Goal: Task Accomplishment & Management: Use online tool/utility

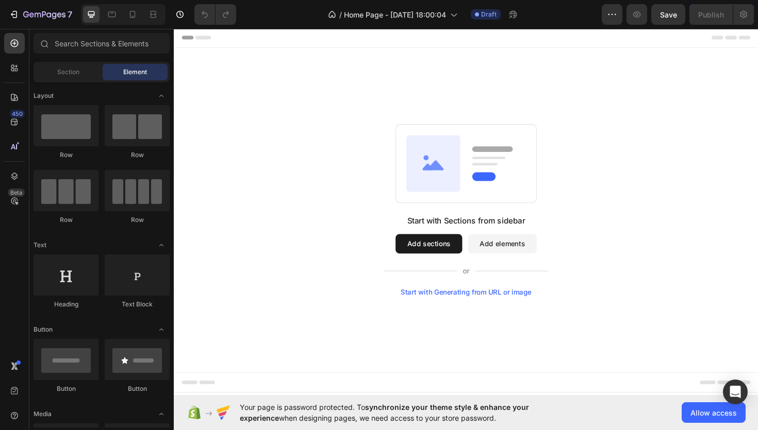
click at [439, 249] on button "Add sections" at bounding box center [443, 256] width 71 height 21
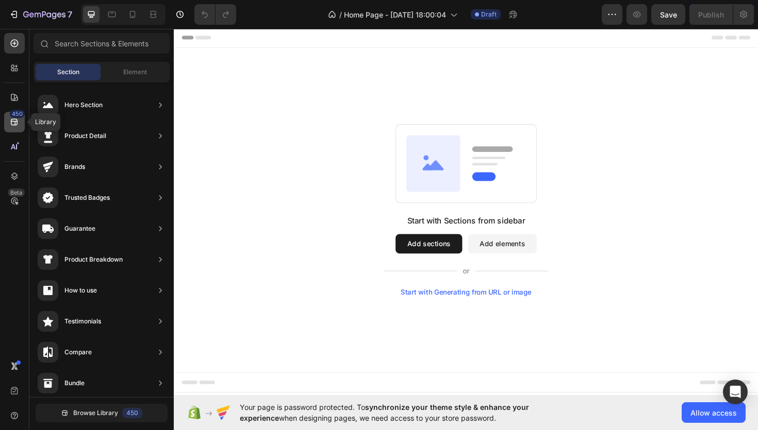
click at [15, 122] on icon at bounding box center [14, 122] width 7 height 7
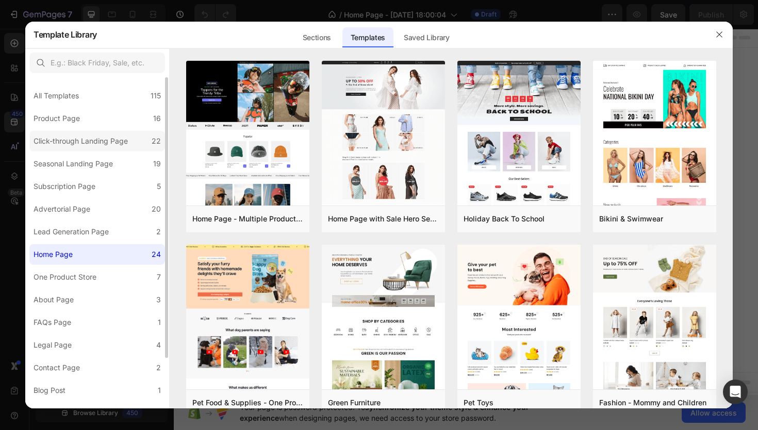
click at [82, 146] on div "Click-through Landing Page" at bounding box center [81, 141] width 94 height 12
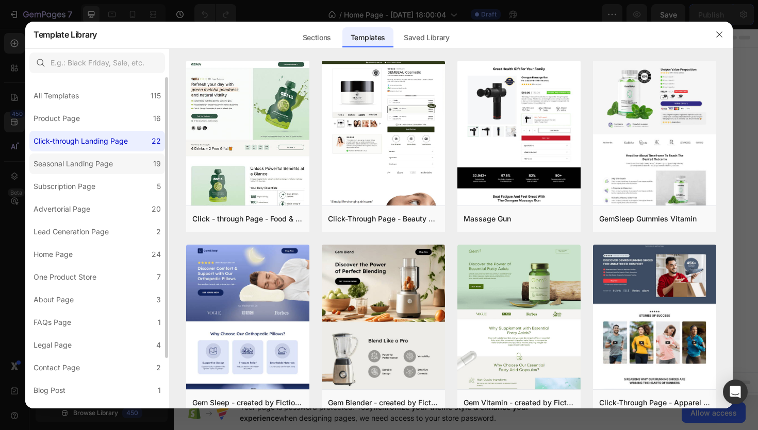
click at [86, 159] on div "Seasonal Landing Page" at bounding box center [73, 164] width 79 height 12
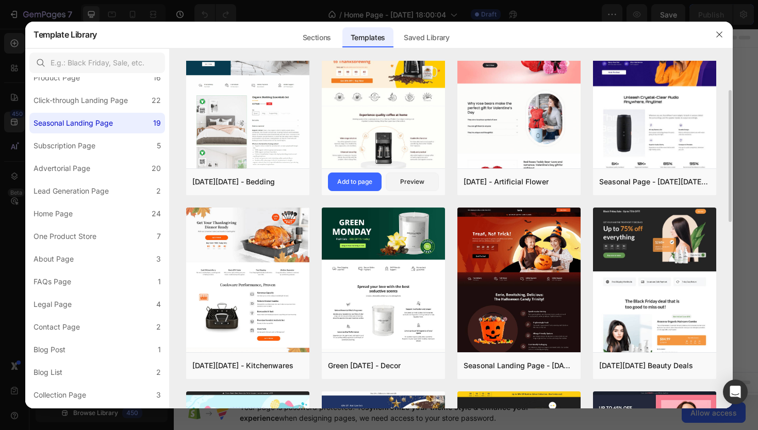
scroll to position [48, 0]
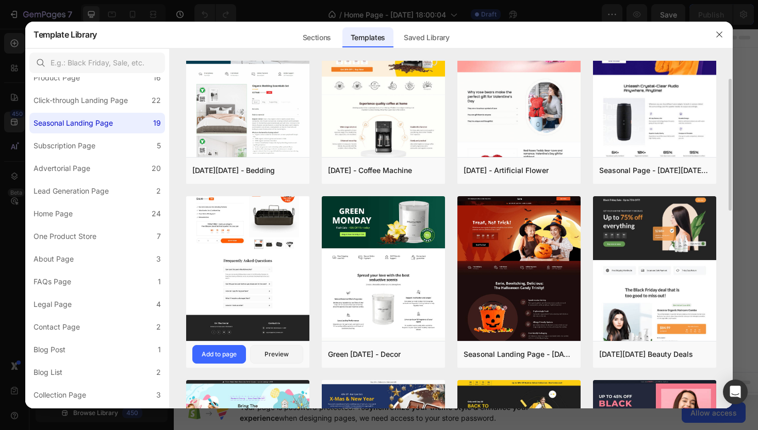
click at [266, 268] on img at bounding box center [247, 169] width 123 height 343
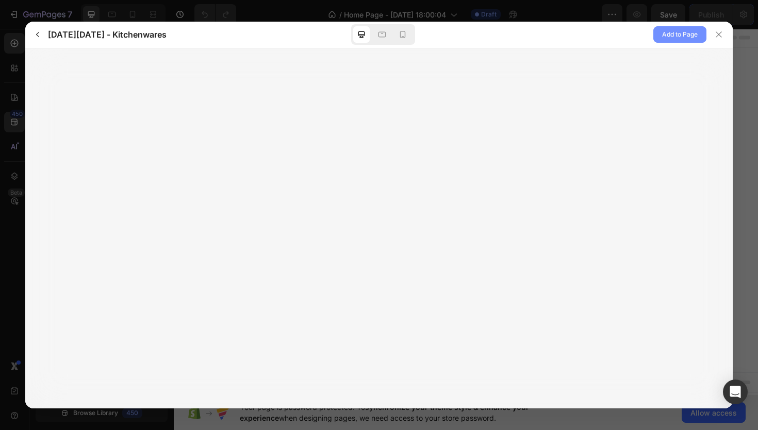
click at [681, 31] on span "Add to Page" at bounding box center [680, 34] width 36 height 12
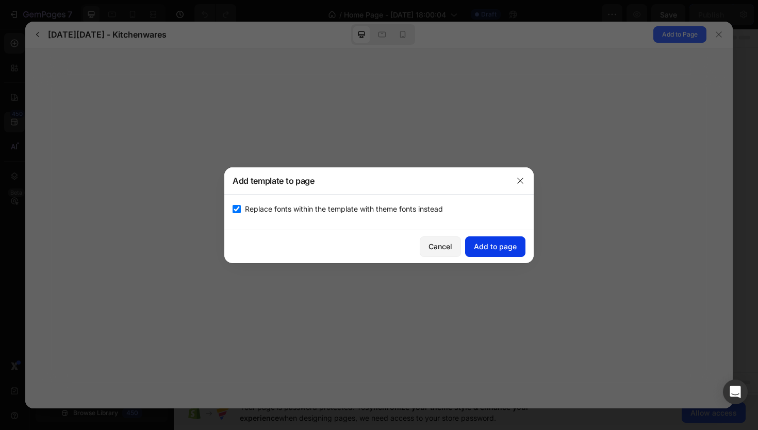
click at [507, 241] on button "Add to page" at bounding box center [495, 247] width 60 height 21
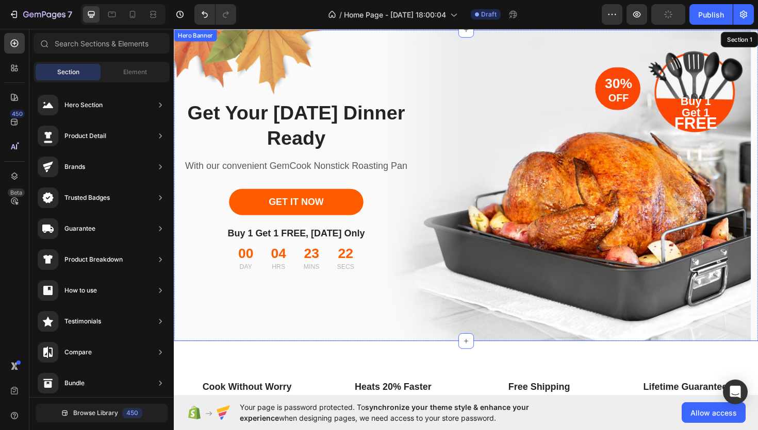
scroll to position [0, 0]
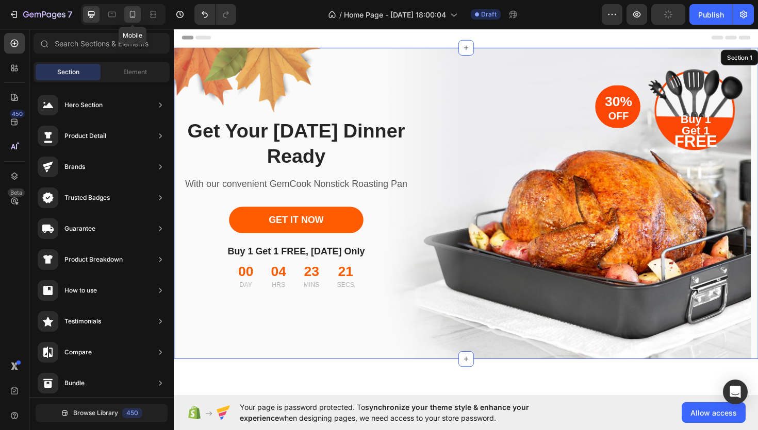
click at [133, 20] on div at bounding box center [132, 14] width 16 height 16
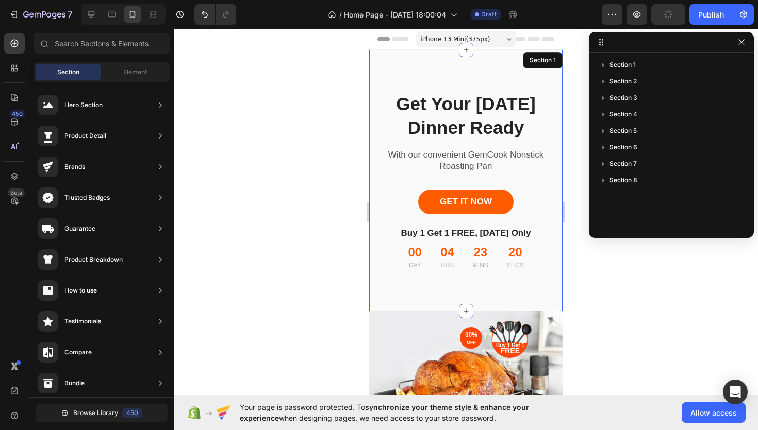
click at [334, 146] on div at bounding box center [466, 230] width 584 height 402
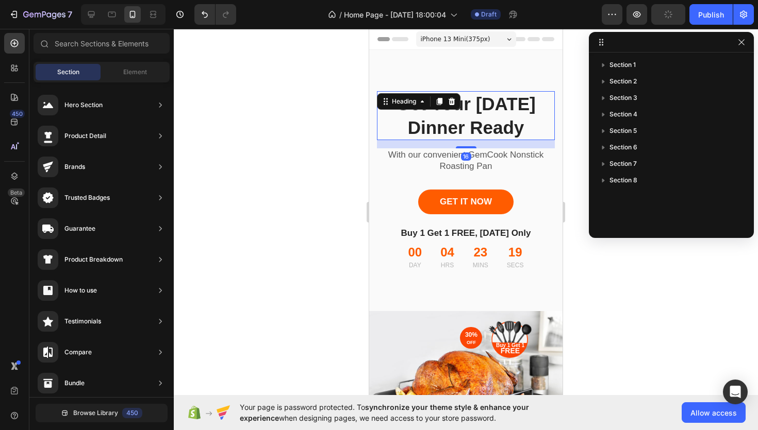
click at [413, 101] on div "Get Your Thanksgiving Dinner Ready Heading 16" at bounding box center [466, 115] width 178 height 49
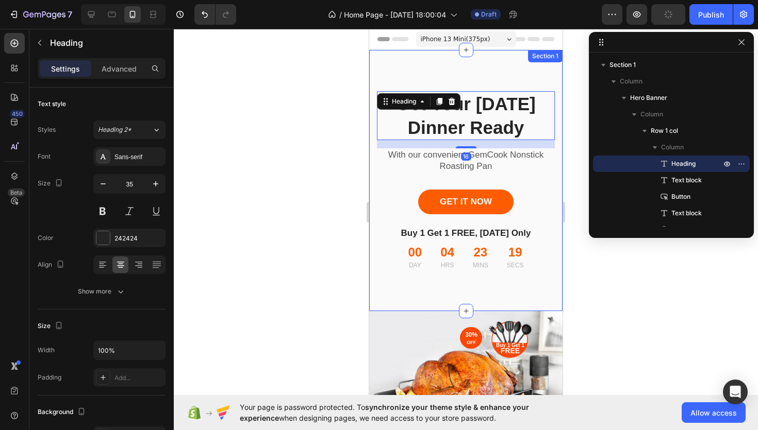
click at [441, 62] on div "Get Your Thanksgiving Dinner Ready Heading 16 With our convenient GemCook Nonst…" at bounding box center [465, 180] width 193 height 261
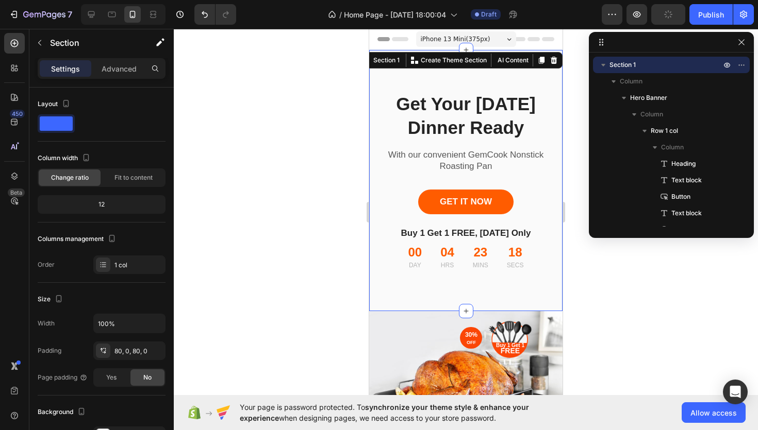
click at [406, 88] on div "Get Your Thanksgiving Dinner Ready Heading With our convenient GemCook Nonstick…" at bounding box center [465, 180] width 193 height 261
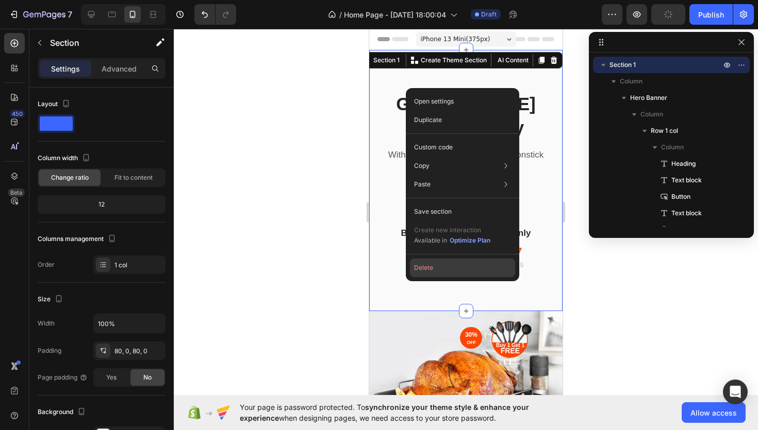
click at [436, 269] on button "Delete" at bounding box center [462, 268] width 105 height 19
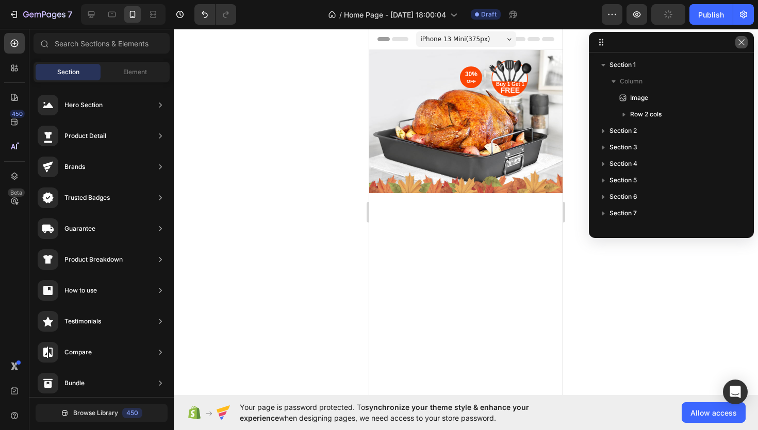
click at [741, 44] on icon "button" at bounding box center [741, 42] width 8 height 8
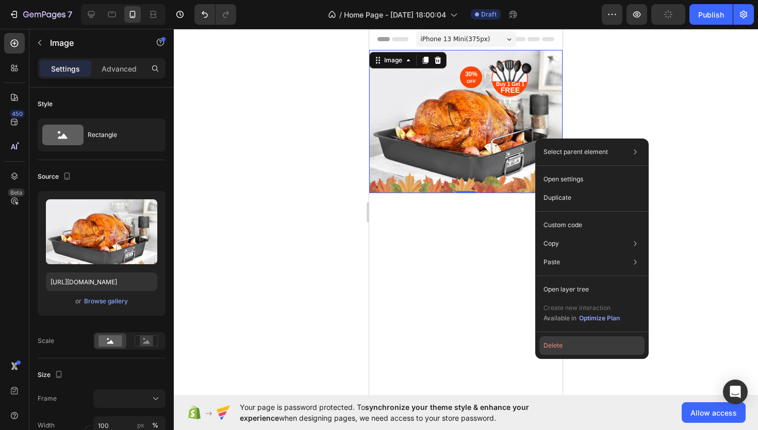
click at [564, 339] on button "Delete" at bounding box center [591, 346] width 105 height 19
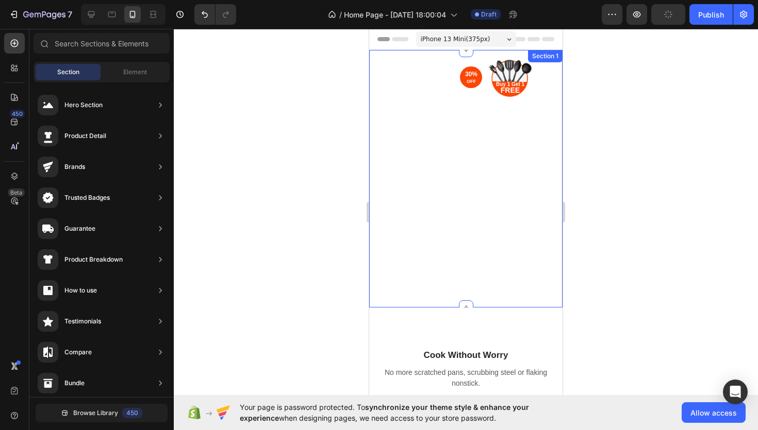
click at [473, 132] on div "30% OFF Heading Row Buy 1 Get 1 FREE Heading Row Row" at bounding box center [465, 179] width 193 height 258
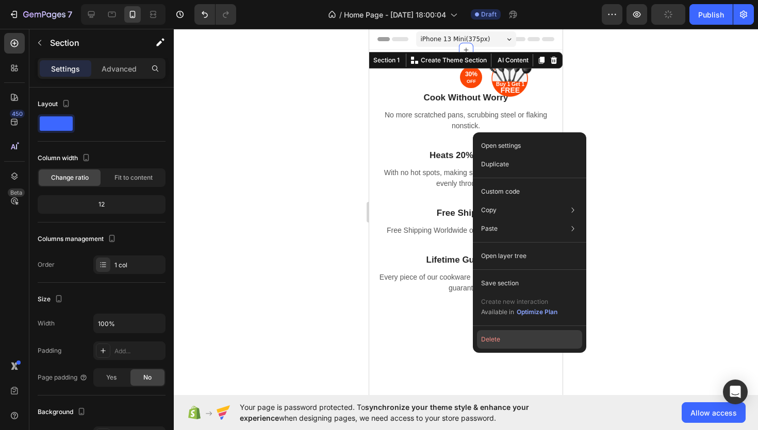
click at [492, 331] on button "Delete" at bounding box center [529, 339] width 105 height 19
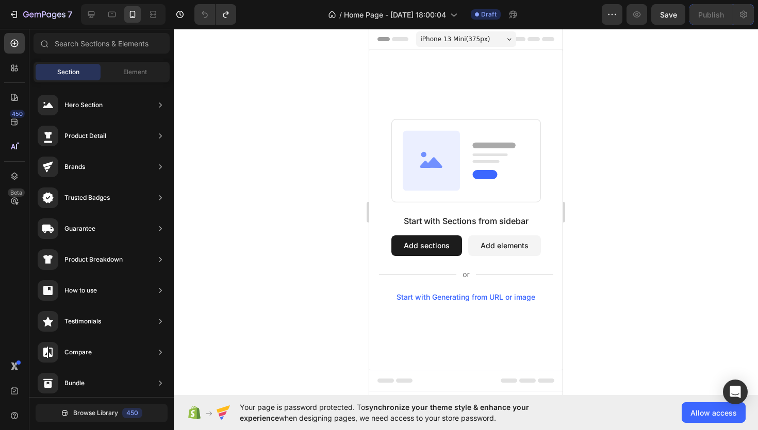
click at [424, 236] on button "Add sections" at bounding box center [426, 246] width 71 height 21
click at [429, 246] on button "Add sections" at bounding box center [426, 246] width 71 height 21
click at [8, 116] on div "450" at bounding box center [14, 122] width 21 height 21
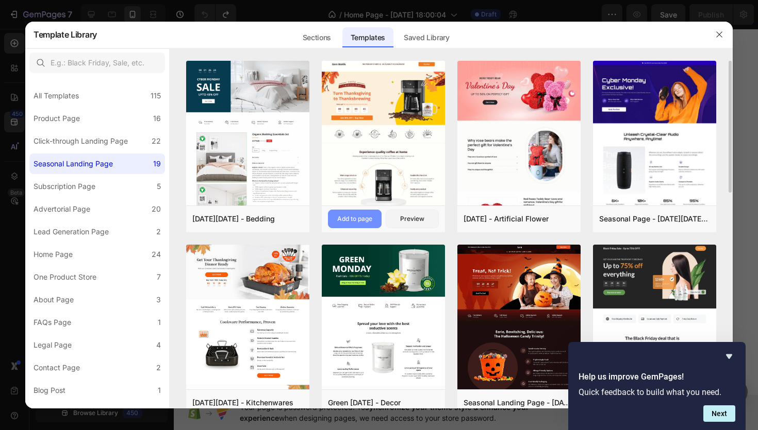
click at [348, 220] on div "Add to page" at bounding box center [354, 218] width 35 height 9
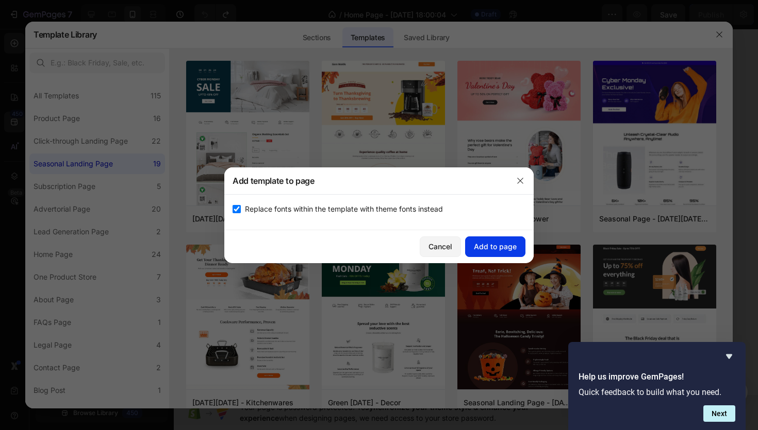
click at [505, 253] on button "Add to page" at bounding box center [495, 247] width 60 height 21
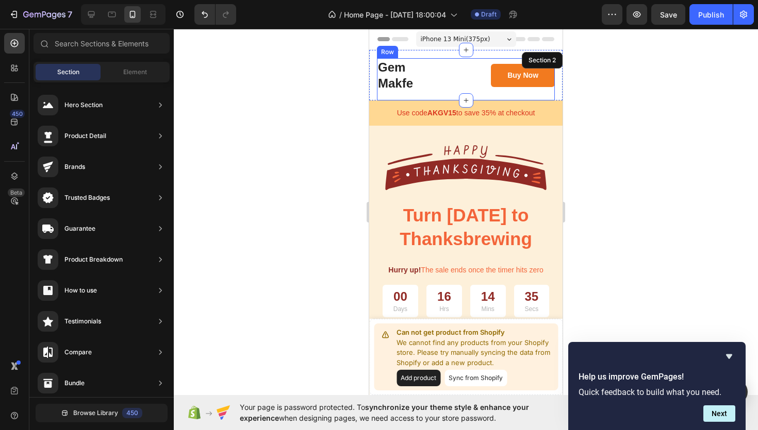
click at [436, 53] on div "Gem Makfe Heading FREE WORLDWIDE SHIPPING - 30 DAY MONEY BACK GUARANTEE Text bl…" at bounding box center [465, 75] width 193 height 51
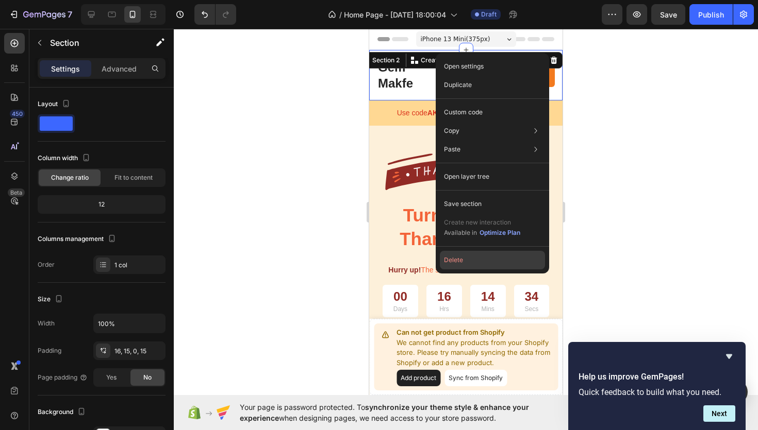
click at [479, 260] on button "Delete" at bounding box center [492, 260] width 105 height 19
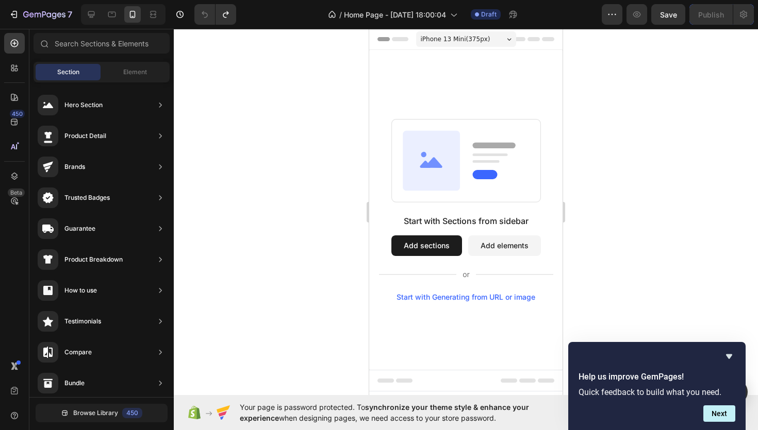
click at [424, 252] on button "Add sections" at bounding box center [426, 246] width 71 height 21
click at [9, 119] on icon at bounding box center [14, 122] width 10 height 10
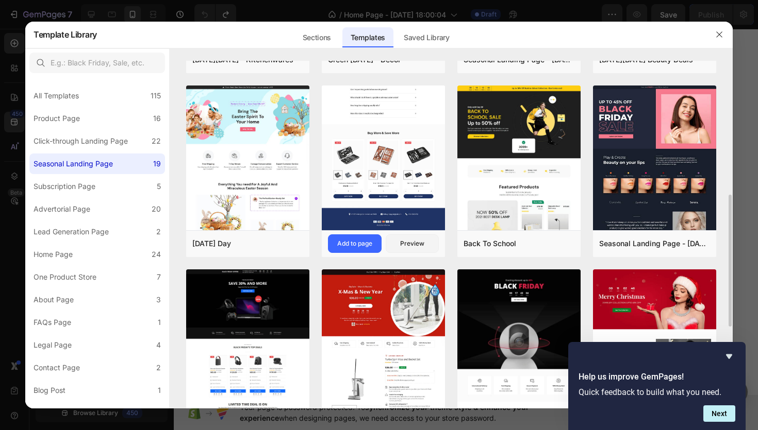
scroll to position [347, 0]
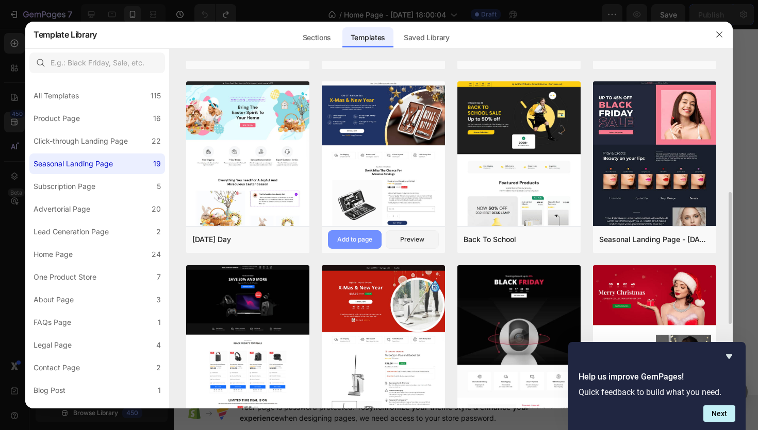
click at [360, 244] on div "Add to page" at bounding box center [354, 239] width 35 height 9
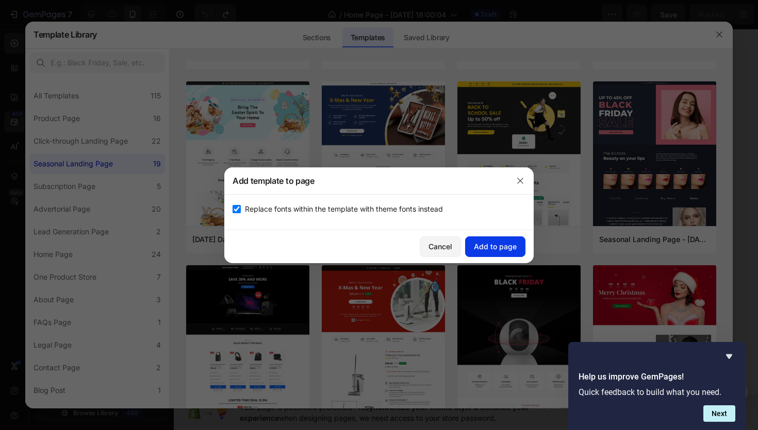
click at [496, 245] on div "Add to page" at bounding box center [495, 246] width 43 height 11
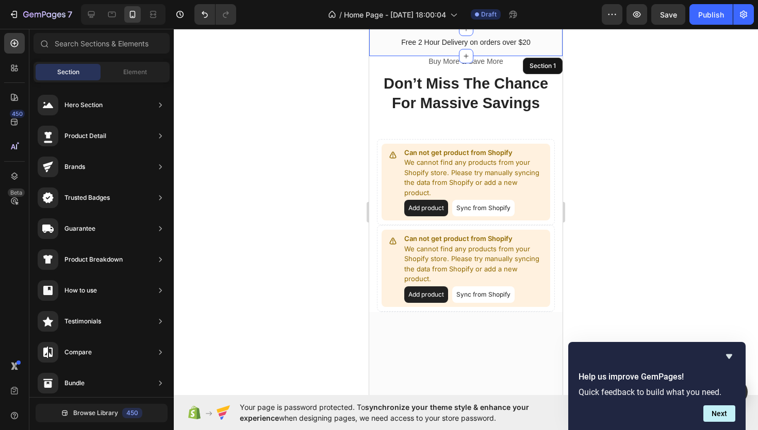
scroll to position [0, 0]
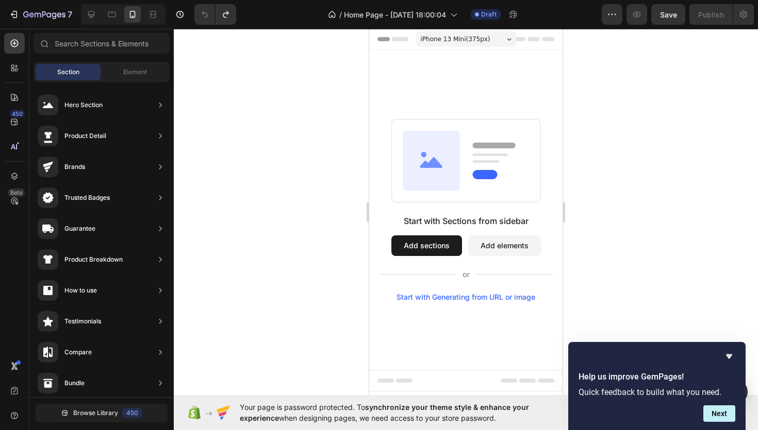
click at [429, 254] on button "Add sections" at bounding box center [426, 246] width 71 height 21
click at [16, 122] on icon at bounding box center [14, 122] width 10 height 10
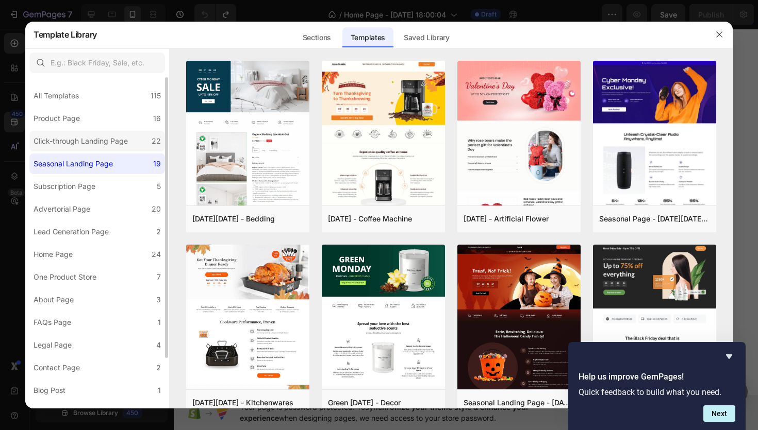
click at [104, 138] on div "Click-through Landing Page" at bounding box center [81, 141] width 94 height 12
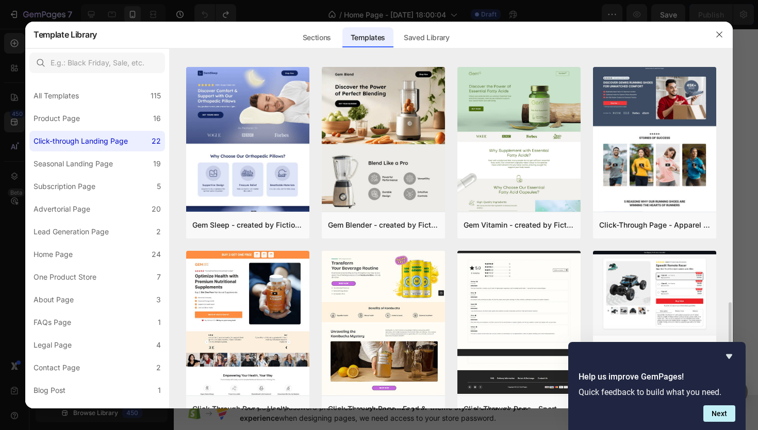
scroll to position [346, 0]
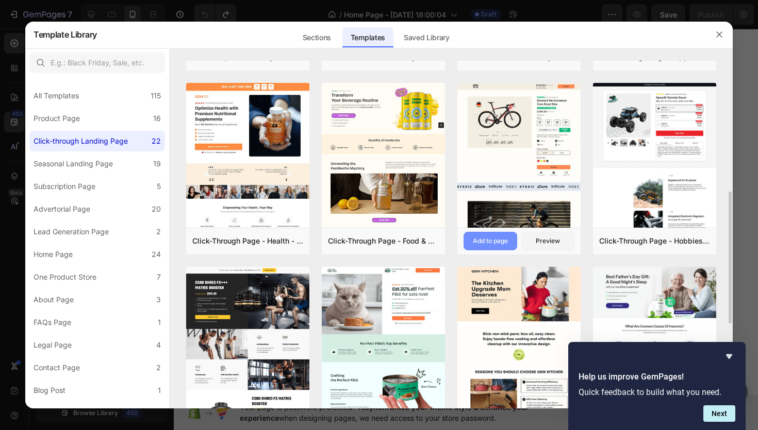
click at [482, 242] on div "Add to page" at bounding box center [490, 241] width 35 height 9
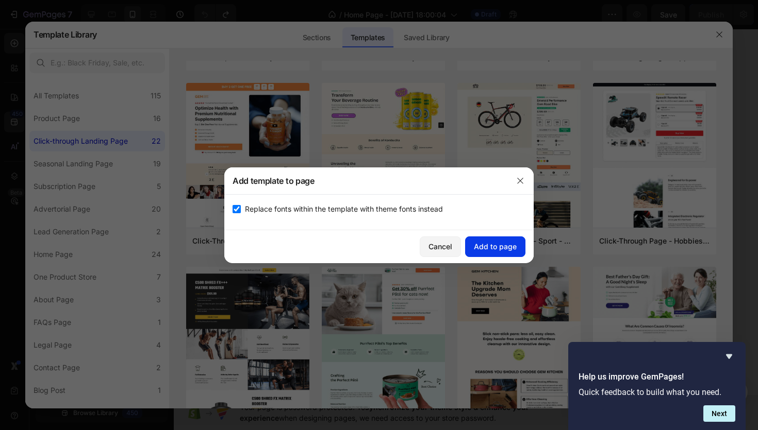
click at [483, 248] on div "Add to page" at bounding box center [495, 246] width 43 height 11
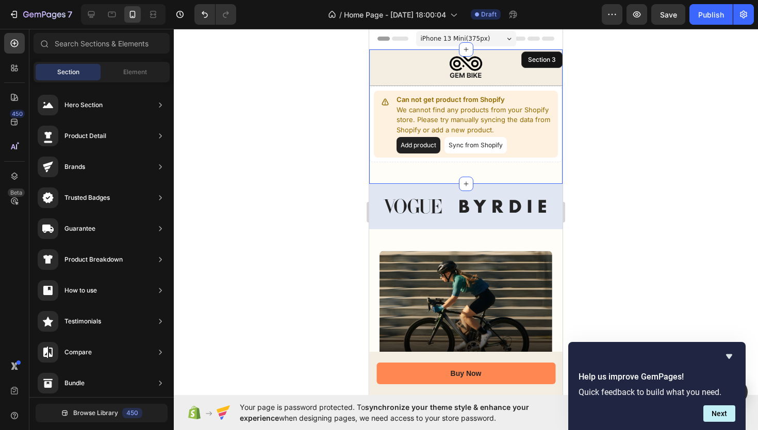
scroll to position [21, 0]
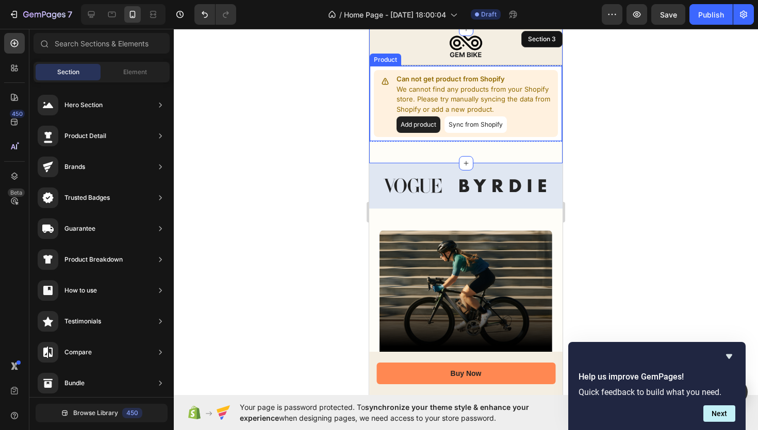
click at [428, 122] on button "Add product" at bounding box center [418, 124] width 44 height 16
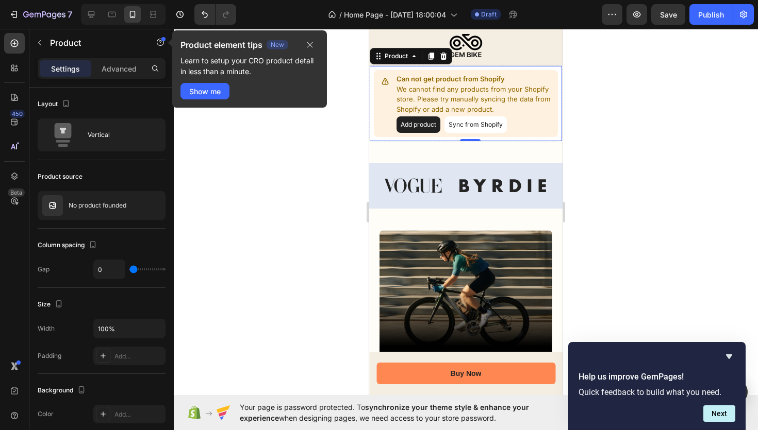
click at [414, 127] on button "Add product" at bounding box center [418, 124] width 44 height 16
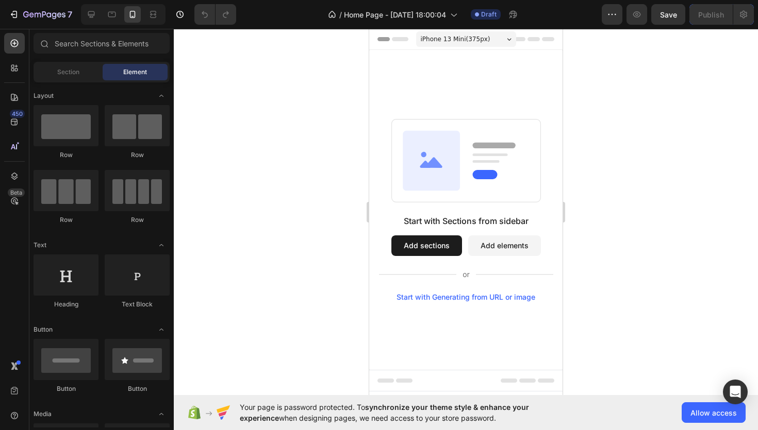
click at [428, 249] on button "Add sections" at bounding box center [426, 246] width 71 height 21
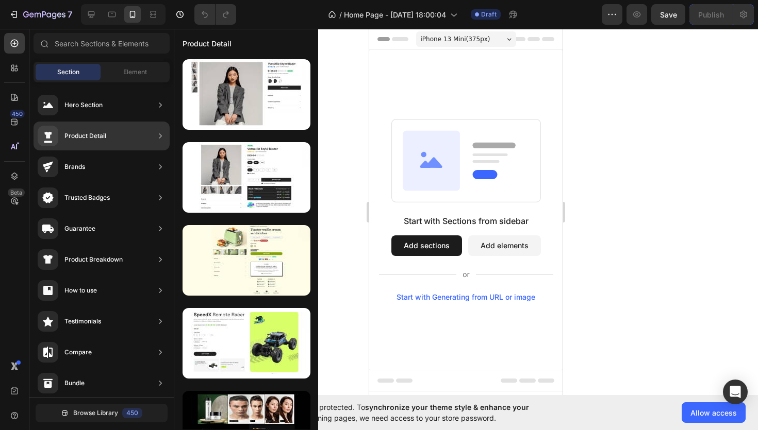
click at [29, 116] on div "Hero Section Product Detail Brands Trusted Badges Guarantee Product Breakdown H…" at bounding box center [101, 381] width 144 height 598
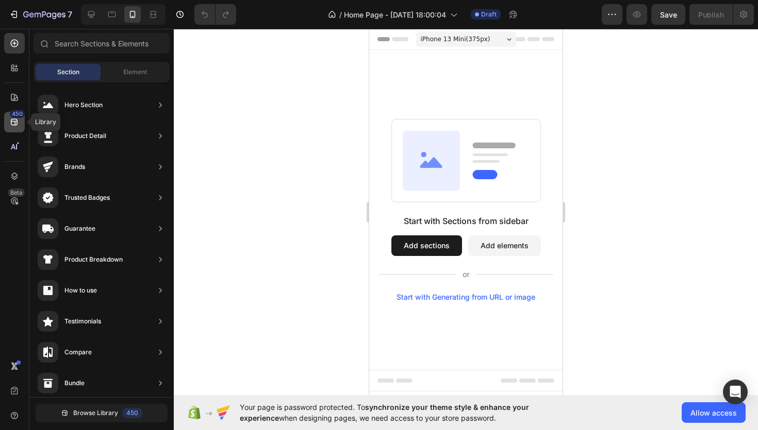
click at [15, 120] on icon at bounding box center [14, 122] width 10 height 10
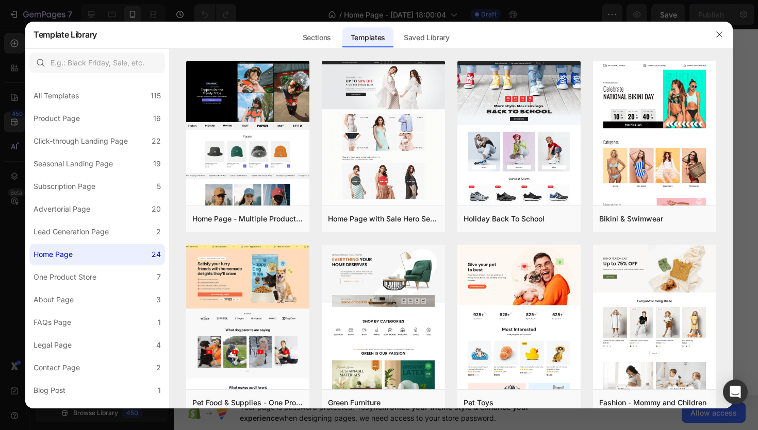
click at [15, 121] on div at bounding box center [379, 215] width 758 height 430
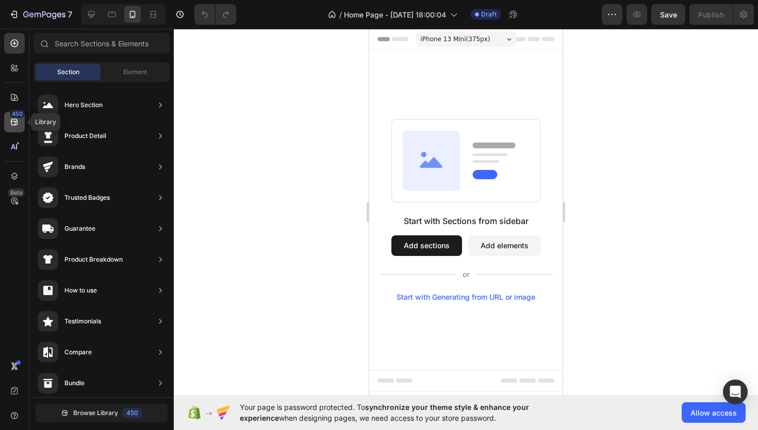
click at [13, 122] on icon at bounding box center [14, 122] width 7 height 7
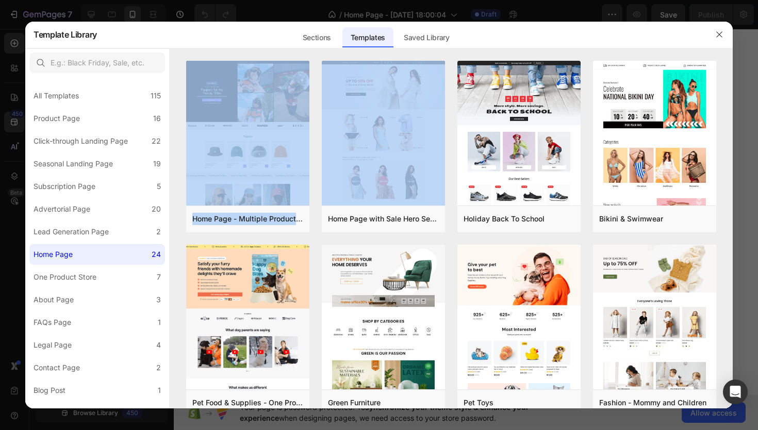
drag, startPoint x: 449, startPoint y: 163, endPoint x: 427, endPoint y: 60, distance: 105.3
click at [427, 60] on div "Refresh Create once, use everywhere with Theme Section The new feature on GemPa…" at bounding box center [451, 228] width 563 height 361
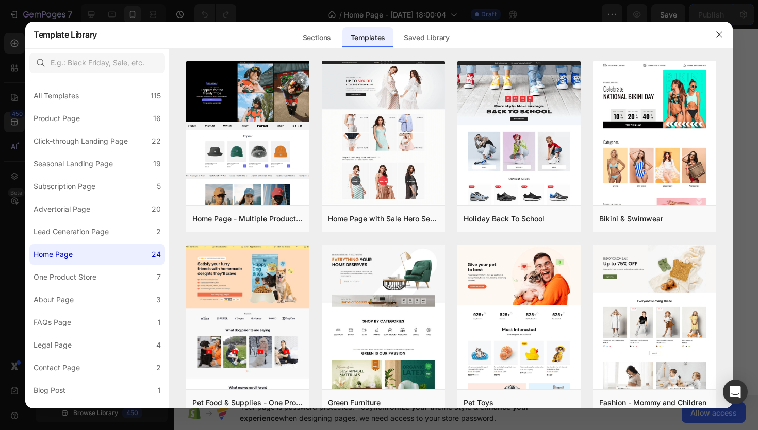
click at [410, 51] on div at bounding box center [451, 54] width 563 height 12
drag, startPoint x: 410, startPoint y: 52, endPoint x: 314, endPoint y: 30, distance: 98.4
click at [314, 30] on div "Template Library Sections Templates Existing pages Saved Library Templates Save…" at bounding box center [378, 216] width 707 height 388
click at [264, 29] on div "Sections Templates Existing pages Saved Library Templates Saved Library" at bounding box center [375, 34] width 557 height 27
click at [113, 225] on label "Lead Generation Page 2" at bounding box center [97, 232] width 136 height 21
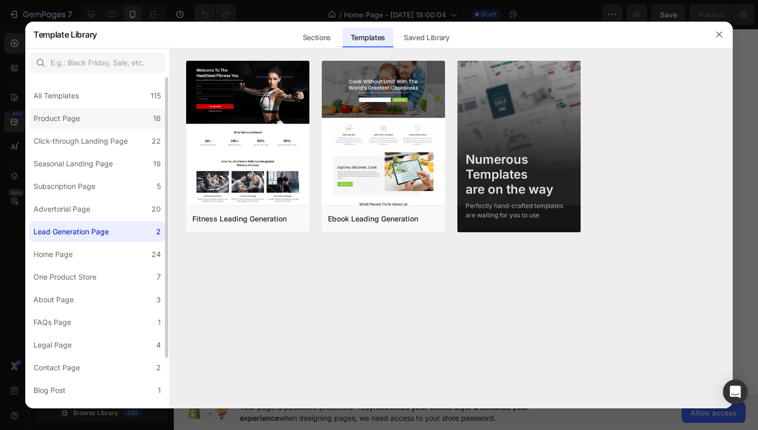
click at [120, 127] on label "Product Page 16" at bounding box center [97, 118] width 136 height 21
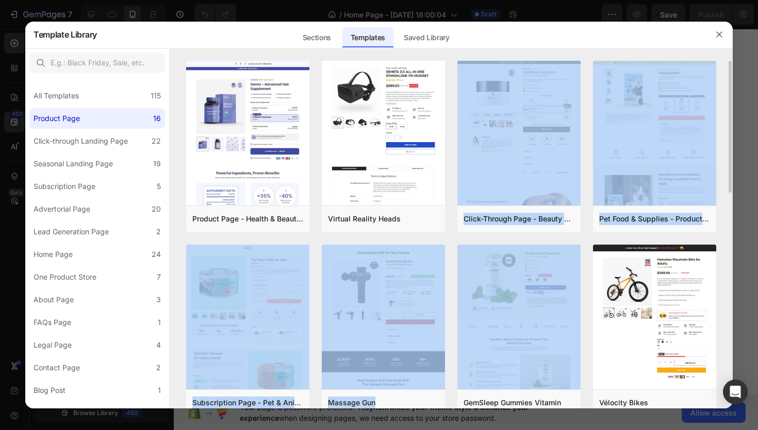
drag, startPoint x: 451, startPoint y: 199, endPoint x: 451, endPoint y: 243, distance: 43.8
drag, startPoint x: 451, startPoint y: 243, endPoint x: 453, endPoint y: 206, distance: 37.7
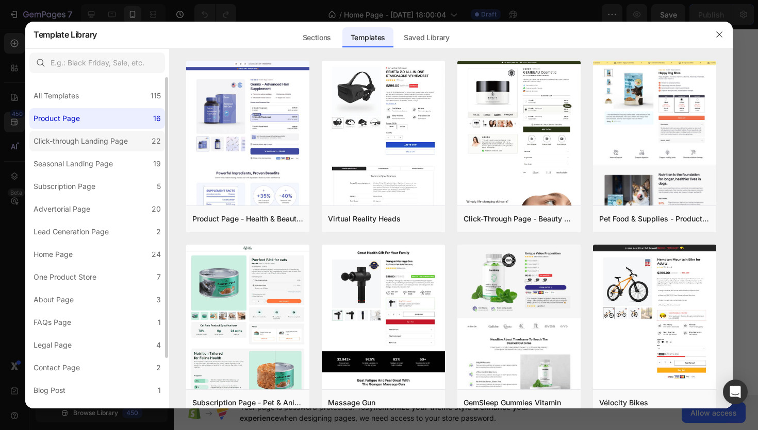
click at [114, 144] on div "Click-through Landing Page" at bounding box center [81, 141] width 94 height 12
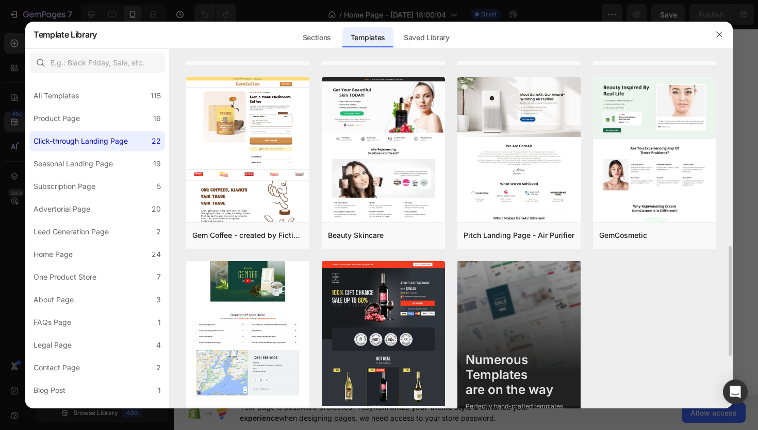
scroll to position [756, 0]
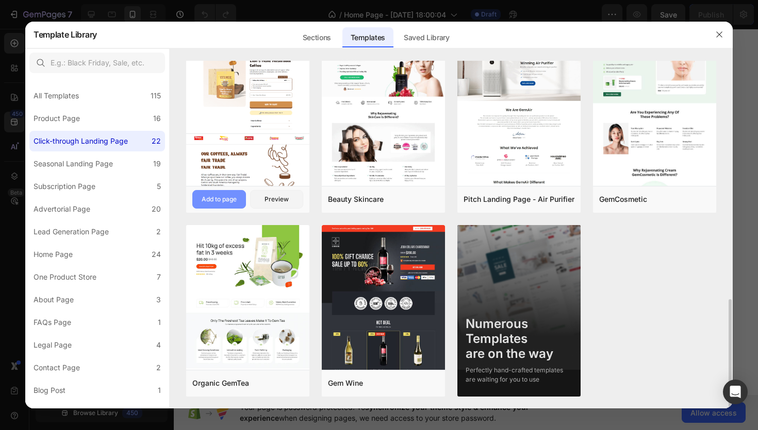
click at [219, 198] on div "Add to page" at bounding box center [219, 199] width 35 height 9
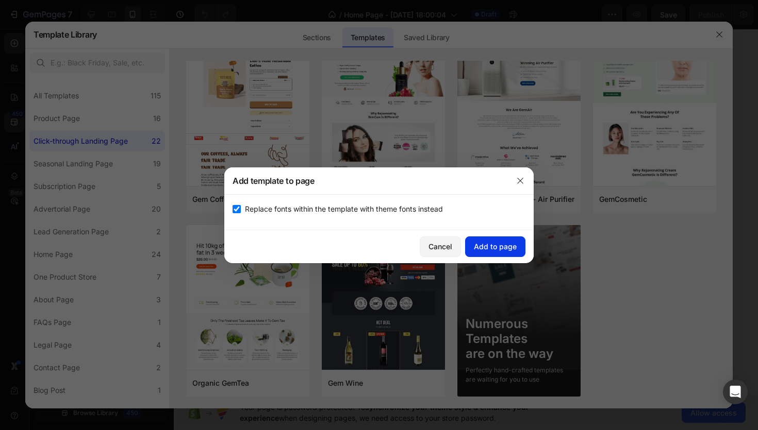
click at [491, 240] on button "Add to page" at bounding box center [495, 247] width 60 height 21
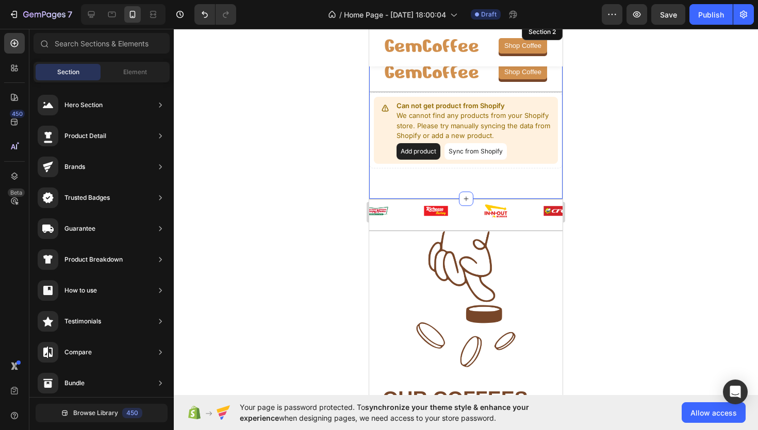
scroll to position [0, 0]
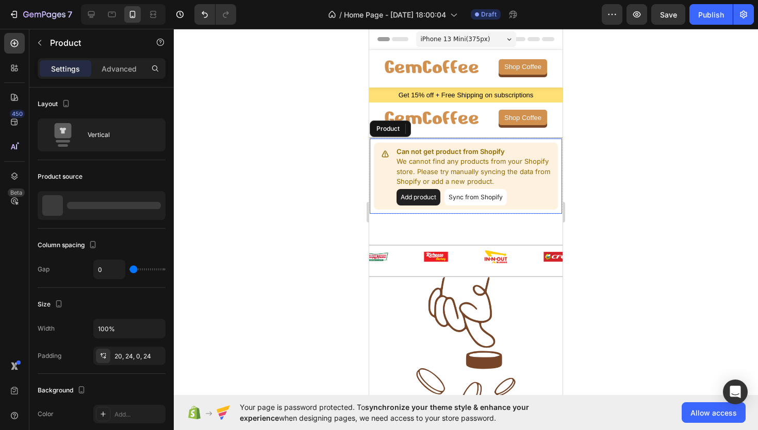
click at [417, 203] on button "Add product" at bounding box center [418, 197] width 44 height 16
click at [466, 192] on button "Sync from Shopify" at bounding box center [475, 197] width 62 height 16
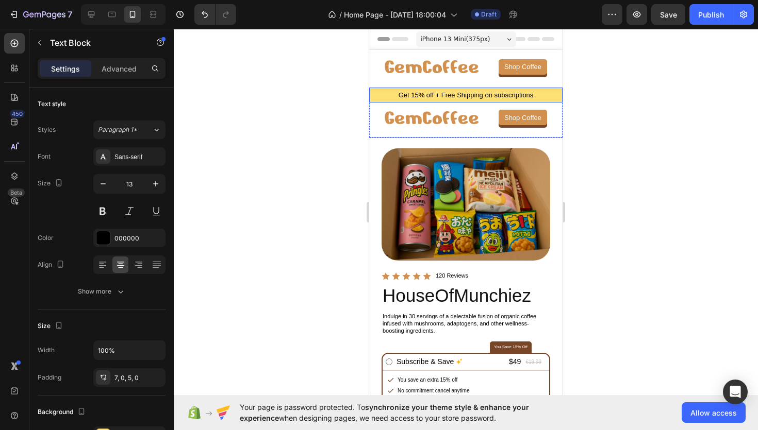
click at [448, 90] on div "Get 15% off + Free Shipping on subscriptions" at bounding box center [465, 95] width 193 height 15
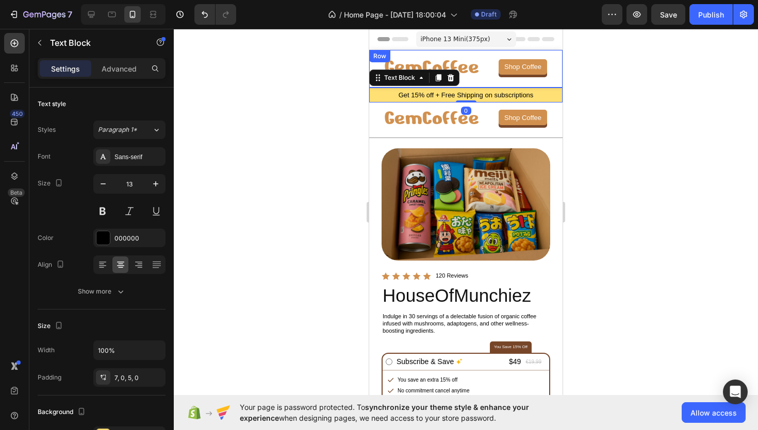
click at [468, 85] on div "Image Shop Coffee Button Row" at bounding box center [465, 69] width 193 height 38
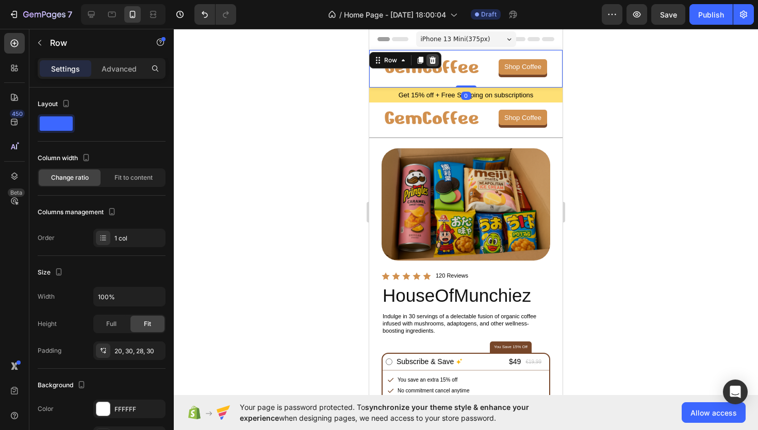
click at [432, 61] on icon at bounding box center [432, 60] width 7 height 7
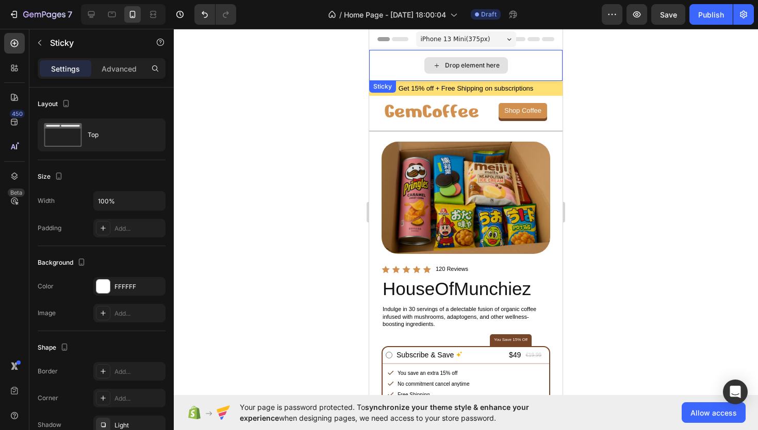
click at [398, 61] on div "Drop element here" at bounding box center [465, 65] width 193 height 31
click at [442, 90] on icon at bounding box center [442, 91] width 8 height 8
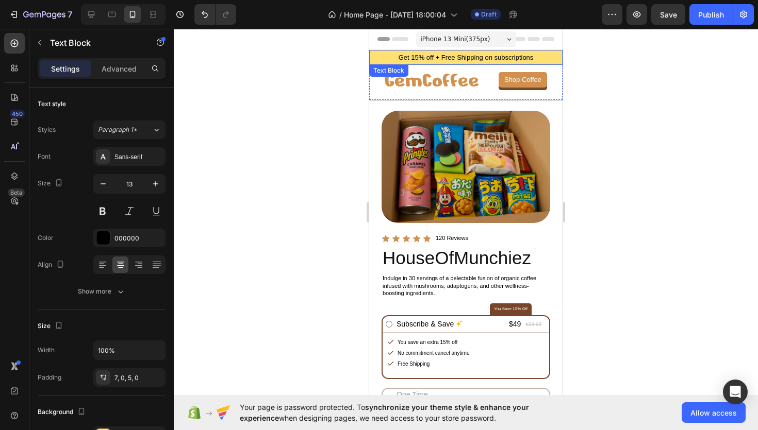
click at [397, 59] on p "Get 15% off + Free Shipping on subscriptions" at bounding box center [465, 58] width 191 height 9
click at [456, 75] on div at bounding box center [450, 75] width 12 height 12
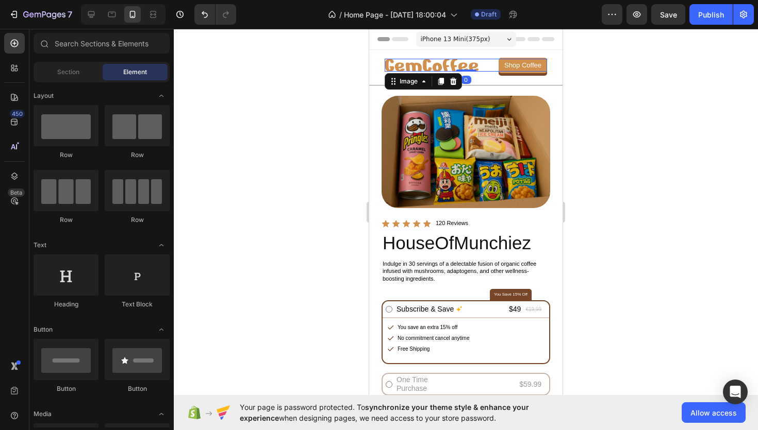
click at [388, 67] on img at bounding box center [431, 65] width 94 height 13
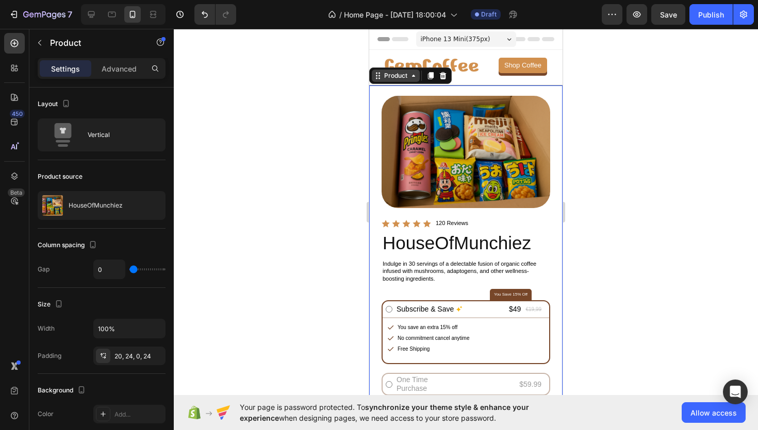
click at [372, 78] on div "Product" at bounding box center [396, 76] width 48 height 12
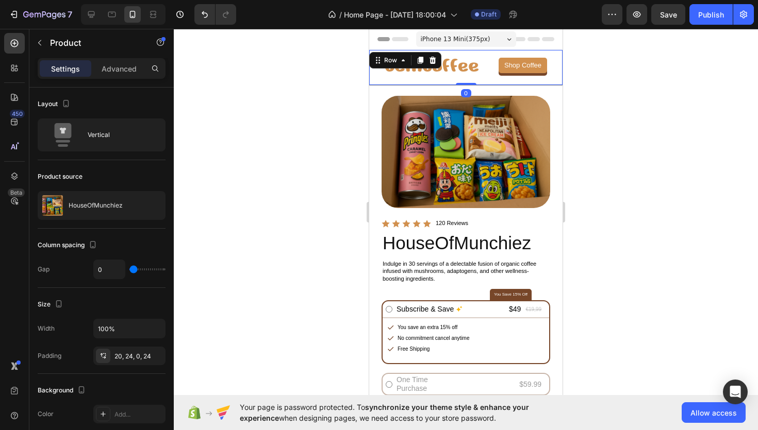
click at [475, 79] on div "Image Shop Coffee Button Row 0" at bounding box center [465, 67] width 193 height 35
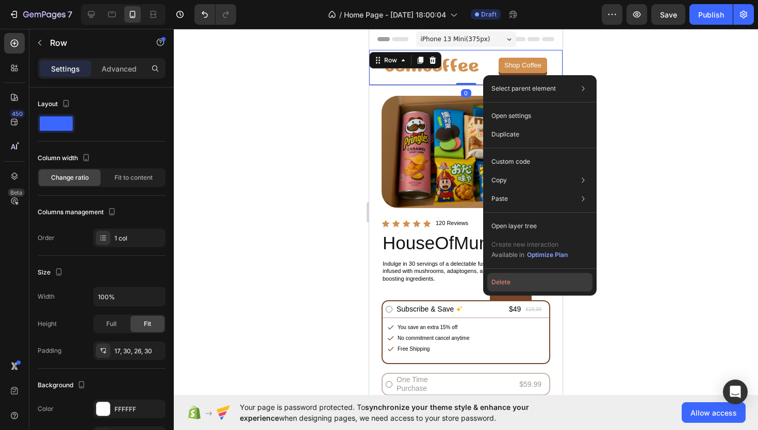
click at [508, 290] on button "Delete" at bounding box center [539, 282] width 105 height 19
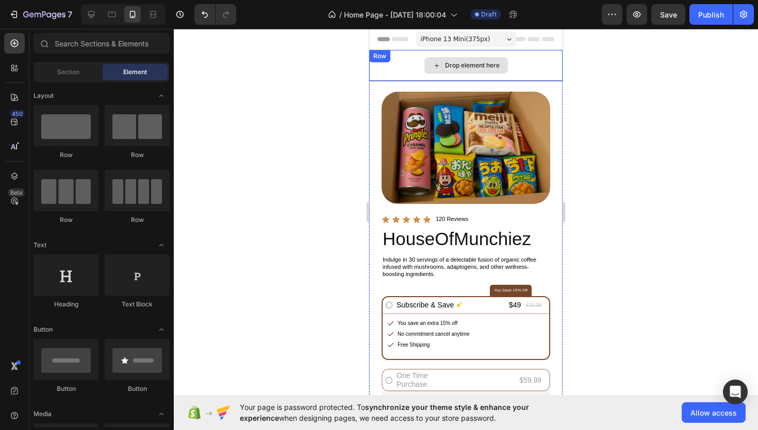
click at [533, 62] on div "Drop element here" at bounding box center [465, 65] width 193 height 31
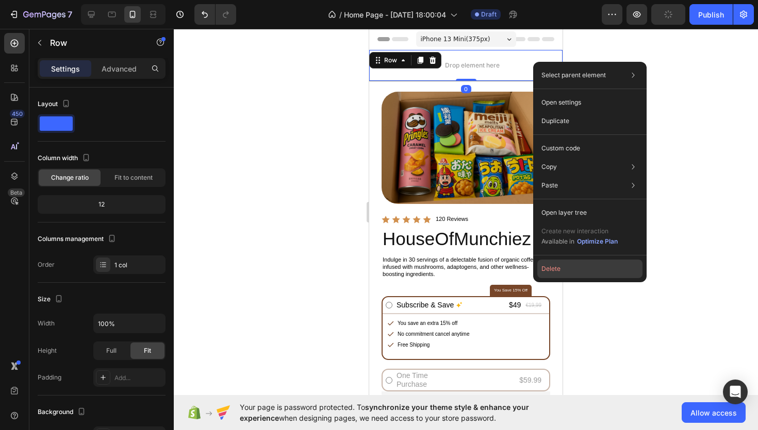
click at [544, 269] on button "Delete" at bounding box center [589, 269] width 105 height 19
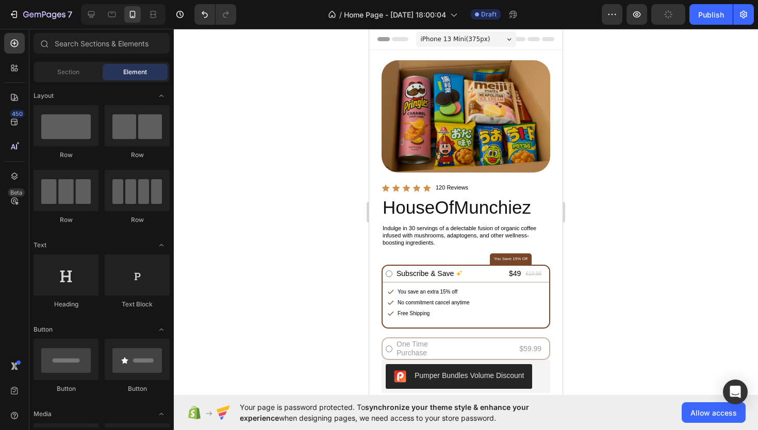
click at [662, 172] on div at bounding box center [466, 230] width 584 height 402
click at [461, 209] on h2 "HouseOfMunchiez" at bounding box center [465, 207] width 169 height 21
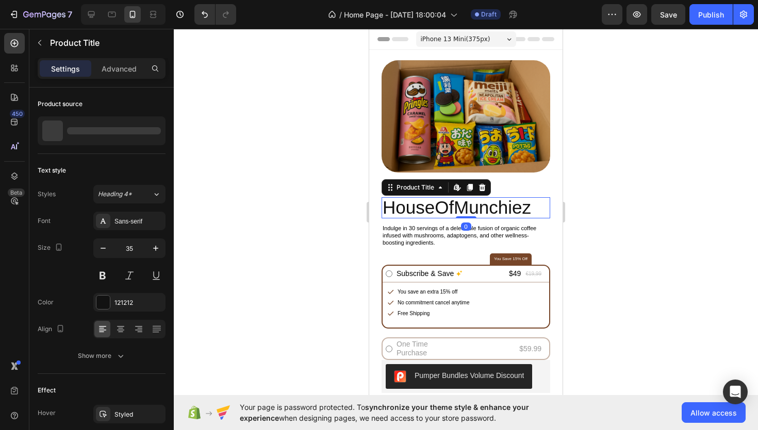
click at [461, 209] on h2 "HouseOfMunchiez" at bounding box center [465, 207] width 169 height 21
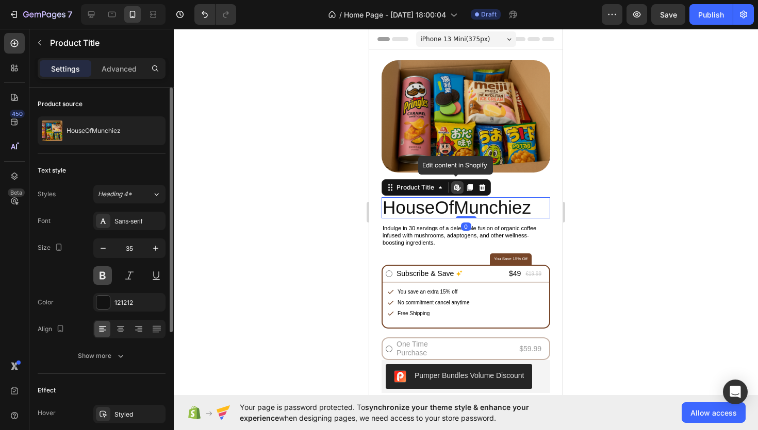
click at [108, 274] on button at bounding box center [102, 275] width 19 height 19
click at [106, 245] on icon "button" at bounding box center [103, 248] width 10 height 10
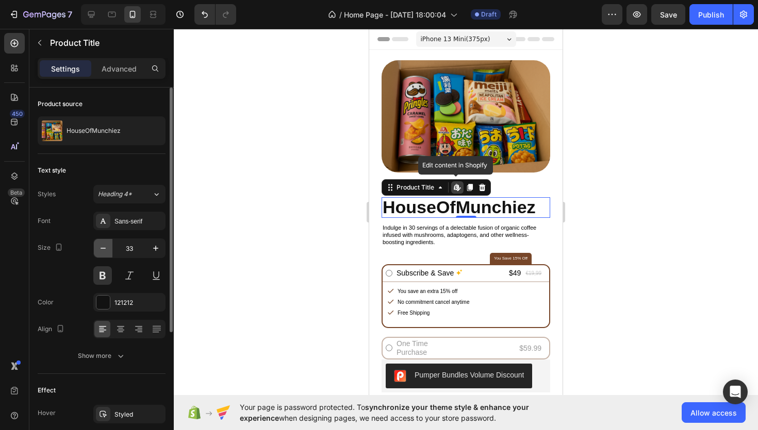
click at [106, 245] on icon "button" at bounding box center [103, 248] width 10 height 10
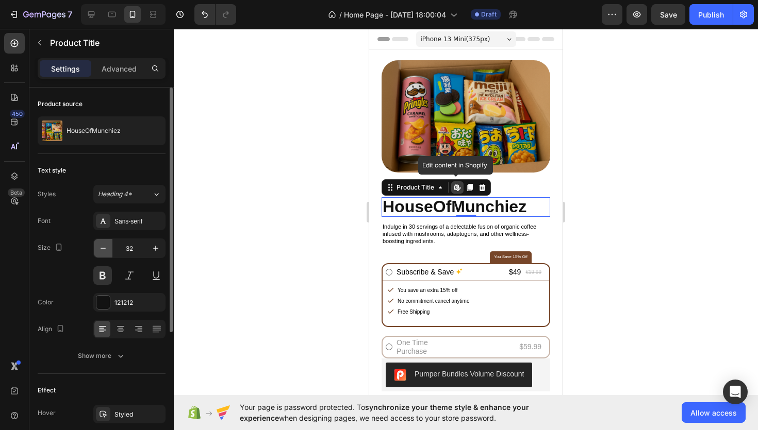
click at [106, 245] on icon "button" at bounding box center [103, 248] width 10 height 10
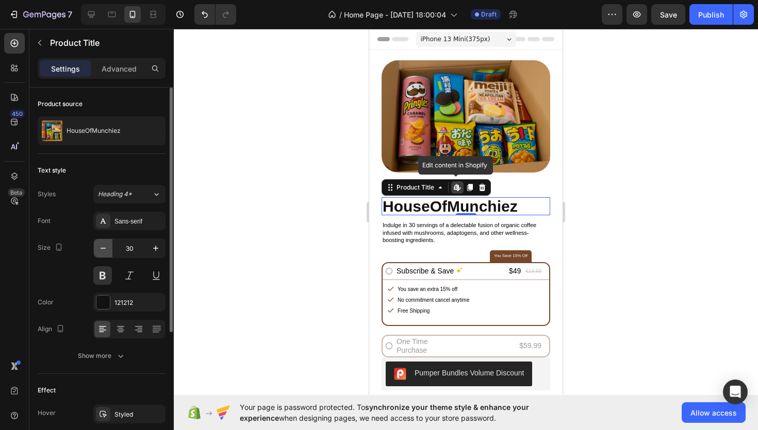
click at [106, 245] on icon "button" at bounding box center [103, 248] width 10 height 10
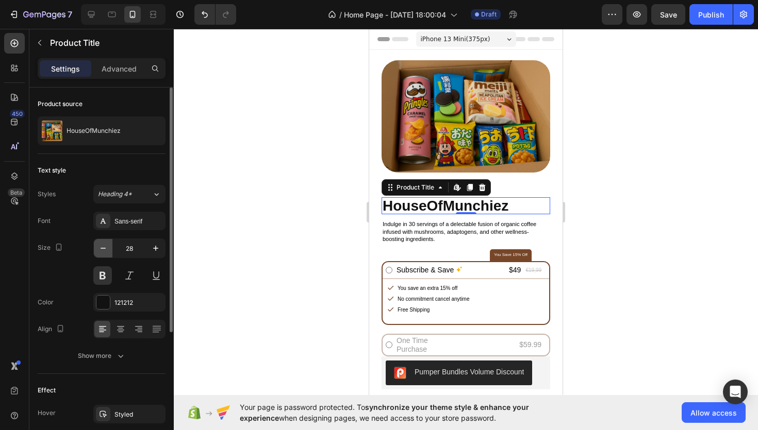
click at [106, 245] on icon "button" at bounding box center [103, 248] width 10 height 10
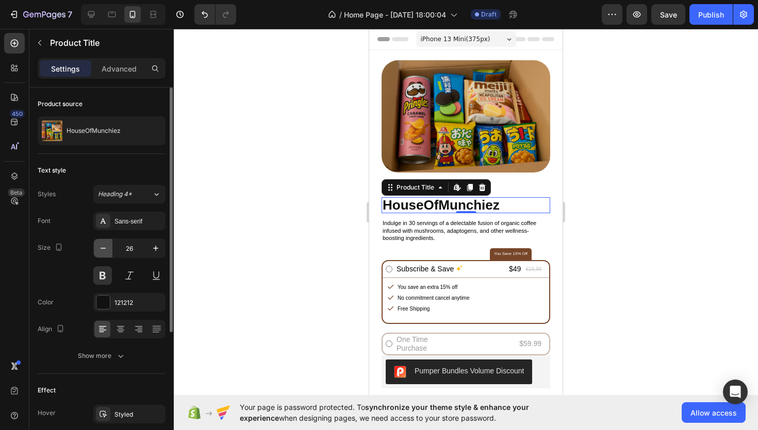
type input "25"
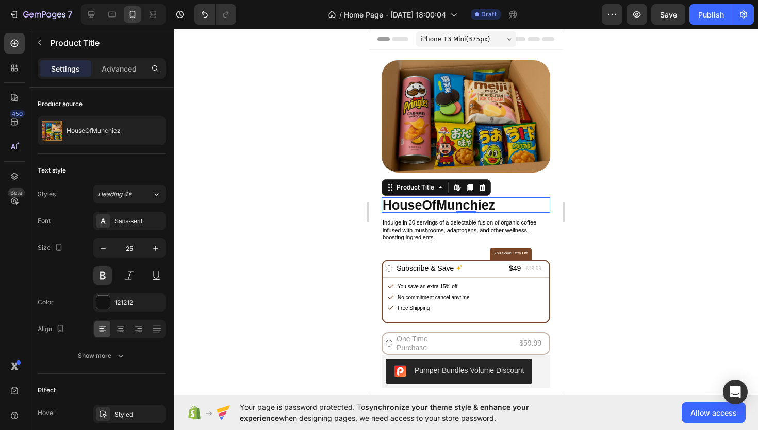
click at [311, 279] on div at bounding box center [466, 230] width 584 height 402
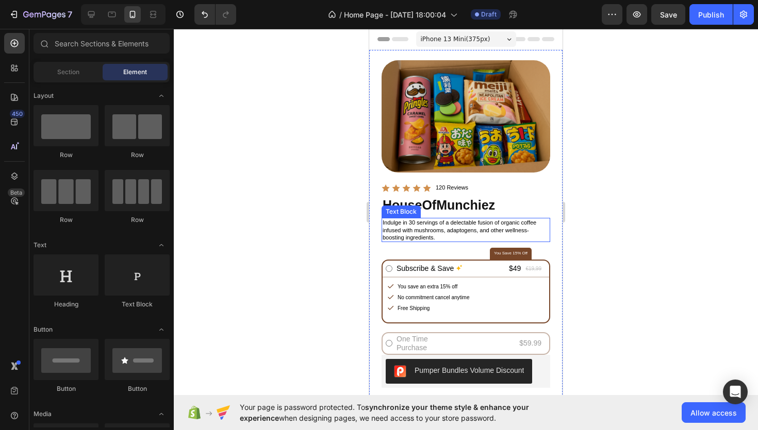
click at [416, 233] on p "Indulge in 30 servings of a delectable fusion of organic coffee infused with mu…" at bounding box center [465, 230] width 166 height 22
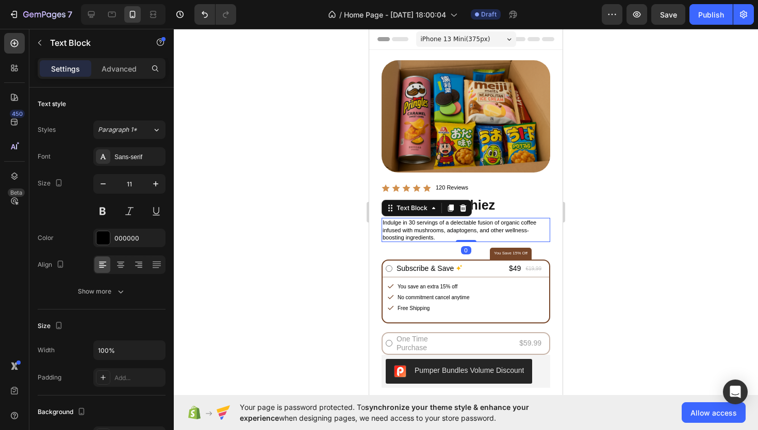
click at [416, 233] on p "Indulge in 30 servings of a delectable fusion of organic coffee infused with mu…" at bounding box center [465, 230] width 166 height 22
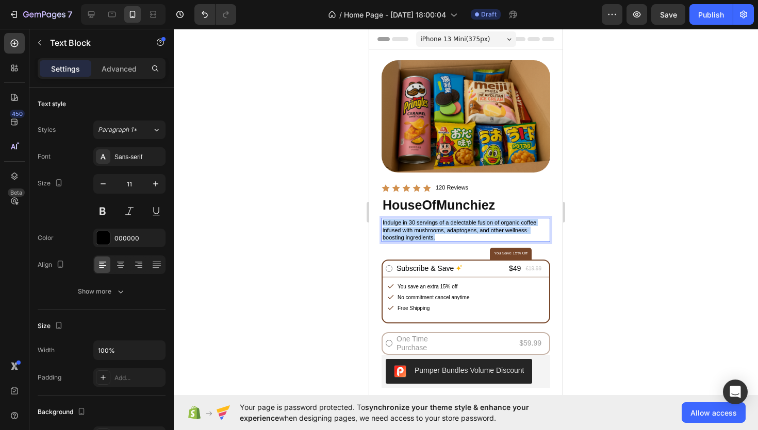
click at [416, 233] on p "Indulge in 30 servings of a delectable fusion of organic coffee infused with mu…" at bounding box center [465, 230] width 166 height 22
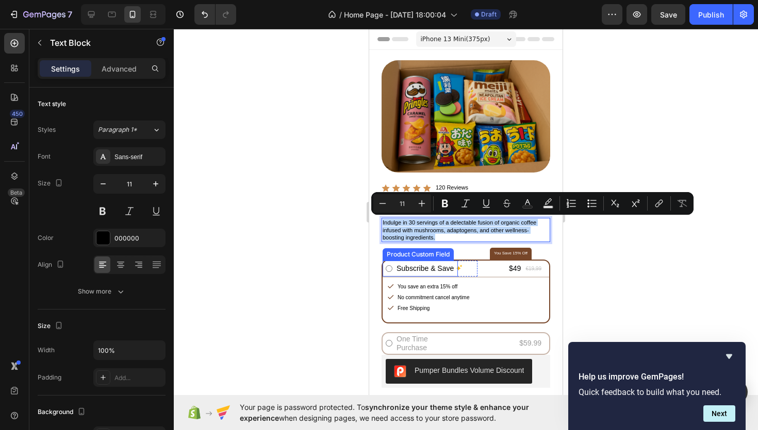
click at [369, 267] on div "Product Images Product Images Icon Icon Icon Icon Icon Icon List 120 Reviews Te…" at bounding box center [465, 282] width 193 height 464
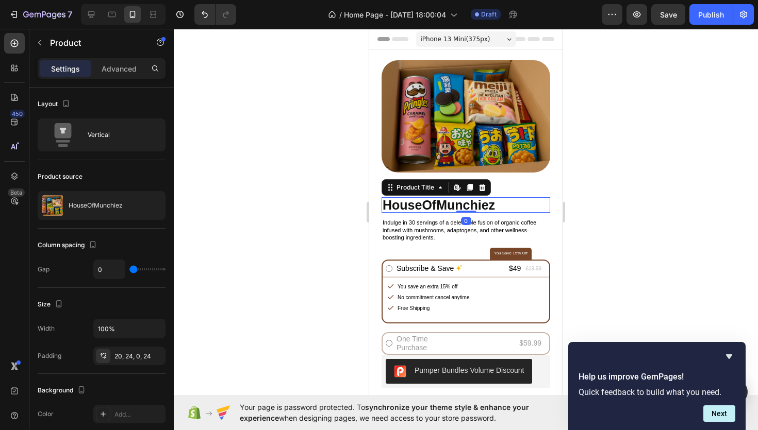
click at [448, 206] on h2 "HouseOfMunchiez" at bounding box center [465, 204] width 169 height 15
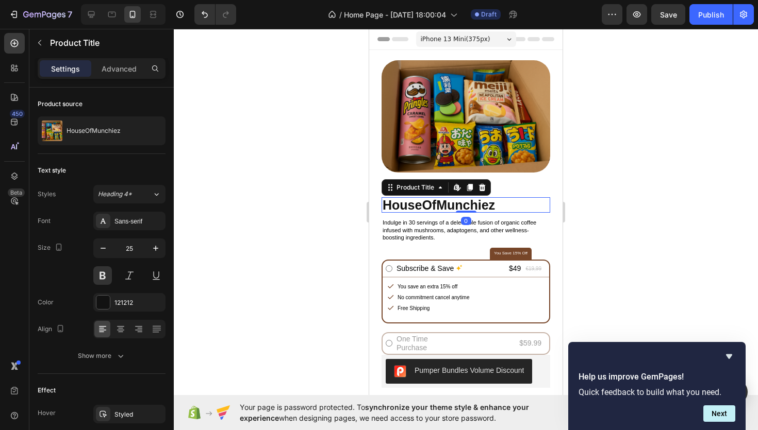
click at [448, 206] on h2 "HouseOfMunchiez" at bounding box center [465, 204] width 169 height 15
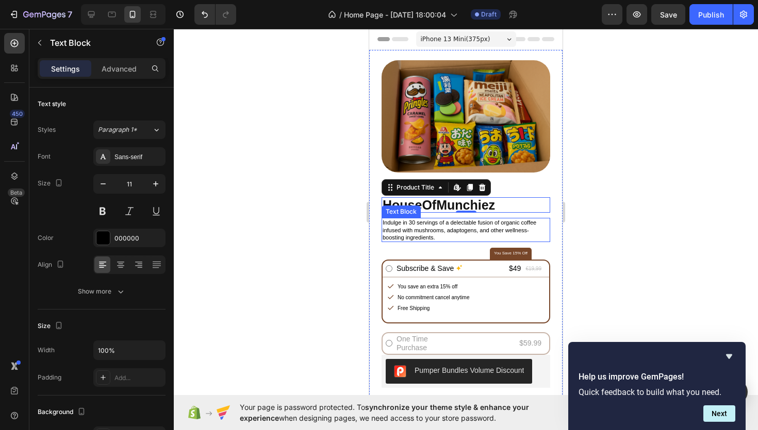
click at [465, 238] on p "Indulge in 30 servings of a delectable fusion of organic coffee infused with mu…" at bounding box center [465, 230] width 166 height 22
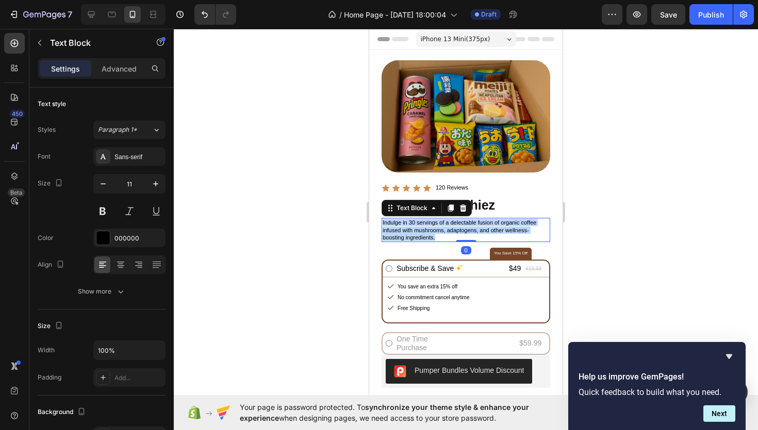
click at [465, 238] on p "Indulge in 30 servings of a delectable fusion of organic coffee infused with mu…" at bounding box center [465, 230] width 166 height 22
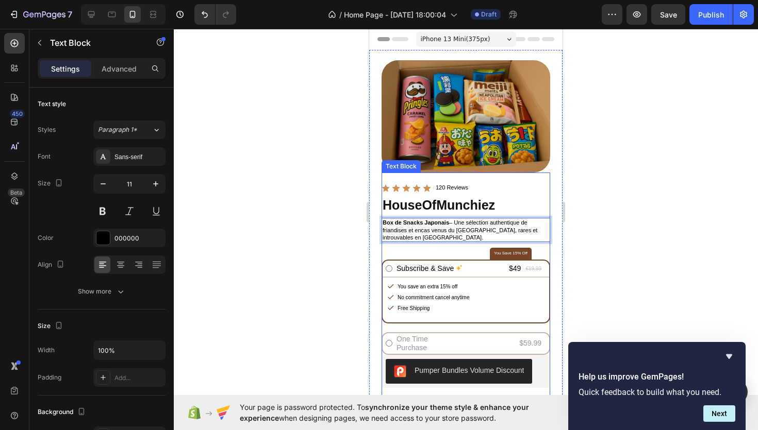
click at [327, 255] on div at bounding box center [466, 230] width 584 height 402
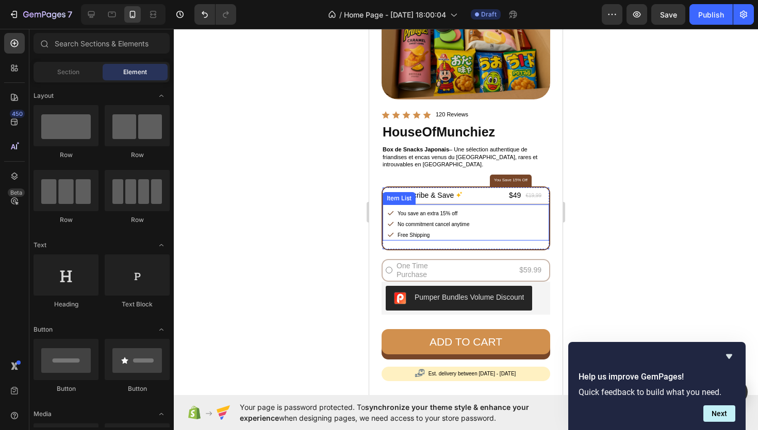
scroll to position [76, 0]
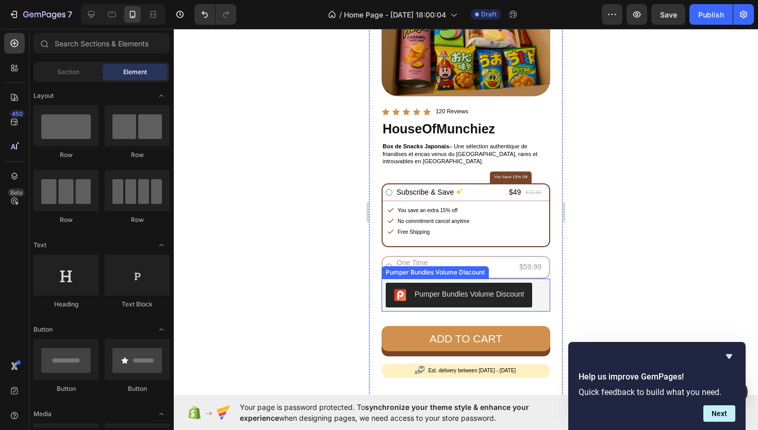
click at [534, 290] on div "Pumper Bundles Volume Discount" at bounding box center [466, 295] width 160 height 25
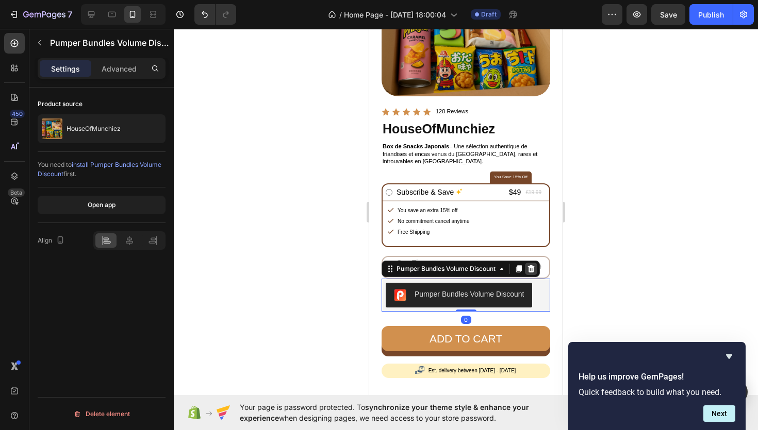
click at [532, 273] on div at bounding box center [531, 269] width 12 height 12
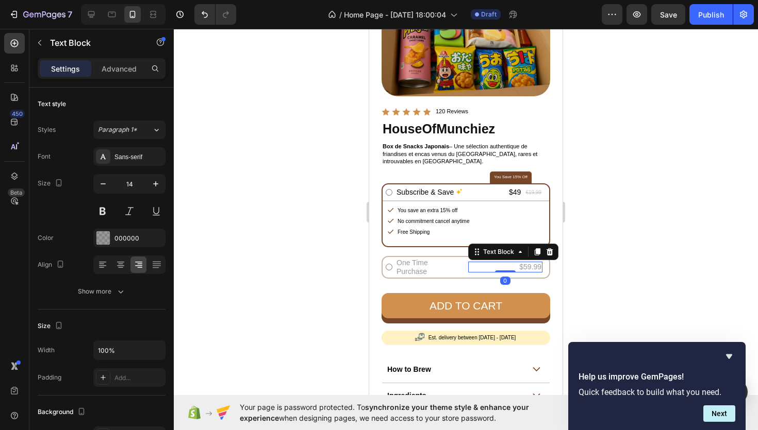
click at [500, 272] on div "$59.99 Text Block 0" at bounding box center [505, 267] width 75 height 11
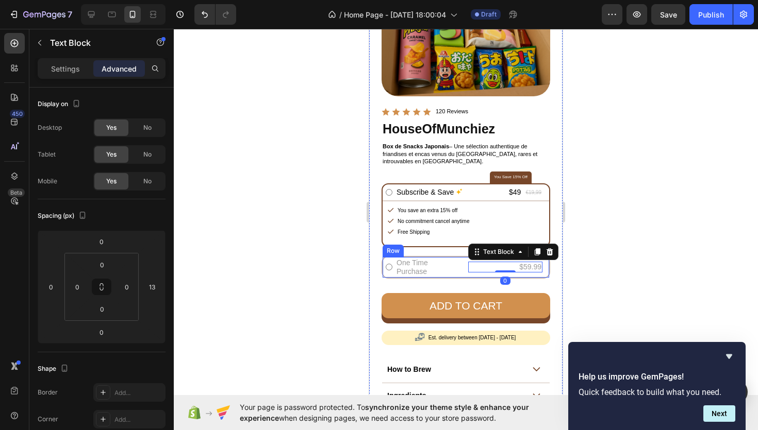
click at [461, 272] on label "One Time Purchase" at bounding box center [428, 268] width 72 height 26
click at [392, 196] on input "One Time Purchase" at bounding box center [389, 192] width 7 height 7
radio input "true"
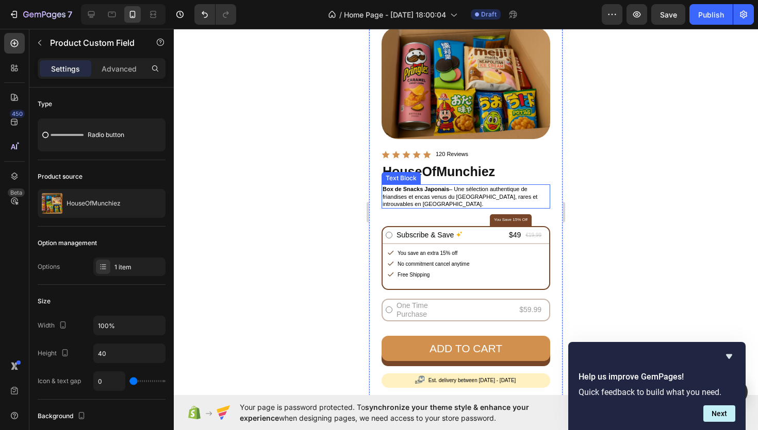
scroll to position [55, 0]
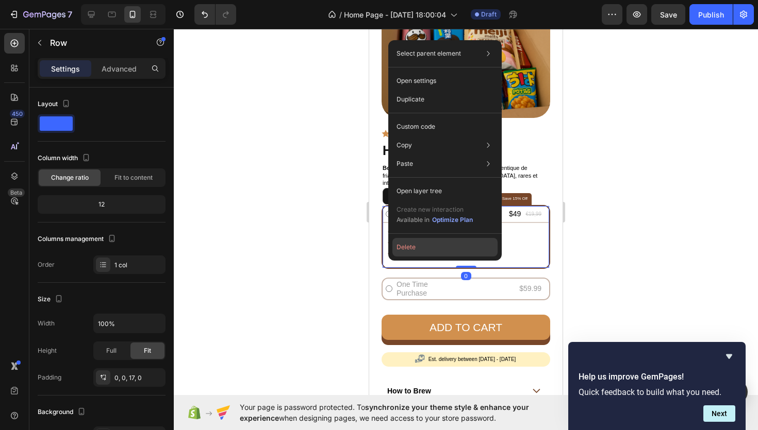
click at [411, 248] on button "Delete" at bounding box center [444, 247] width 105 height 19
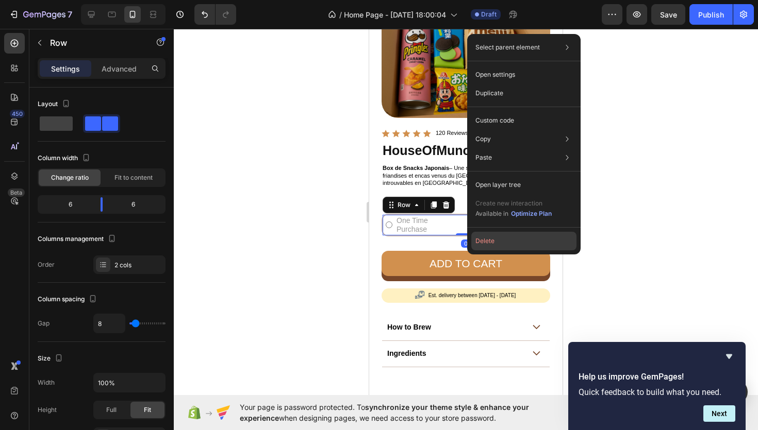
click at [493, 240] on button "Delete" at bounding box center [523, 241] width 105 height 19
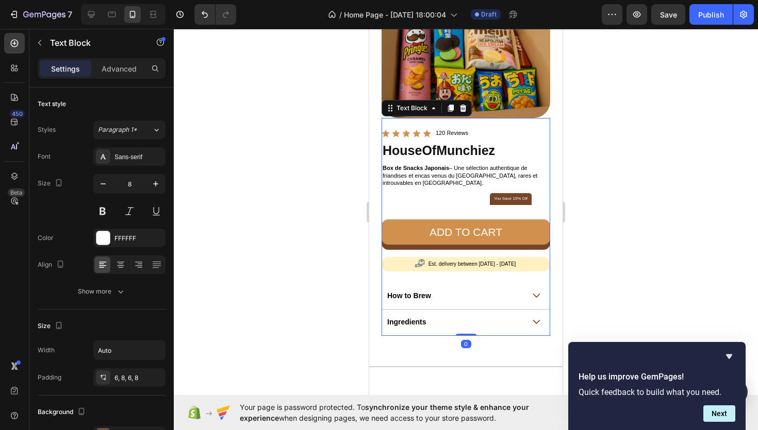
click at [582, 177] on div at bounding box center [466, 230] width 584 height 402
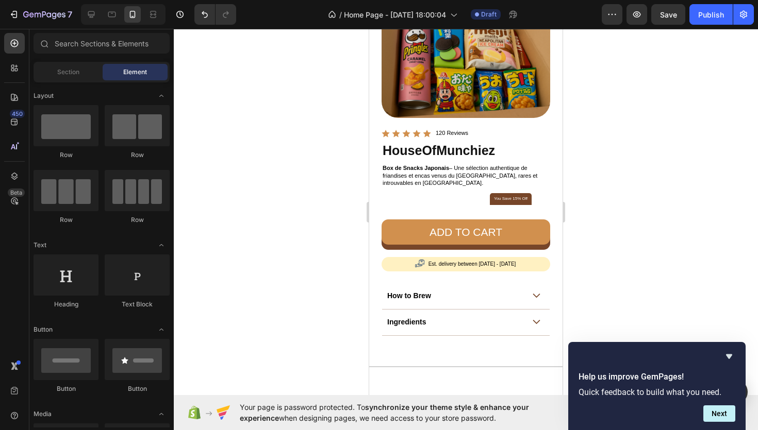
click at [618, 186] on div at bounding box center [466, 230] width 584 height 402
click at [530, 295] on div "How to Brew" at bounding box center [466, 296] width 168 height 26
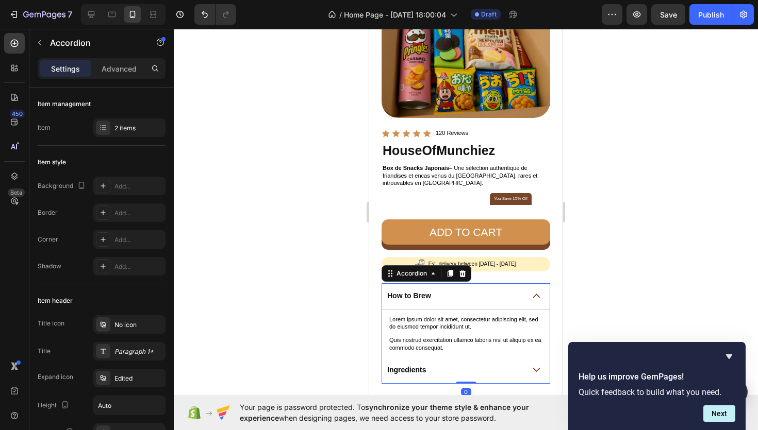
click at [530, 295] on div "How to Brew" at bounding box center [466, 296] width 168 height 26
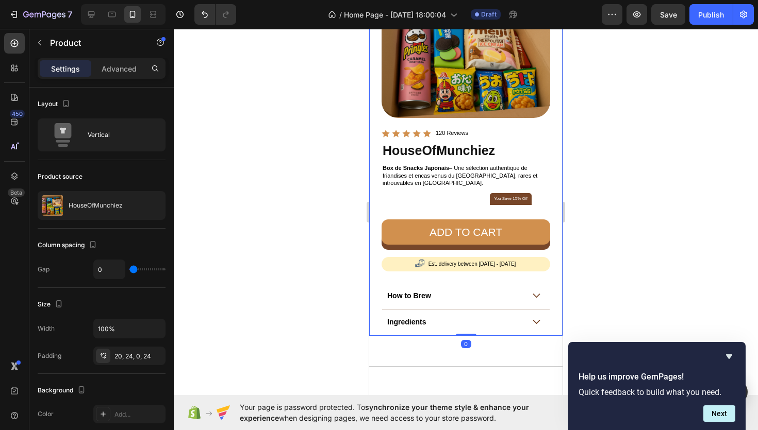
click at [558, 282] on div "Product Images Product Images Icon Icon Icon Icon Icon Icon List 120 Reviews Te…" at bounding box center [465, 165] width 193 height 341
click at [580, 264] on div at bounding box center [466, 230] width 584 height 402
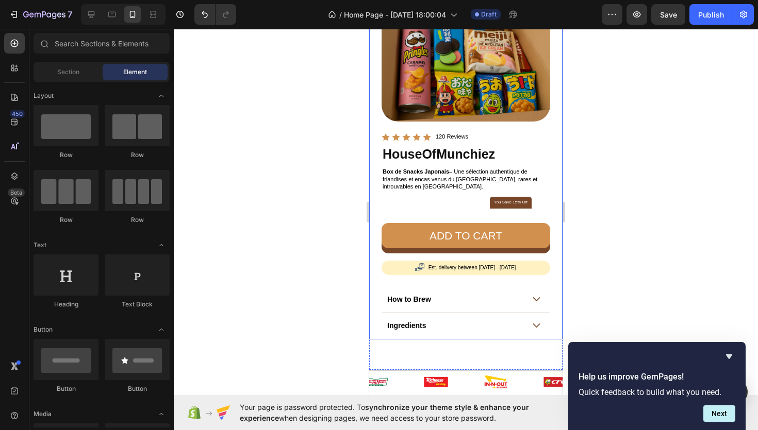
scroll to position [10, 0]
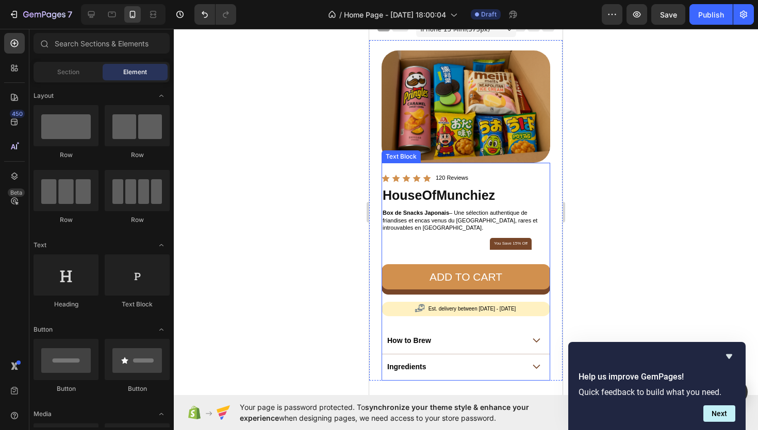
click at [512, 247] on div "You Save 15% Off" at bounding box center [511, 243] width 42 height 11
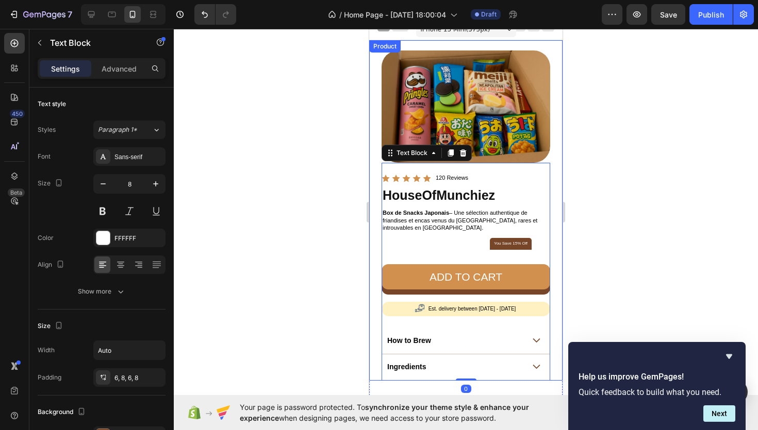
click at [575, 219] on div at bounding box center [466, 230] width 584 height 402
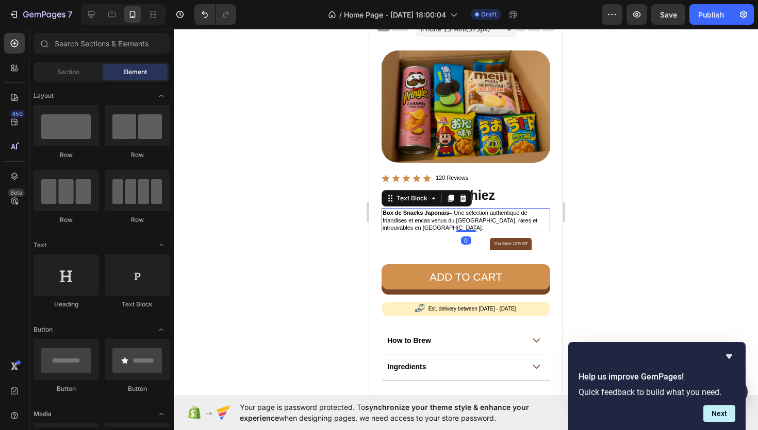
click at [468, 231] on div "Box de Snacks [DEMOGRAPHIC_DATA] – Une sélection authentique de friandises et e…" at bounding box center [465, 220] width 169 height 24
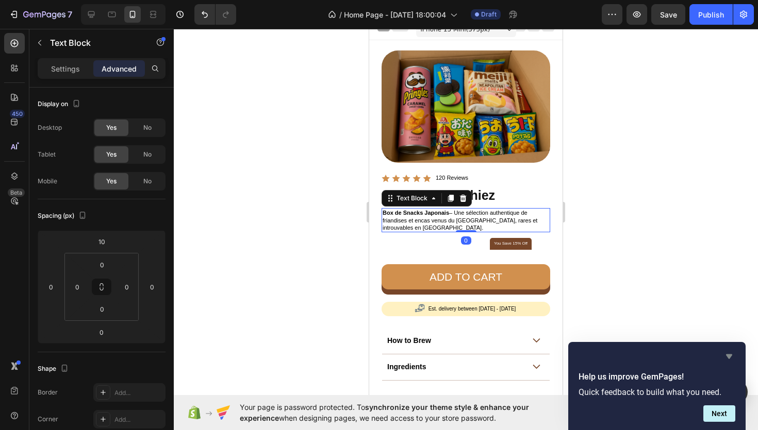
click at [730, 354] on icon "Hide survey" at bounding box center [729, 356] width 12 height 12
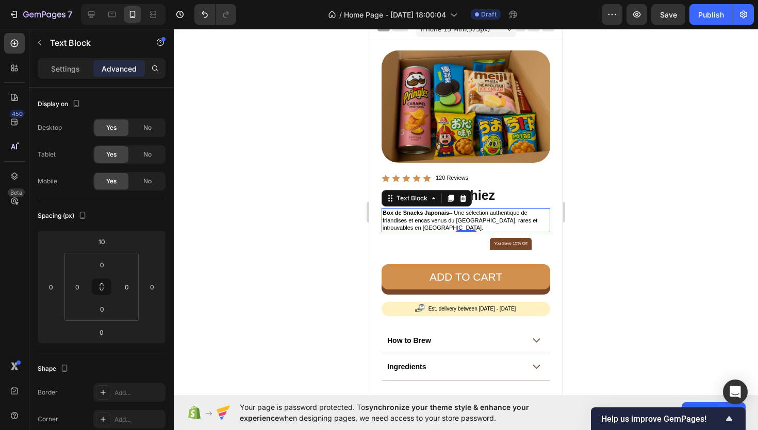
click at [629, 276] on div at bounding box center [466, 230] width 584 height 402
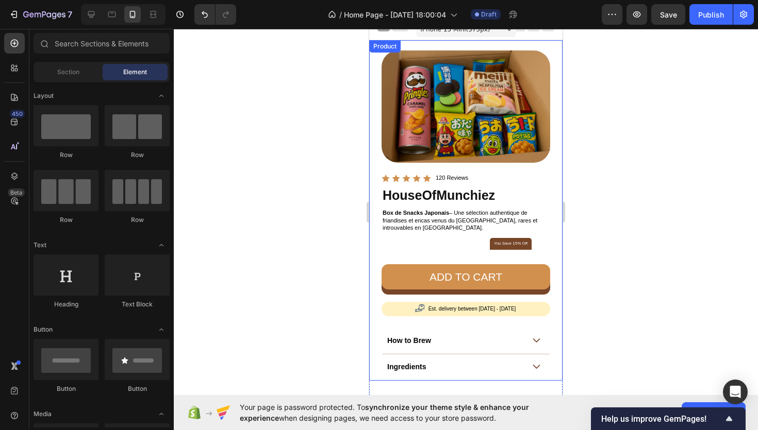
click at [537, 252] on div "Add to cart Add to Cart" at bounding box center [465, 270] width 169 height 40
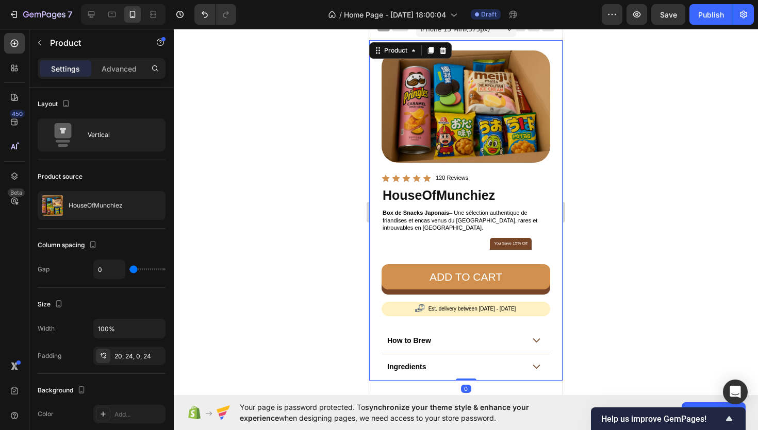
click at [521, 245] on p "You Save 15% Off" at bounding box center [511, 243] width 34 height 5
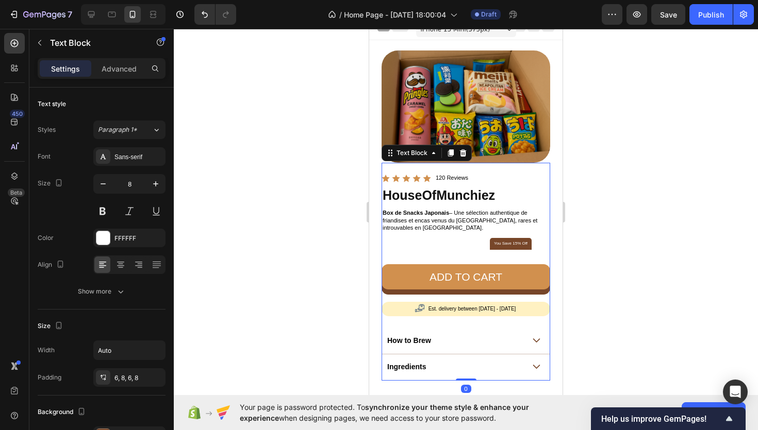
scroll to position [28, 0]
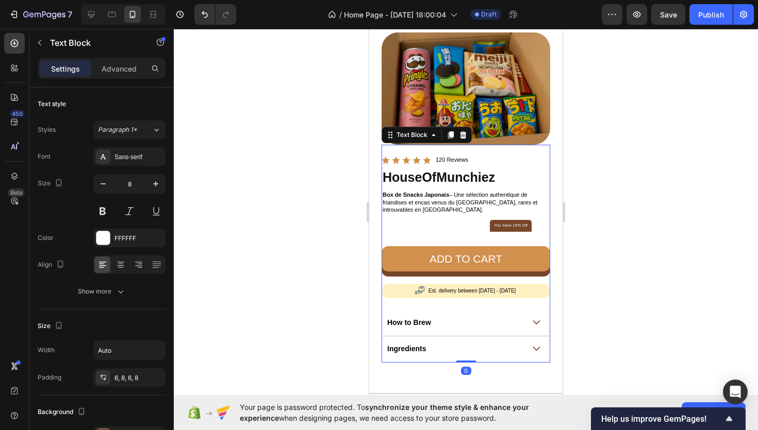
click at [508, 224] on p "You Save 15% Off" at bounding box center [511, 225] width 34 height 5
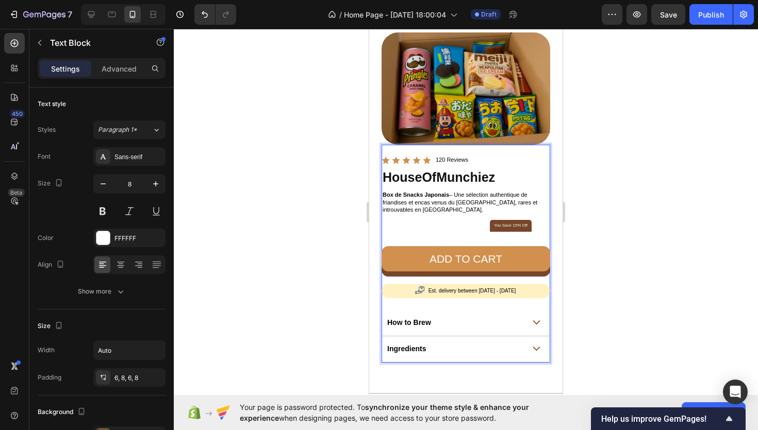
click at [503, 227] on p "You Save 15% Off" at bounding box center [511, 225] width 34 height 5
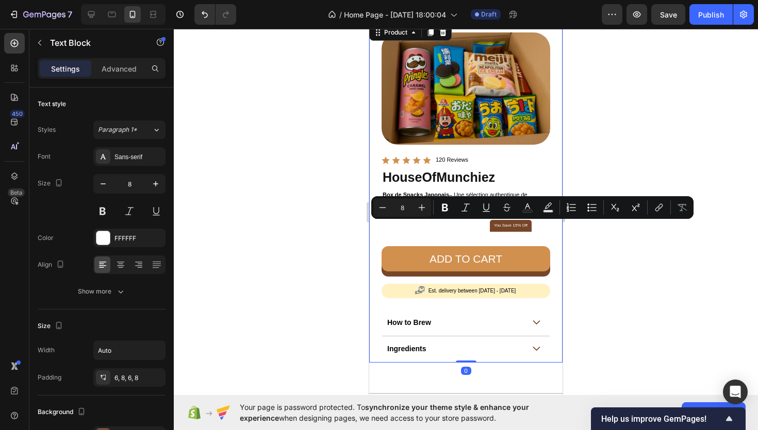
click at [483, 236] on div "Add to cart Add to Cart" at bounding box center [465, 252] width 169 height 40
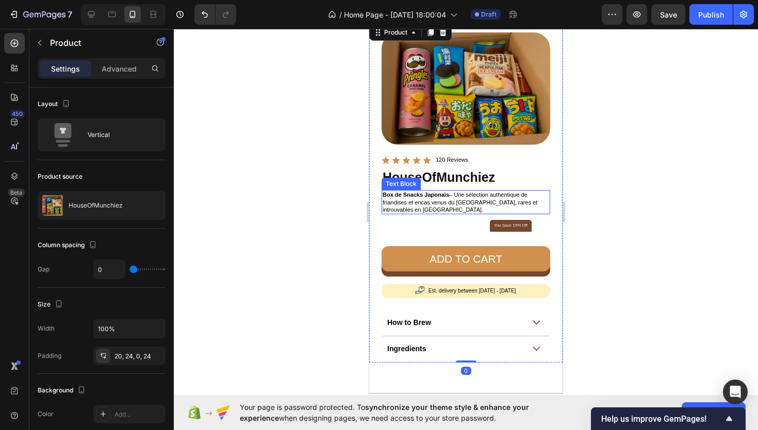
click at [635, 129] on div at bounding box center [466, 230] width 584 height 402
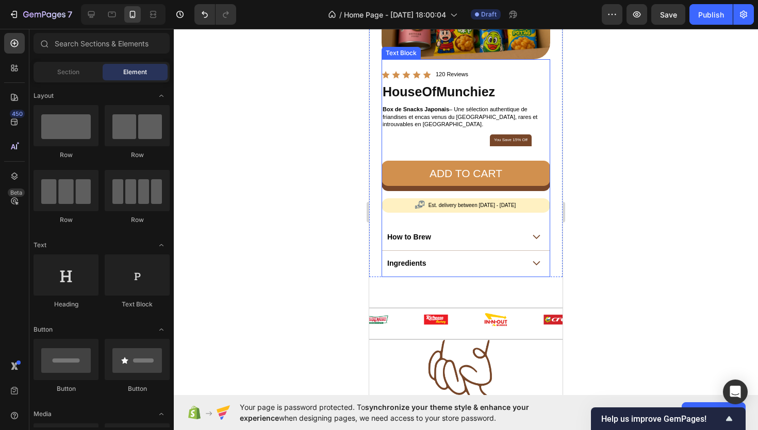
scroll to position [116, 0]
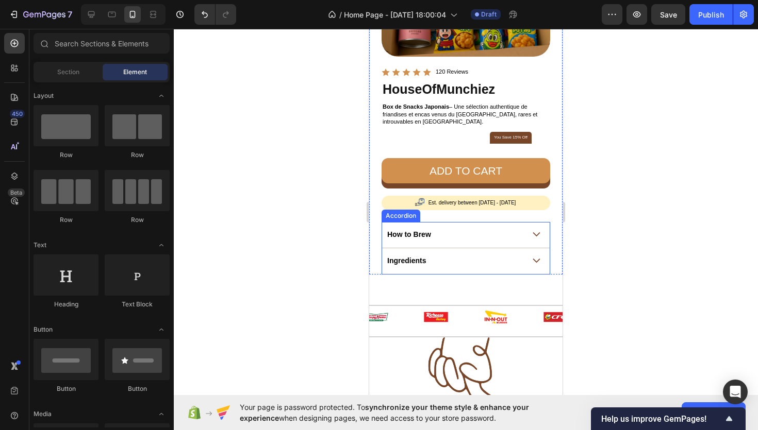
click at [443, 237] on div "How to Brew" at bounding box center [455, 235] width 139 height 12
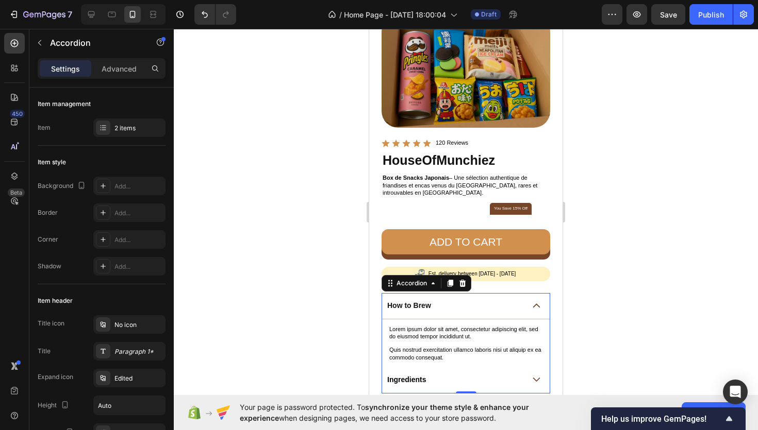
scroll to position [0, 0]
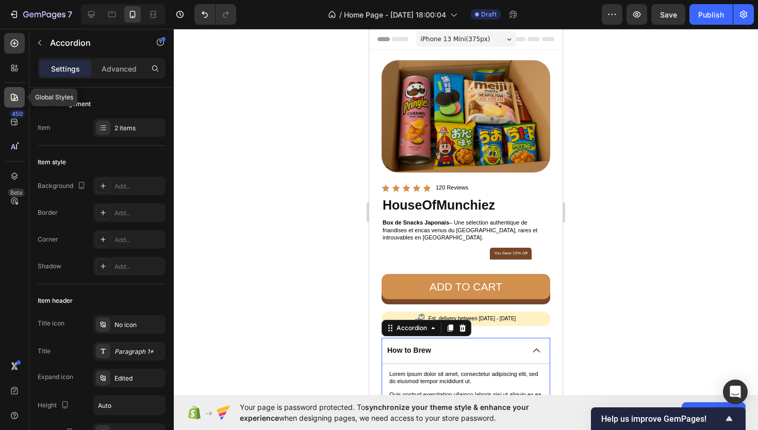
click at [15, 101] on icon at bounding box center [14, 97] width 7 height 7
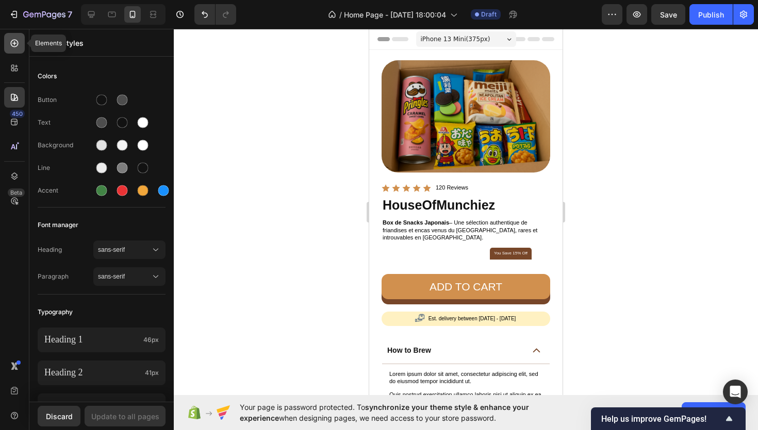
click at [18, 38] on div at bounding box center [14, 43] width 21 height 21
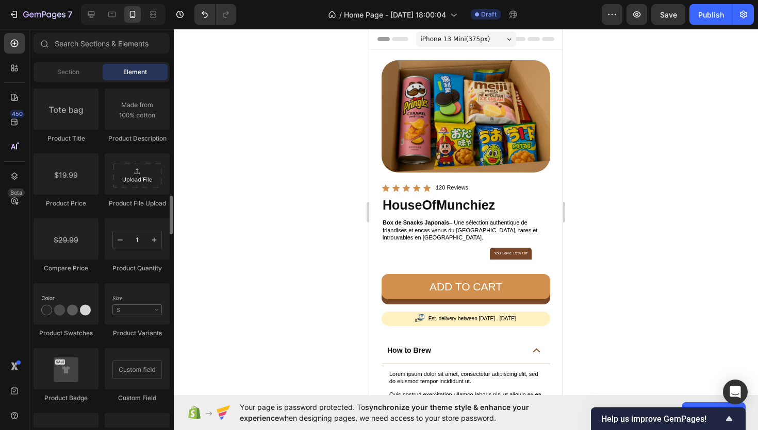
scroll to position [1587, 0]
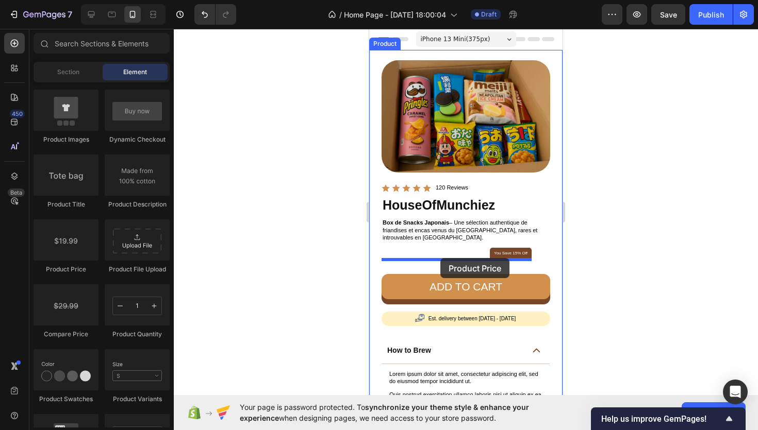
drag, startPoint x: 445, startPoint y: 276, endPoint x: 440, endPoint y: 258, distance: 18.1
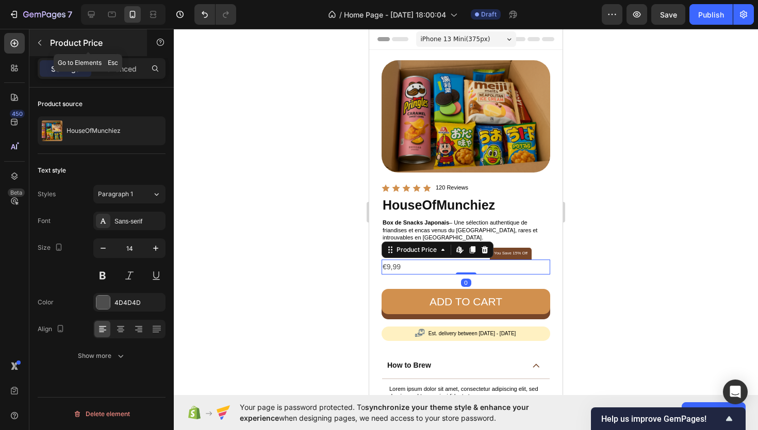
click at [44, 44] on button "button" at bounding box center [39, 43] width 16 height 16
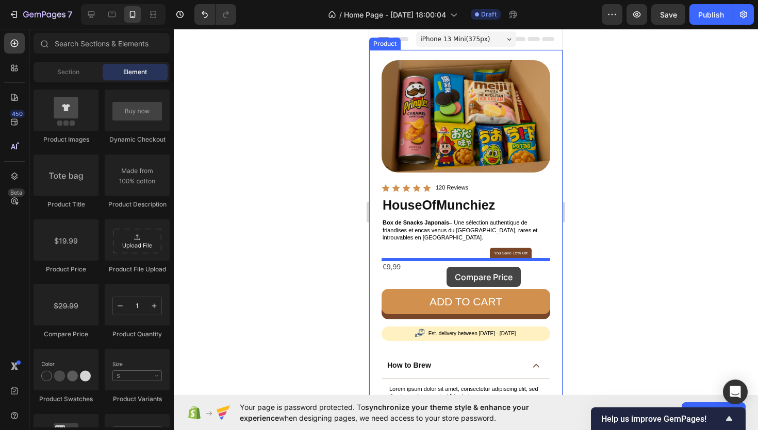
drag, startPoint x: 448, startPoint y: 344, endPoint x: 446, endPoint y: 268, distance: 76.3
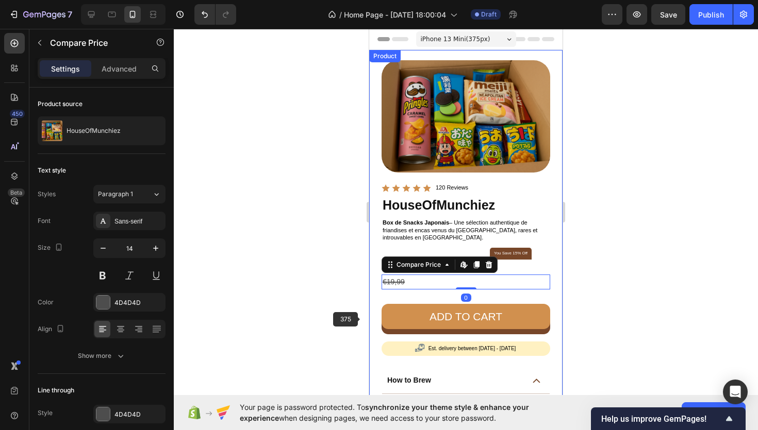
click at [358, 312] on div at bounding box center [466, 230] width 584 height 402
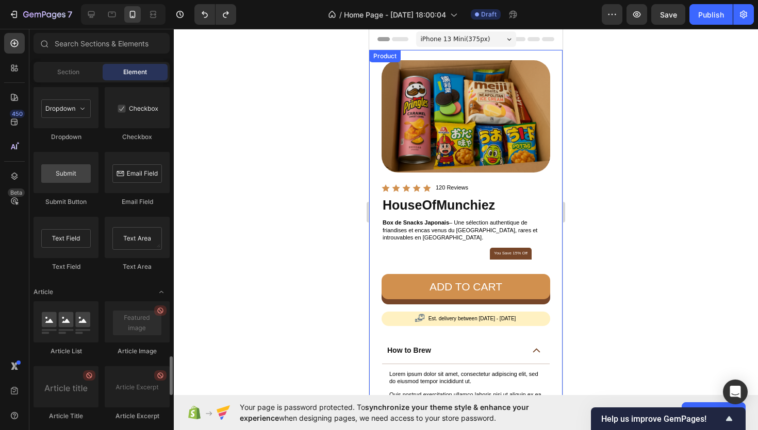
scroll to position [2472, 0]
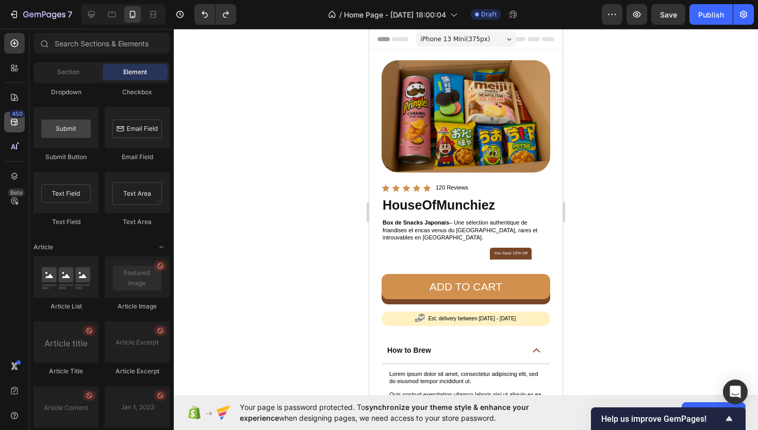
click at [16, 124] on icon at bounding box center [14, 122] width 7 height 7
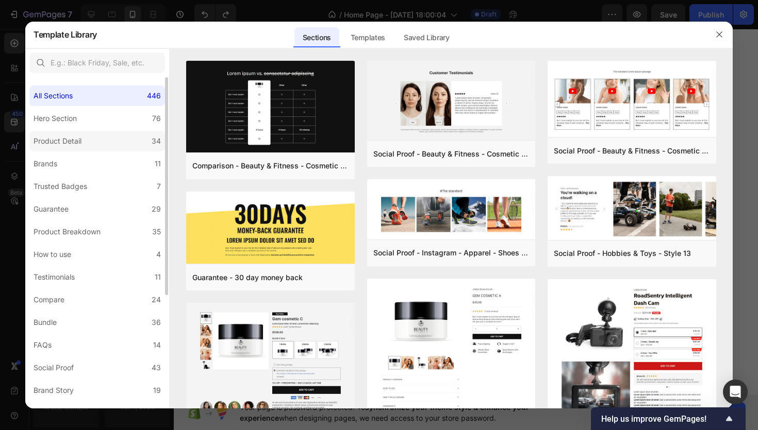
click at [71, 142] on div "Product Detail" at bounding box center [58, 141] width 48 height 12
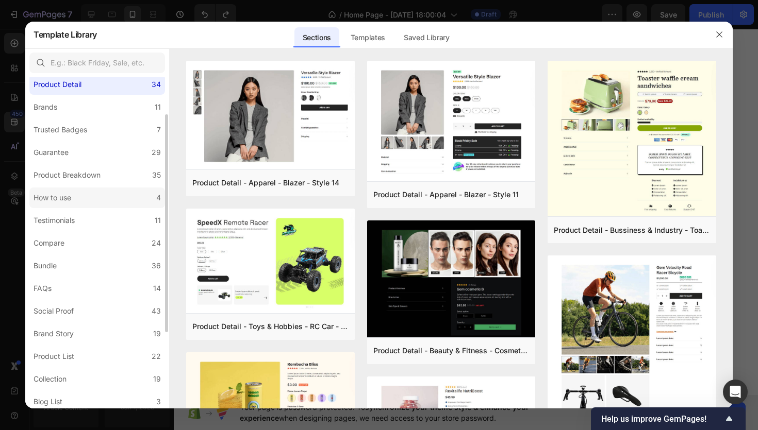
scroll to position [0, 0]
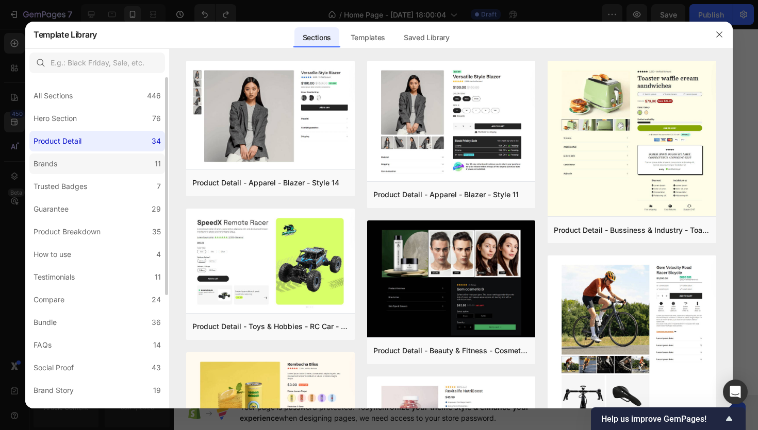
click at [98, 160] on label "Brands 11" at bounding box center [97, 164] width 136 height 21
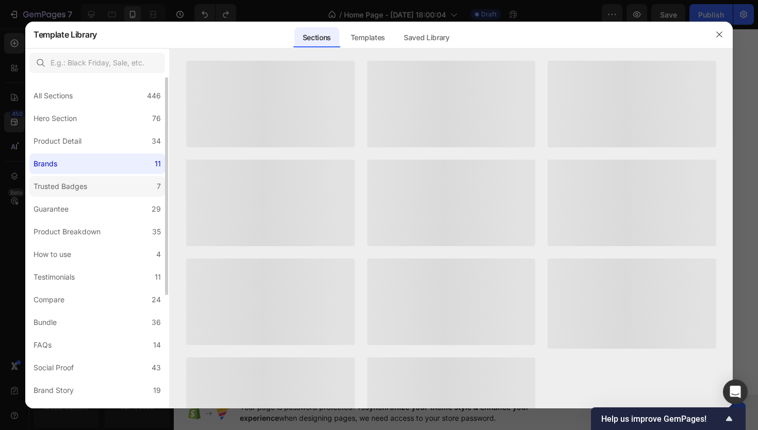
click at [101, 193] on label "Trusted Badges 7" at bounding box center [97, 186] width 136 height 21
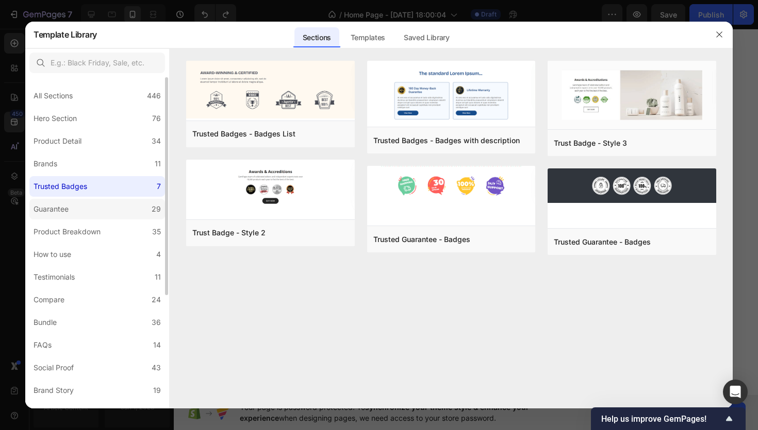
click at [100, 209] on label "Guarantee 29" at bounding box center [97, 209] width 136 height 21
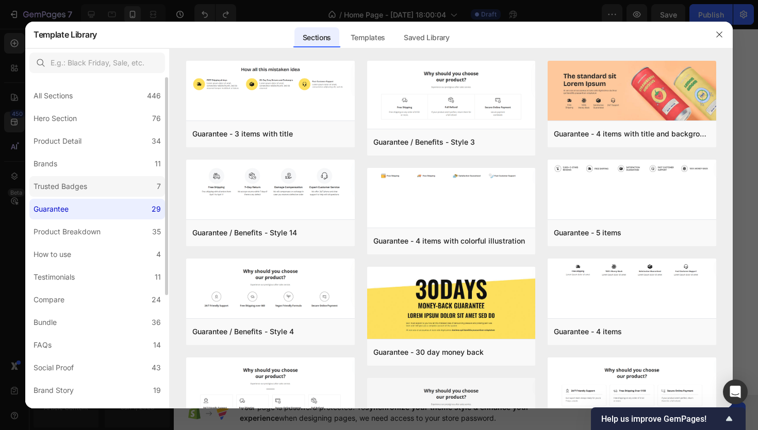
click at [108, 187] on label "Trusted Badges 7" at bounding box center [97, 186] width 136 height 21
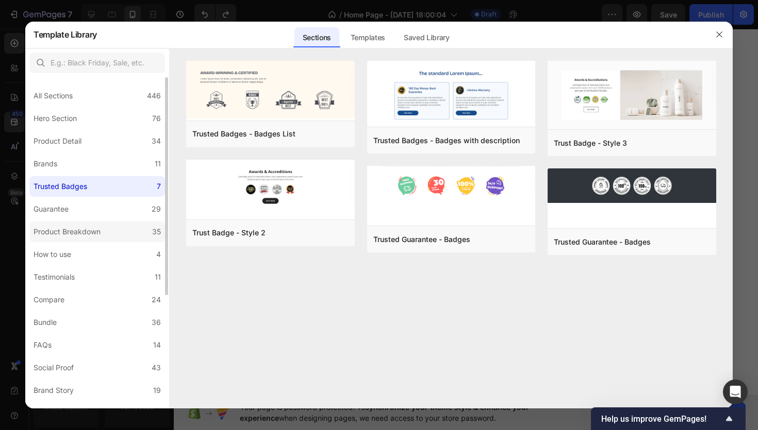
click at [98, 232] on div "Product Breakdown" at bounding box center [67, 232] width 67 height 12
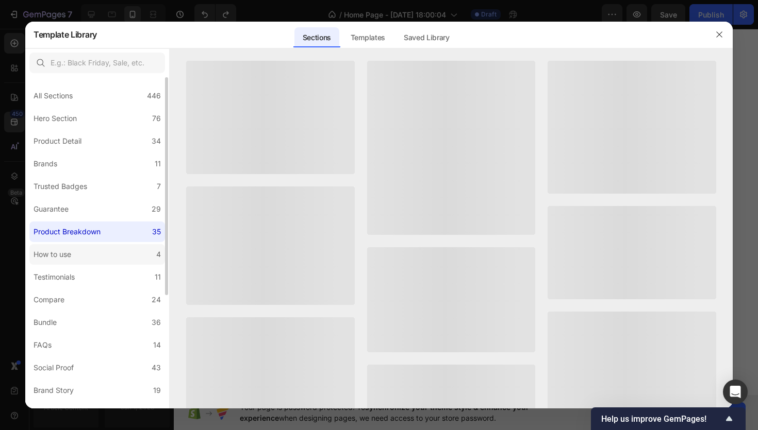
click at [104, 251] on label "How to use 4" at bounding box center [97, 254] width 136 height 21
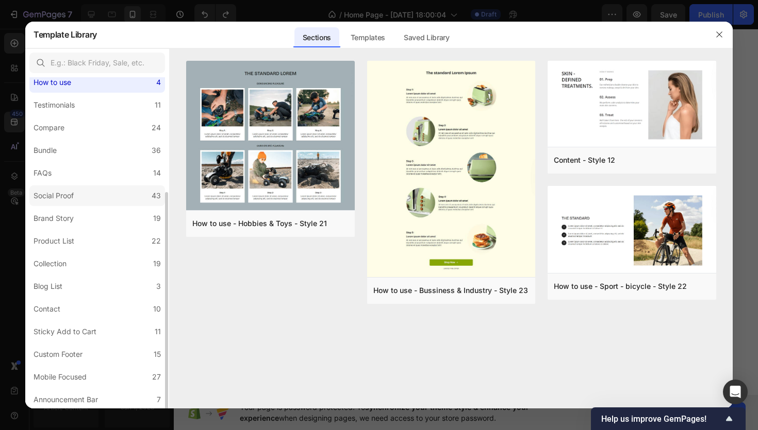
scroll to position [173, 0]
click at [61, 328] on div "Sticky Add to Cart" at bounding box center [65, 331] width 63 height 12
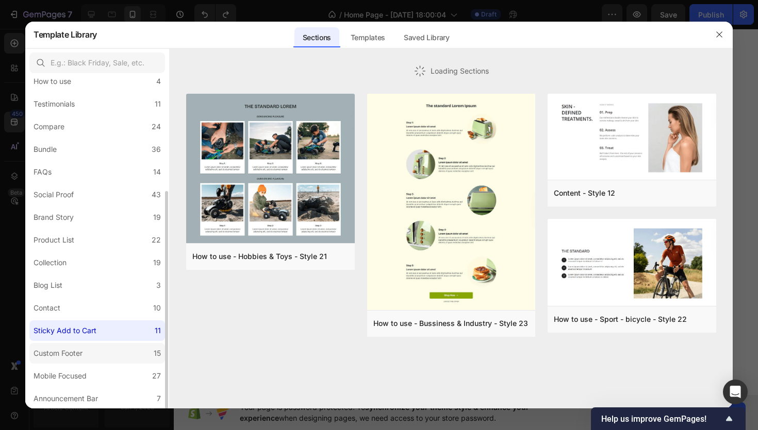
click at [61, 351] on div "Custom Footer" at bounding box center [58, 353] width 49 height 12
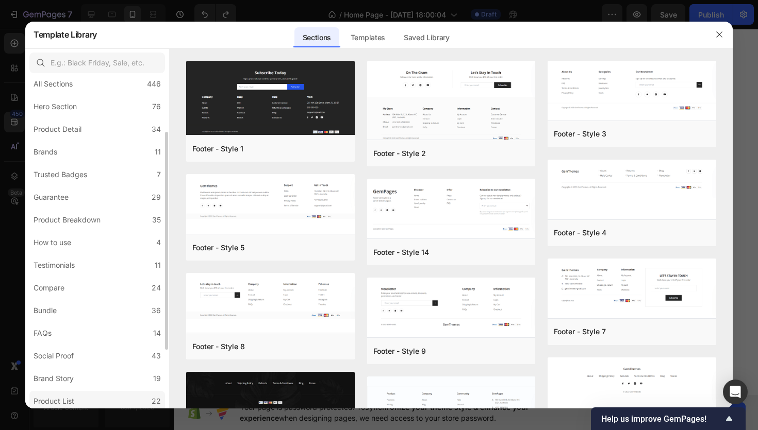
scroll to position [0, 0]
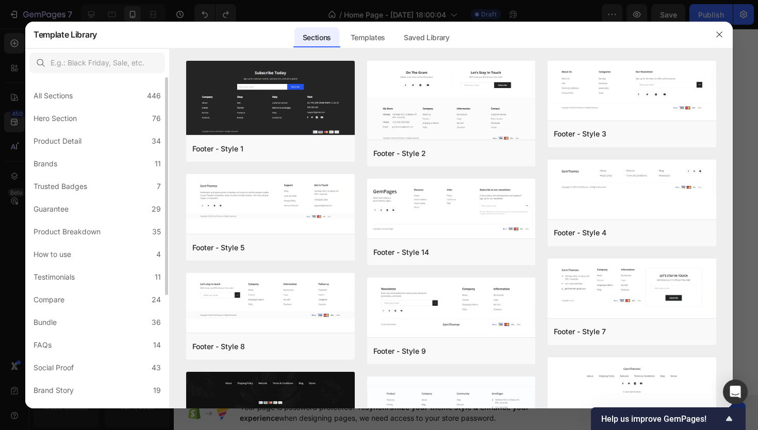
click at [93, 152] on div "All Sections 446 Hero Section 76 Product Detail 34 Brands 11 Trusted Badges 7 G…" at bounding box center [97, 329] width 144 height 505
click at [96, 144] on label "Product Detail 34" at bounding box center [97, 141] width 136 height 21
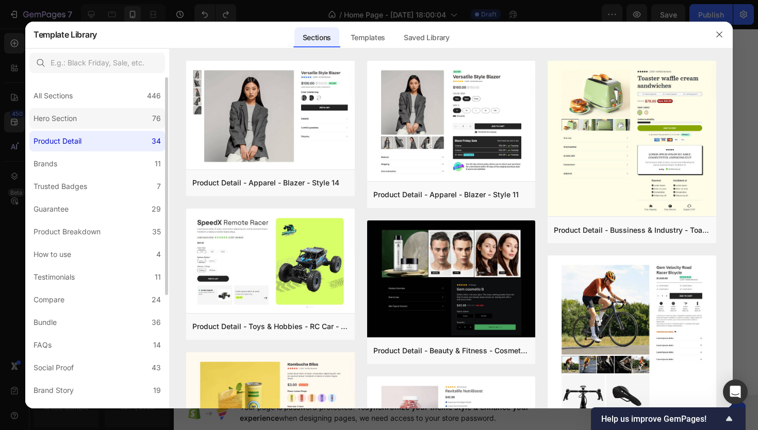
click at [105, 125] on label "Hero Section 76" at bounding box center [97, 118] width 136 height 21
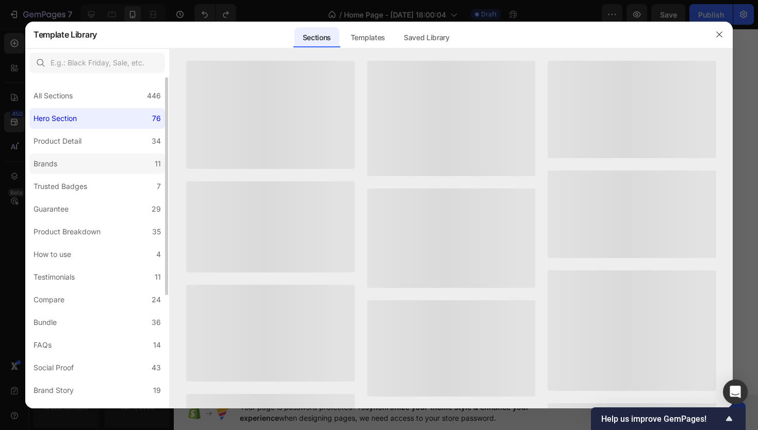
click at [94, 161] on label "Brands 11" at bounding box center [97, 164] width 136 height 21
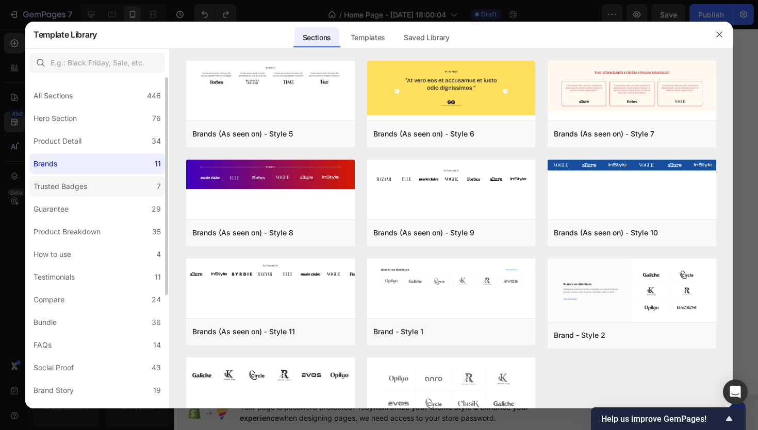
click at [119, 195] on label "Trusted Badges 7" at bounding box center [97, 186] width 136 height 21
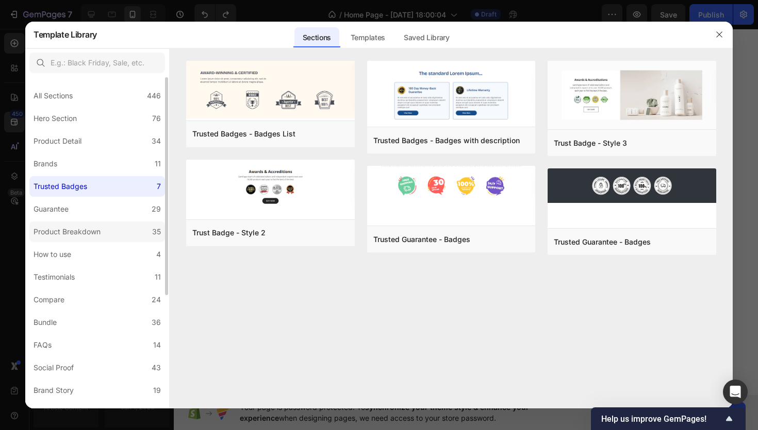
click at [85, 229] on div "Product Breakdown" at bounding box center [67, 232] width 67 height 12
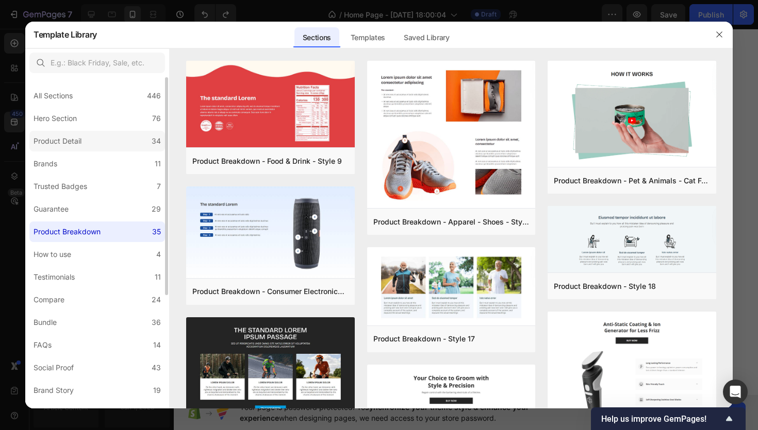
click at [106, 131] on label "Product Detail 34" at bounding box center [97, 141] width 136 height 21
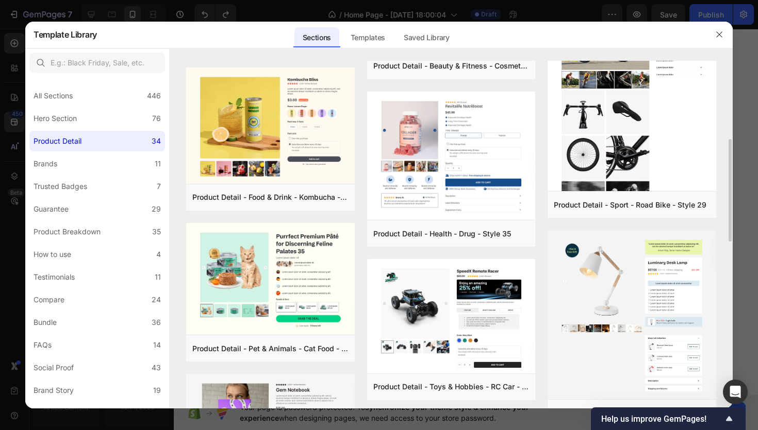
scroll to position [295, 0]
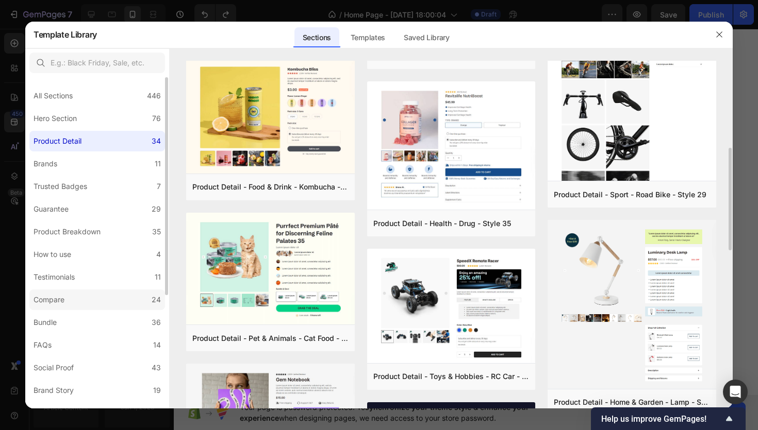
click at [108, 305] on label "Compare 24" at bounding box center [97, 300] width 136 height 21
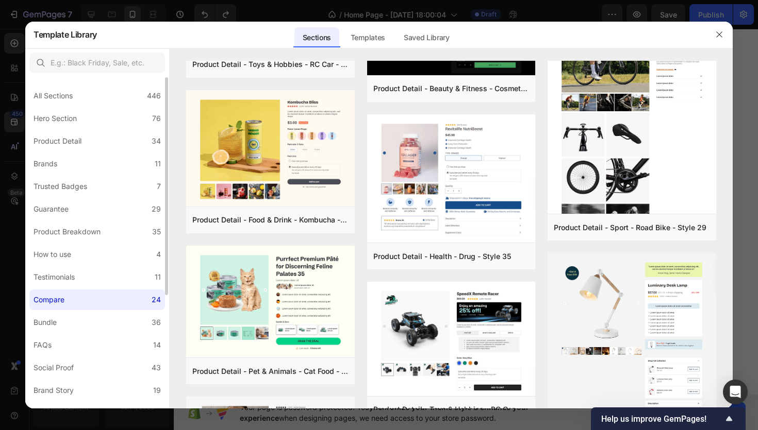
scroll to position [0, 0]
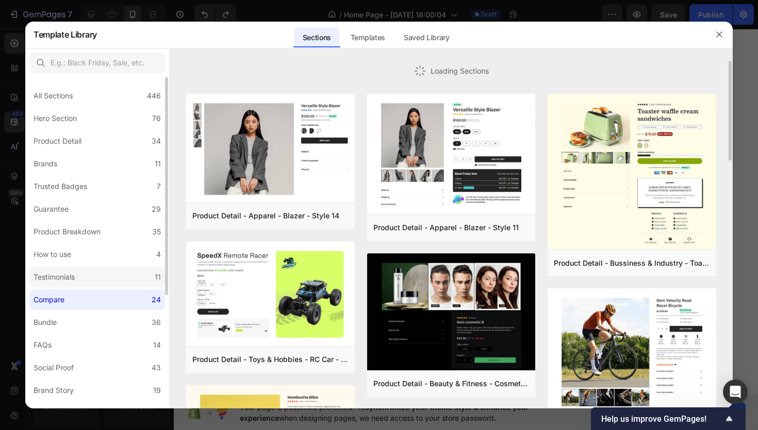
click at [115, 267] on label "Testimonials 11" at bounding box center [97, 277] width 136 height 21
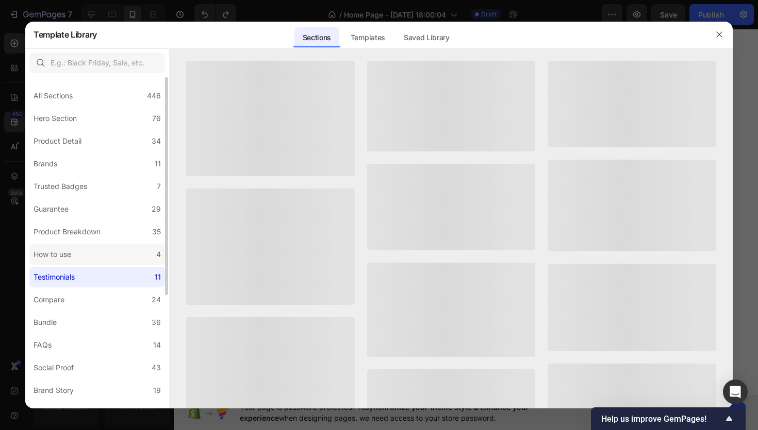
click at [116, 249] on label "How to use 4" at bounding box center [97, 254] width 136 height 21
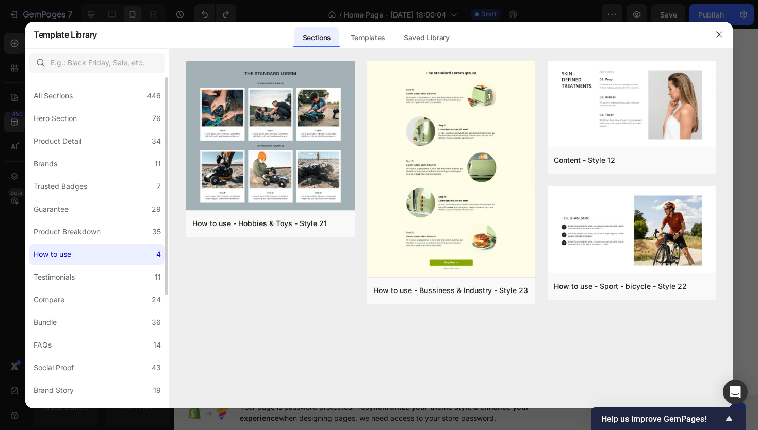
click at [115, 220] on div "All Sections 446 Hero Section 76 Product Detail 34 Brands 11 Trusted Badges 7 G…" at bounding box center [97, 329] width 144 height 505
click at [114, 221] on div "All Sections 446 Hero Section 76 Product Detail 34 Brands 11 Trusted Badges 7 G…" at bounding box center [97, 329] width 144 height 505
click at [111, 228] on label "Product Breakdown 35" at bounding box center [97, 232] width 136 height 21
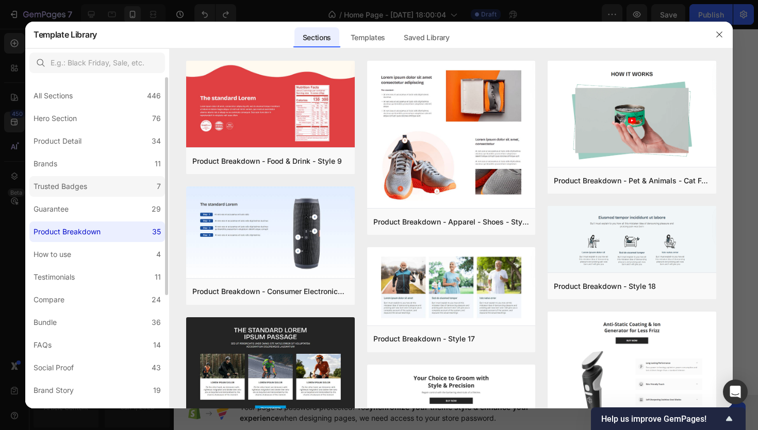
click at [121, 189] on label "Trusted Badges 7" at bounding box center [97, 186] width 136 height 21
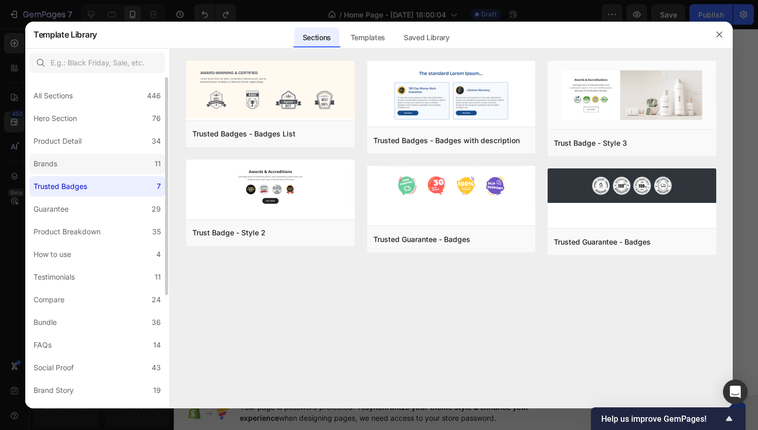
click at [93, 166] on label "Brands 11" at bounding box center [97, 164] width 136 height 21
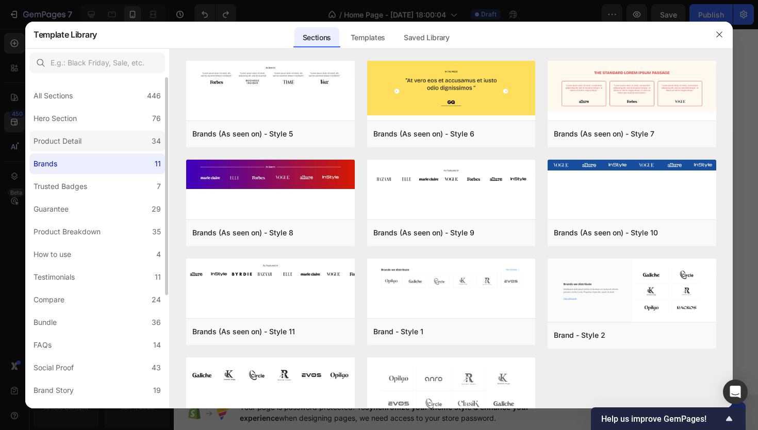
click at [99, 146] on label "Product Detail 34" at bounding box center [97, 141] width 136 height 21
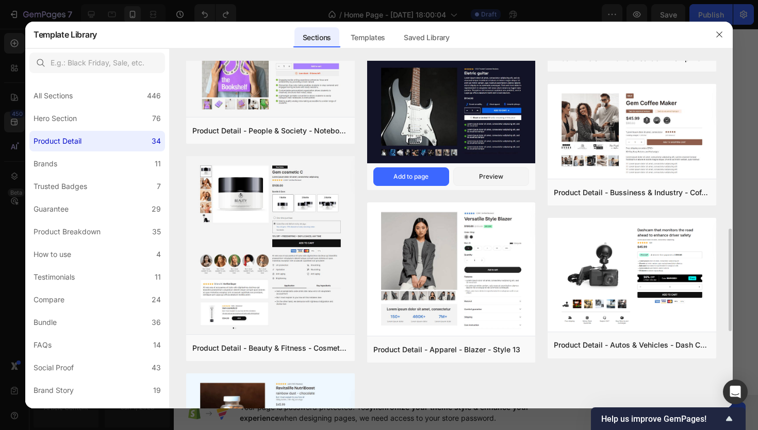
scroll to position [734, 0]
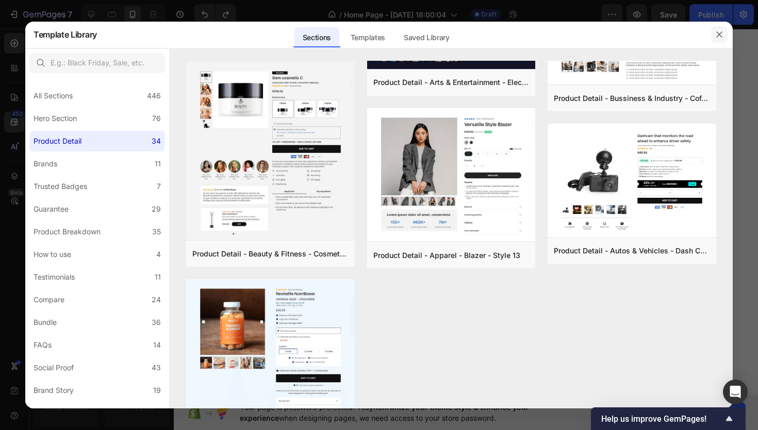
click at [715, 32] on icon "button" at bounding box center [719, 34] width 8 height 8
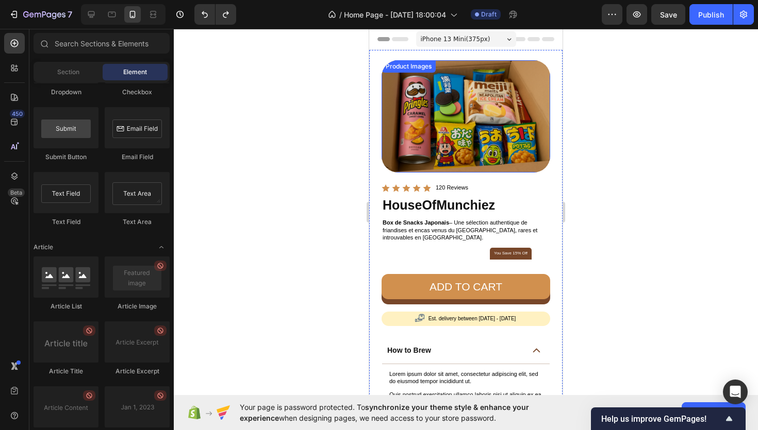
click at [453, 171] on img at bounding box center [465, 116] width 169 height 112
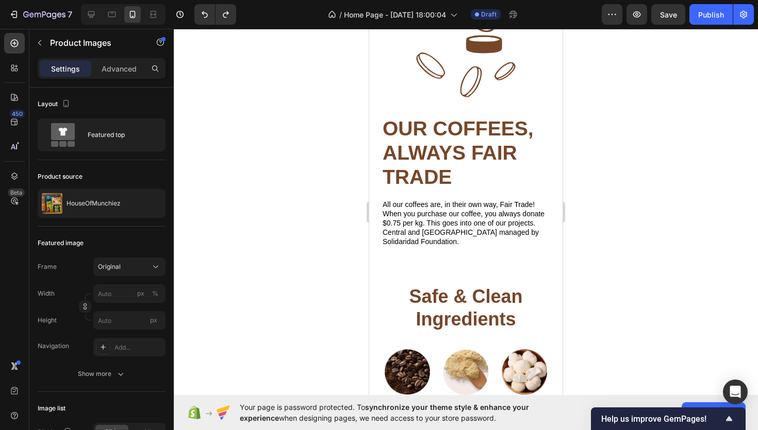
scroll to position [0, 0]
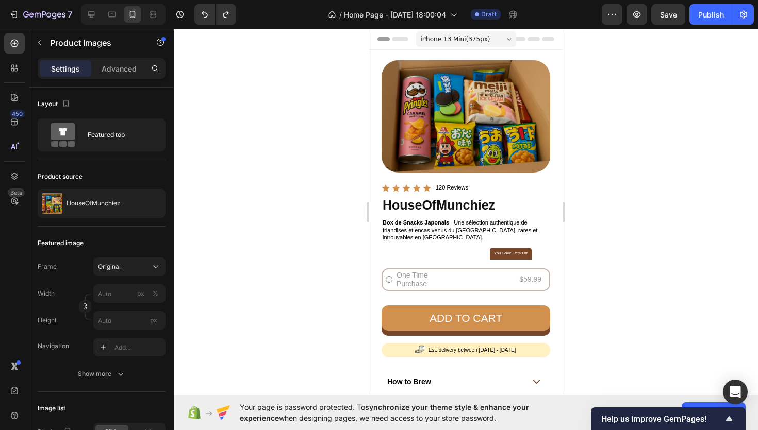
click at [288, 116] on div at bounding box center [466, 230] width 584 height 402
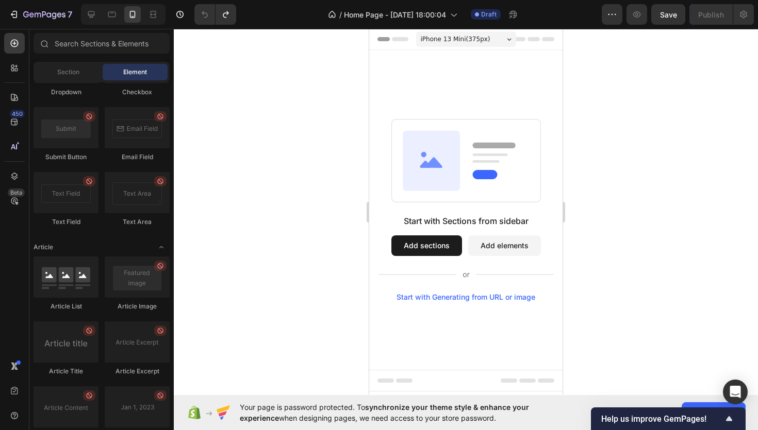
click at [438, 252] on button "Add sections" at bounding box center [426, 246] width 71 height 21
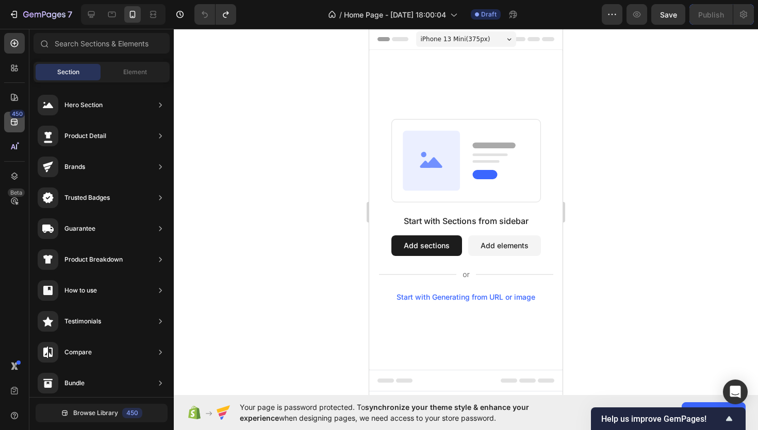
click at [19, 124] on icon at bounding box center [14, 122] width 10 height 10
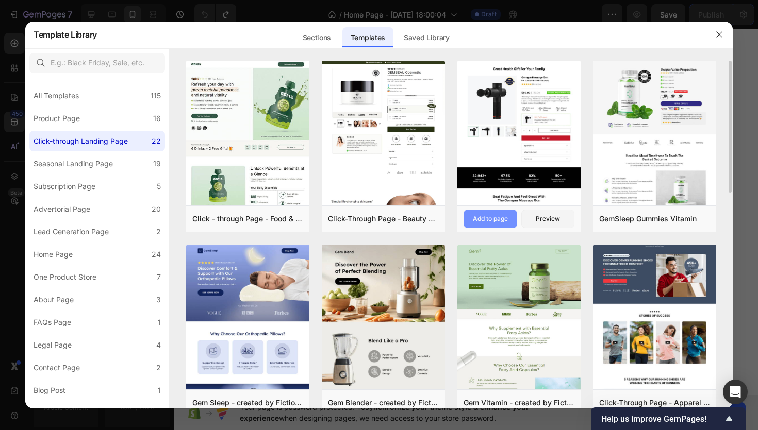
click at [490, 214] on div "Add to page" at bounding box center [490, 218] width 35 height 9
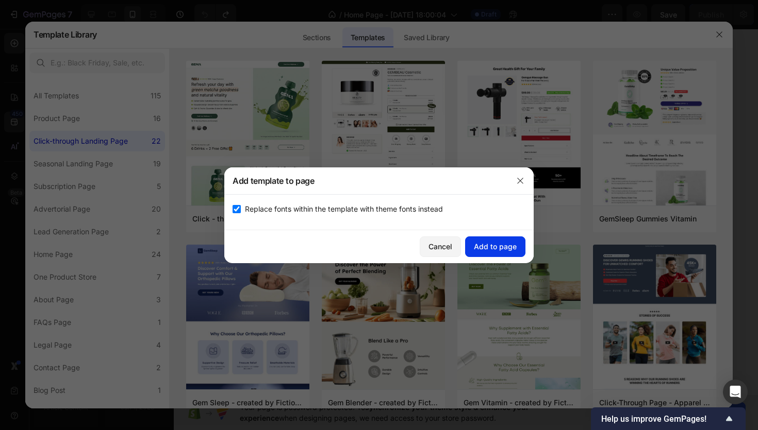
click at [492, 241] on div "Add to page" at bounding box center [495, 246] width 43 height 11
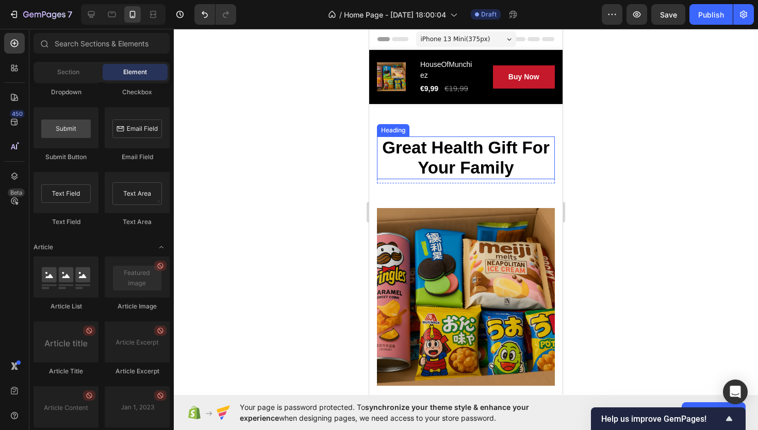
click at [447, 149] on p "Great Health Gift For Your Family" at bounding box center [466, 158] width 176 height 41
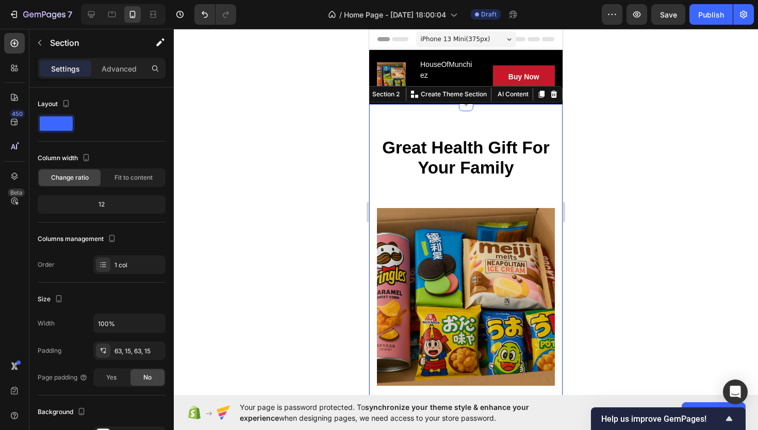
click at [407, 171] on p "Great Health Gift For Your Family" at bounding box center [466, 158] width 176 height 41
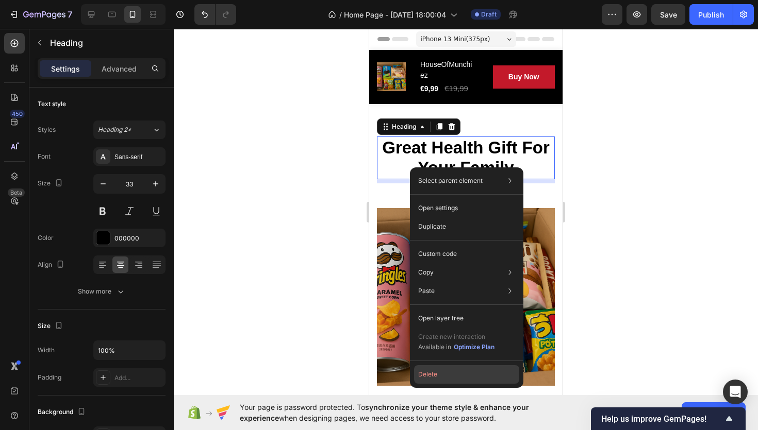
click at [437, 370] on button "Delete" at bounding box center [466, 374] width 105 height 19
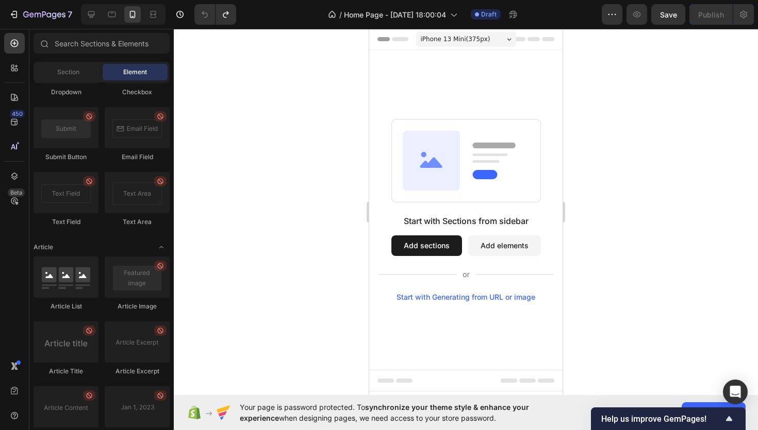
click at [423, 236] on button "Add sections" at bounding box center [426, 246] width 71 height 21
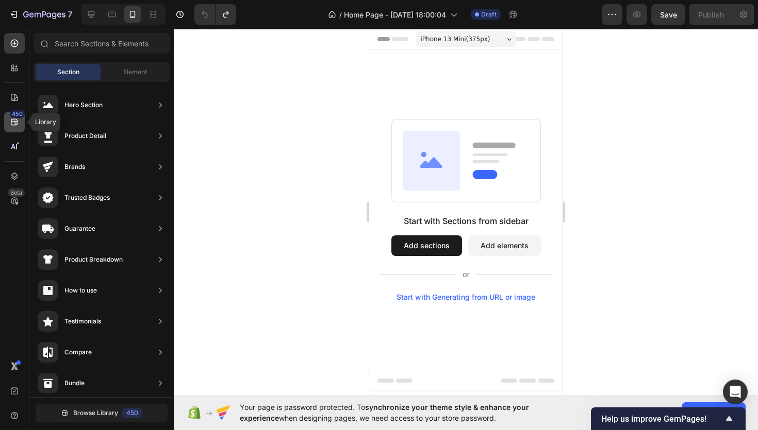
click at [10, 125] on icon at bounding box center [14, 122] width 10 height 10
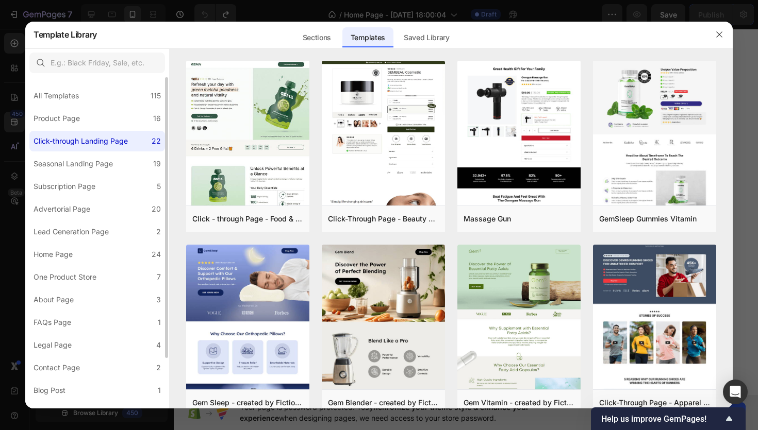
click at [73, 264] on div "All Templates 115 Product Page 16 Click-through Landing Page 22 Seasonal Landin…" at bounding box center [97, 273] width 144 height 392
click at [73, 271] on div "One Product Store" at bounding box center [65, 277] width 63 height 12
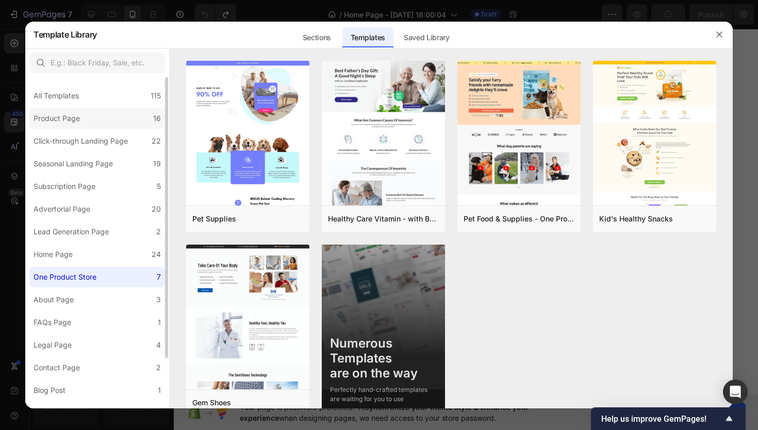
click at [103, 117] on label "Product Page 16" at bounding box center [97, 118] width 136 height 21
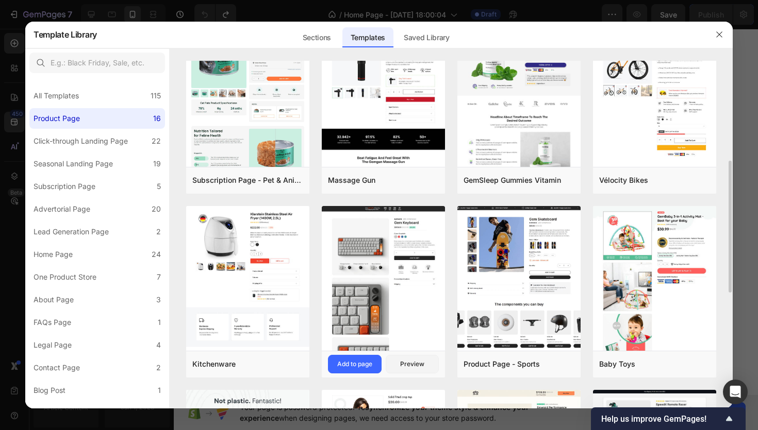
scroll to position [241, 0]
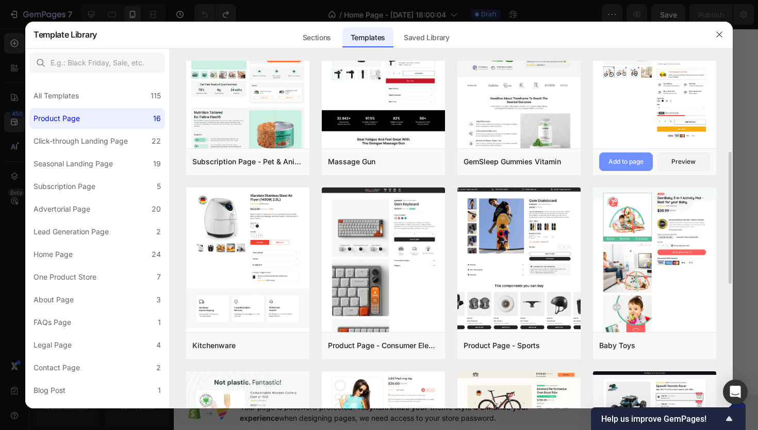
click at [632, 166] on div "Add to page" at bounding box center [625, 161] width 35 height 9
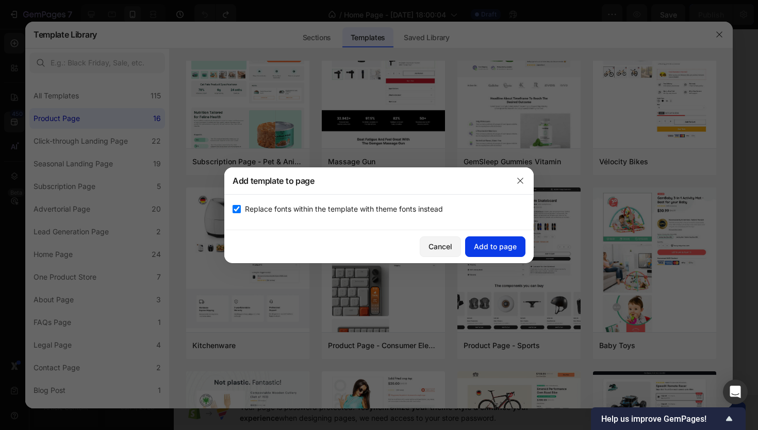
click at [504, 248] on div "Add to page" at bounding box center [495, 246] width 43 height 11
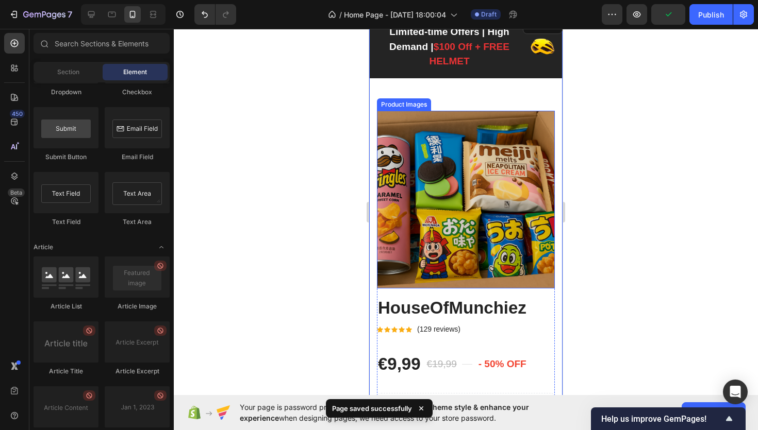
scroll to position [36, 0]
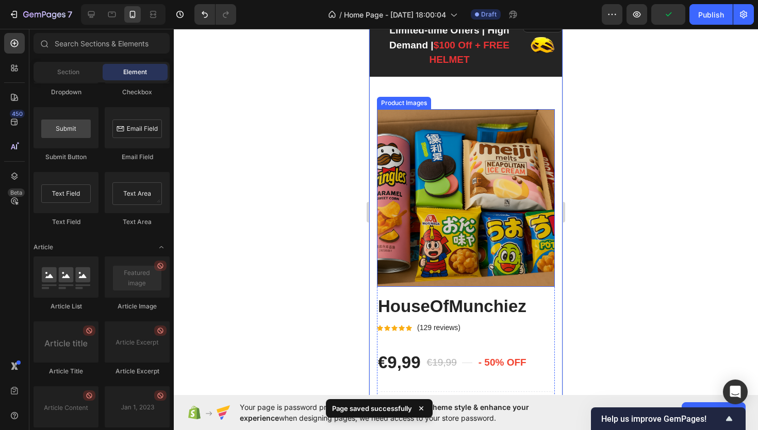
click at [470, 210] on img at bounding box center [466, 198] width 178 height 178
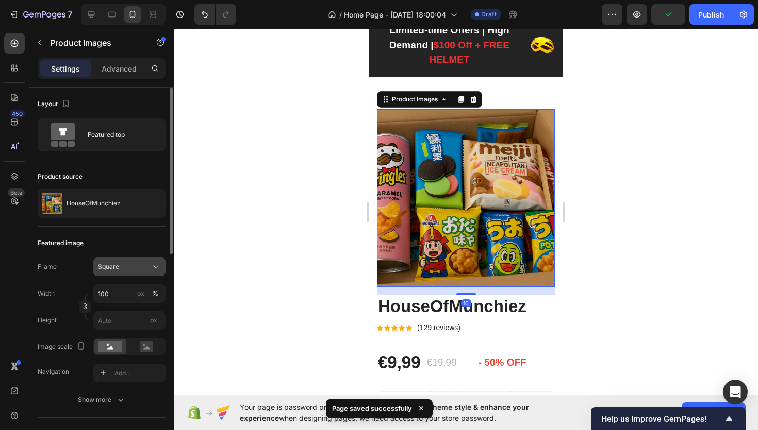
click at [138, 262] on div "Square" at bounding box center [129, 267] width 63 height 10
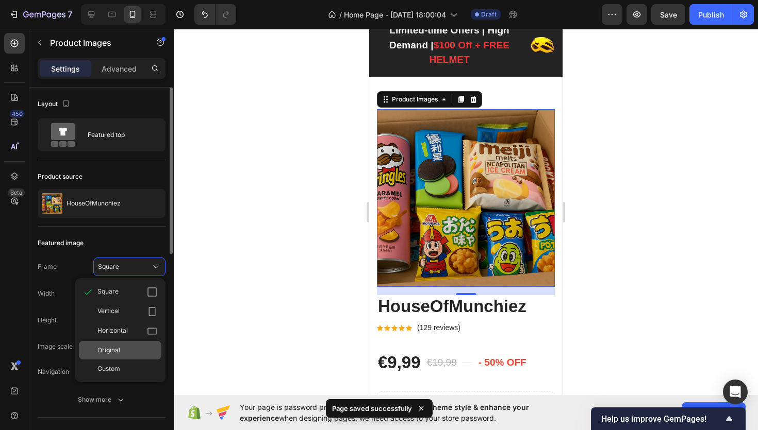
click at [124, 351] on div "Original" at bounding box center [127, 350] width 60 height 9
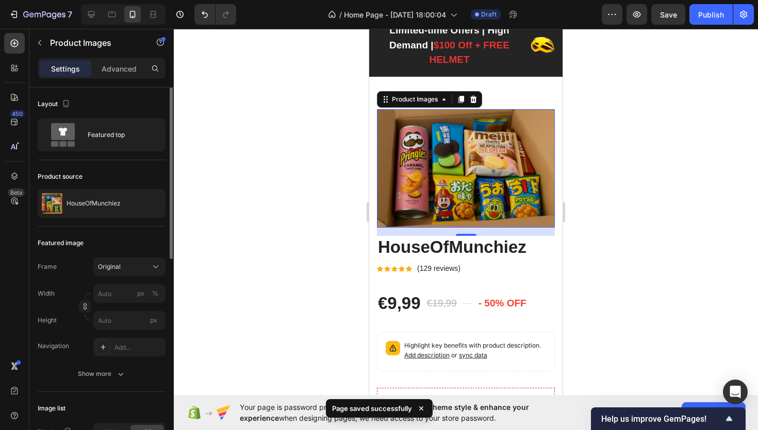
click at [254, 285] on div at bounding box center [466, 230] width 584 height 402
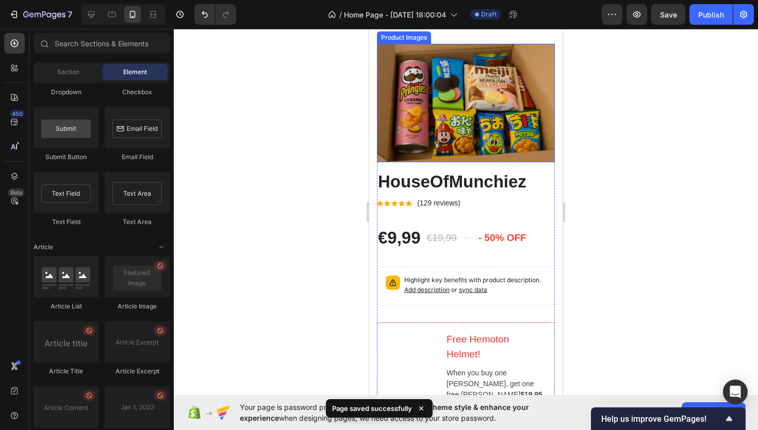
scroll to position [160, 0]
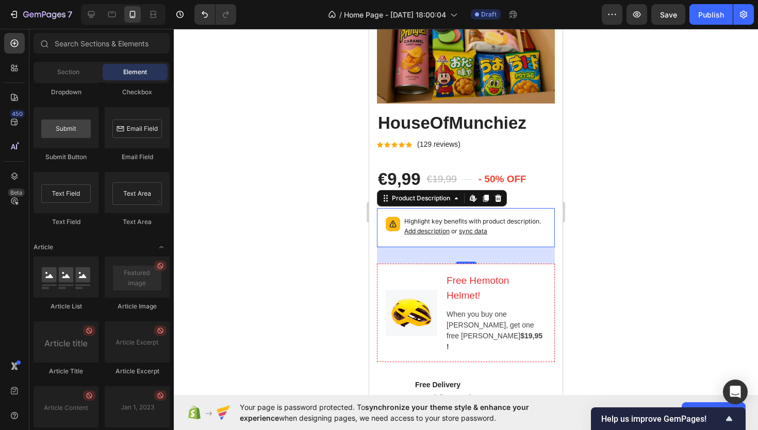
click at [540, 238] on div "Highlight key benefits with product description. Add description or sync data" at bounding box center [475, 228] width 142 height 22
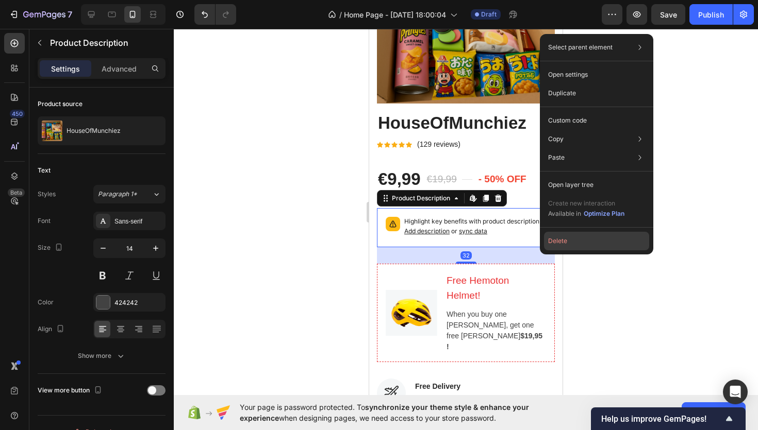
click at [563, 235] on button "Delete" at bounding box center [596, 241] width 105 height 19
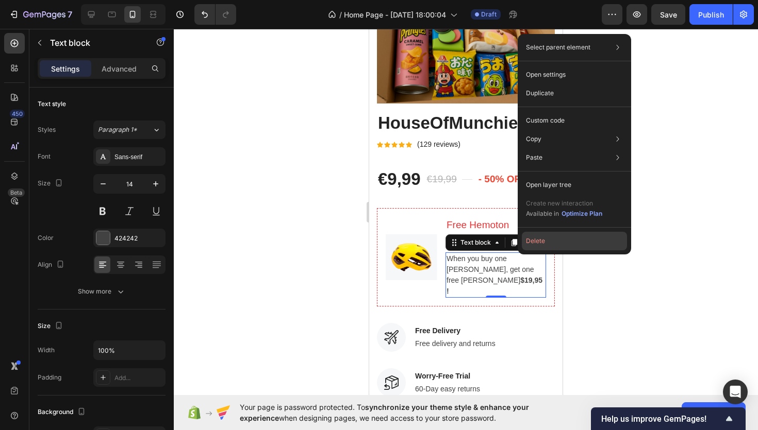
click at [541, 239] on button "Delete" at bounding box center [574, 241] width 105 height 19
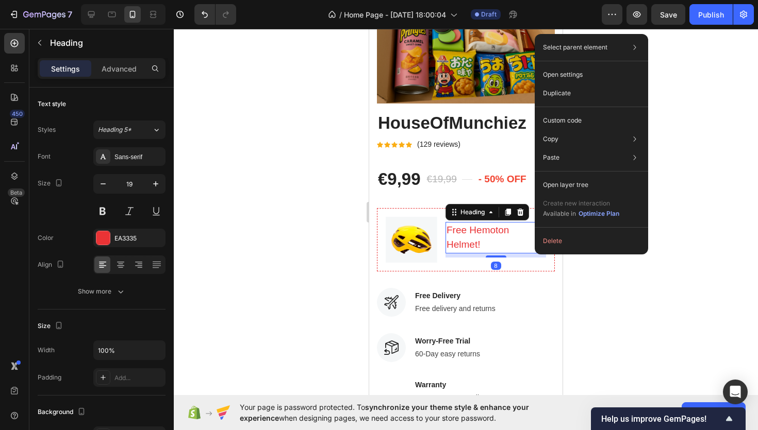
click at [527, 219] on div "Heading" at bounding box center [486, 212] width 83 height 16
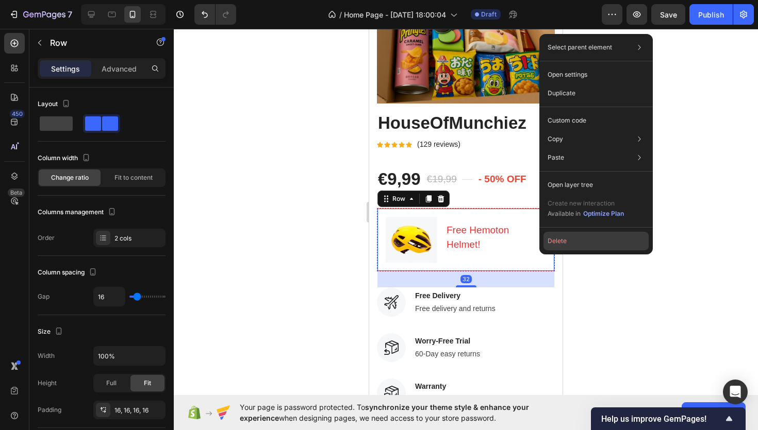
click at [550, 239] on button "Delete" at bounding box center [595, 241] width 105 height 19
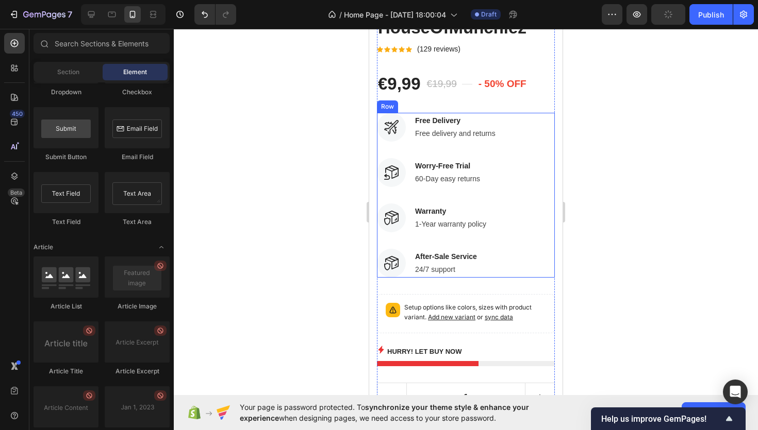
scroll to position [281, 0]
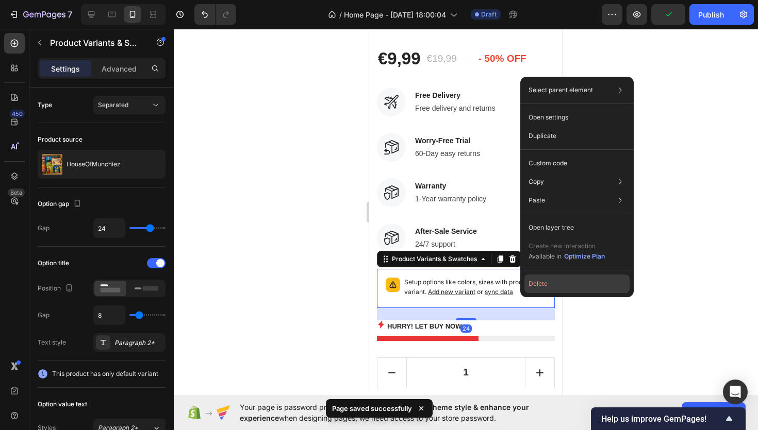
click at [538, 288] on button "Delete" at bounding box center [576, 284] width 105 height 19
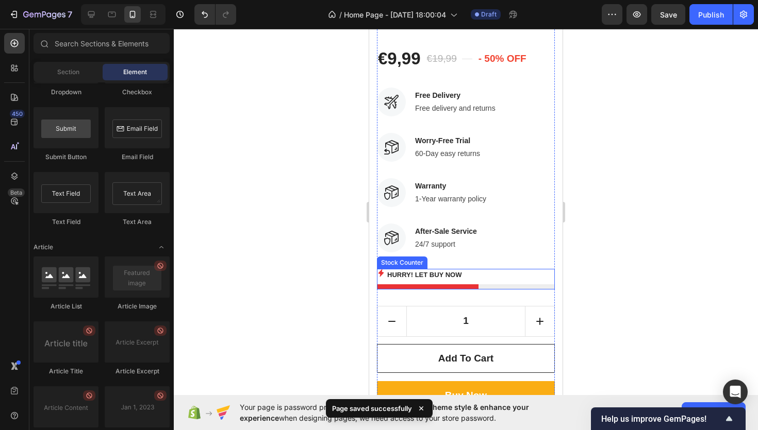
click at [536, 276] on div "Hurry! LET BUY NOW" at bounding box center [466, 274] width 178 height 11
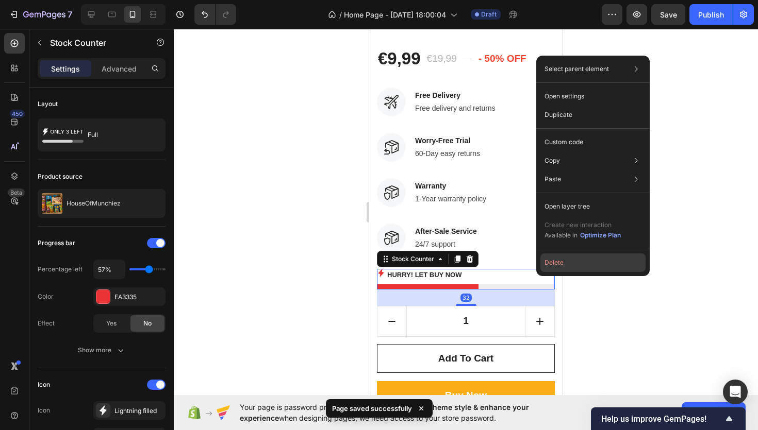
click at [554, 266] on button "Delete" at bounding box center [592, 263] width 105 height 19
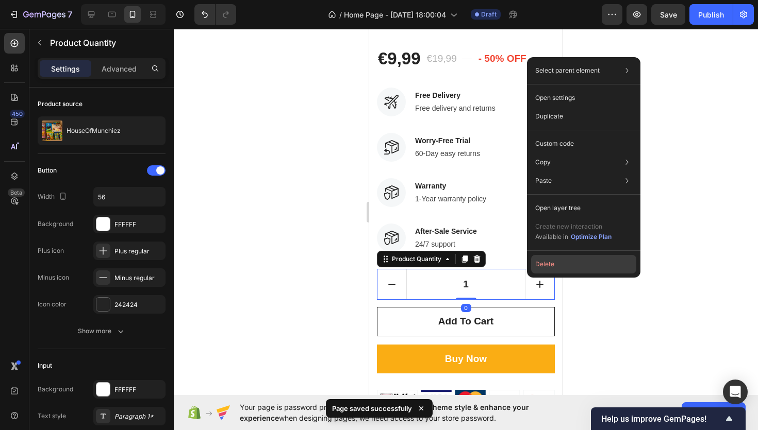
click at [545, 265] on button "Delete" at bounding box center [583, 264] width 105 height 19
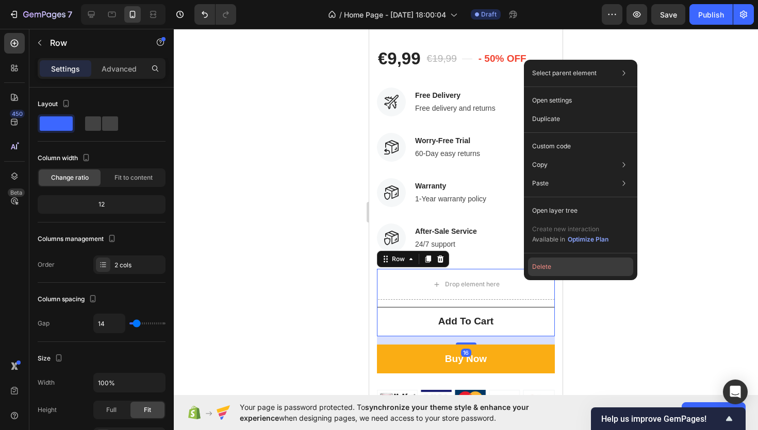
click at [540, 270] on button "Delete" at bounding box center [580, 267] width 105 height 19
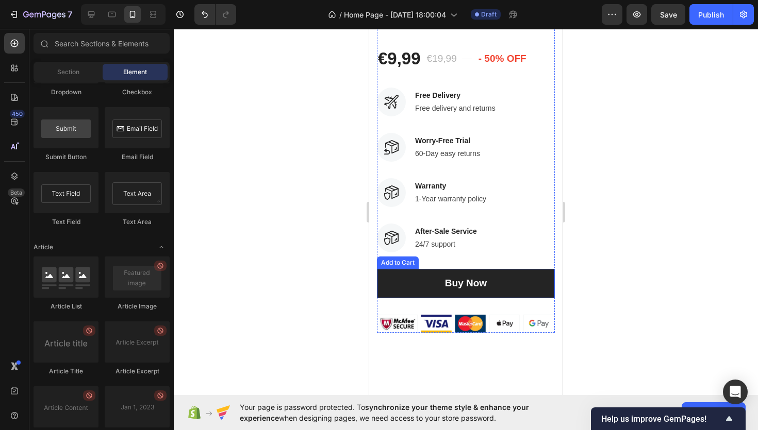
click at [536, 275] on button "Buy Now" at bounding box center [466, 283] width 178 height 29
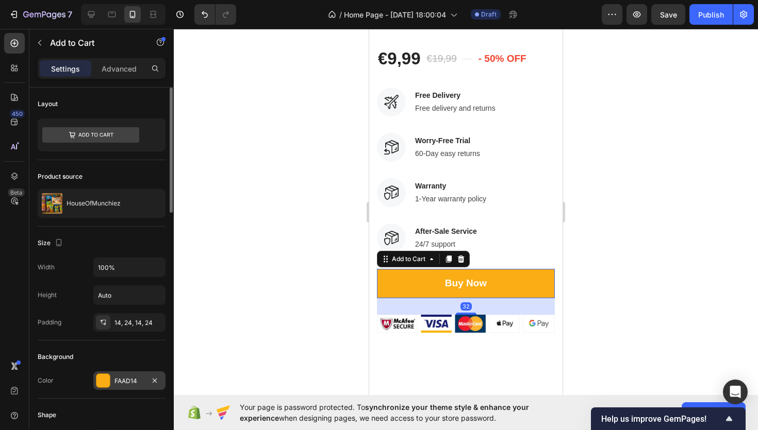
click at [118, 376] on div "FAAD14" at bounding box center [129, 381] width 72 height 19
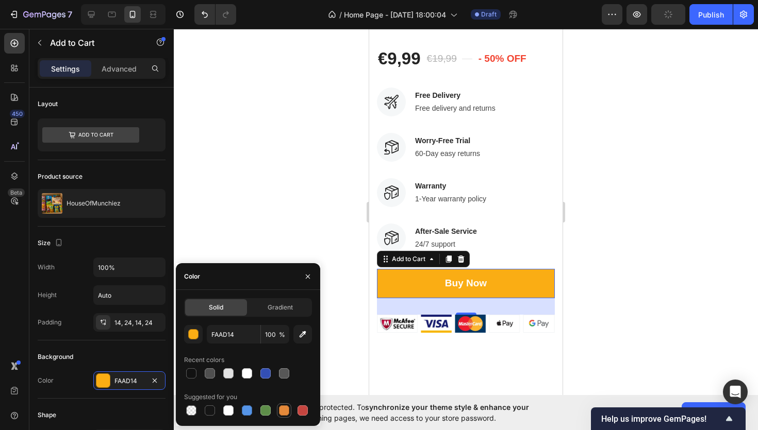
click at [279, 405] on div at bounding box center [284, 411] width 12 height 12
type input "E4893A"
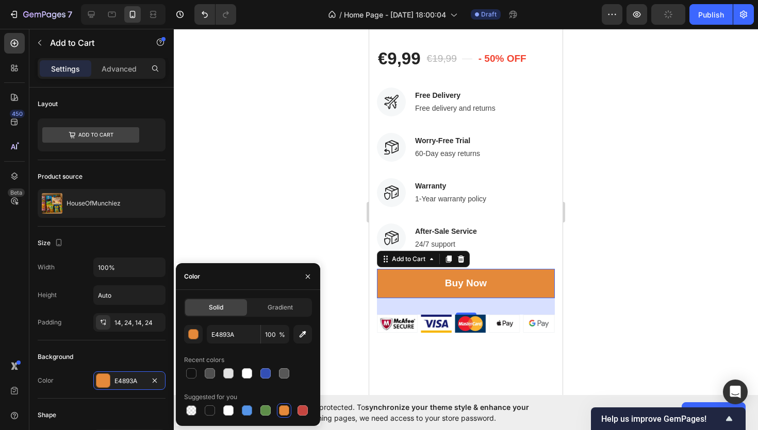
click at [271, 258] on div at bounding box center [466, 230] width 584 height 402
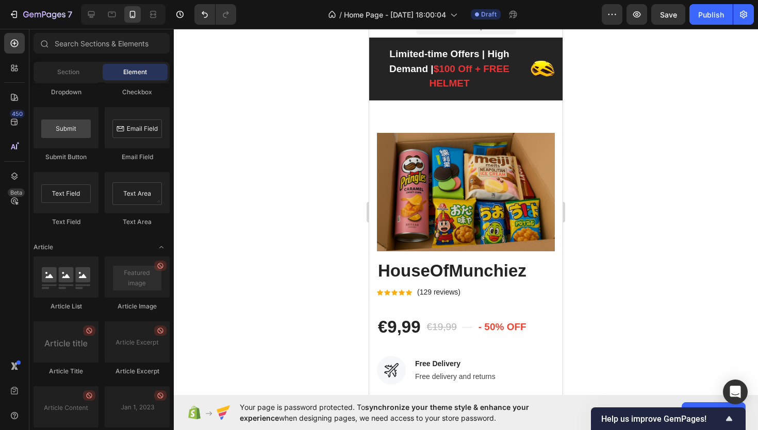
scroll to position [0, 0]
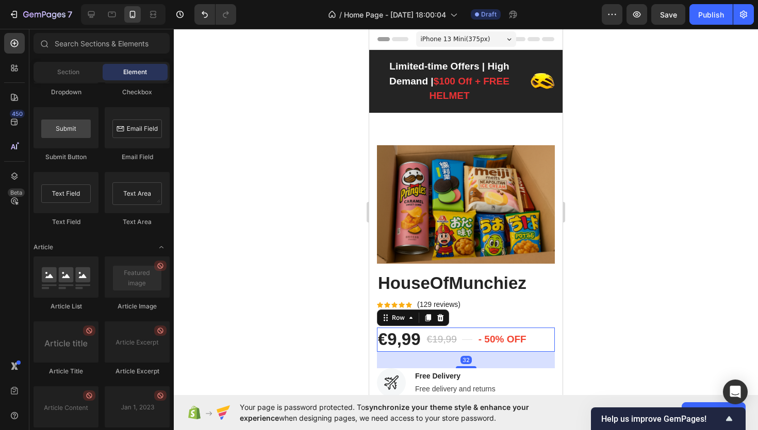
click at [543, 340] on div "€9,99 Product Price Product Price €19,99 Compare Price Compare Price Title Line…" at bounding box center [466, 340] width 178 height 24
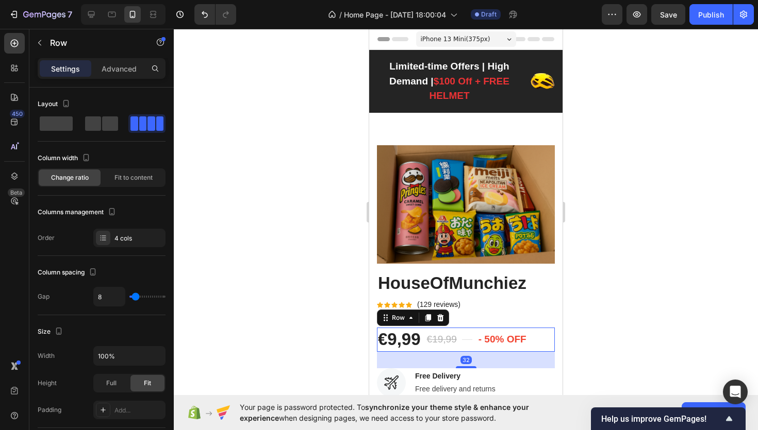
click at [539, 339] on div "€9,99 Product Price Product Price €19,99 Compare Price Compare Price Title Line…" at bounding box center [466, 340] width 178 height 24
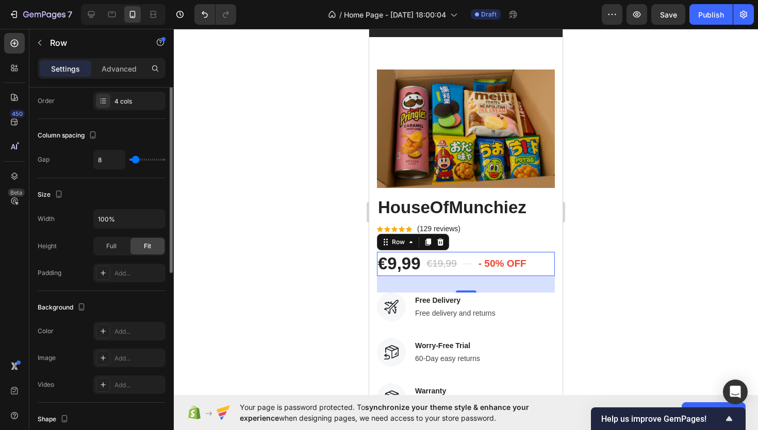
scroll to position [347, 0]
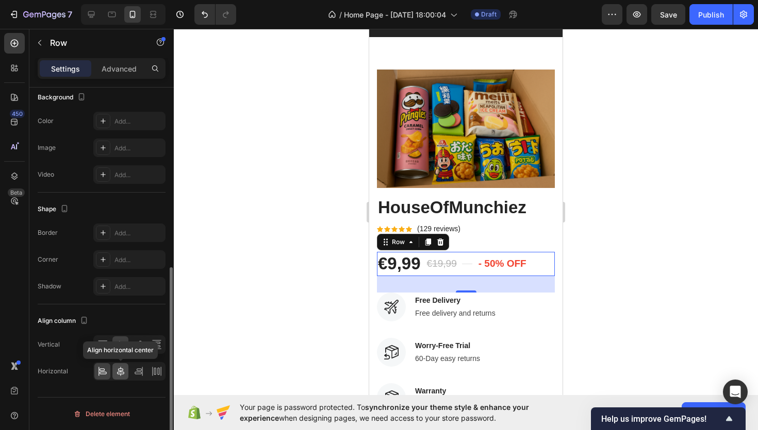
click at [119, 374] on icon at bounding box center [120, 371] width 7 height 9
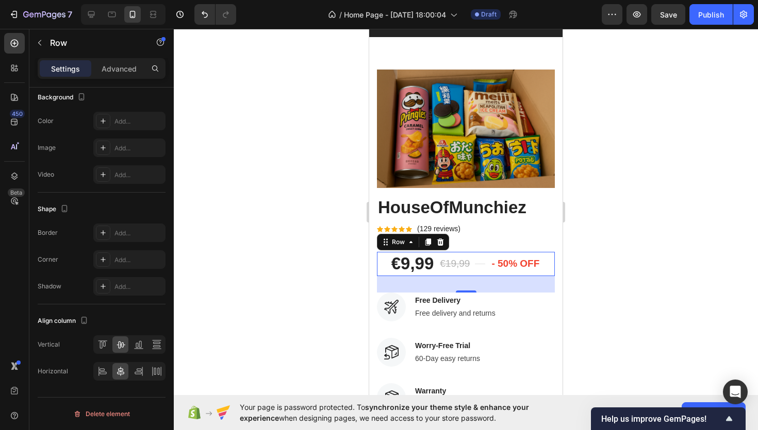
click at [211, 309] on div at bounding box center [466, 230] width 584 height 402
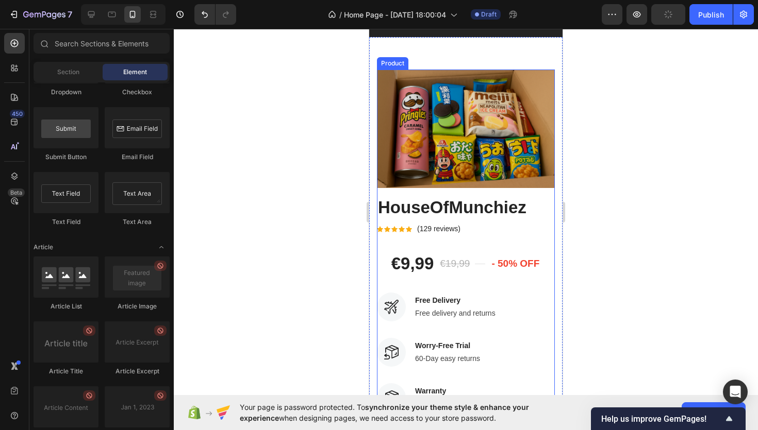
scroll to position [0, 0]
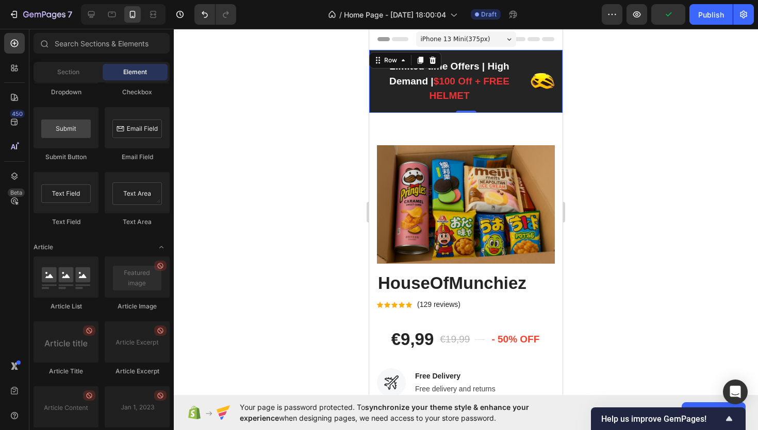
click at [517, 105] on div "Limited-time Offers | High Demand | $100 Off + FREE HELMET Text block Image Row…" at bounding box center [465, 81] width 193 height 63
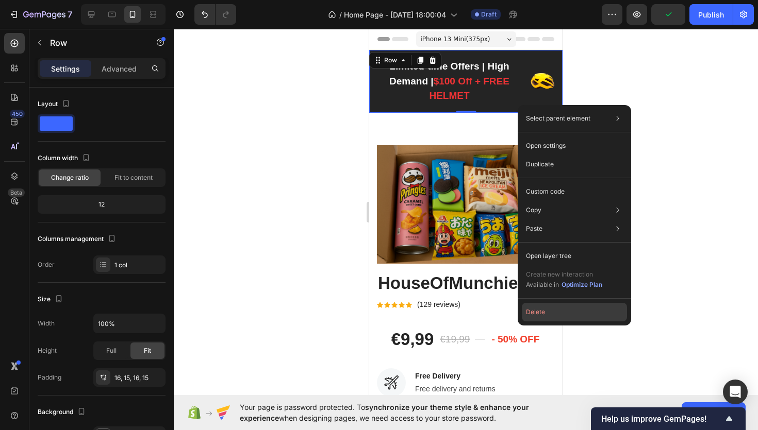
click at [537, 305] on button "Delete" at bounding box center [574, 312] width 105 height 19
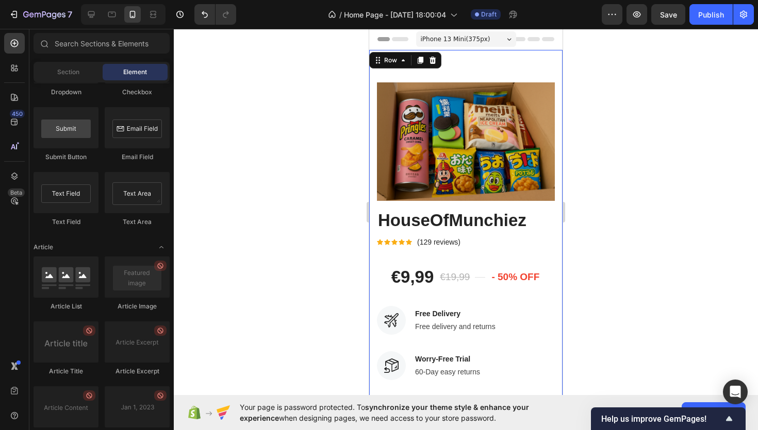
click at [492, 58] on div "Product Images HouseOfMunchiez Product Title Icon Icon Icon Icon Icon Icon List…" at bounding box center [465, 316] width 193 height 533
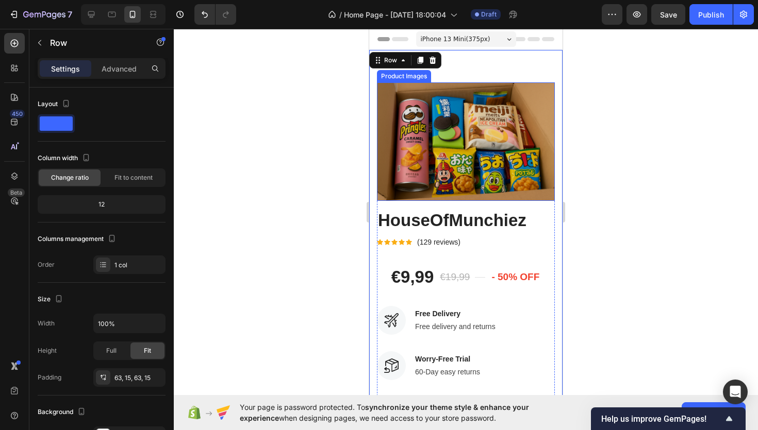
click at [480, 86] on img at bounding box center [466, 141] width 178 height 119
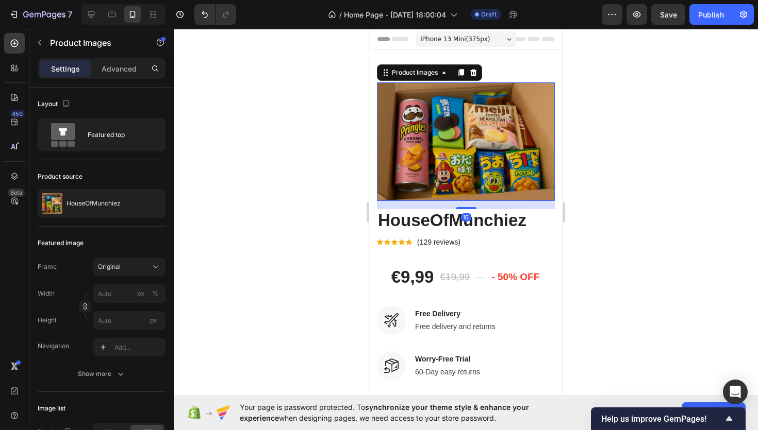
click at [493, 66] on div "Product Images 16 HouseOfMunchiez Product Title Icon Icon Icon Icon Icon Icon L…" at bounding box center [465, 316] width 193 height 533
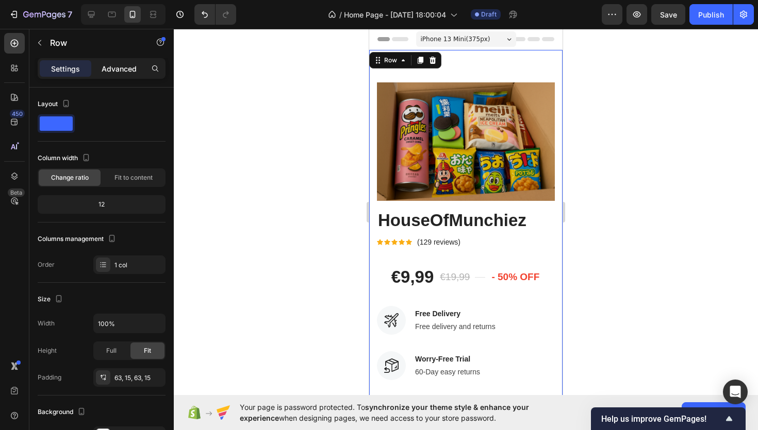
click at [144, 70] on div "Advanced" at bounding box center [119, 68] width 52 height 16
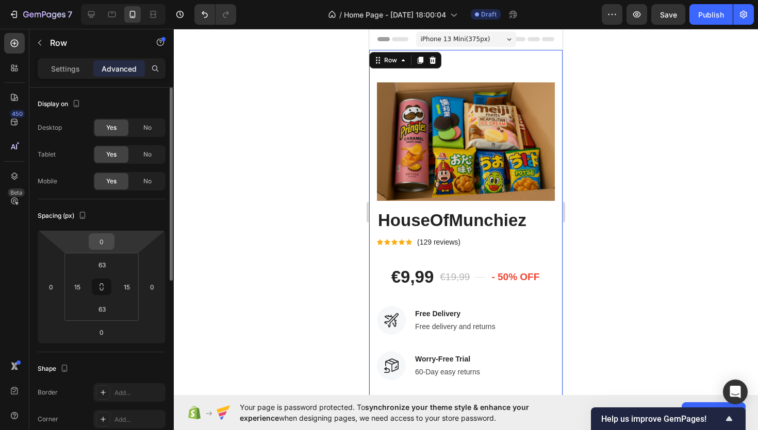
click at [104, 249] on div "0" at bounding box center [102, 241] width 26 height 16
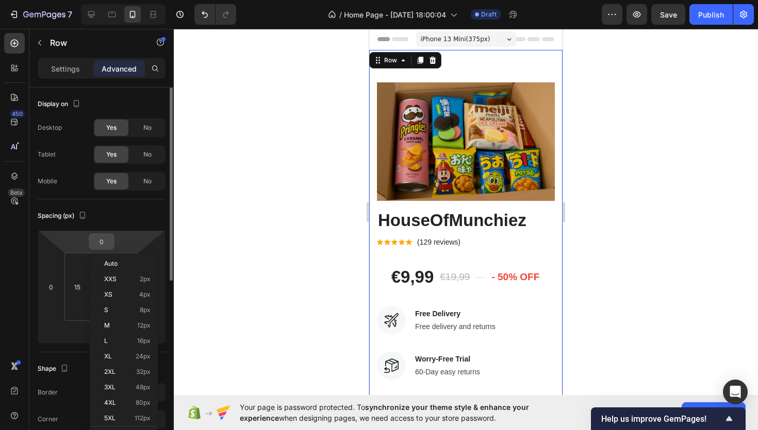
click at [104, 247] on input "0" at bounding box center [101, 241] width 21 height 15
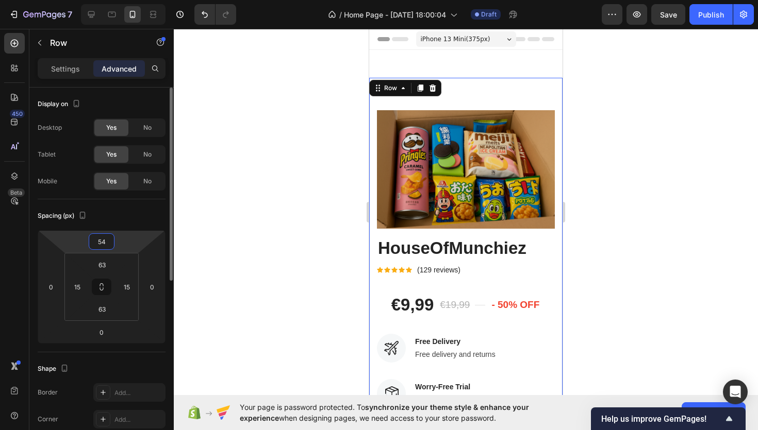
type input "5"
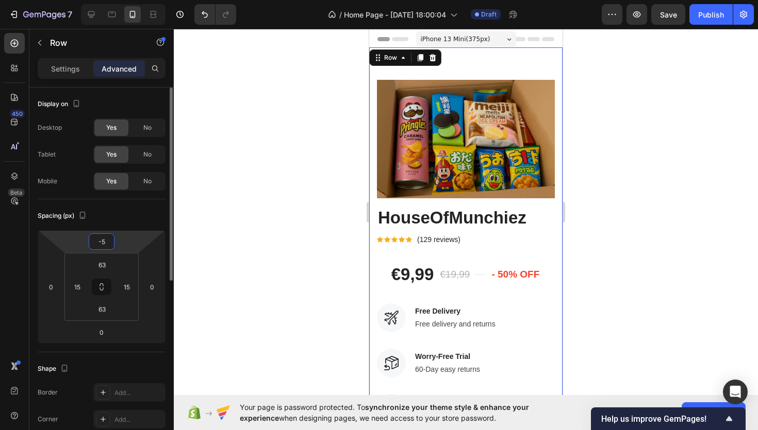
type input "-54"
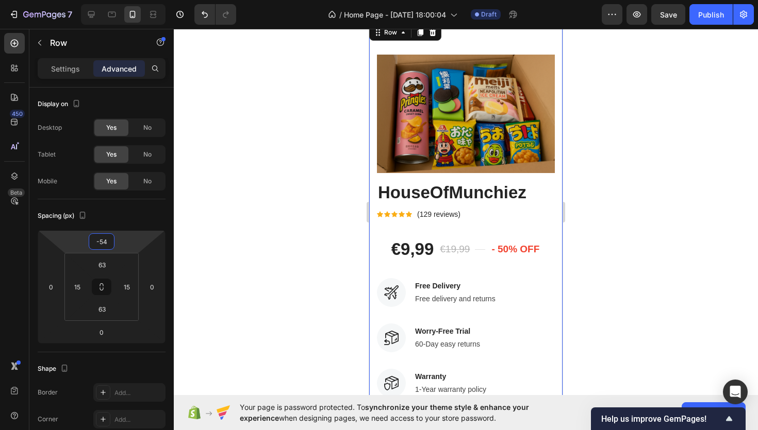
click at [304, 217] on div at bounding box center [466, 230] width 584 height 402
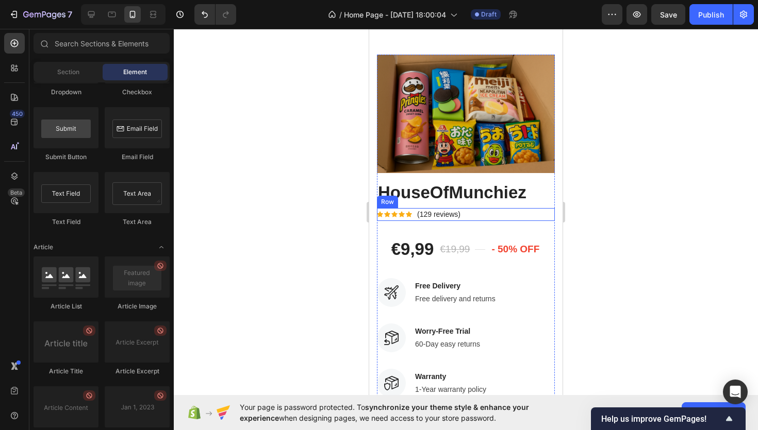
click at [472, 216] on div "Icon Icon Icon Icon Icon Icon List Hoz (129 reviews) Text block Row" at bounding box center [466, 214] width 178 height 13
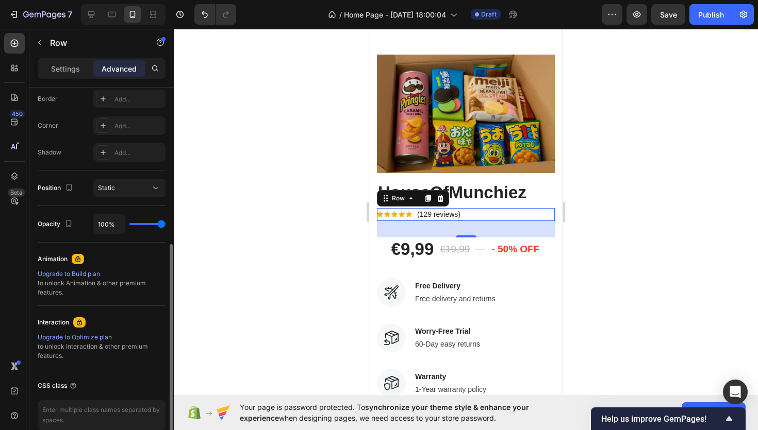
scroll to position [343, 0]
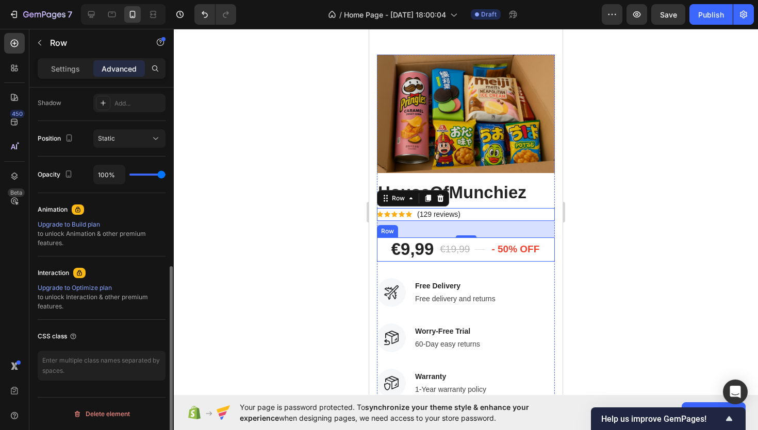
click at [316, 281] on div at bounding box center [466, 230] width 584 height 402
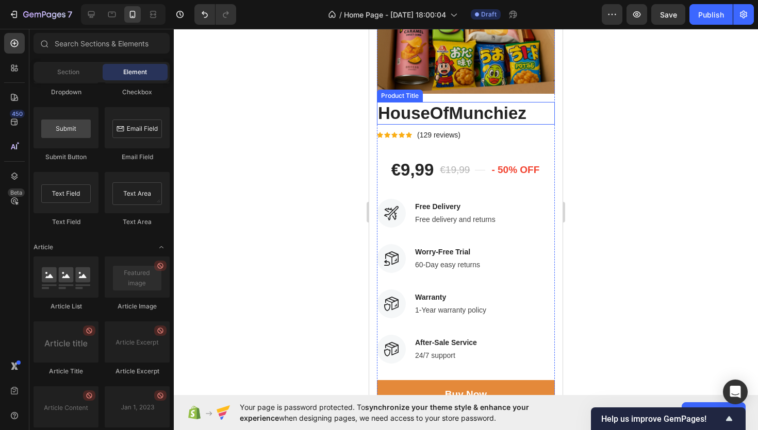
scroll to position [231, 0]
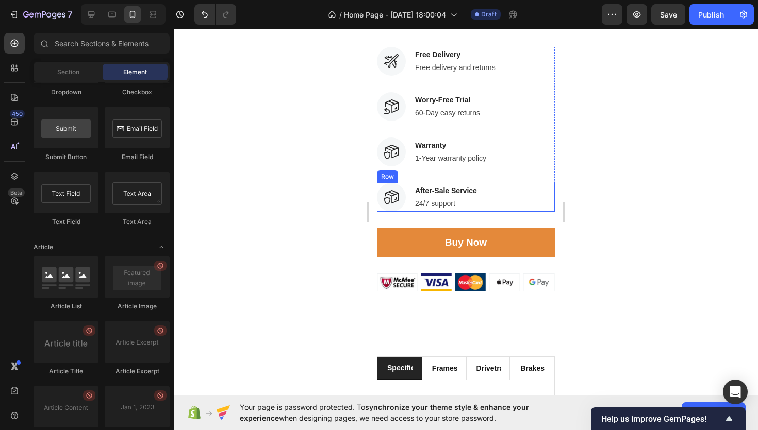
click at [510, 206] on div "Image After-Sale Service Text block 24/7 support Text block Row" at bounding box center [466, 197] width 178 height 29
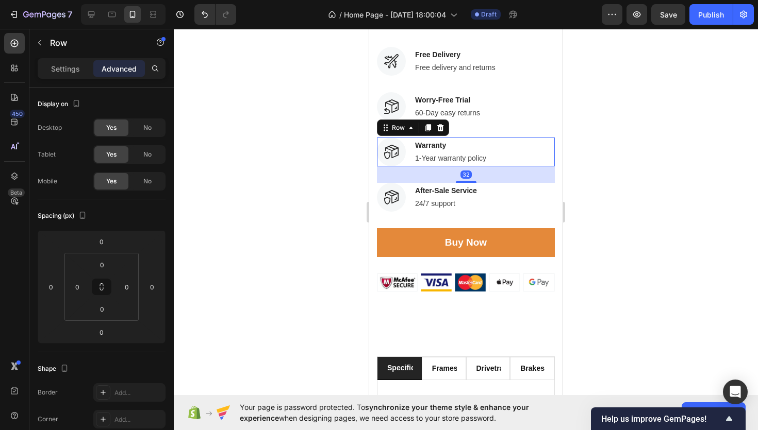
click at [512, 151] on div "Image Warranty Text block 1-Year warranty policy Text block Row 32" at bounding box center [466, 152] width 178 height 29
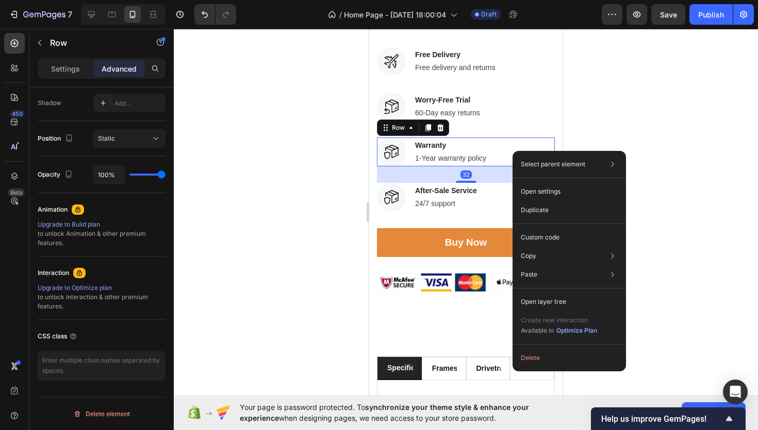
click at [528, 348] on div "Select parent element Row 1 col Product Row 2 cols Row 2 cols Open settings Dup…" at bounding box center [568, 261] width 113 height 221
click at [528, 353] on button "Delete" at bounding box center [568, 358] width 105 height 19
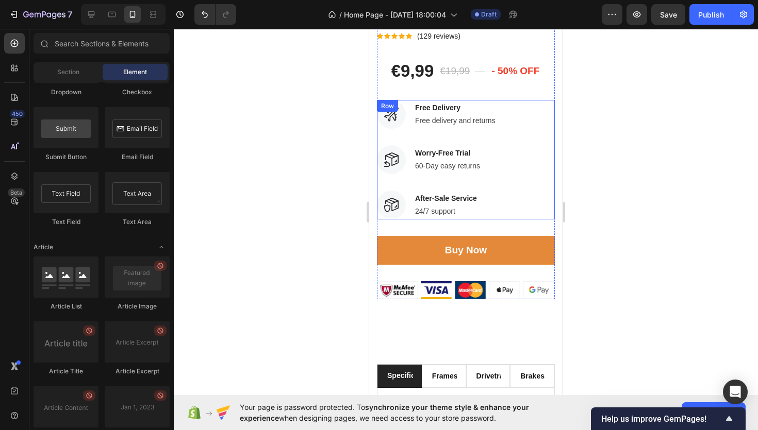
scroll to position [172, 0]
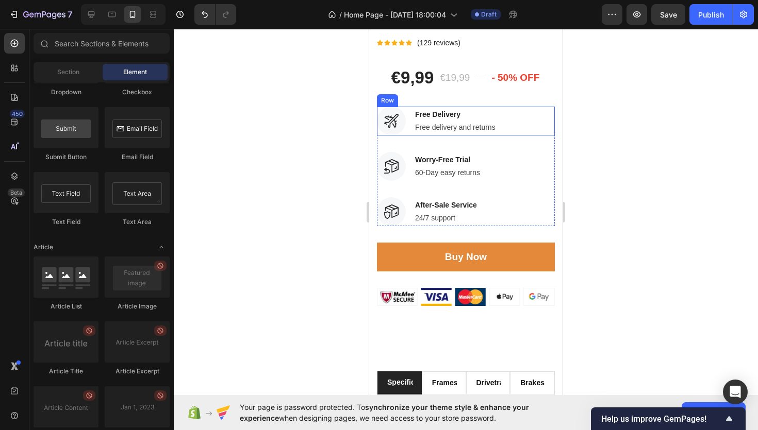
click at [512, 123] on div "Image Free Delivery Text block Free delivery and returns Text block Row" at bounding box center [466, 121] width 178 height 29
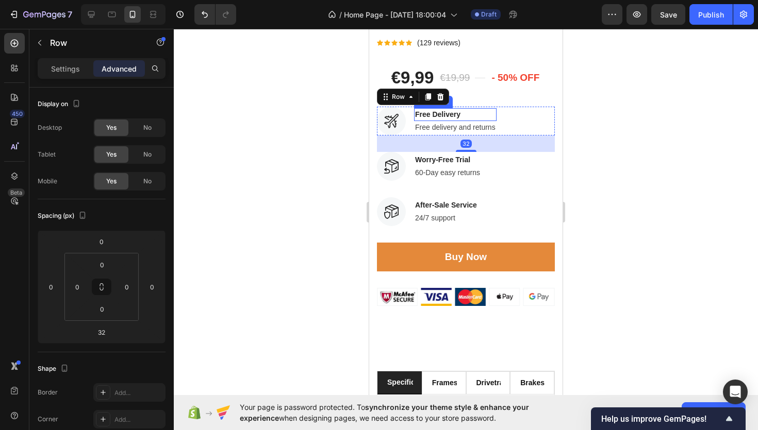
click at [429, 113] on p "Free Delivery" at bounding box center [455, 114] width 80 height 11
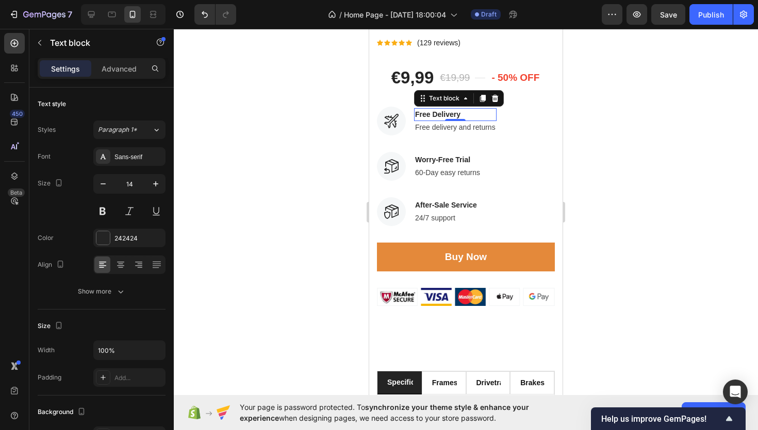
click at [429, 113] on p "Free Delivery" at bounding box center [455, 114] width 80 height 11
click at [472, 129] on p "Free delivery and returns" at bounding box center [455, 127] width 80 height 11
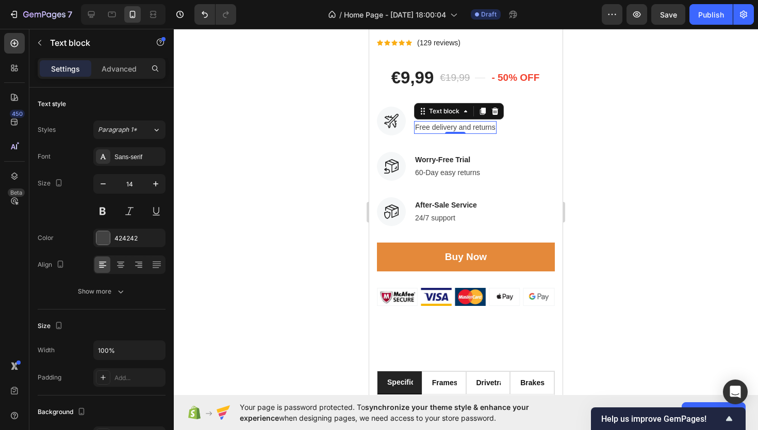
scroll to position [239, 0]
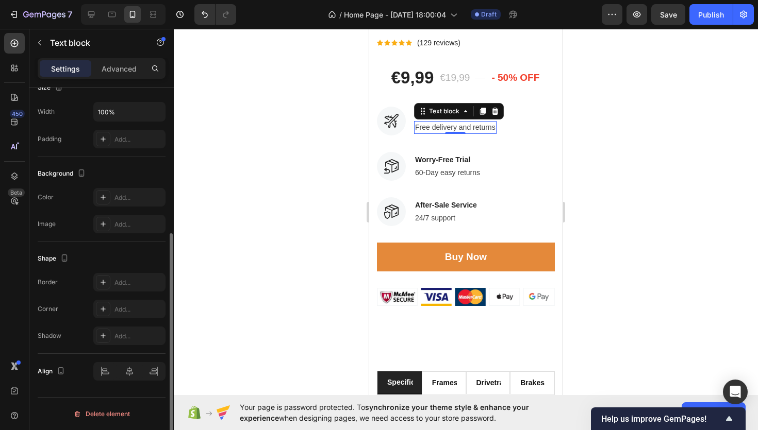
click at [472, 129] on p "Free delivery and returns" at bounding box center [455, 127] width 80 height 11
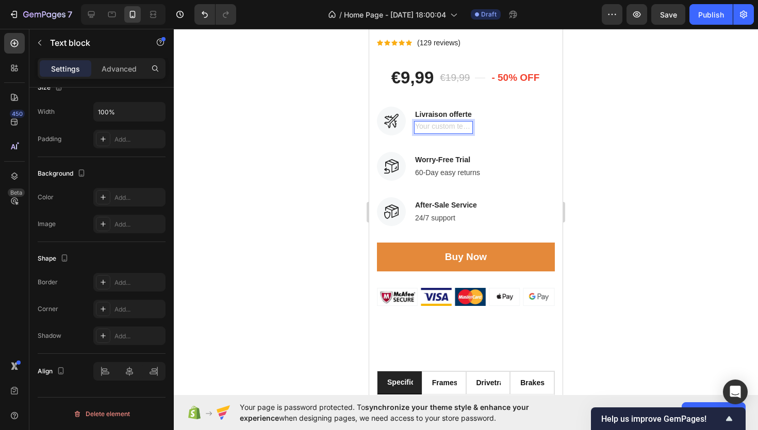
click at [651, 112] on div at bounding box center [466, 230] width 584 height 402
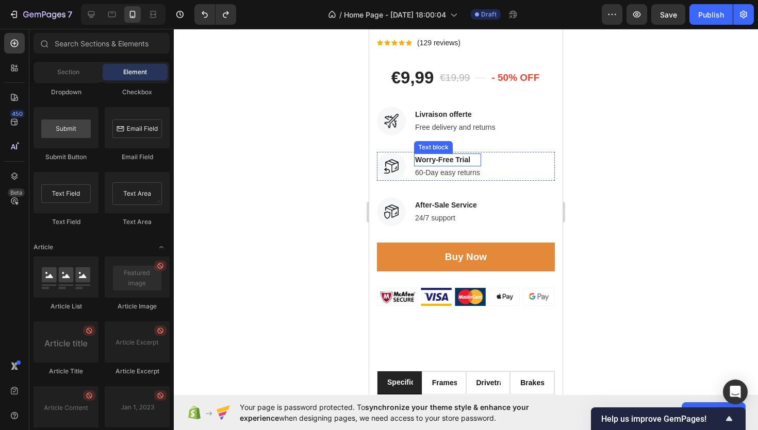
click at [453, 124] on p "Free delivery and returns" at bounding box center [455, 127] width 80 height 11
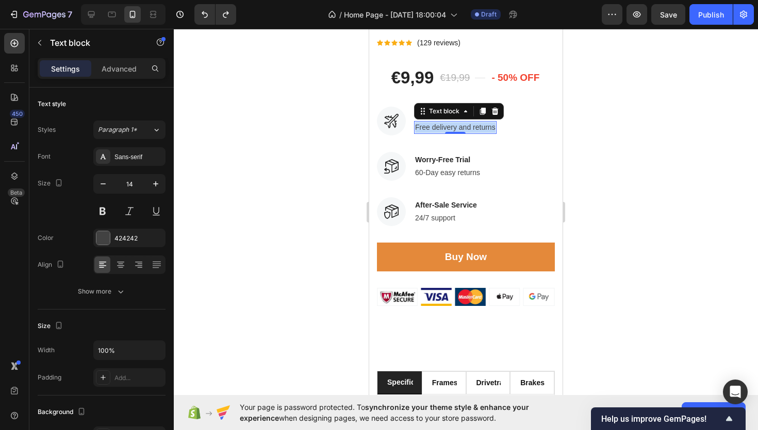
click at [453, 124] on p "Free delivery and returns" at bounding box center [455, 127] width 80 height 11
click at [453, 124] on p "Jusqu'a 00:00" at bounding box center [443, 127] width 57 height 11
copy p "Jusqu'a 00:00"
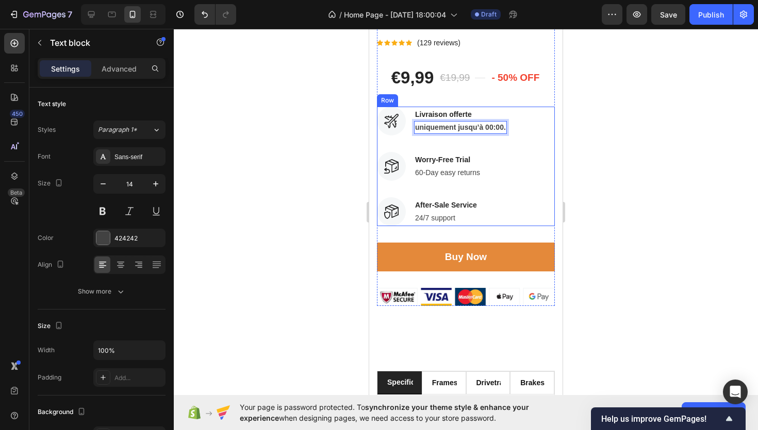
click at [343, 129] on div at bounding box center [466, 230] width 584 height 402
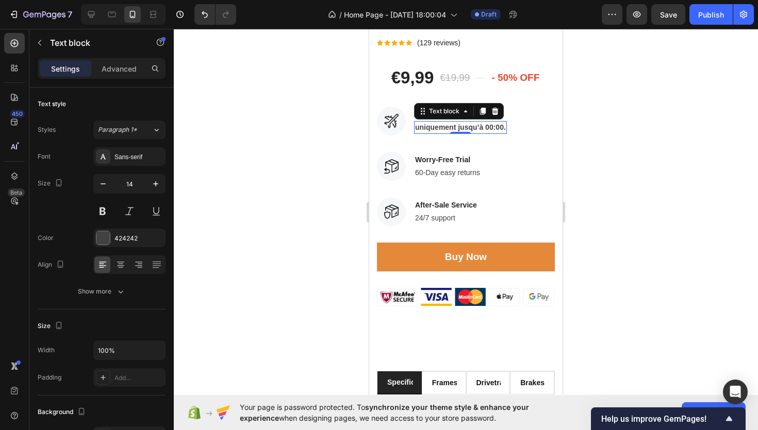
click at [469, 130] on strong "uniquement jusqu’à 00:00." at bounding box center [460, 127] width 91 height 8
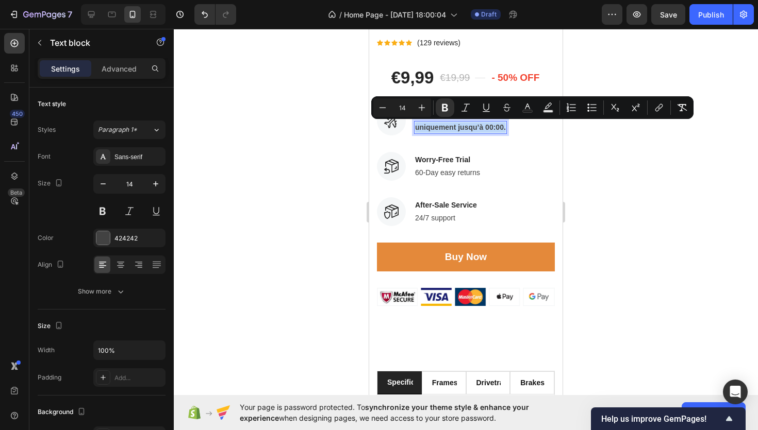
click at [414, 130] on div "uniquement jusqu’à 00:00." at bounding box center [460, 127] width 93 height 13
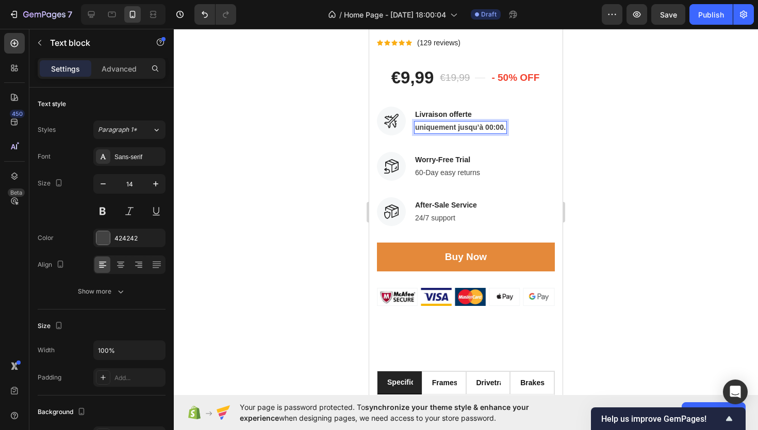
click at [417, 128] on strong "uniquement jusqu’à 00:00." at bounding box center [460, 127] width 91 height 8
click at [498, 131] on strong "Uniquement jusqu’à 00:00." at bounding box center [460, 127] width 91 height 8
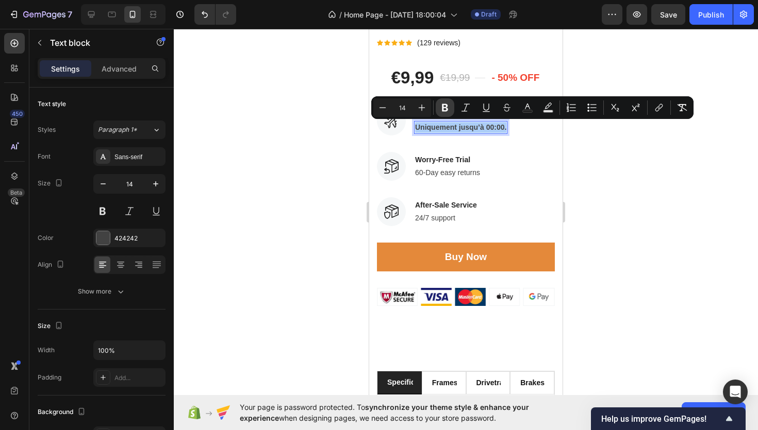
click at [442, 111] on icon "Editor contextual toolbar" at bounding box center [445, 108] width 10 height 10
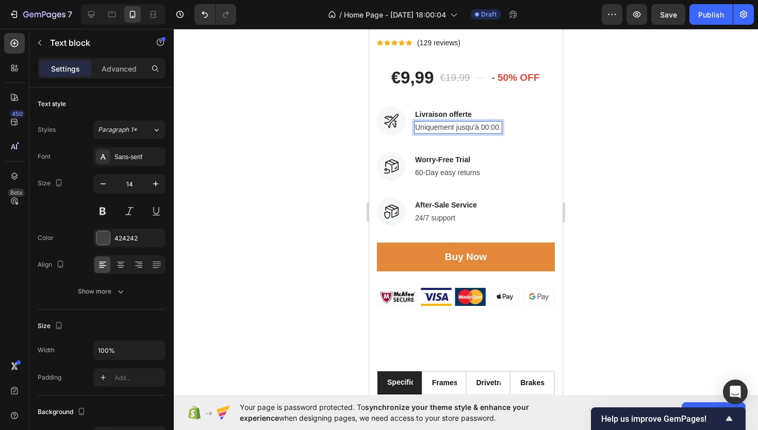
click at [653, 60] on div at bounding box center [466, 230] width 584 height 402
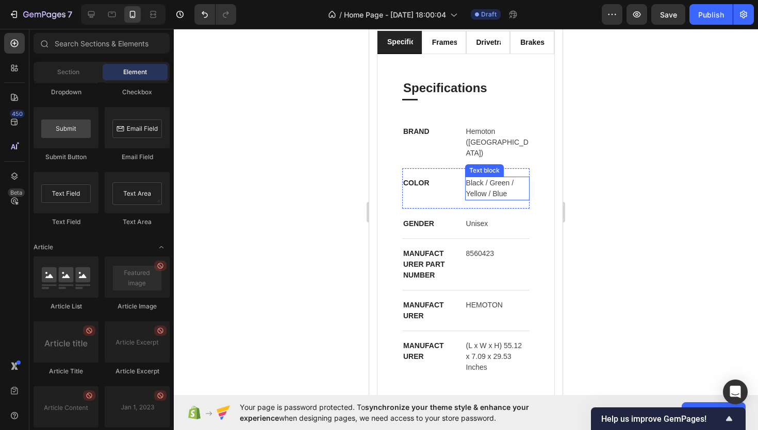
scroll to position [287, 0]
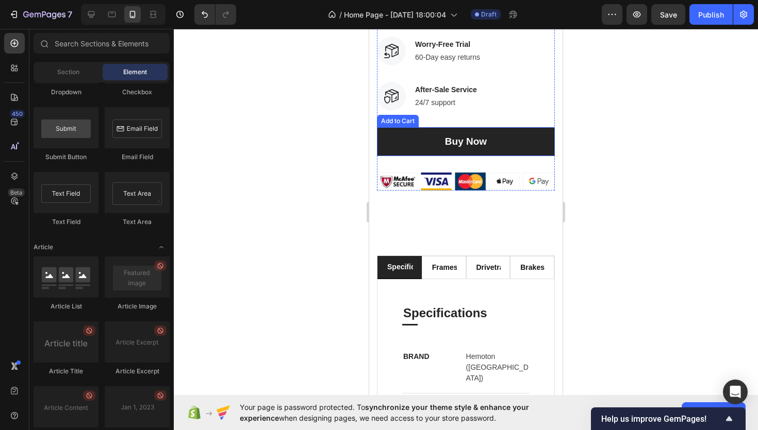
click at [497, 142] on button "Buy Now" at bounding box center [466, 141] width 178 height 29
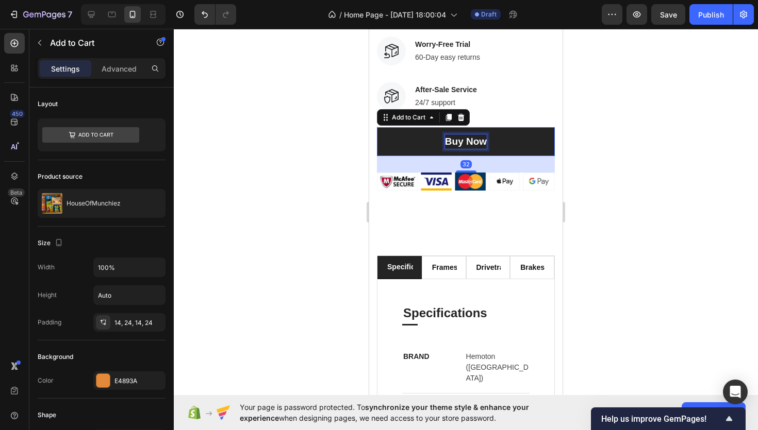
click at [474, 142] on div "Buy Now" at bounding box center [466, 142] width 42 height 15
click at [474, 142] on p "Buy Now" at bounding box center [466, 142] width 42 height 15
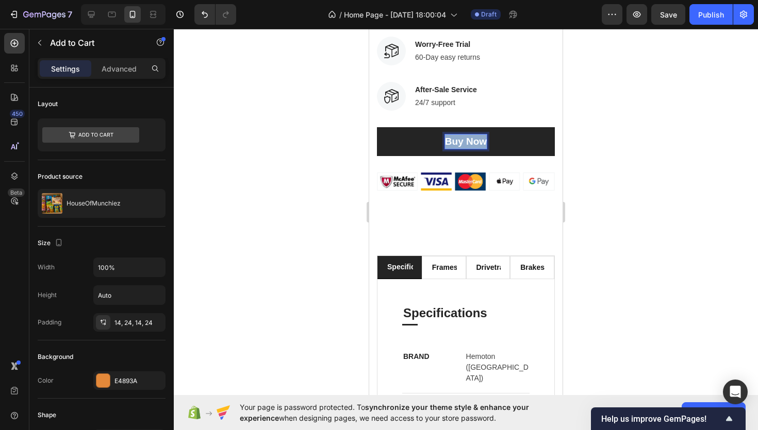
click at [474, 142] on p "Buy Now" at bounding box center [466, 142] width 42 height 15
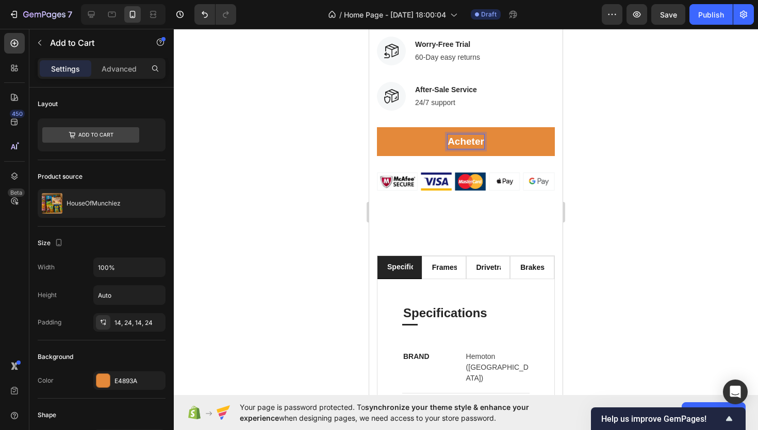
click at [377, 127] on button "Acheter" at bounding box center [466, 141] width 178 height 29
click at [377, 127] on button "Acheter maintenant" at bounding box center [466, 141] width 178 height 29
click at [489, 186] on img at bounding box center [466, 182] width 178 height 18
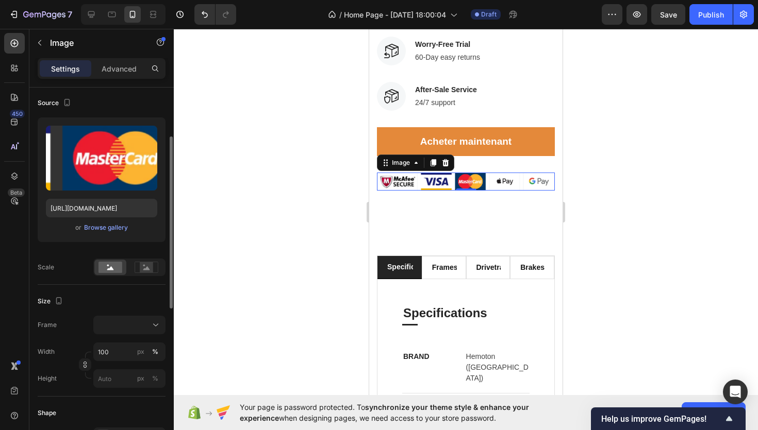
scroll to position [88, 0]
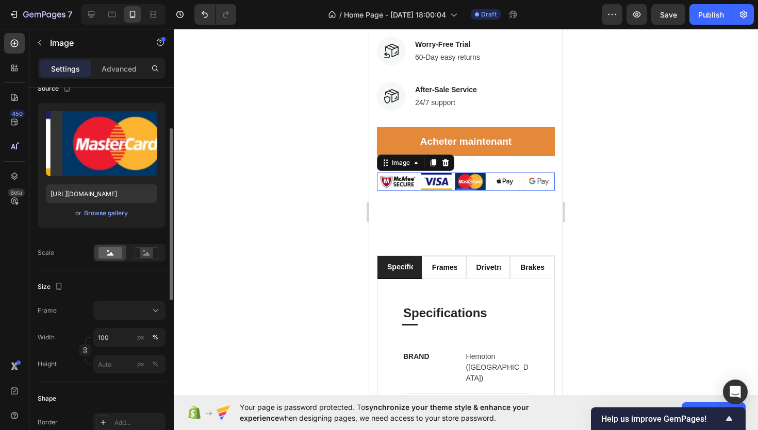
click at [131, 320] on div "Frame Width 100 px % Height px %" at bounding box center [102, 338] width 128 height 72
click at [133, 317] on button at bounding box center [129, 311] width 72 height 19
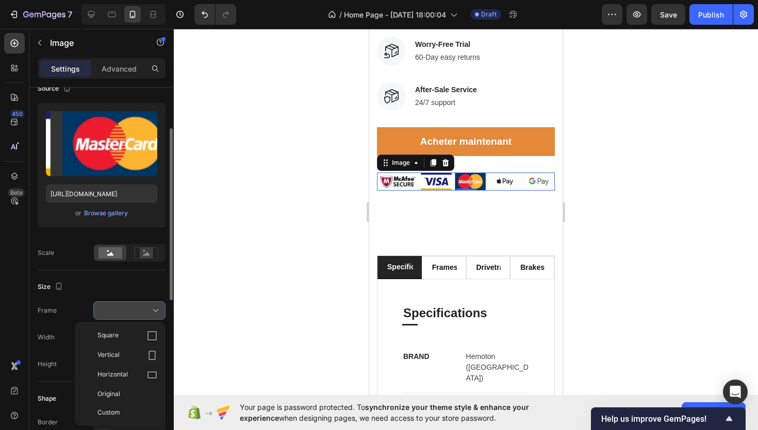
click at [132, 318] on button at bounding box center [129, 311] width 72 height 19
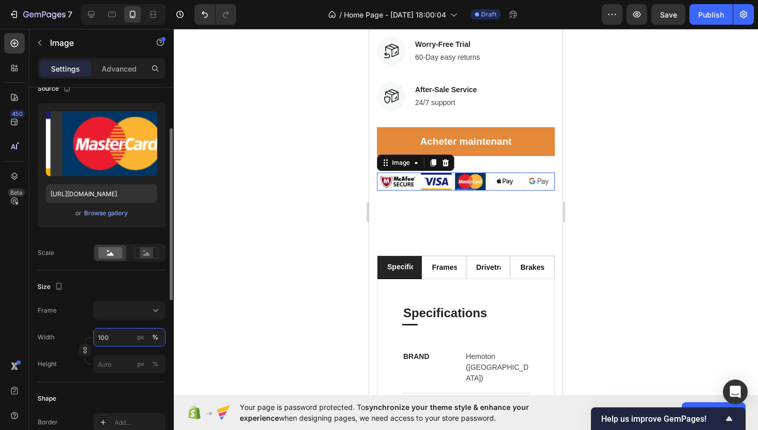
click at [122, 338] on input "100" at bounding box center [129, 337] width 72 height 19
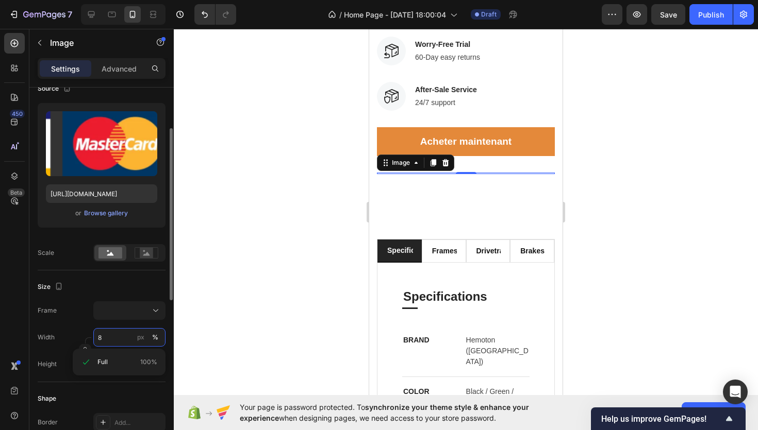
type input "80"
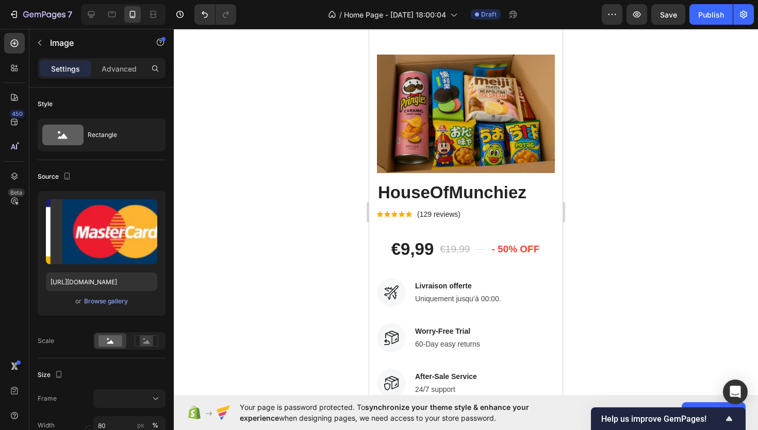
type input "8"
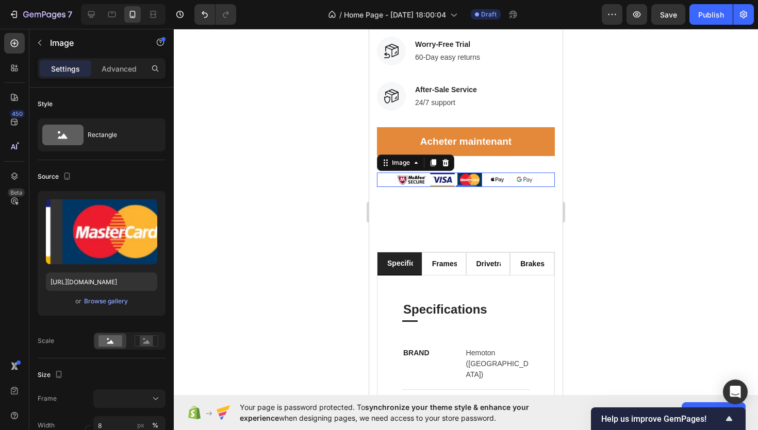
scroll to position [88, 0]
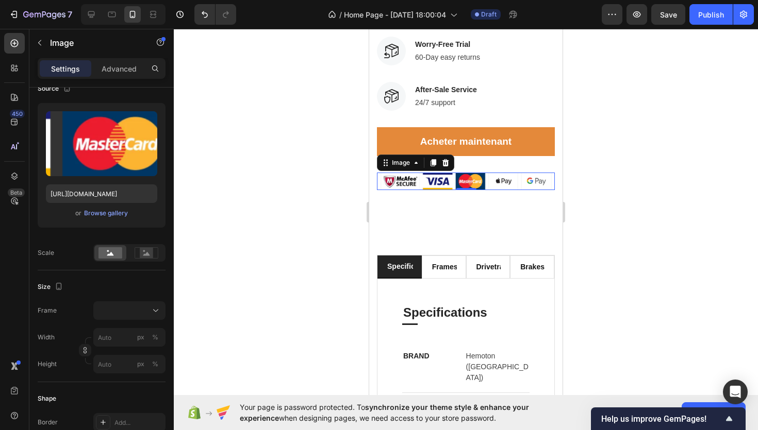
type input "5"
type input "50"
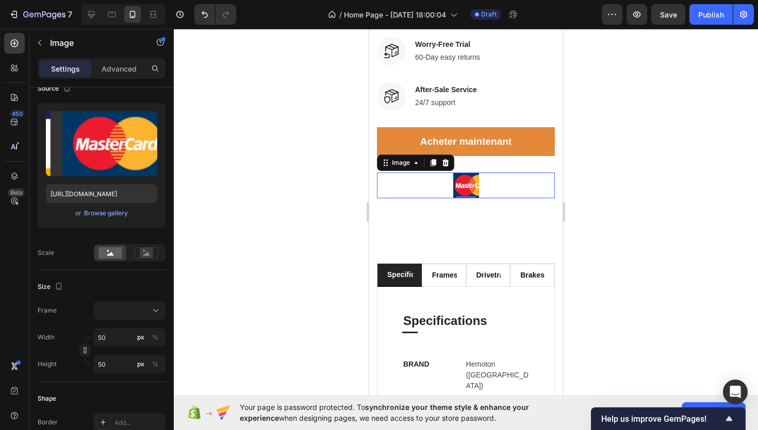
type input "5"
type input "6"
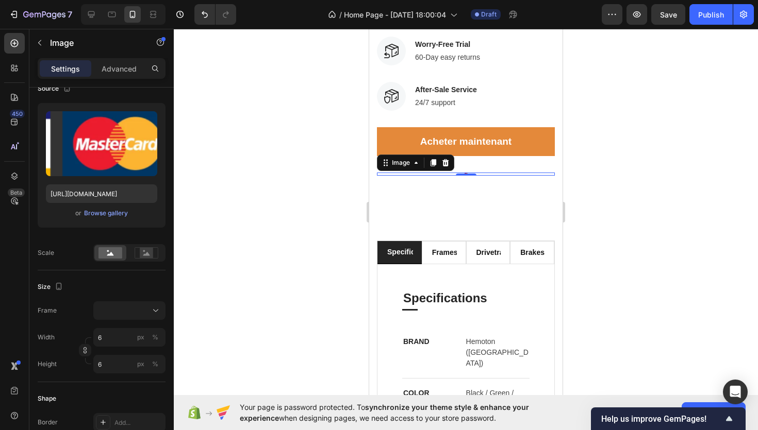
type input "60"
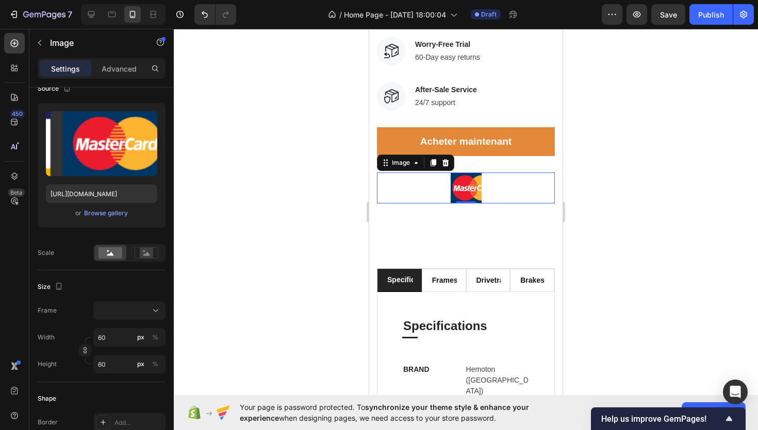
type input "6"
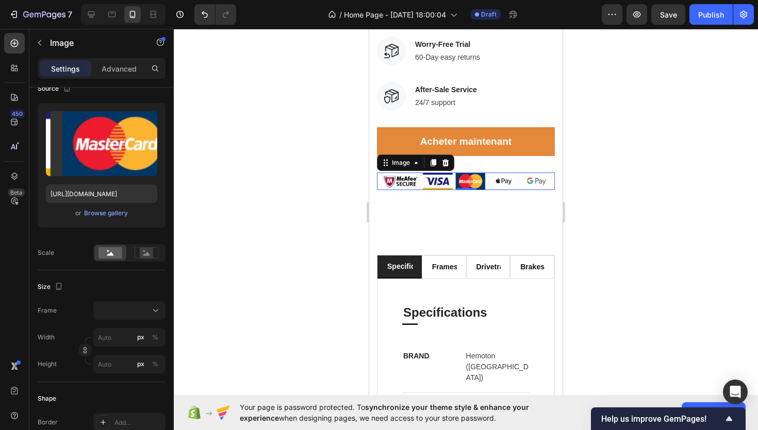
type input "6"
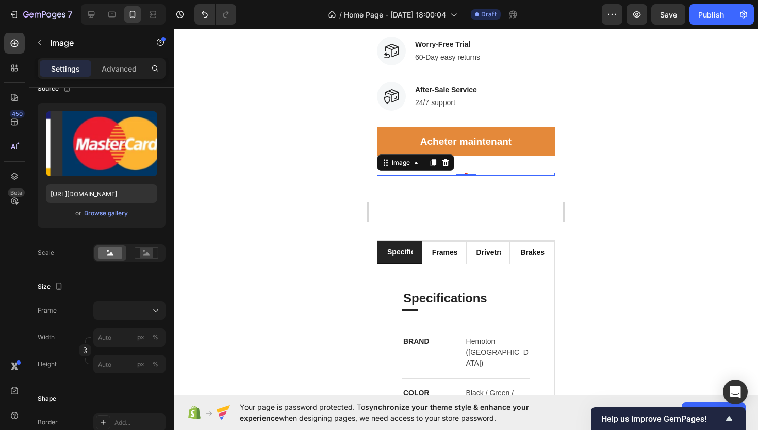
type input "7"
type input "70"
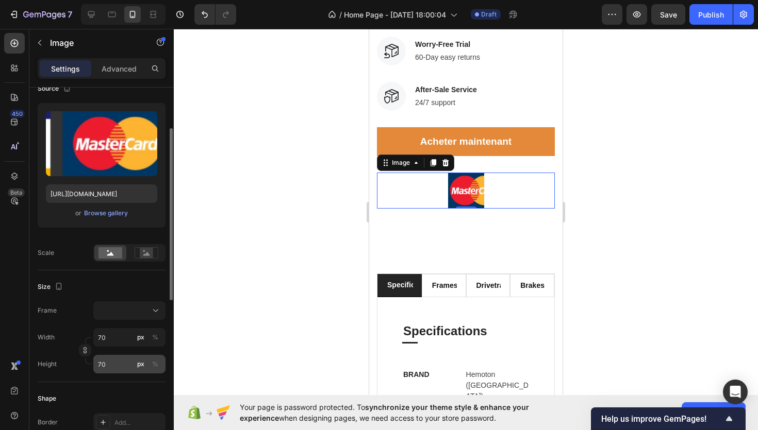
type input "70"
click at [114, 370] on input "70" at bounding box center [129, 364] width 72 height 19
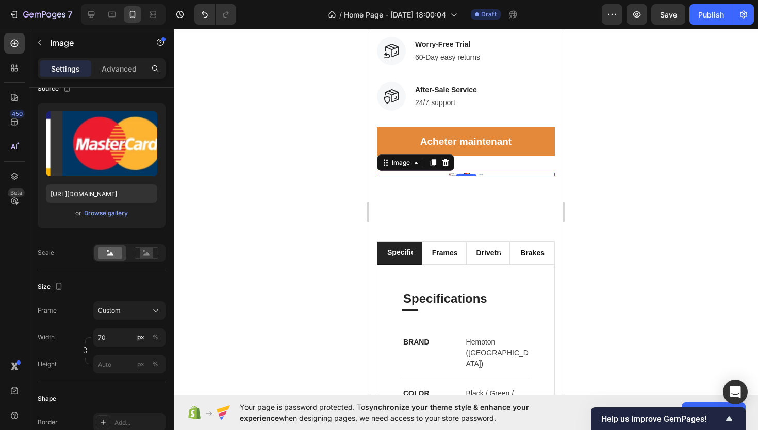
click at [220, 340] on div at bounding box center [466, 230] width 584 height 402
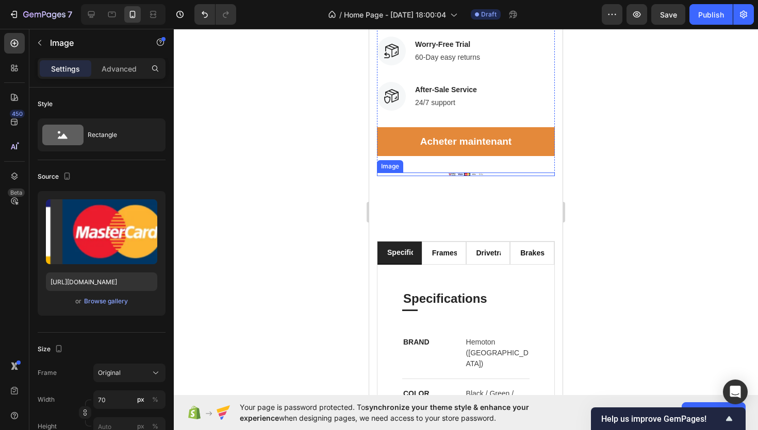
click at [481, 174] on img at bounding box center [466, 175] width 36 height 4
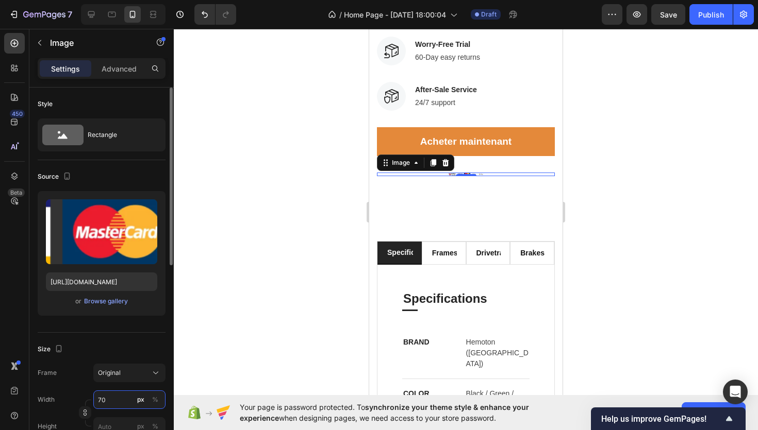
click at [109, 400] on input "70" at bounding box center [129, 400] width 72 height 19
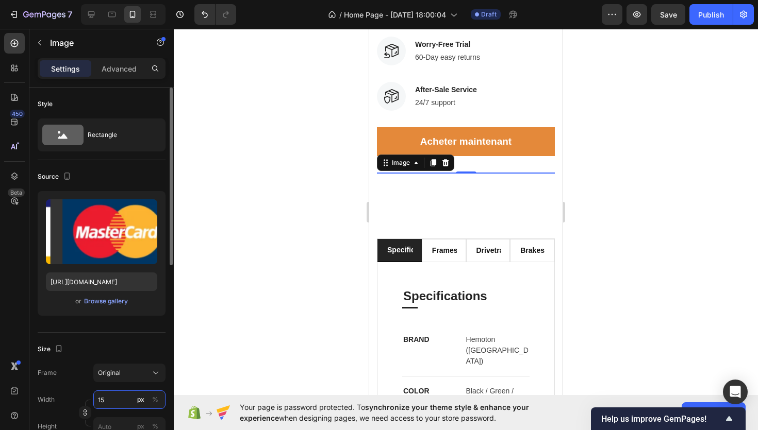
type input "159"
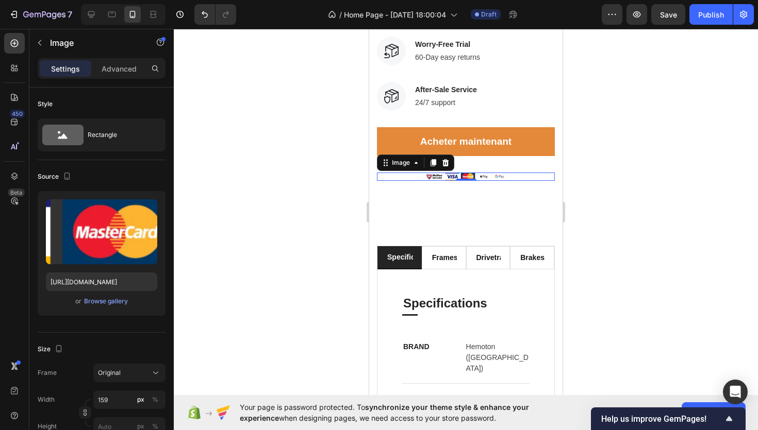
click at [221, 341] on div at bounding box center [466, 230] width 584 height 402
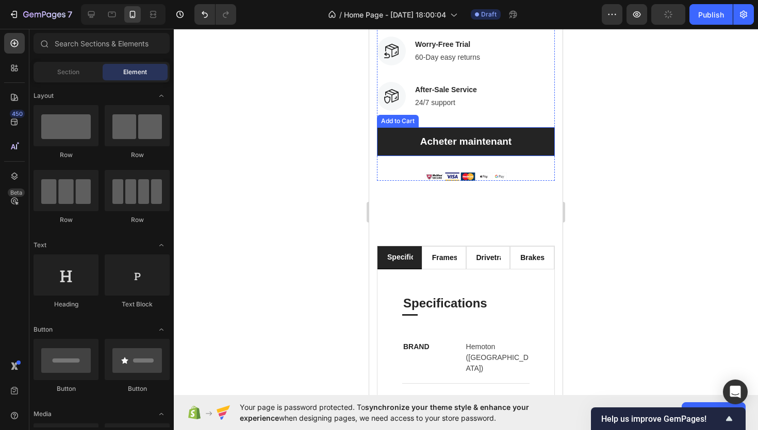
click at [513, 144] on button "Acheter maintenant" at bounding box center [466, 141] width 178 height 29
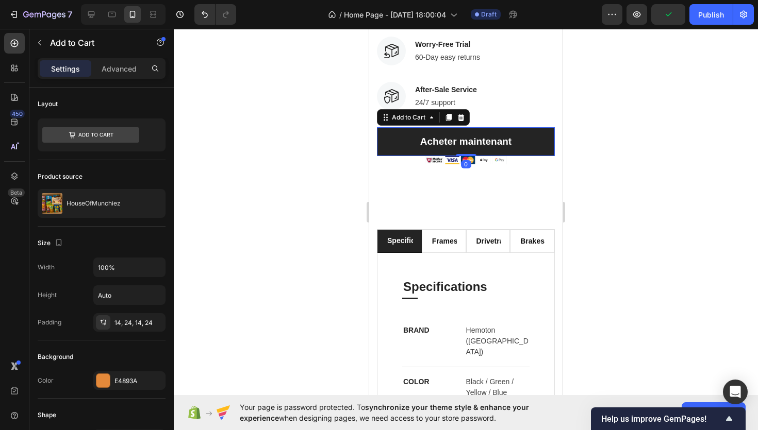
drag, startPoint x: 472, startPoint y: 170, endPoint x: 476, endPoint y: 149, distance: 21.4
click at [476, 149] on div "Acheter maintenant Add to Cart 0" at bounding box center [466, 141] width 178 height 29
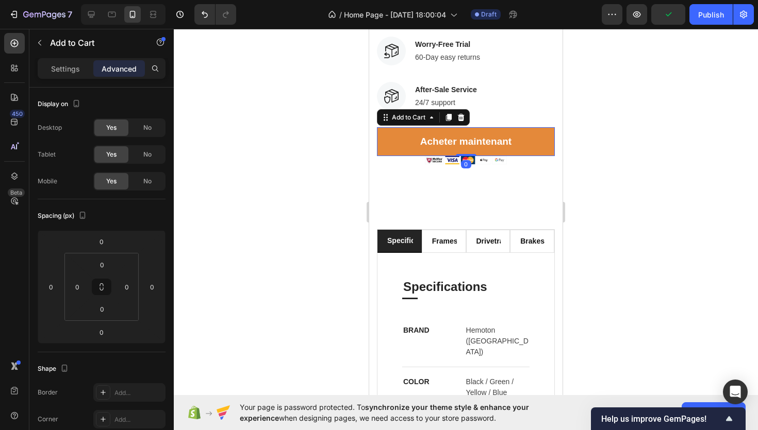
click at [598, 82] on div at bounding box center [466, 230] width 584 height 402
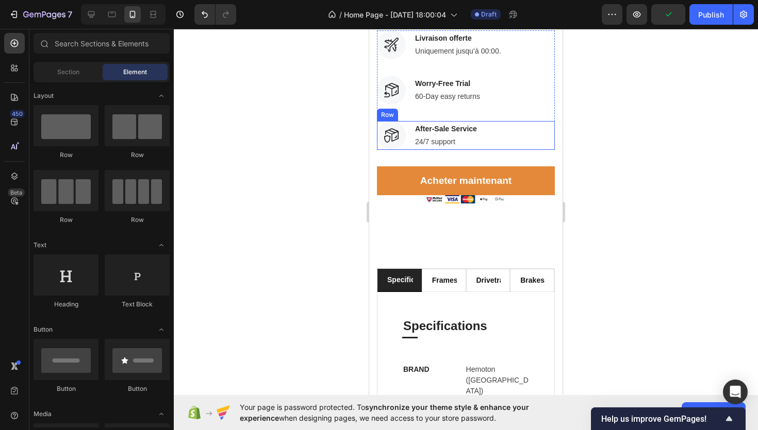
scroll to position [222, 0]
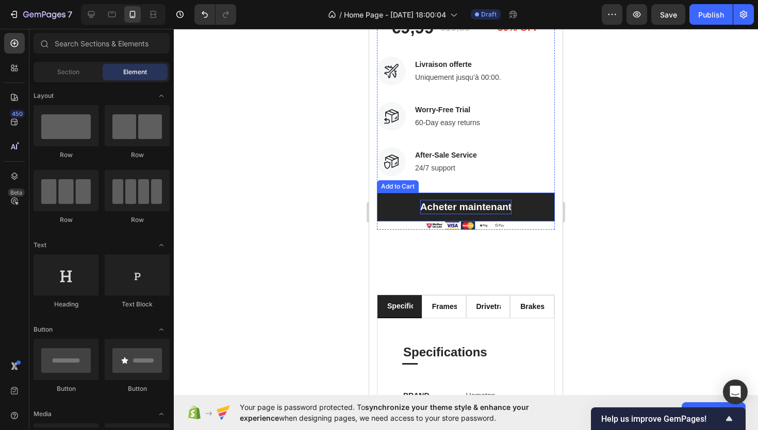
click at [462, 206] on p "Acheter maintenant" at bounding box center [465, 207] width 91 height 15
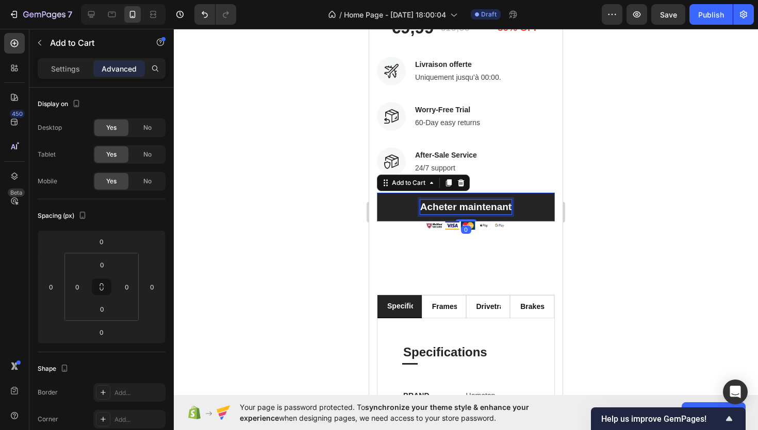
click at [462, 206] on p "Acheter maintenant" at bounding box center [465, 207] width 91 height 15
copy p "Acheter maintenant"
click at [455, 208] on p "Acheter maintenant" at bounding box center [465, 207] width 91 height 15
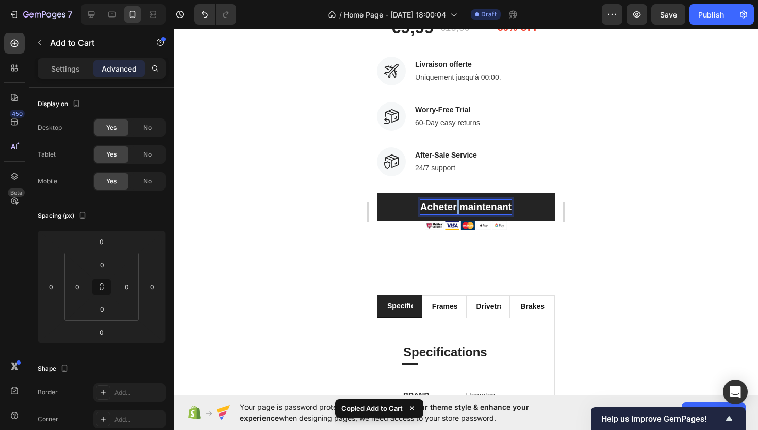
click at [455, 208] on p "Acheter maintenant" at bounding box center [465, 207] width 91 height 15
copy p "Acheter maintenant"
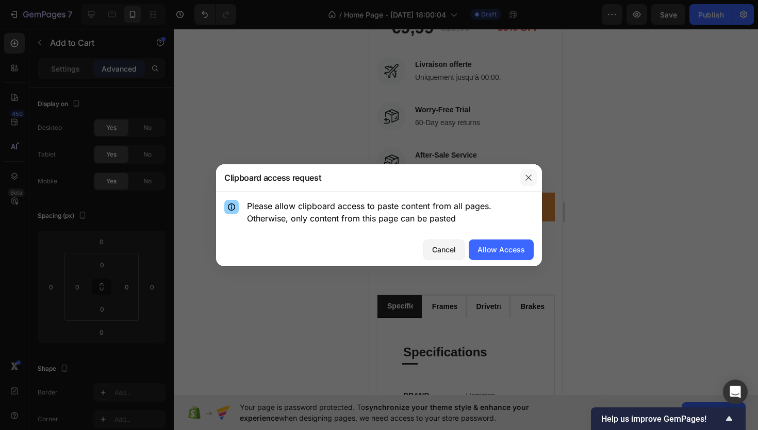
click at [531, 181] on icon "button" at bounding box center [528, 178] width 8 height 8
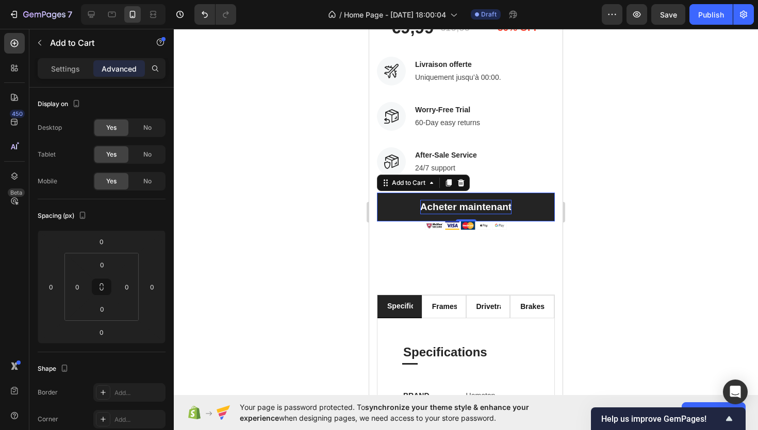
click at [481, 205] on strong "Acheter maintenant" at bounding box center [465, 207] width 91 height 11
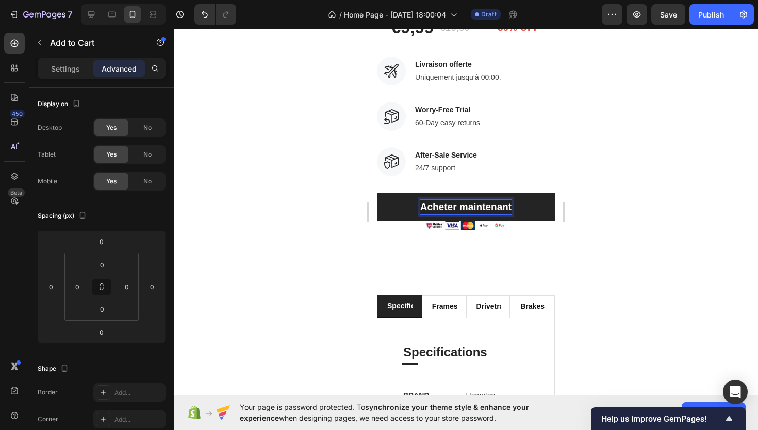
click at [611, 152] on div at bounding box center [466, 230] width 584 height 402
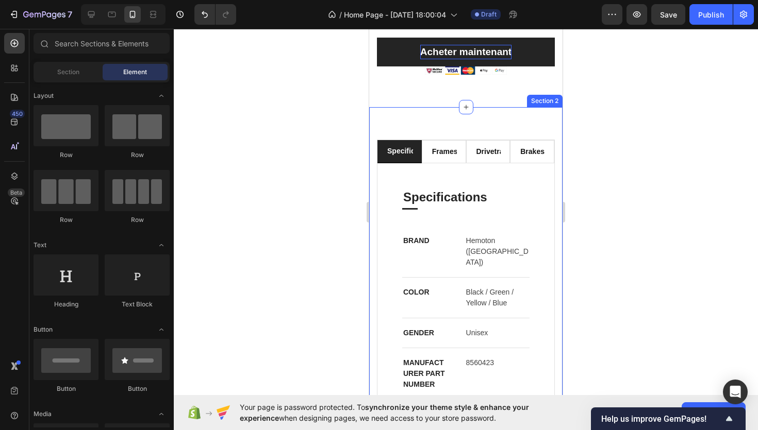
scroll to position [388, 0]
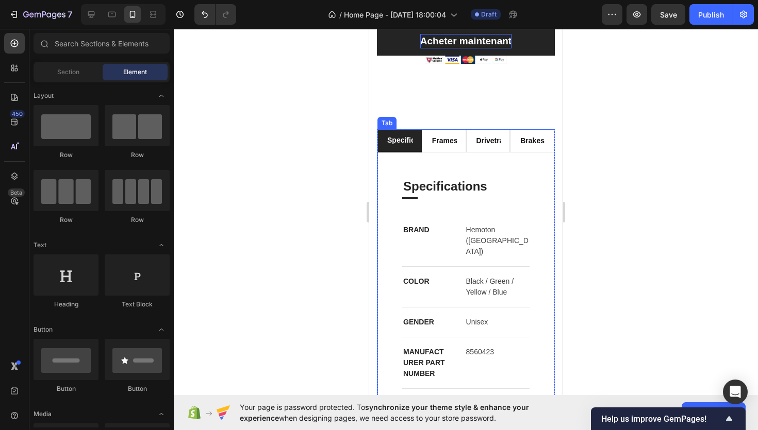
click at [536, 158] on div "Specifications Heading Title Line BRAND Text block Hemoton (USA) Text block Row…" at bounding box center [465, 338] width 177 height 370
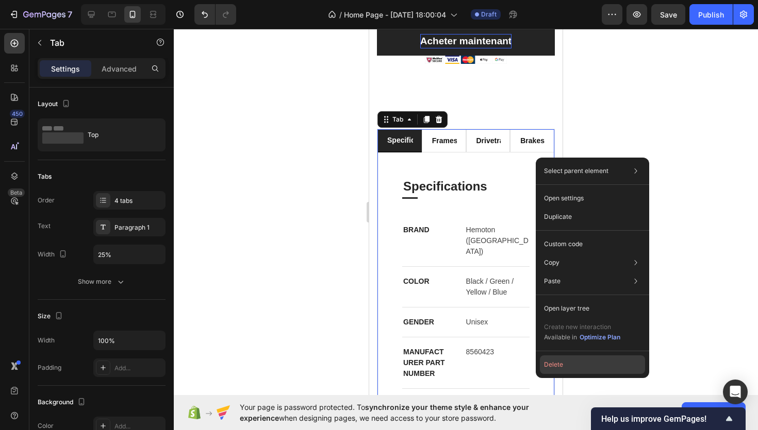
click at [572, 361] on button "Delete" at bounding box center [592, 365] width 105 height 19
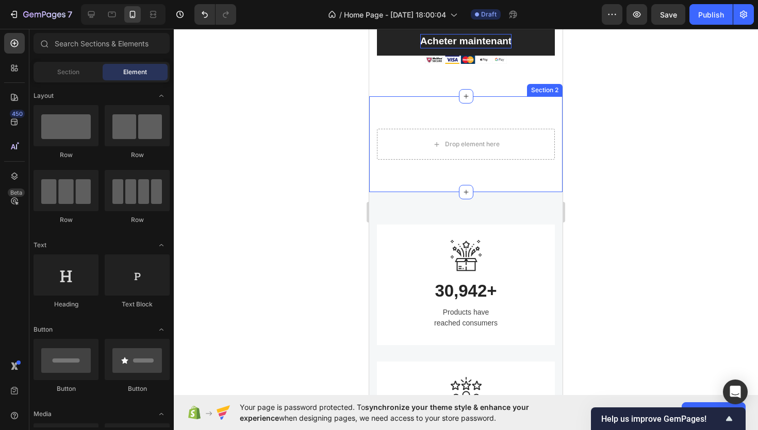
scroll to position [365, 0]
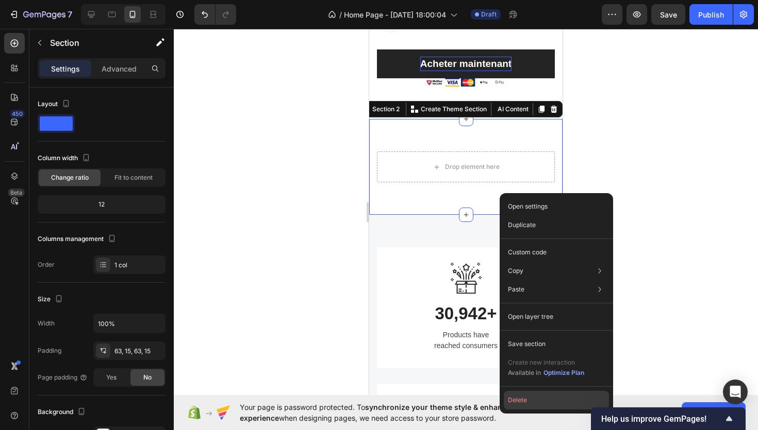
click at [559, 391] on button "Delete" at bounding box center [556, 400] width 105 height 19
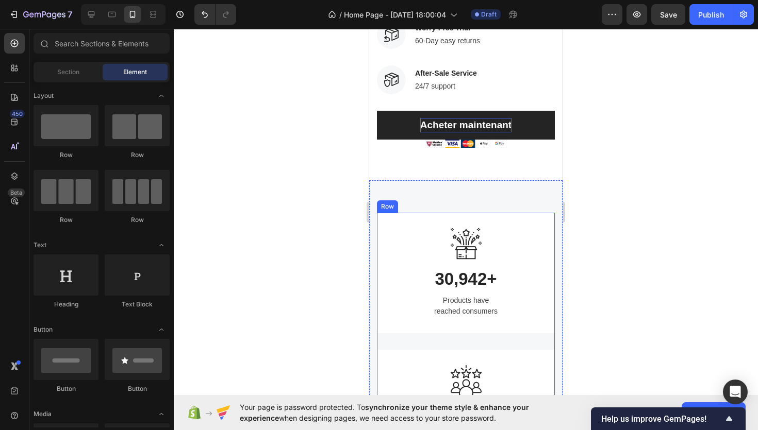
scroll to position [277, 0]
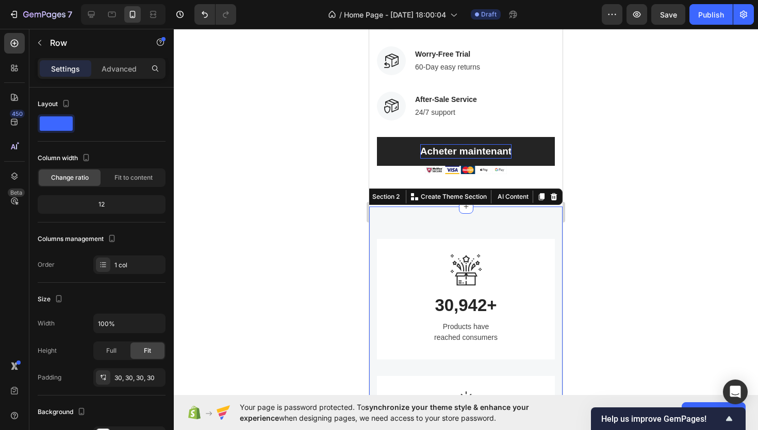
click at [491, 249] on div "Image 30,942+ Heading Products have reached consumers Text block Row" at bounding box center [466, 299] width 178 height 121
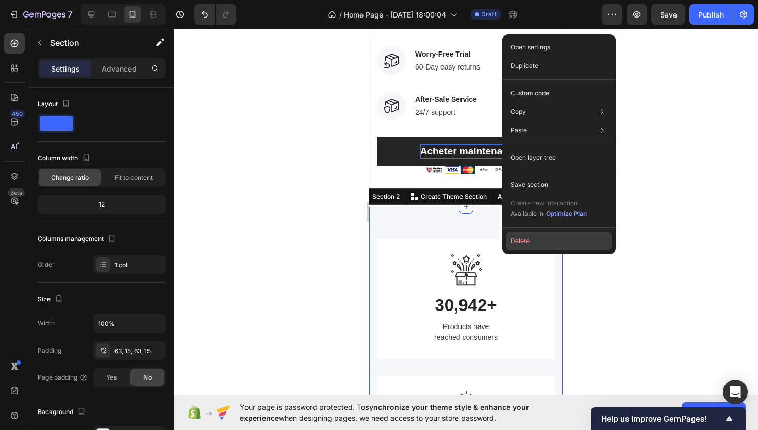
click at [536, 240] on button "Delete" at bounding box center [558, 241] width 105 height 19
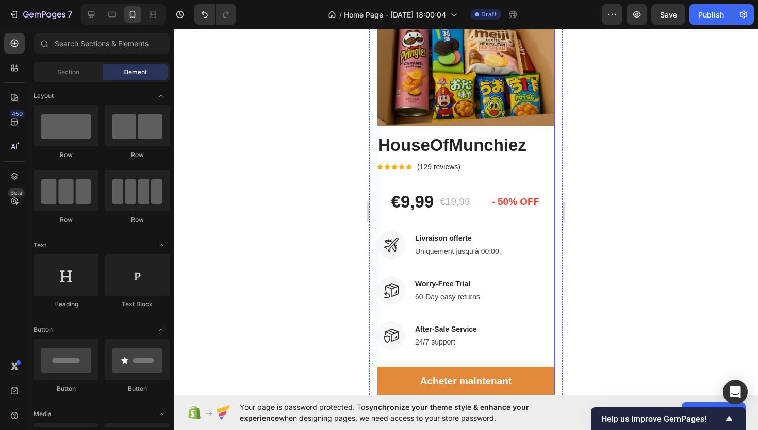
scroll to position [0, 0]
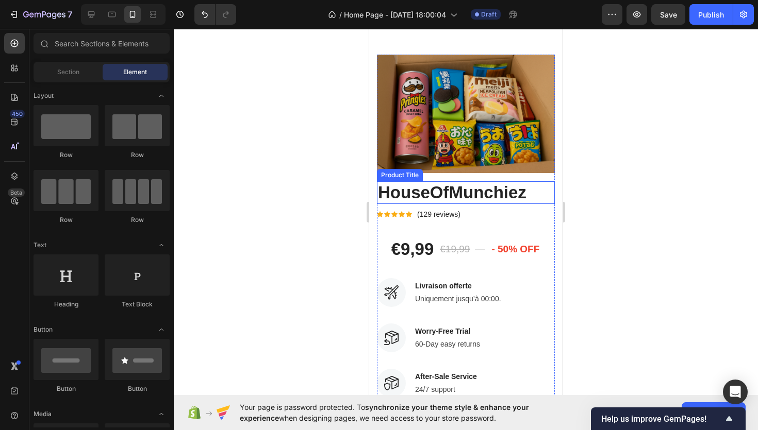
click at [506, 192] on h2 "HouseOfMunchiez" at bounding box center [466, 192] width 178 height 23
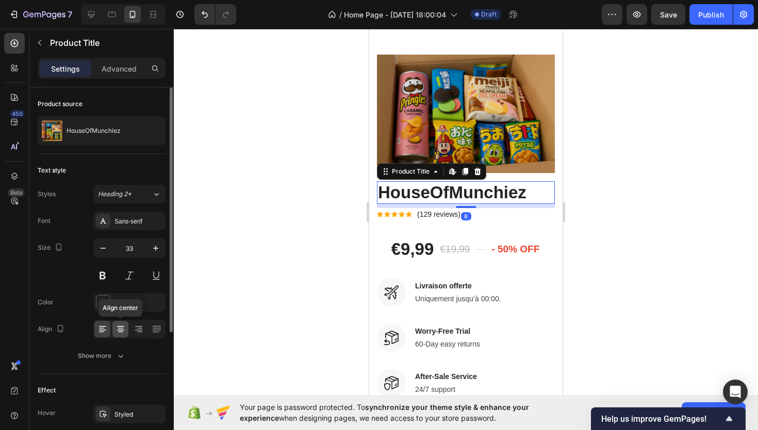
click at [122, 330] on icon at bounding box center [120, 330] width 7 height 1
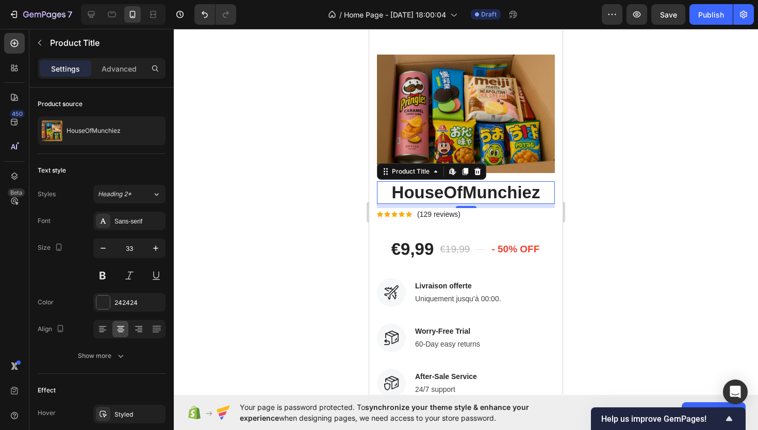
click at [242, 270] on div at bounding box center [466, 230] width 584 height 402
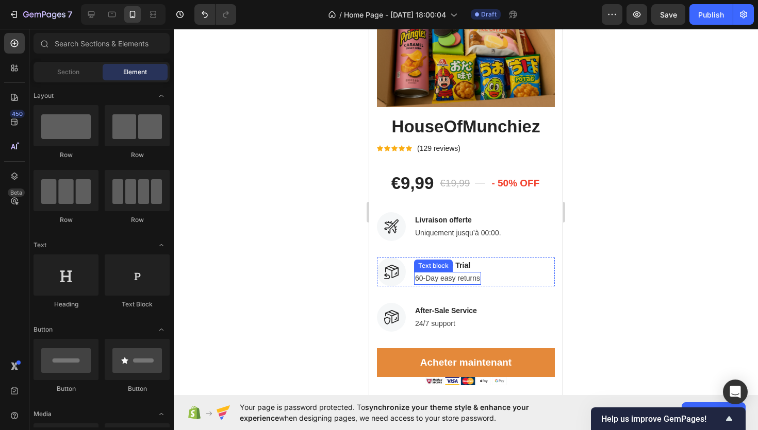
scroll to position [95, 0]
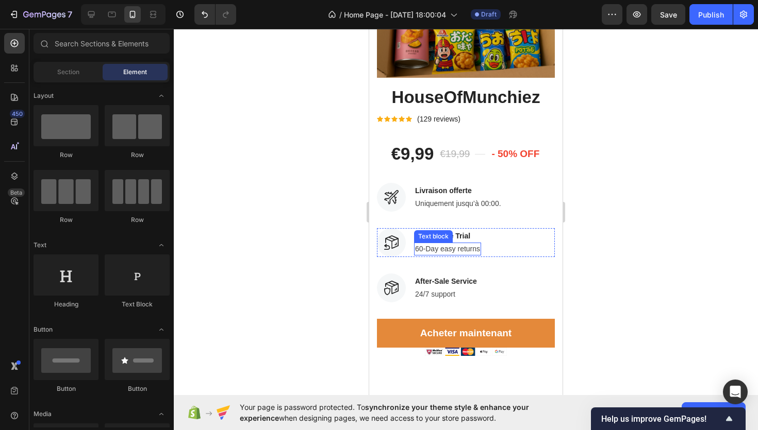
click at [454, 253] on p "60-Day easy returns" at bounding box center [447, 249] width 65 height 11
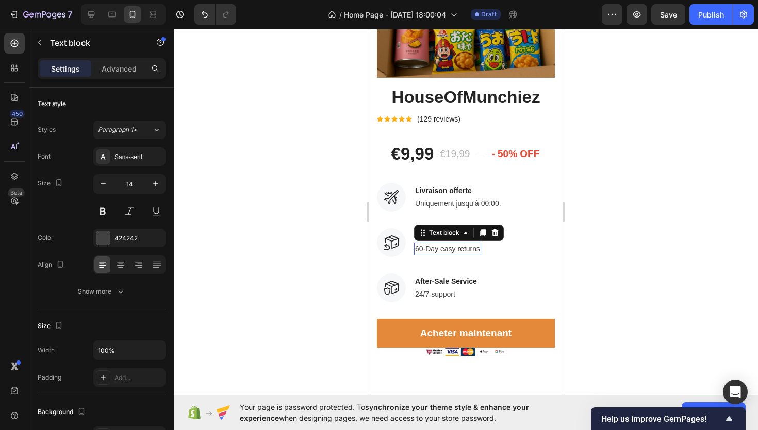
click at [369, 29] on div at bounding box center [369, 29] width 0 height 0
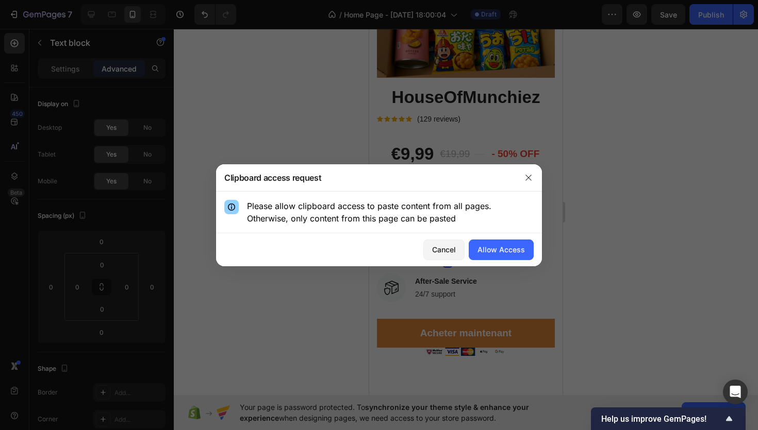
click at [343, 287] on div at bounding box center [379, 215] width 758 height 430
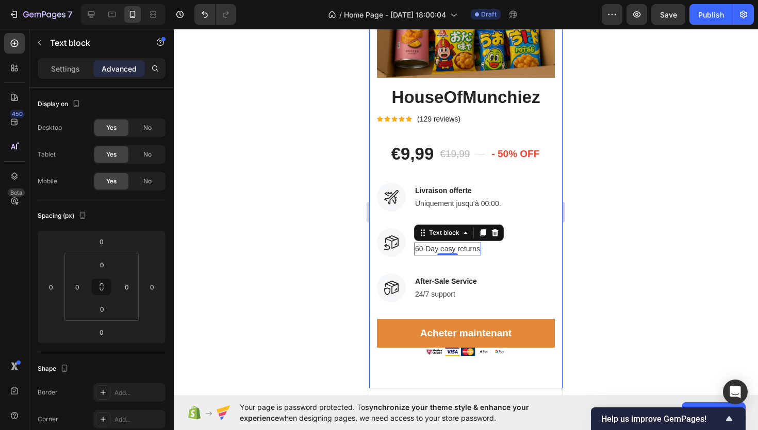
click at [581, 204] on div at bounding box center [466, 230] width 584 height 402
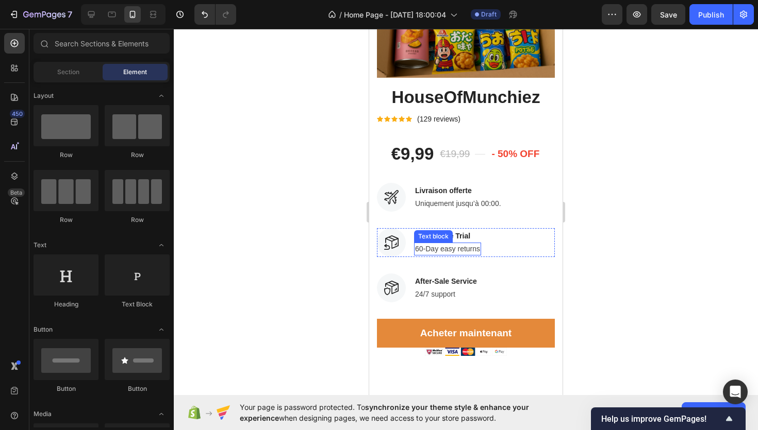
click at [442, 249] on p "60-Day easy returns" at bounding box center [447, 249] width 65 height 11
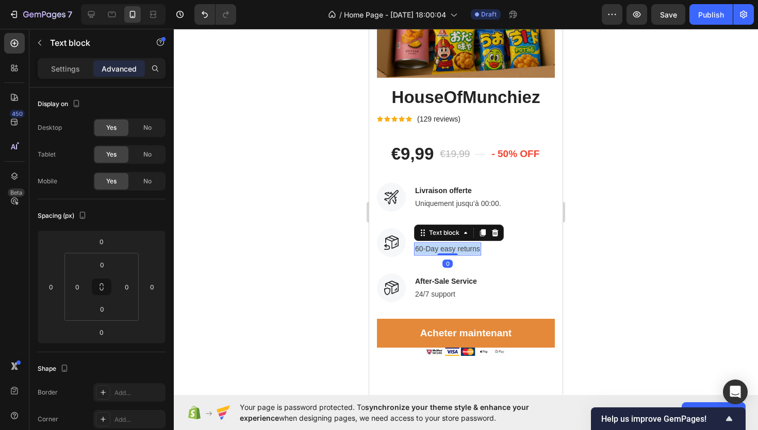
click at [442, 249] on p "60-Day easy returns" at bounding box center [447, 249] width 65 height 11
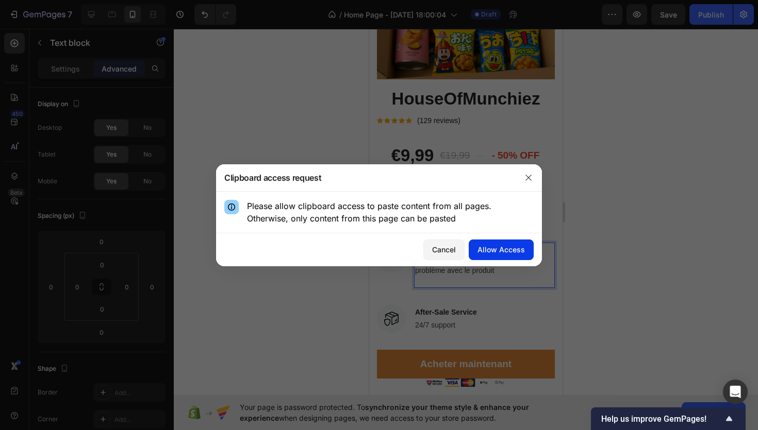
click at [499, 241] on button "Allow Access" at bounding box center [501, 250] width 65 height 21
click at [494, 252] on div "Allow Access" at bounding box center [500, 249] width 47 height 11
click at [527, 179] on icon "button" at bounding box center [528, 178] width 6 height 6
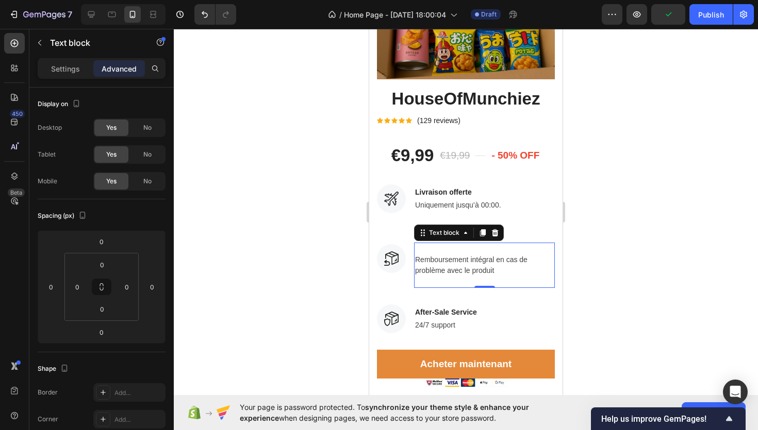
click at [459, 278] on p "Rich Text Editor. Editing area: main" at bounding box center [484, 281] width 139 height 11
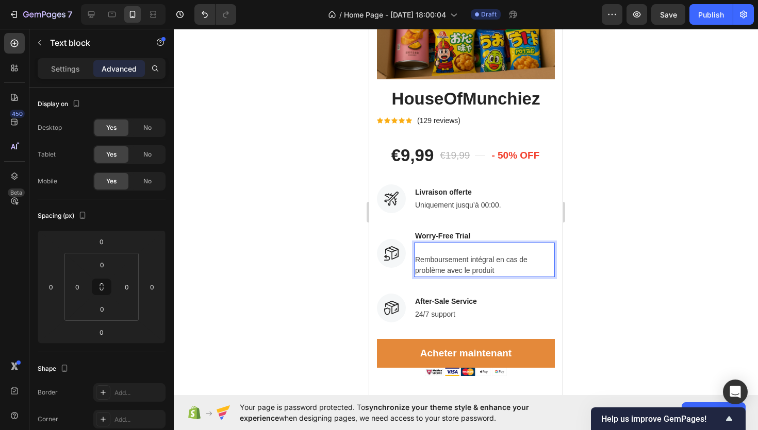
click at [418, 259] on p "Remboursement intégral en cas de problème avec le produit" at bounding box center [484, 266] width 139 height 22
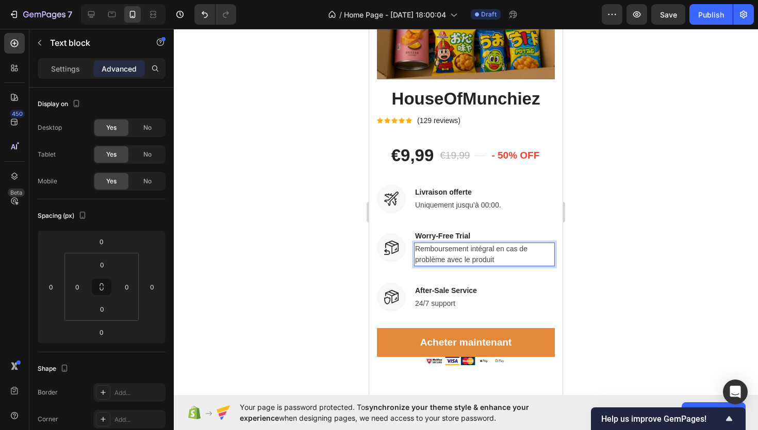
click at [500, 261] on p "Remboursement intégral en cas de problème avec le produit" at bounding box center [484, 255] width 139 height 22
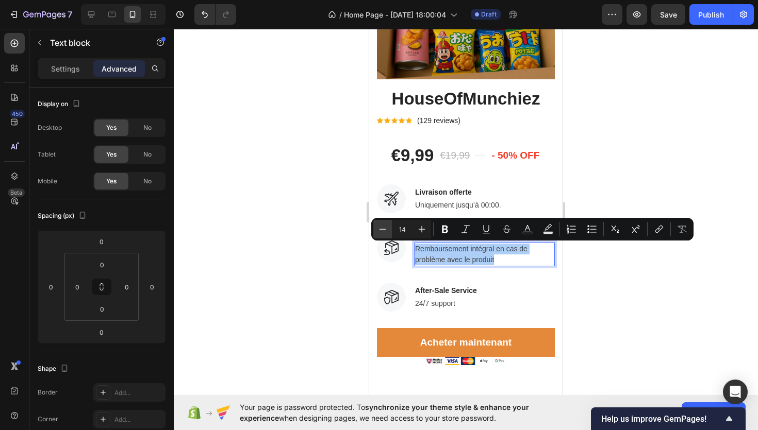
click at [382, 230] on icon "Editor contextual toolbar" at bounding box center [382, 229] width 10 height 10
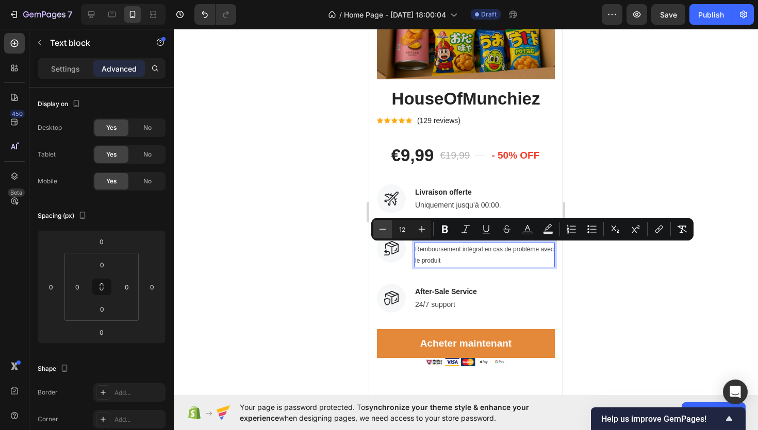
click at [382, 230] on icon "Editor contextual toolbar" at bounding box center [382, 229] width 10 height 10
type input "10"
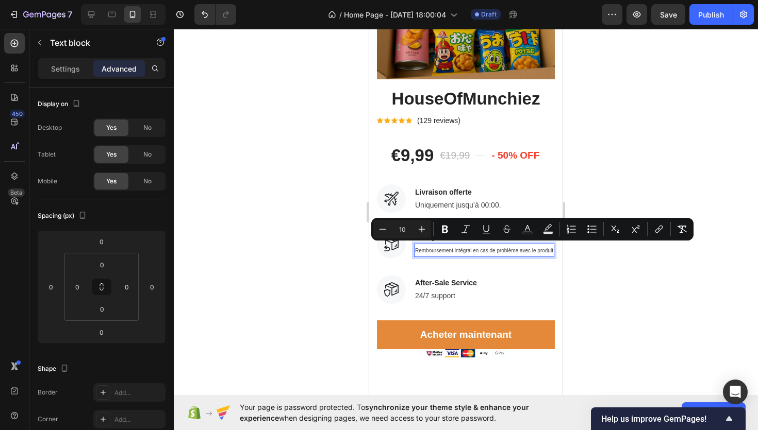
click at [315, 256] on div at bounding box center [466, 230] width 584 height 402
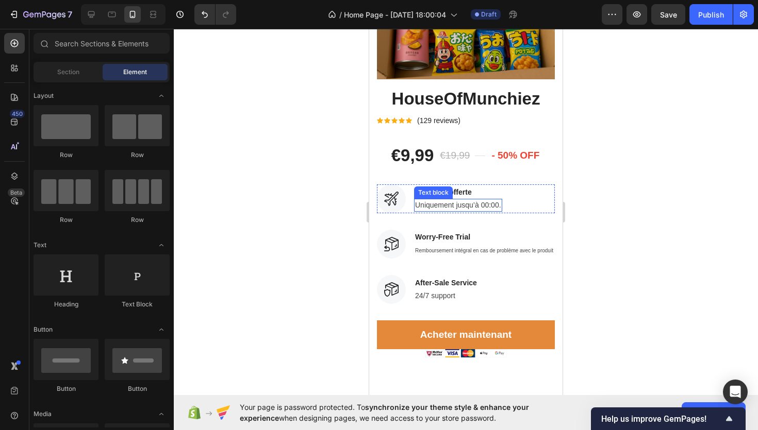
click at [463, 204] on p "Uniquement jusqu’à 00:00." at bounding box center [458, 205] width 86 height 11
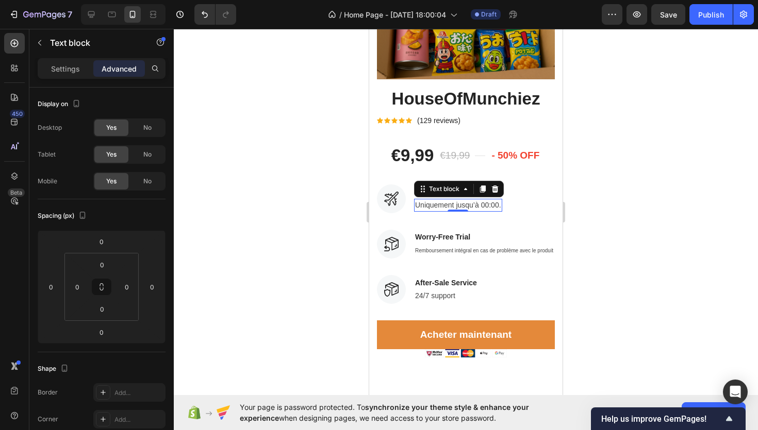
click at [430, 209] on p "Uniquement jusqu’à 00:00." at bounding box center [458, 205] width 86 height 11
click at [432, 206] on p "Uniquement jusqu’à 00:00." at bounding box center [458, 205] width 86 height 11
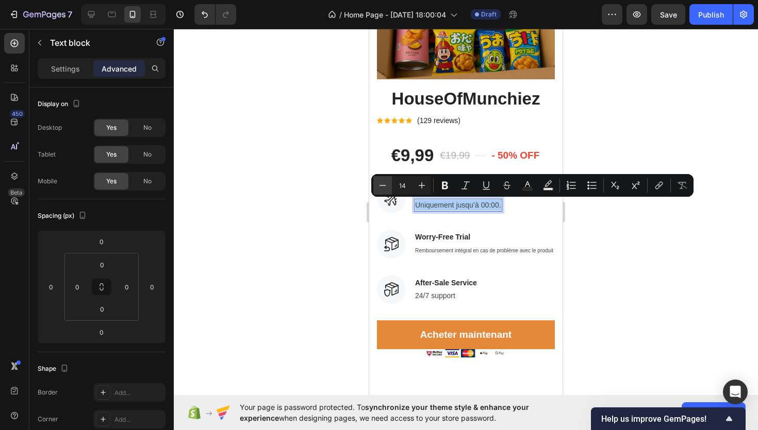
click at [381, 186] on icon "Editor contextual toolbar" at bounding box center [382, 185] width 10 height 10
type input "10"
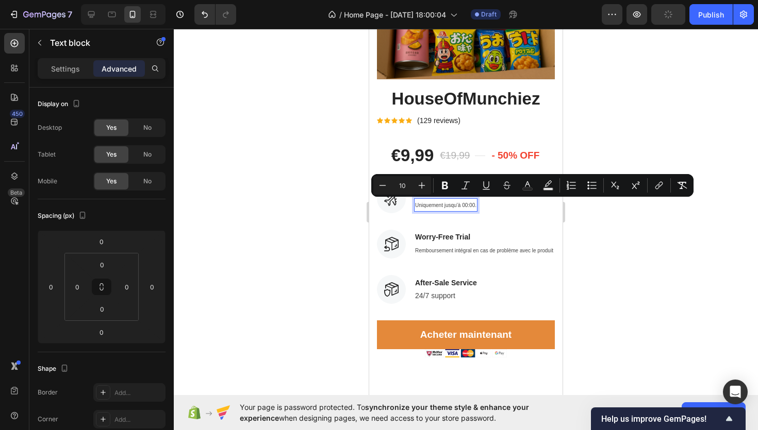
click at [322, 221] on div at bounding box center [466, 230] width 584 height 402
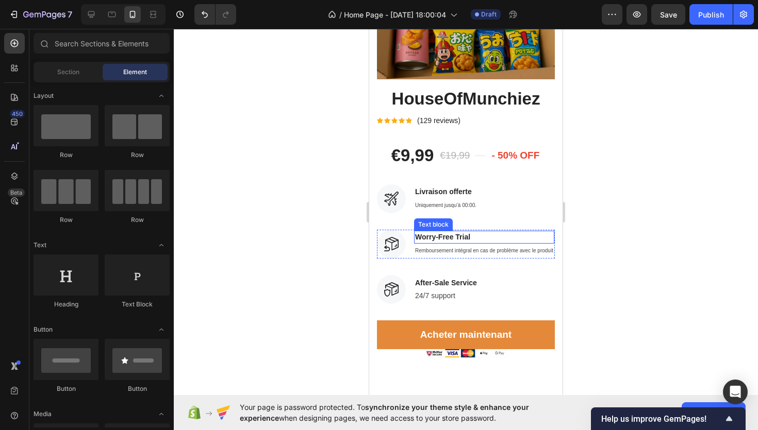
click at [441, 239] on p "Worry-Free Trial" at bounding box center [484, 237] width 138 height 11
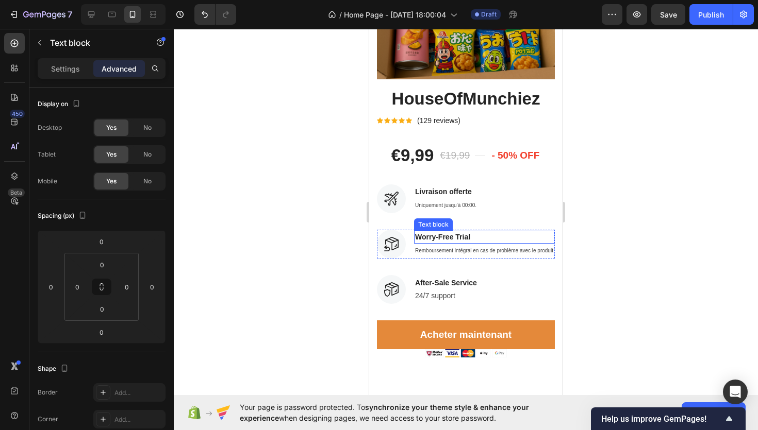
click at [441, 239] on p "Worry-Free Trial" at bounding box center [484, 237] width 138 height 11
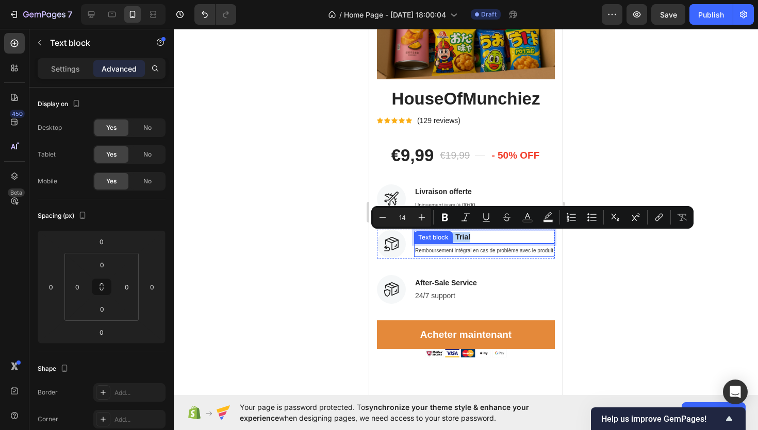
click at [437, 239] on div "Text block" at bounding box center [433, 237] width 35 height 9
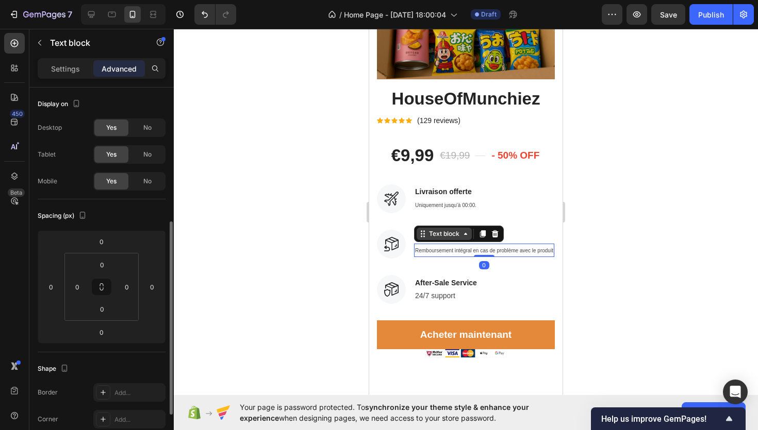
scroll to position [88, 0]
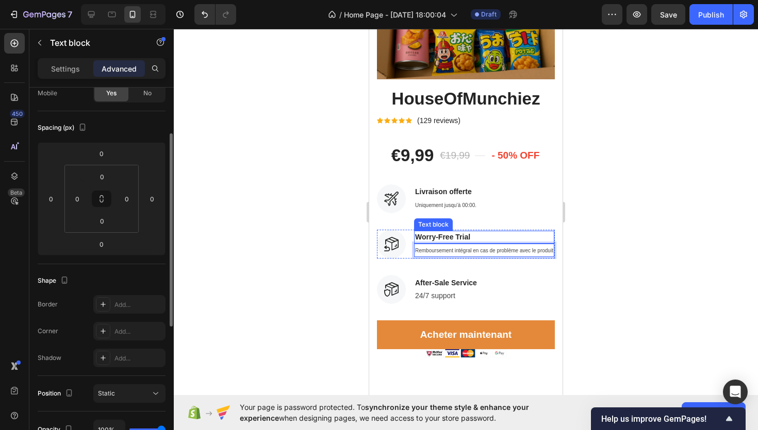
click at [509, 237] on p "Worry-Free Trial" at bounding box center [484, 237] width 138 height 11
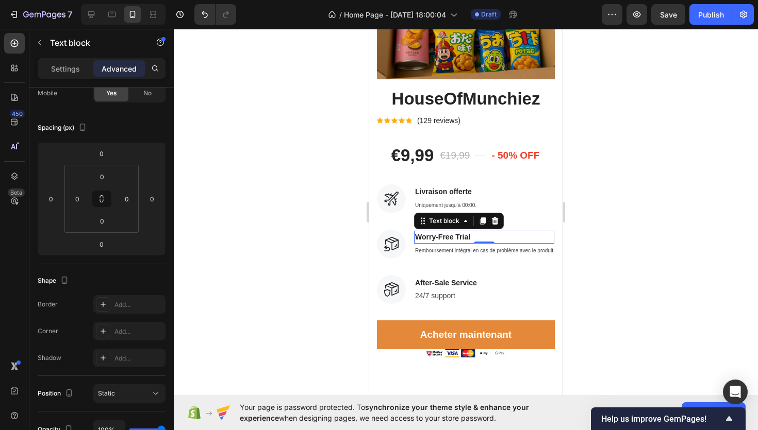
click at [509, 237] on p "Worry-Free Trial" at bounding box center [484, 237] width 138 height 11
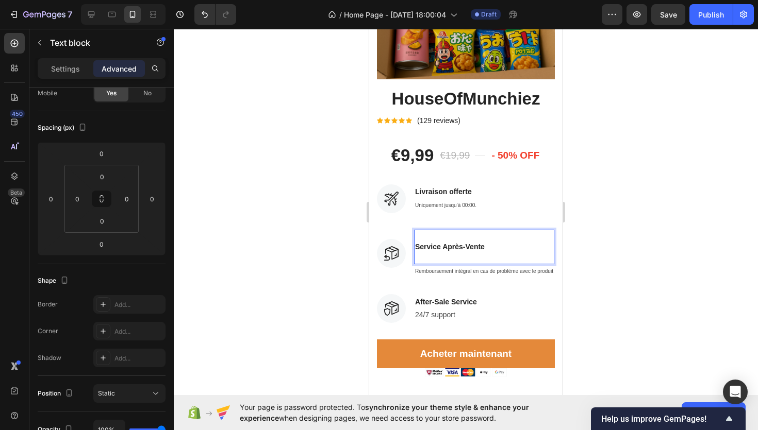
scroll to position [93, 0]
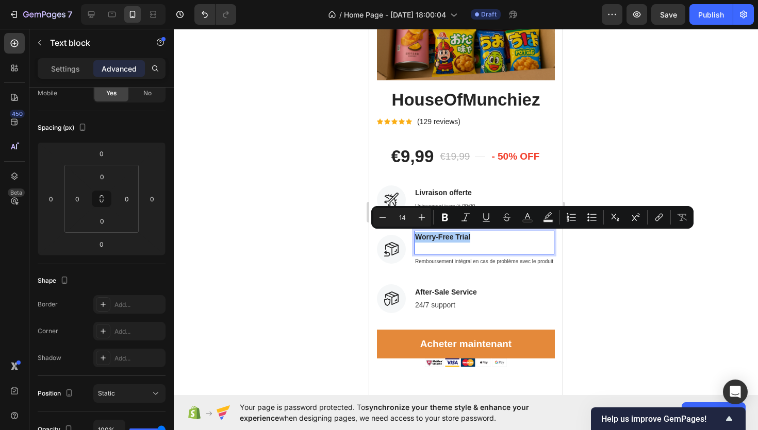
click at [320, 204] on div at bounding box center [466, 230] width 584 height 402
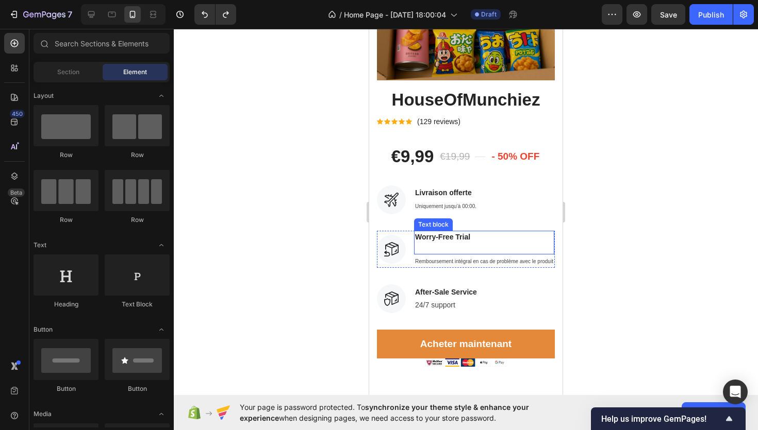
click at [434, 242] on p "Worry-Free Trial" at bounding box center [484, 237] width 138 height 11
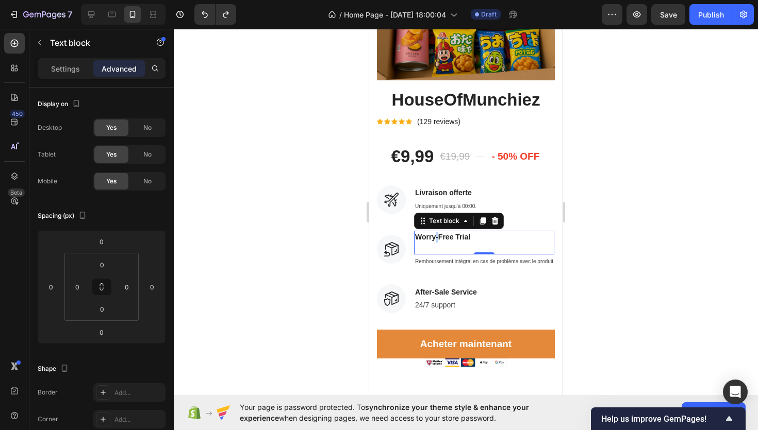
click at [434, 242] on p "Worry-Free Trial" at bounding box center [484, 237] width 138 height 11
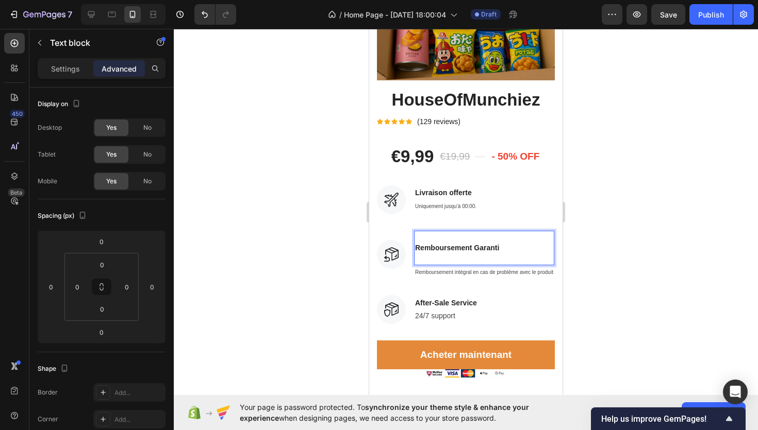
click at [432, 254] on p "Rich Text Editor. Editing area: main" at bounding box center [484, 259] width 138 height 11
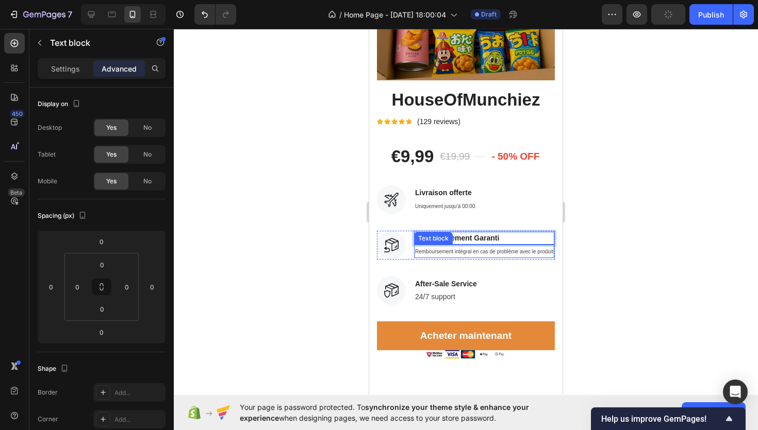
scroll to position [94, 0]
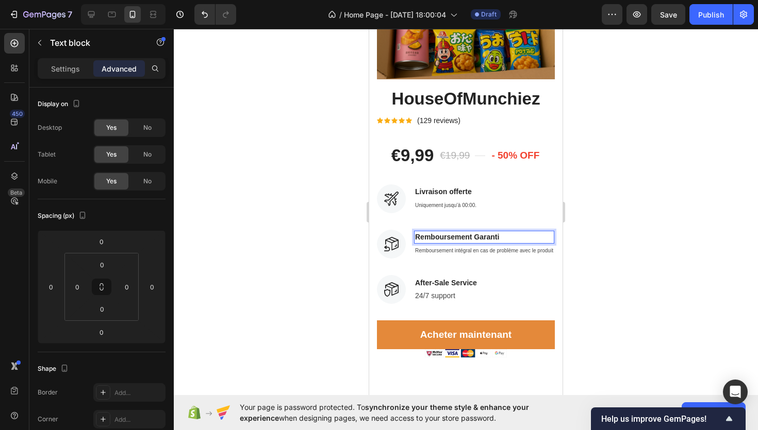
click at [291, 207] on div at bounding box center [466, 230] width 584 height 402
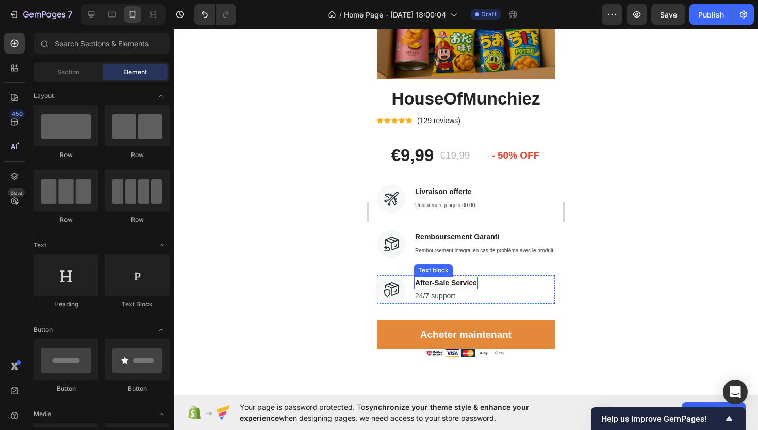
click at [444, 290] on div "24/7 support Text block" at bounding box center [446, 296] width 64 height 13
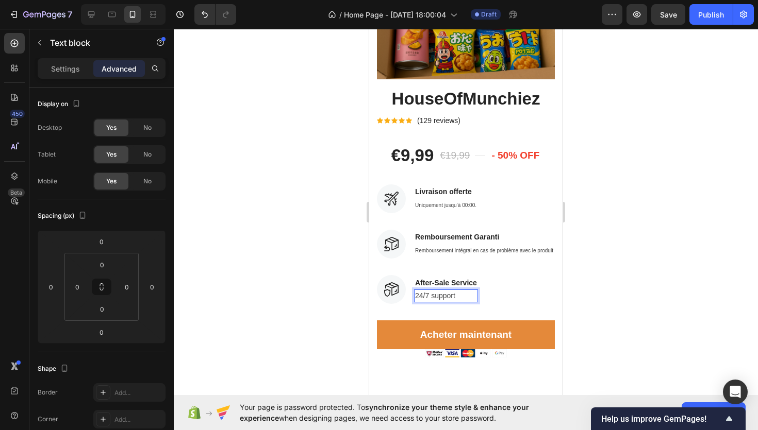
click at [588, 244] on div at bounding box center [466, 230] width 584 height 402
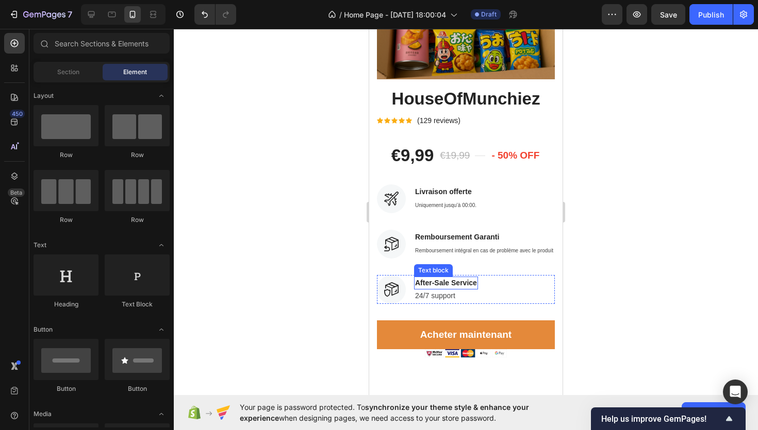
click at [458, 282] on p "After-Sale Service" at bounding box center [446, 283] width 62 height 11
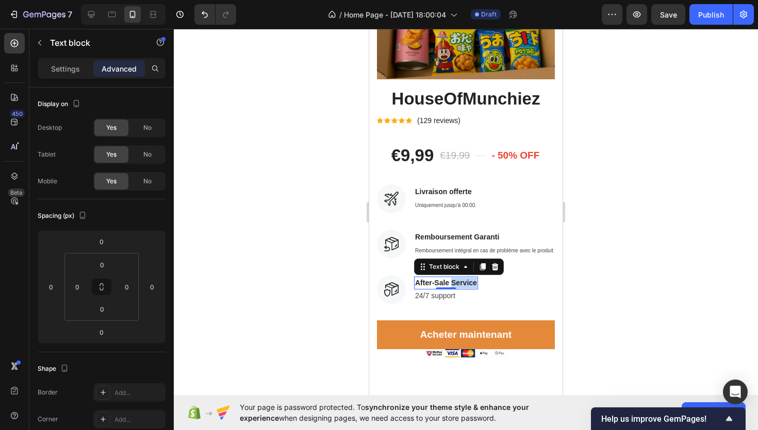
click at [458, 282] on p "After-Sale Service" at bounding box center [446, 283] width 62 height 11
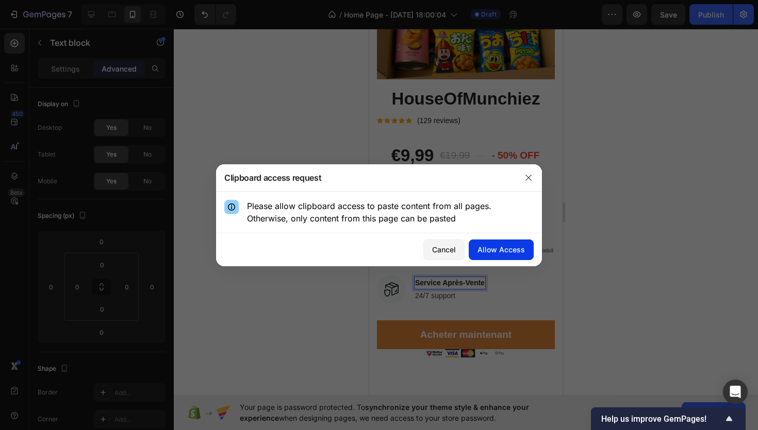
click at [520, 248] on div "Allow Access" at bounding box center [500, 249] width 47 height 11
click at [522, 178] on button "button" at bounding box center [528, 178] width 16 height 16
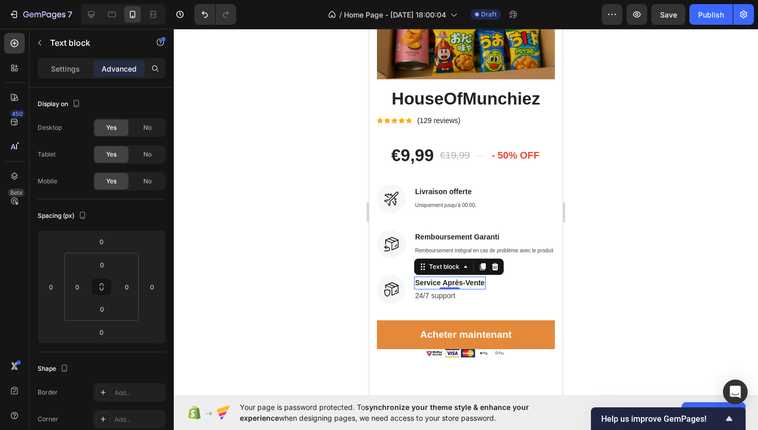
click at [348, 283] on div at bounding box center [466, 230] width 584 height 402
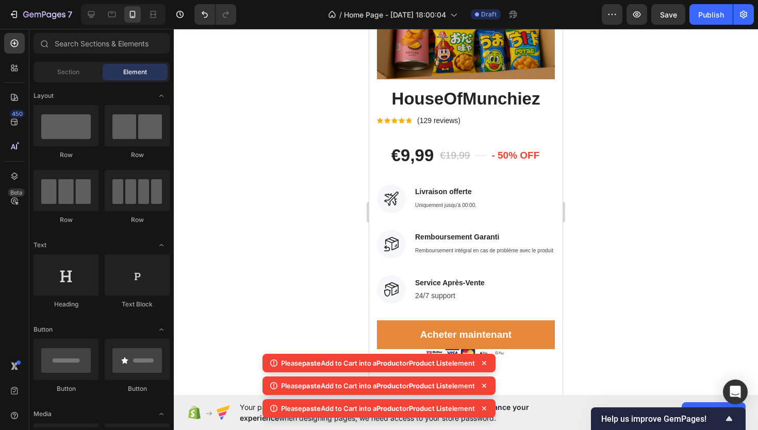
click at [275, 242] on div at bounding box center [466, 230] width 584 height 402
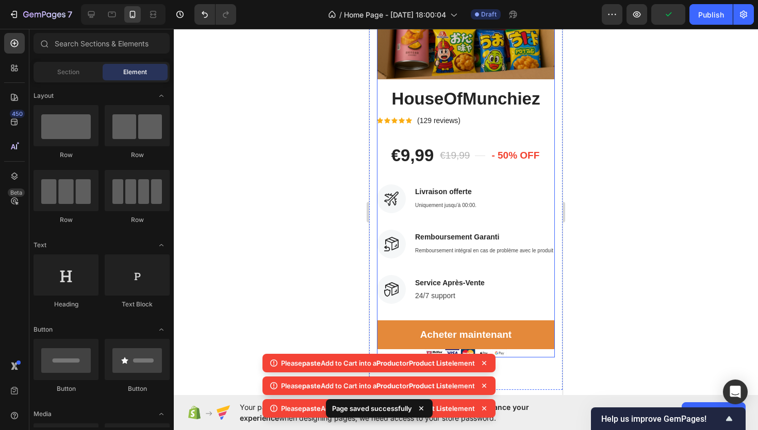
click at [446, 299] on p "24/7 support" at bounding box center [450, 296] width 70 height 11
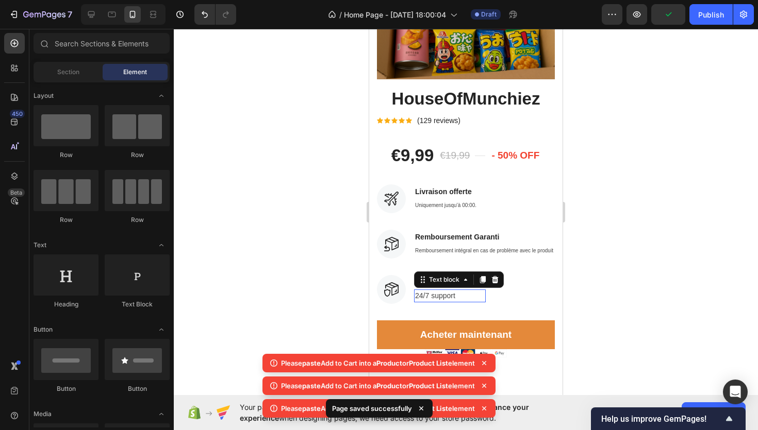
click at [369, 29] on div "0" at bounding box center [369, 29] width 0 height 0
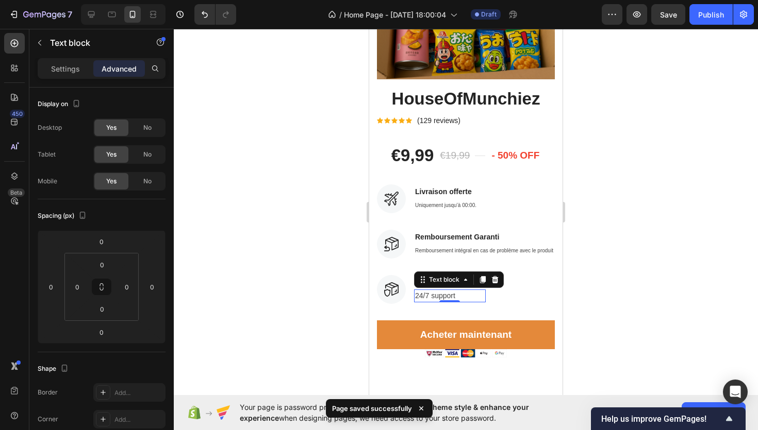
click at [442, 294] on p "24/7 support" at bounding box center [450, 296] width 70 height 11
click at [323, 292] on div at bounding box center [466, 230] width 584 height 402
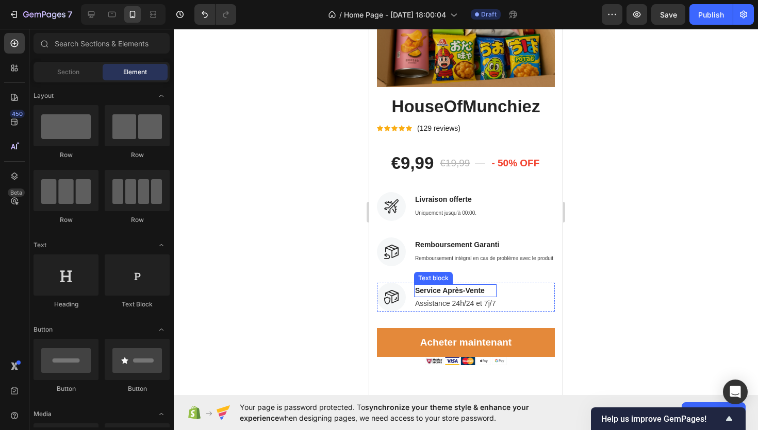
scroll to position [85, 0]
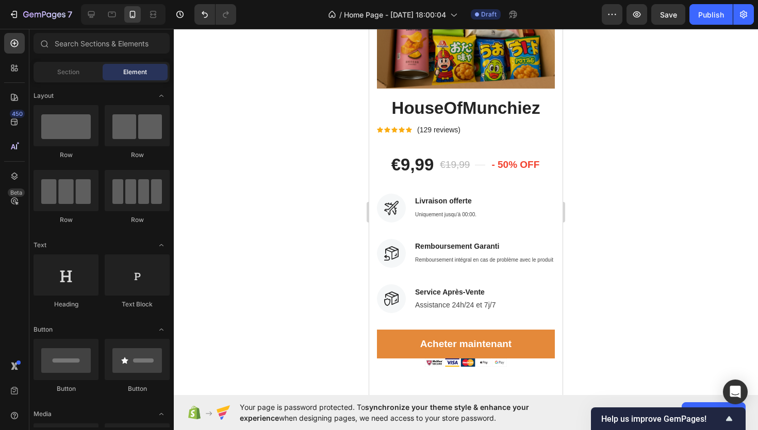
click at [616, 207] on div at bounding box center [466, 230] width 584 height 402
click at [253, 197] on div at bounding box center [466, 230] width 584 height 402
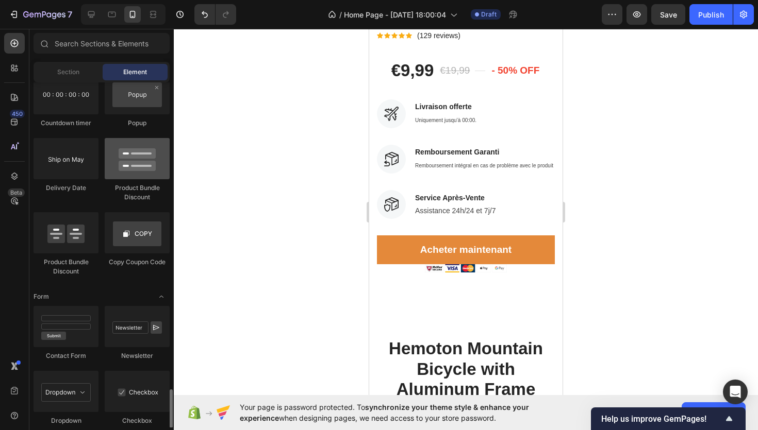
scroll to position [2135, 0]
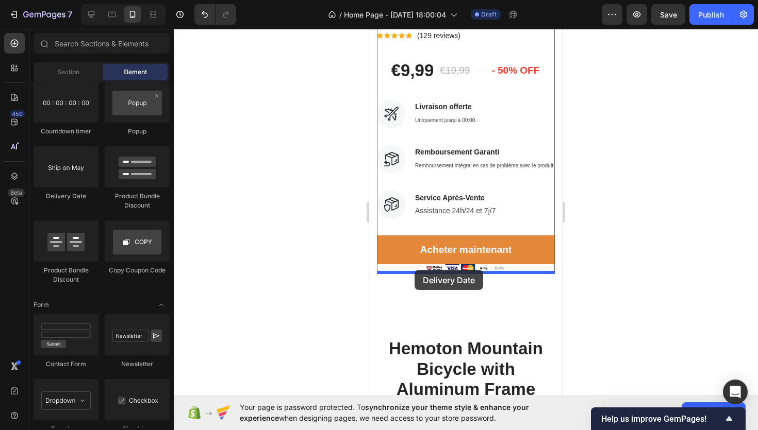
drag, startPoint x: 437, startPoint y: 208, endPoint x: 414, endPoint y: 270, distance: 65.7
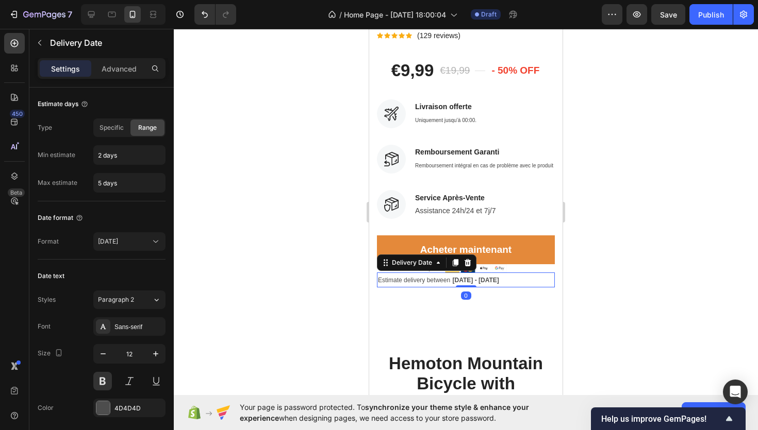
click at [287, 287] on div at bounding box center [466, 230] width 584 height 402
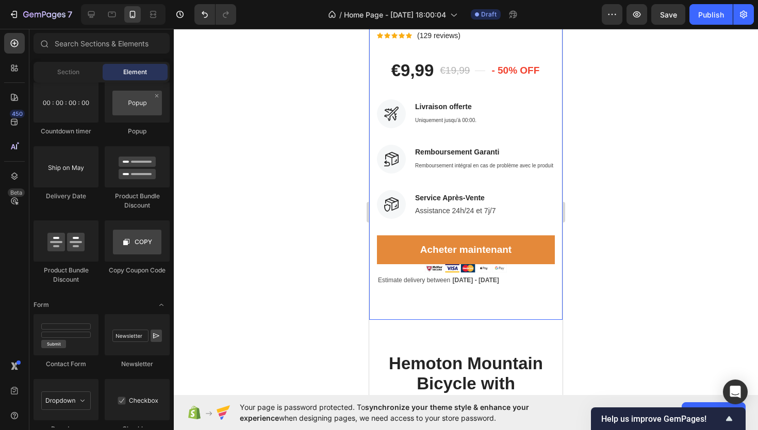
click at [521, 279] on div "Estimate delivery between Sep 30 - Oct 03" at bounding box center [466, 280] width 178 height 15
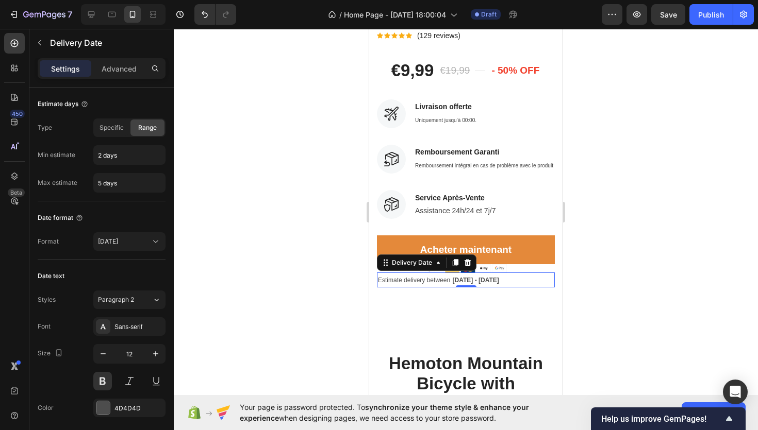
click at [118, 59] on div "Settings Advanced" at bounding box center [102, 68] width 128 height 21
click at [103, 65] on p "Advanced" at bounding box center [119, 68] width 35 height 11
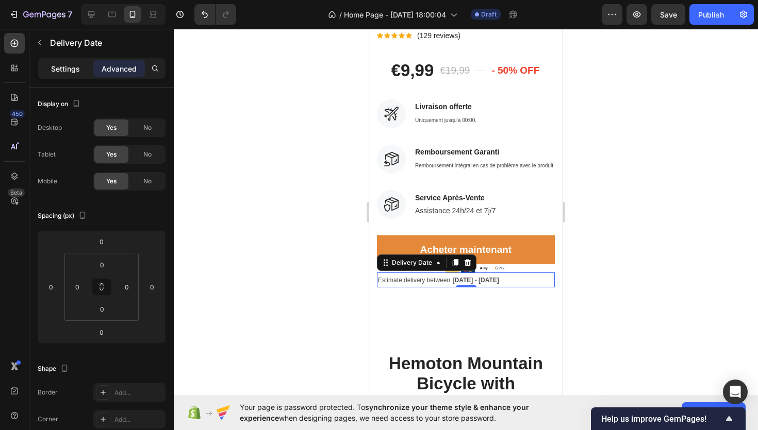
click at [71, 65] on p "Settings" at bounding box center [65, 68] width 29 height 11
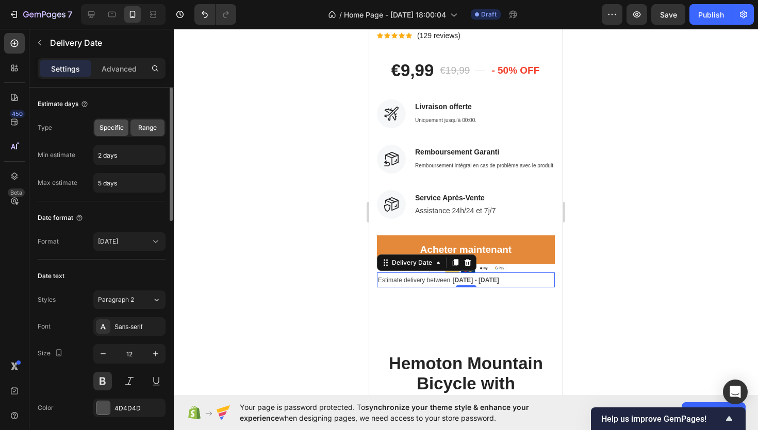
click at [119, 123] on span "Specific" at bounding box center [111, 127] width 24 height 9
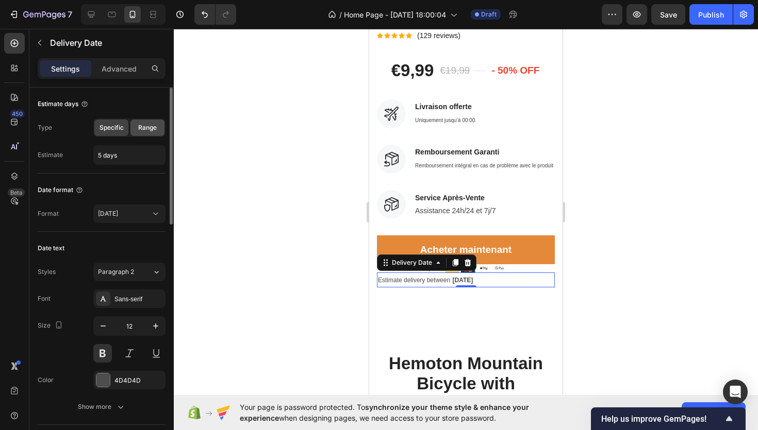
click at [144, 126] on span "Range" at bounding box center [147, 127] width 19 height 9
type input "2 days"
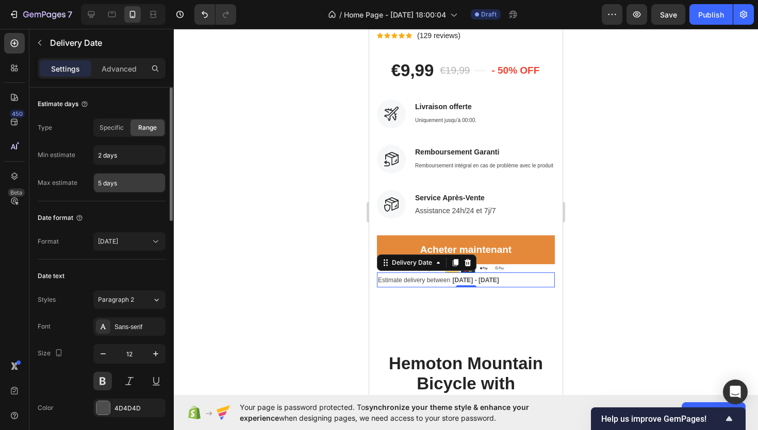
click at [102, 185] on input "5 days" at bounding box center [129, 183] width 71 height 19
type input "3 days"
click at [66, 187] on div "Max estimate" at bounding box center [58, 182] width 40 height 9
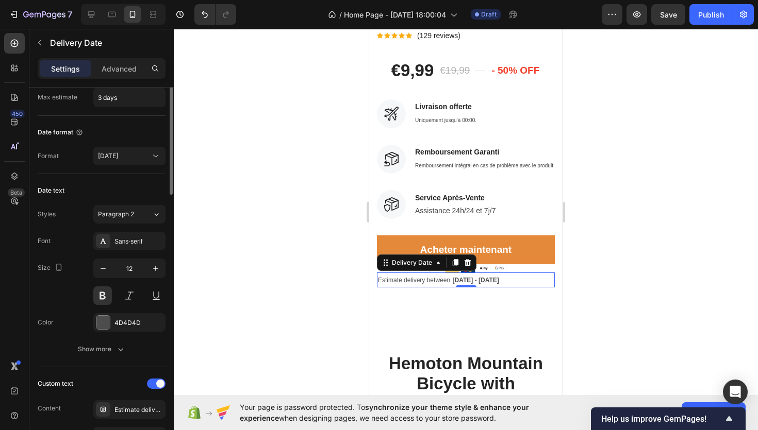
scroll to position [200, 0]
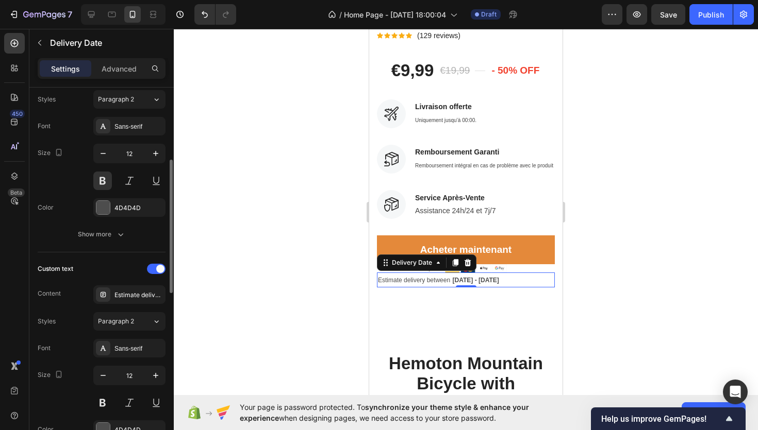
click at [402, 281] on span "Estimate delivery between" at bounding box center [414, 280] width 72 height 7
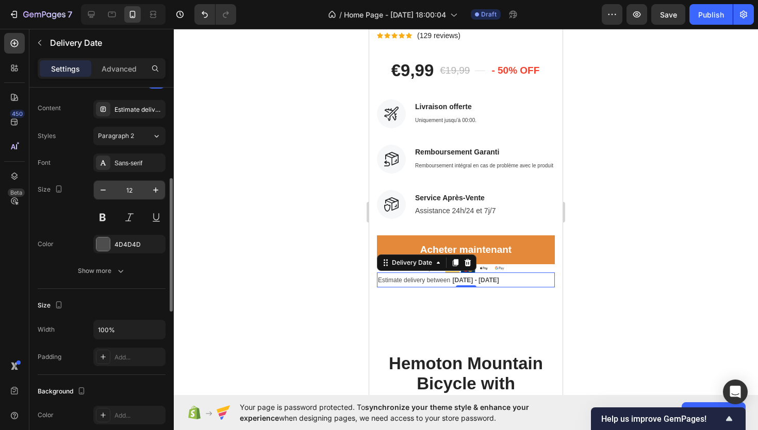
scroll to position [349, 0]
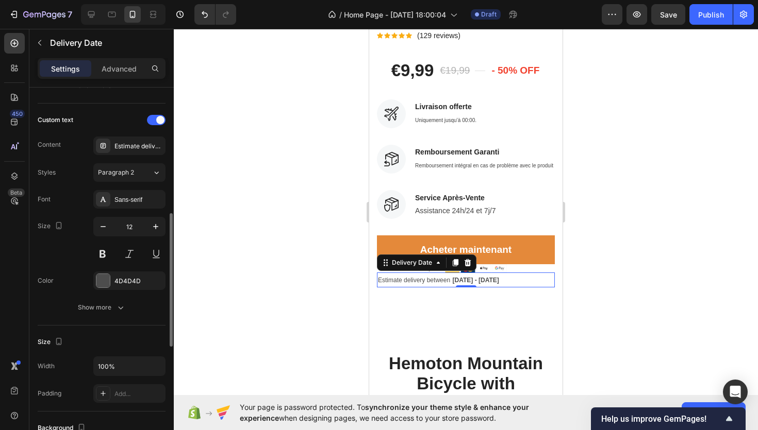
click at [122, 155] on div "Custom text Content Estimate delivery between Styles Paragraph 2 Font Sans-seri…" at bounding box center [102, 214] width 128 height 205
click at [128, 149] on div "Estimate delivery between" at bounding box center [138, 146] width 48 height 9
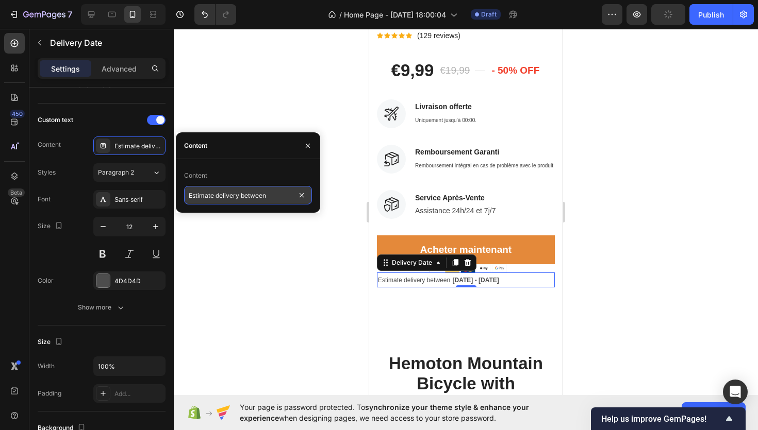
click at [252, 196] on input "Estimate delivery between" at bounding box center [248, 195] width 128 height 19
click at [222, 192] on input "Estimate delivery between" at bounding box center [248, 195] width 128 height 19
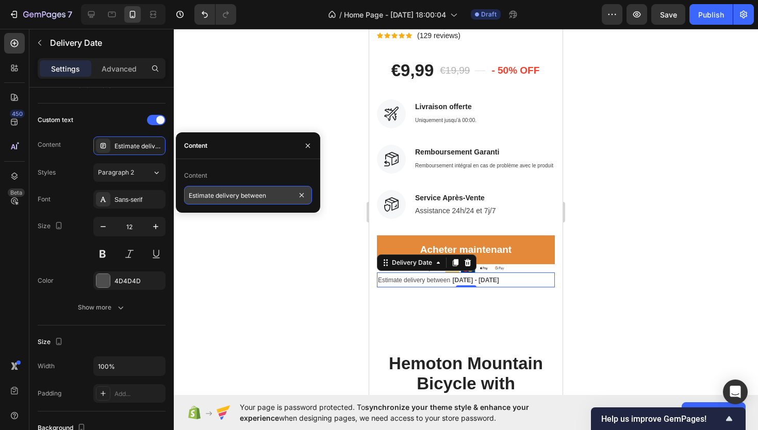
paste input "Livraison estimée entre"
type input "Livraison estimée entre"
click at [278, 91] on div at bounding box center [466, 230] width 584 height 402
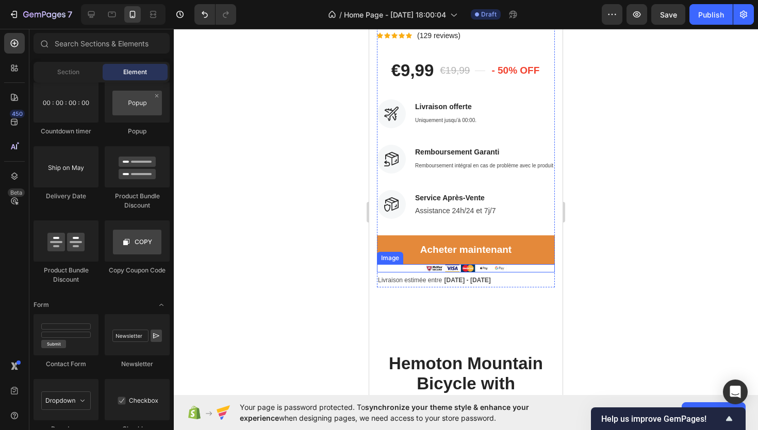
click at [522, 272] on div at bounding box center [466, 268] width 178 height 8
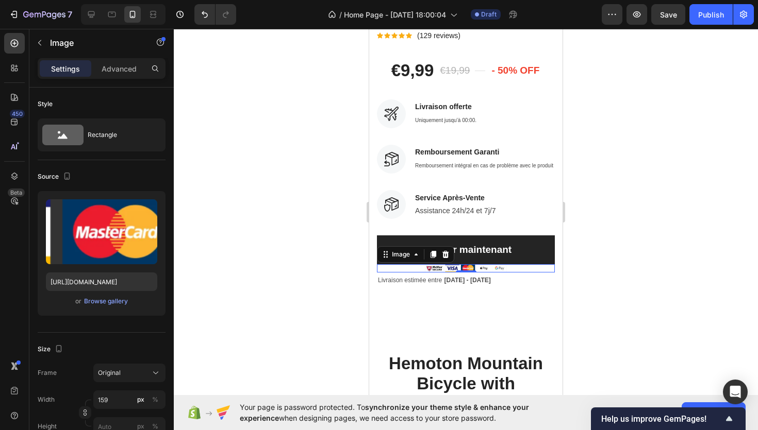
click at [490, 260] on button "Acheter maintenant" at bounding box center [466, 250] width 178 height 29
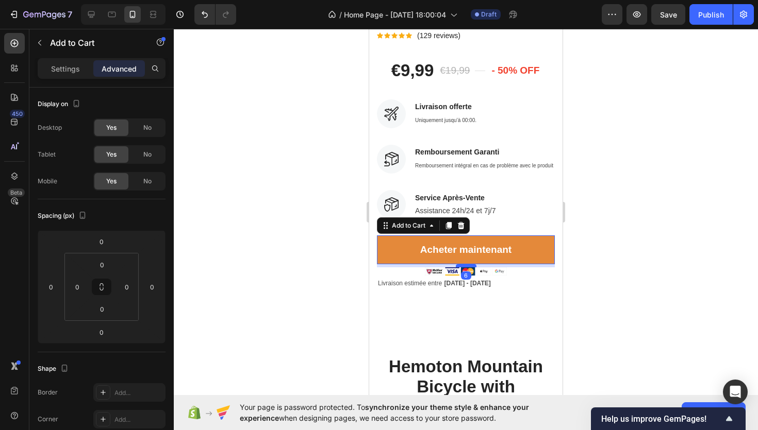
click at [474, 265] on div at bounding box center [466, 265] width 21 height 3
type input "6"
click at [280, 294] on div at bounding box center [466, 230] width 584 height 402
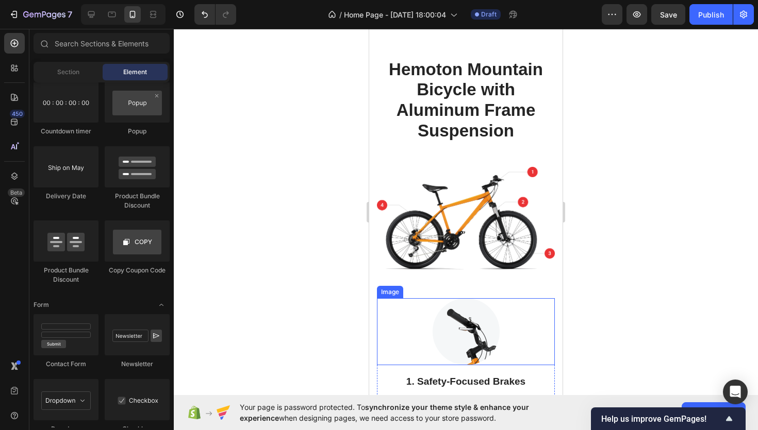
scroll to position [321, 0]
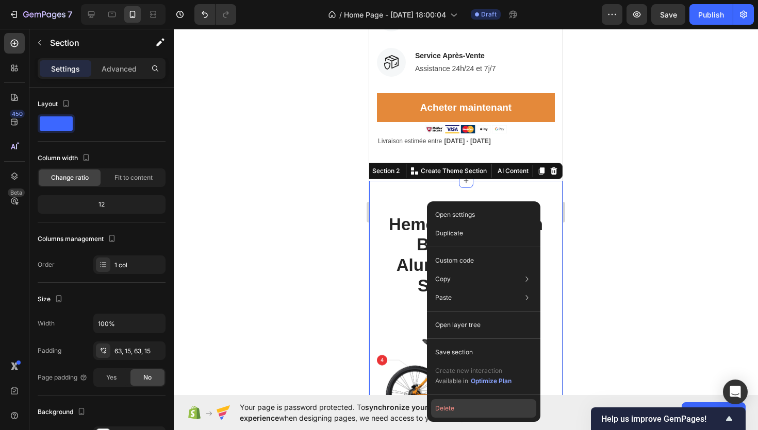
click at [462, 405] on button "Delete" at bounding box center [483, 408] width 105 height 19
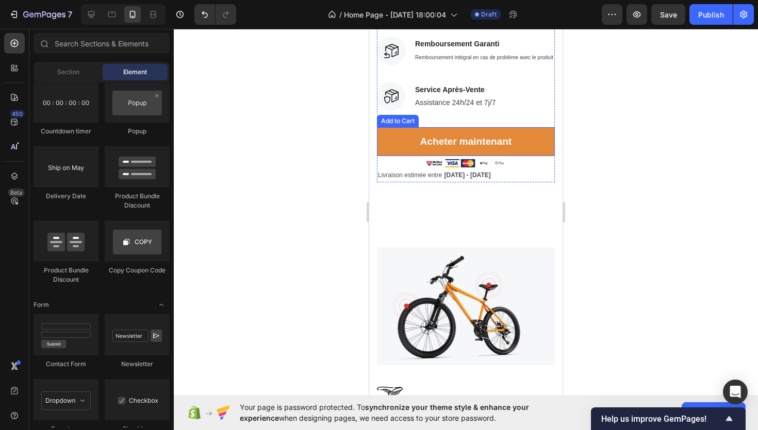
scroll to position [310, 0]
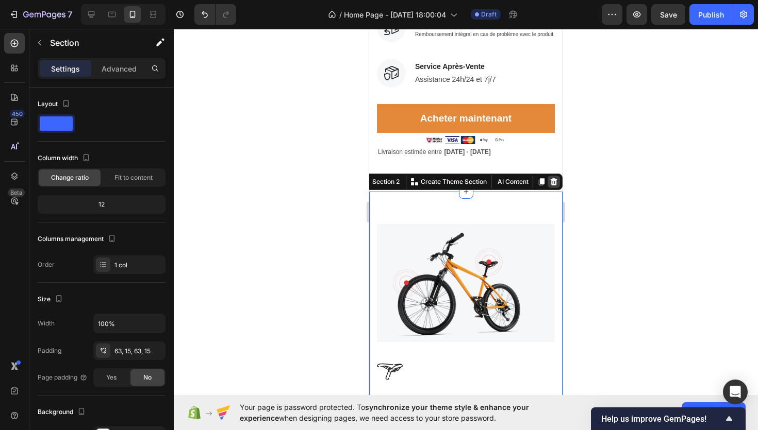
click at [551, 183] on icon at bounding box center [553, 181] width 7 height 7
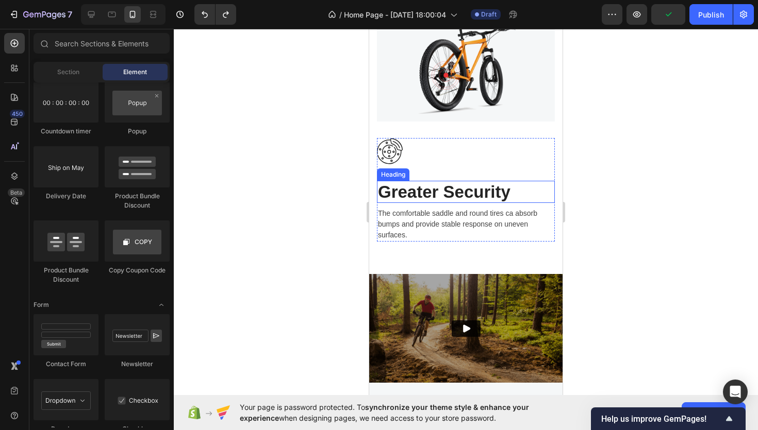
scroll to position [1036, 0]
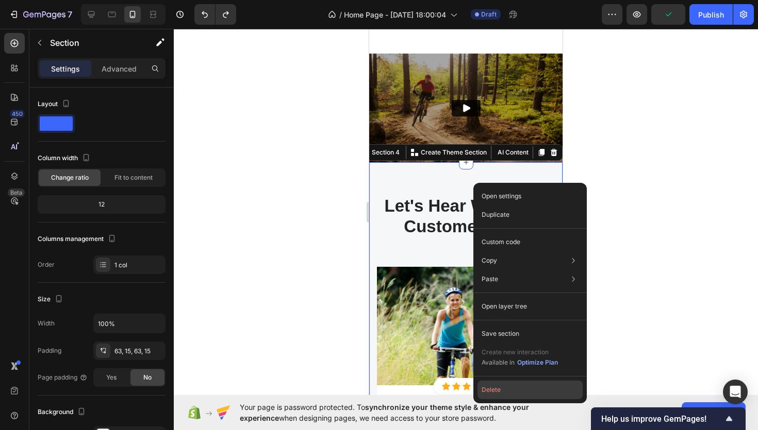
click at [495, 382] on button "Delete" at bounding box center [529, 390] width 105 height 19
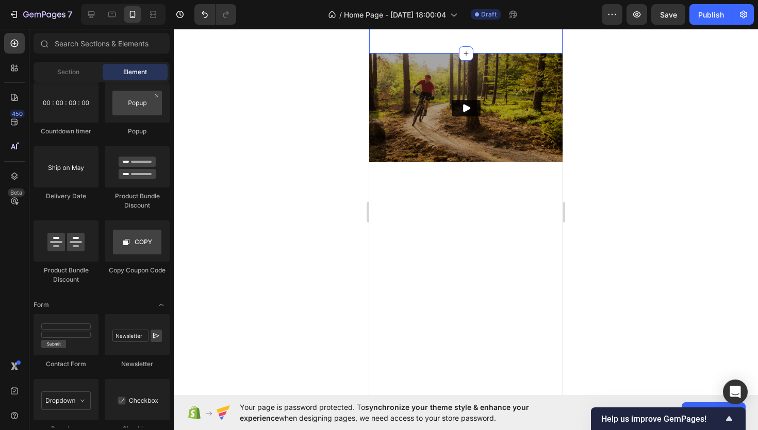
scroll to position [931, 0]
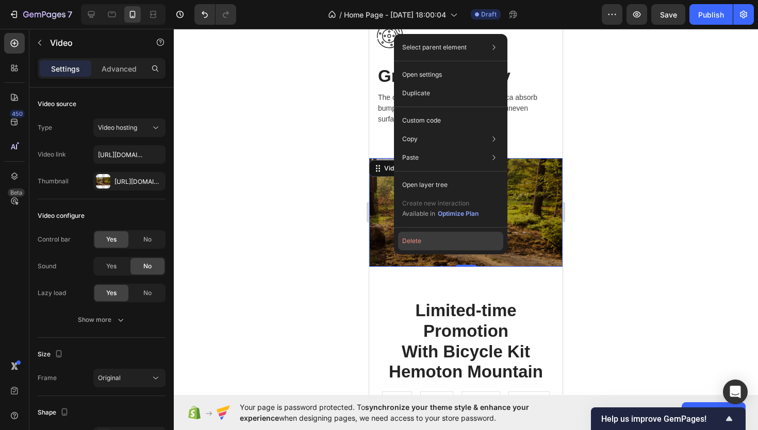
click at [416, 241] on button "Delete" at bounding box center [450, 241] width 105 height 19
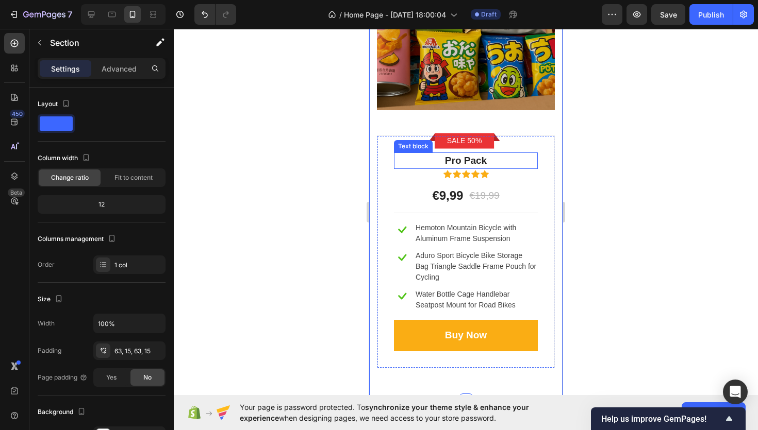
scroll to position [1656, 0]
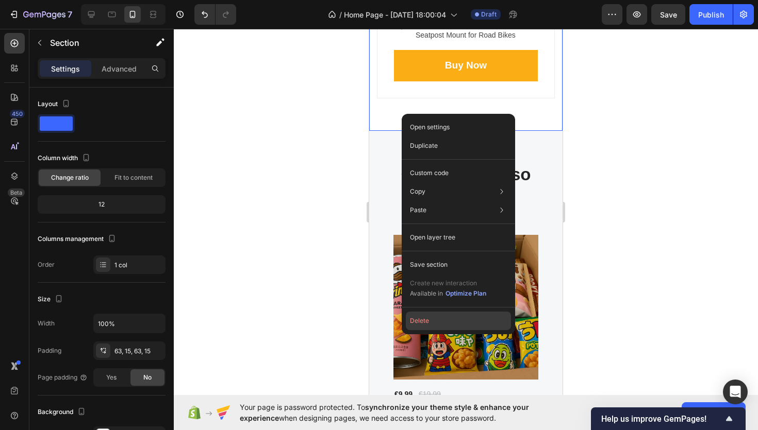
click at [416, 322] on button "Delete" at bounding box center [458, 321] width 105 height 19
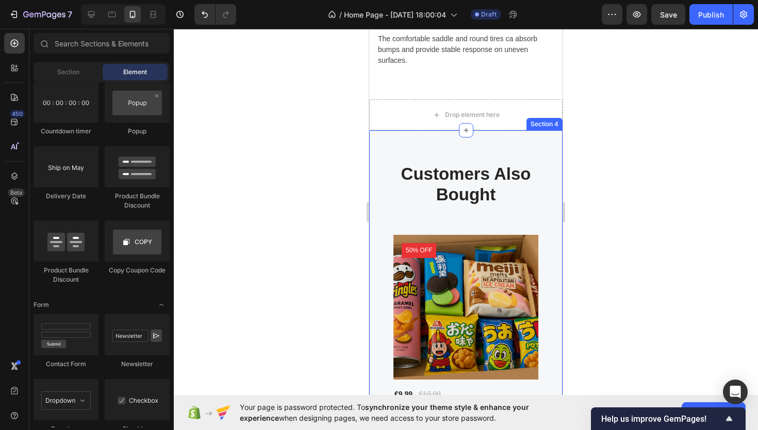
click at [437, 153] on div "Customers Also Bought Heading Row Product Images 50% off Product Badge €9,99 Pr…" at bounding box center [465, 324] width 193 height 389
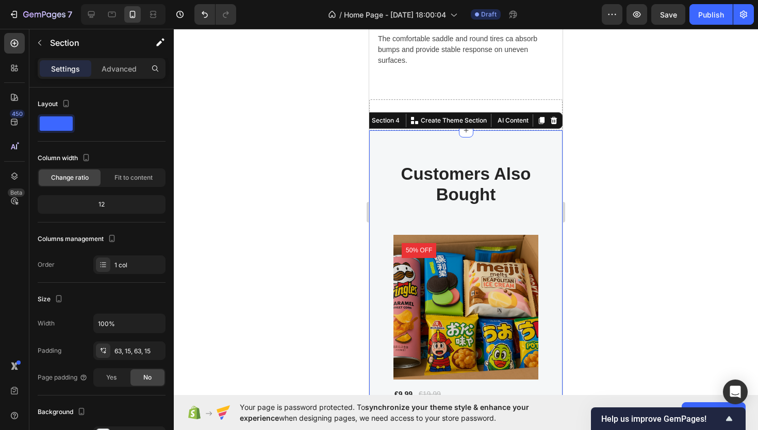
click at [284, 162] on div at bounding box center [466, 230] width 584 height 402
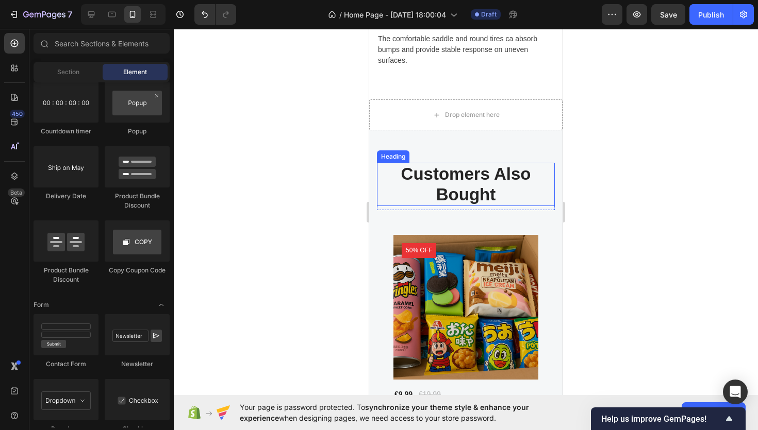
scroll to position [991, 0]
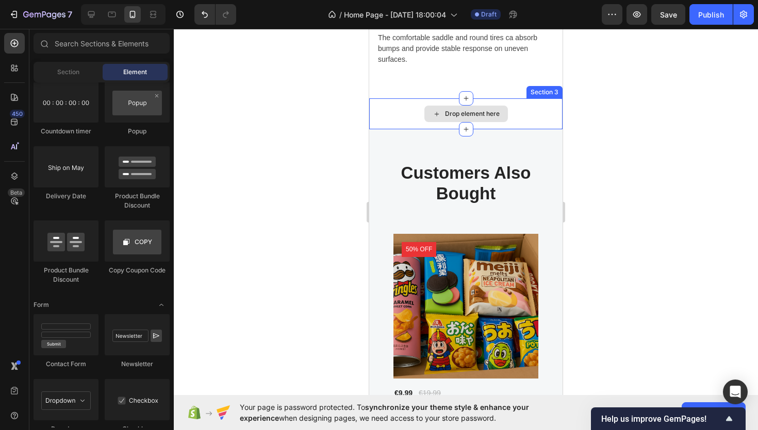
click at [531, 113] on div "Drop element here" at bounding box center [465, 113] width 193 height 31
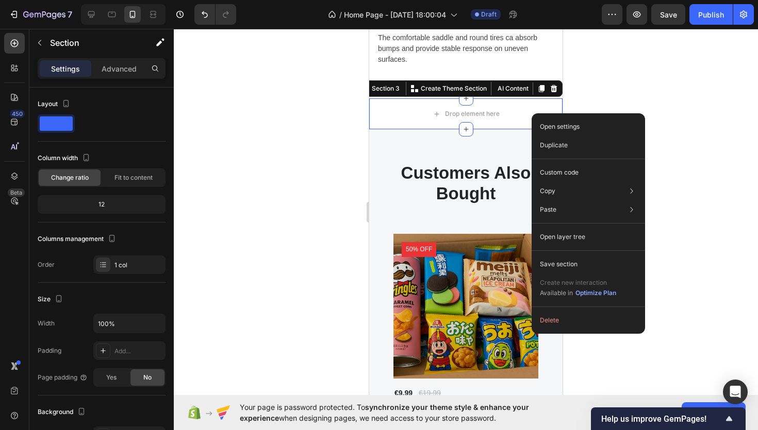
click at [345, 188] on div at bounding box center [466, 230] width 584 height 402
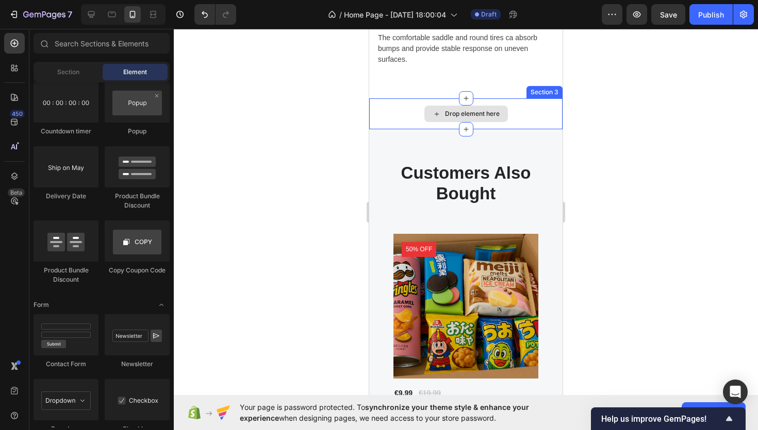
click at [405, 120] on div "Drop element here" at bounding box center [465, 113] width 193 height 31
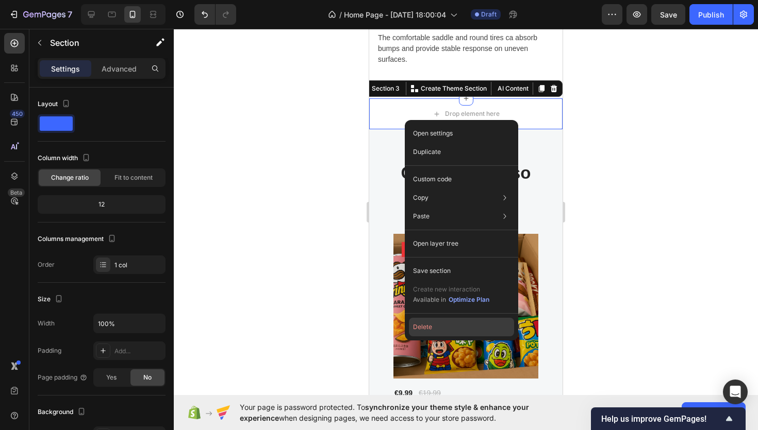
click at [429, 335] on button "Delete" at bounding box center [461, 327] width 105 height 19
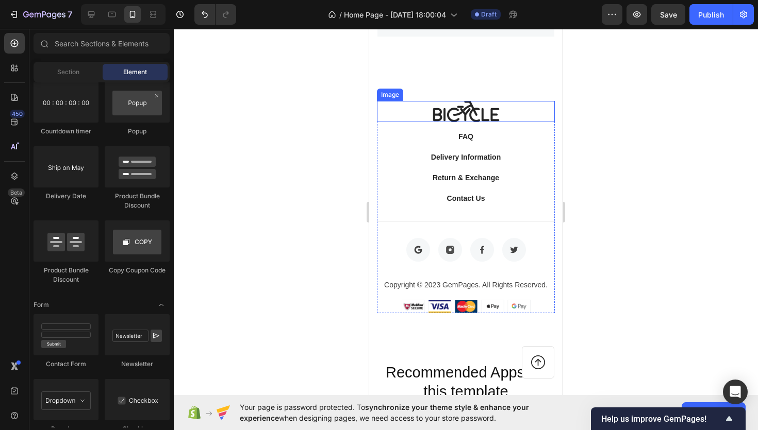
scroll to position [2197, 0]
click at [526, 111] on div at bounding box center [466, 112] width 178 height 21
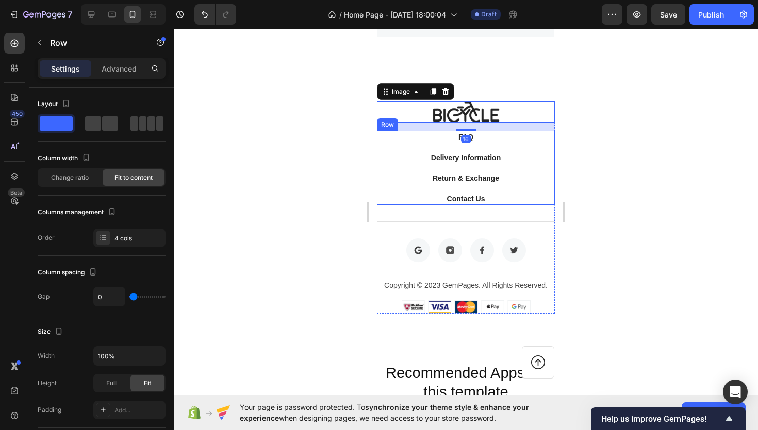
click at [537, 156] on div "FAQ Button Delivery Information Button Return & Exchange Button Contact Us Butt…" at bounding box center [466, 168] width 178 height 74
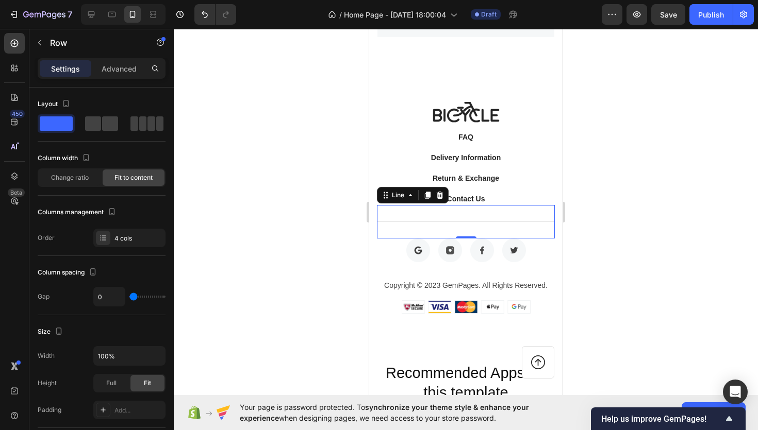
click at [542, 218] on div "Title Line 0" at bounding box center [466, 222] width 178 height 34
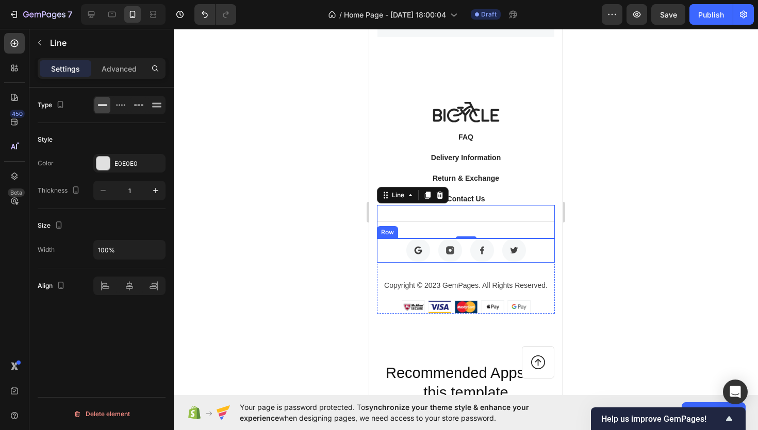
click at [547, 256] on div "Image Image Image Image Row" at bounding box center [466, 251] width 178 height 24
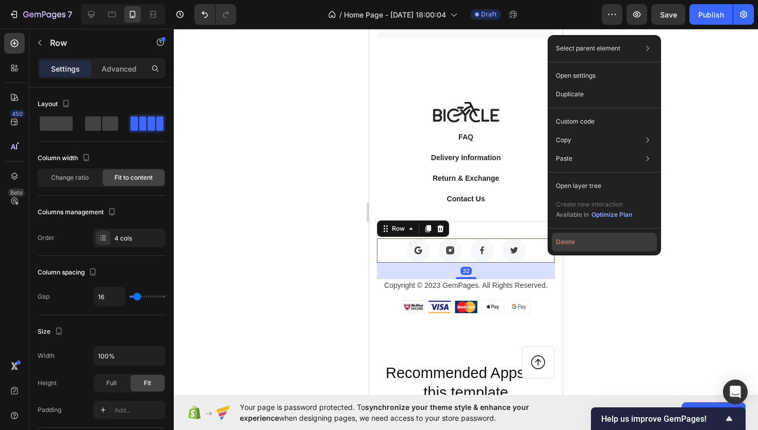
click at [558, 248] on button "Delete" at bounding box center [603, 242] width 105 height 19
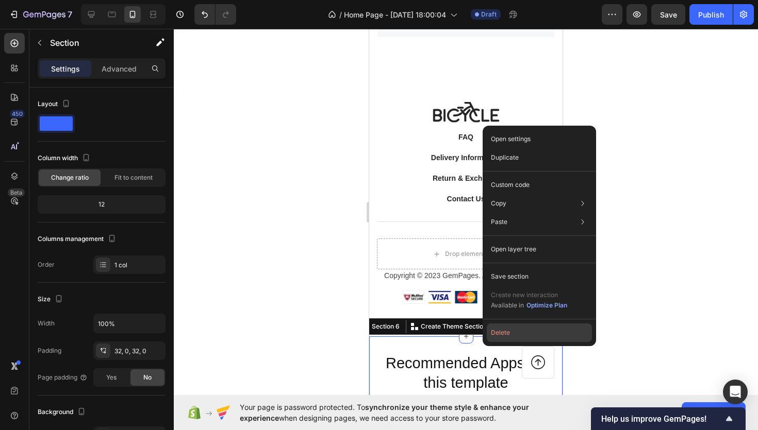
click at [517, 341] on button "Delete" at bounding box center [539, 333] width 105 height 19
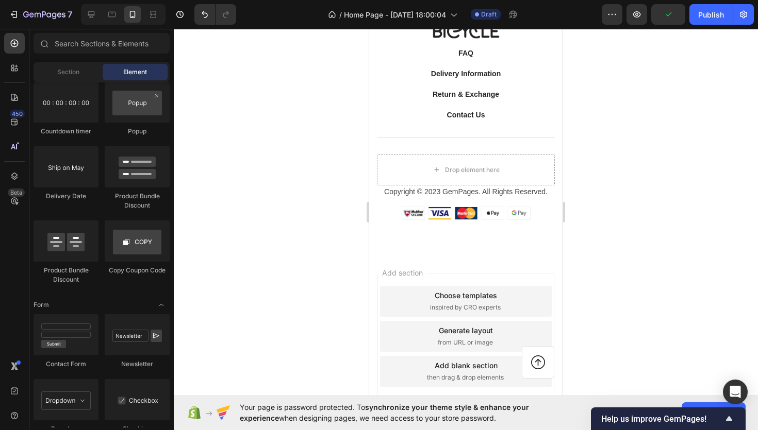
scroll to position [2269, 0]
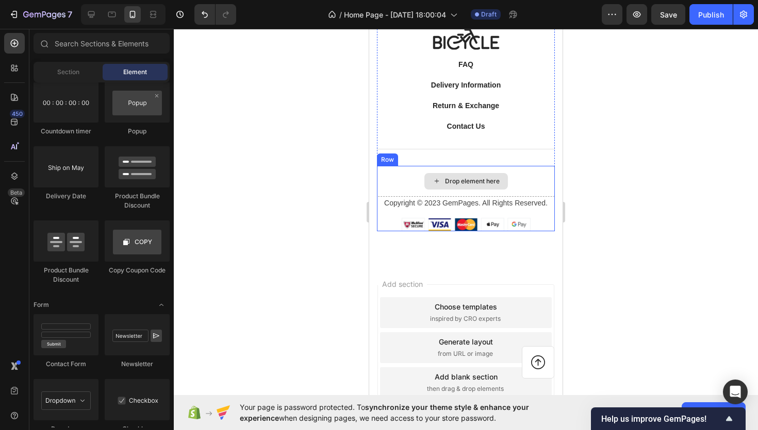
click at [445, 202] on p "Copyright © 2023 GemPages. All Rights Reserved." at bounding box center [466, 203] width 176 height 11
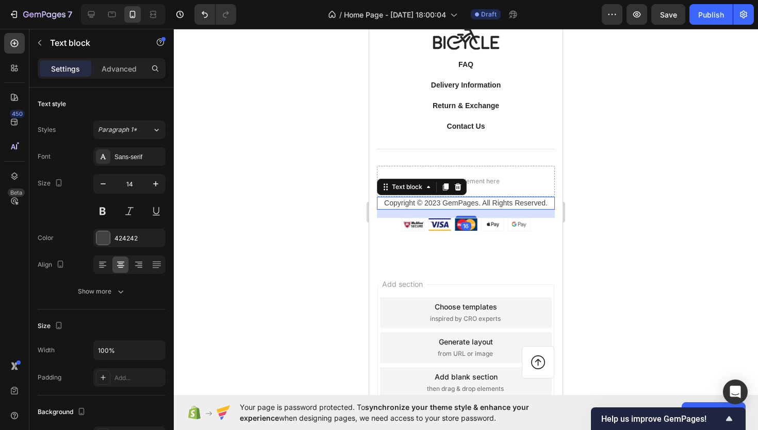
click at [445, 202] on p "Copyright © 2023 GemPages. All Rights Reserved." at bounding box center [466, 203] width 176 height 11
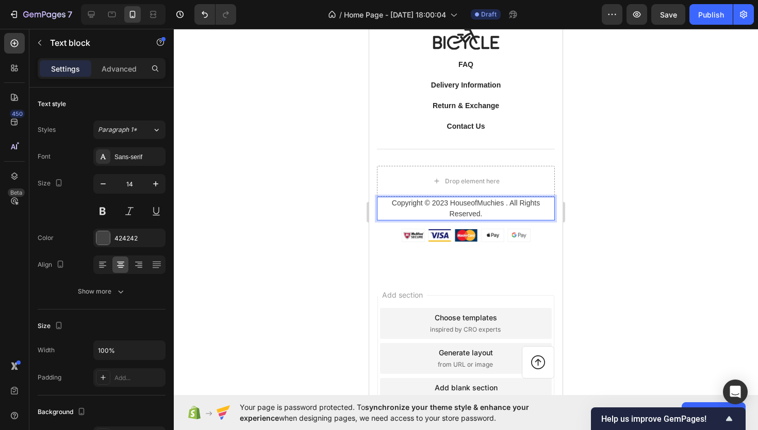
click at [605, 203] on div at bounding box center [466, 230] width 584 height 402
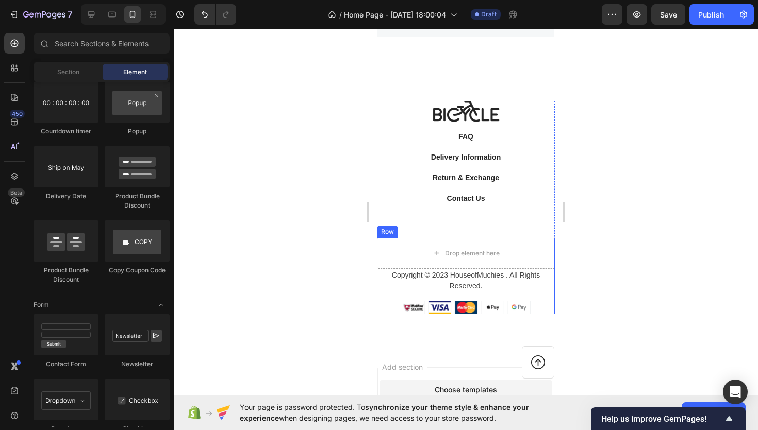
scroll to position [2197, 0]
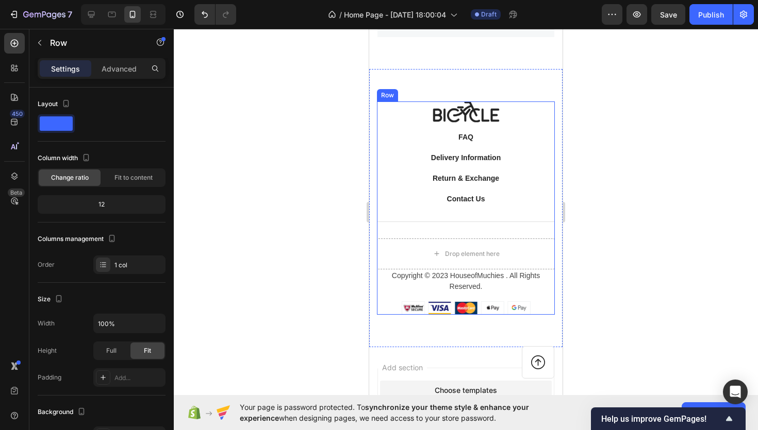
click at [531, 128] on div "Image FAQ Button Delivery Information Button Return & Exchange Button Contact U…" at bounding box center [466, 208] width 178 height 213
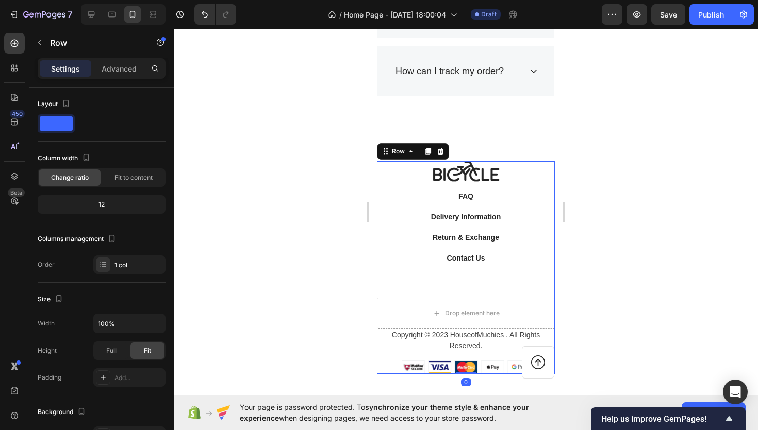
scroll to position [2132, 0]
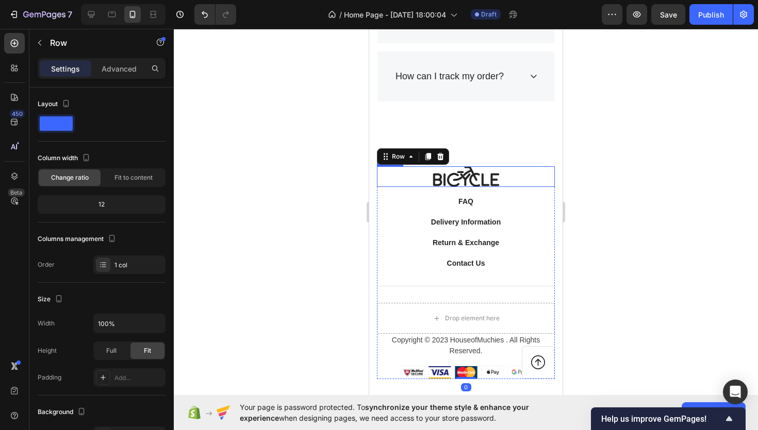
click at [472, 188] on div "Image FAQ Button Delivery Information Button Return & Exchange Button Contact U…" at bounding box center [466, 272] width 178 height 213
click at [478, 177] on img at bounding box center [465, 176] width 67 height 21
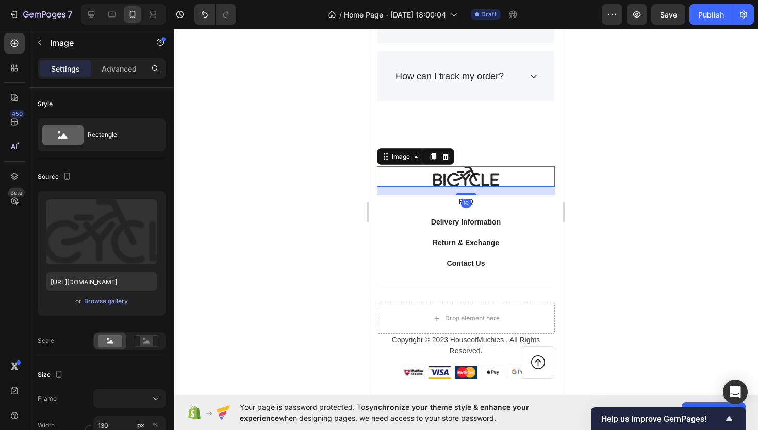
click at [478, 177] on img at bounding box center [465, 176] width 67 height 21
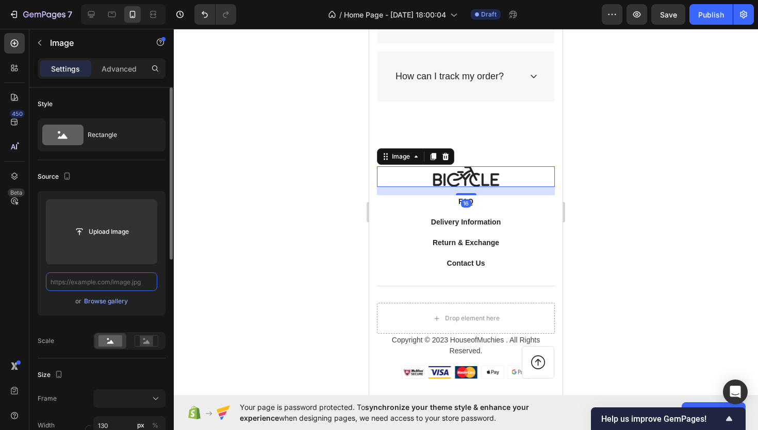
scroll to position [0, 0]
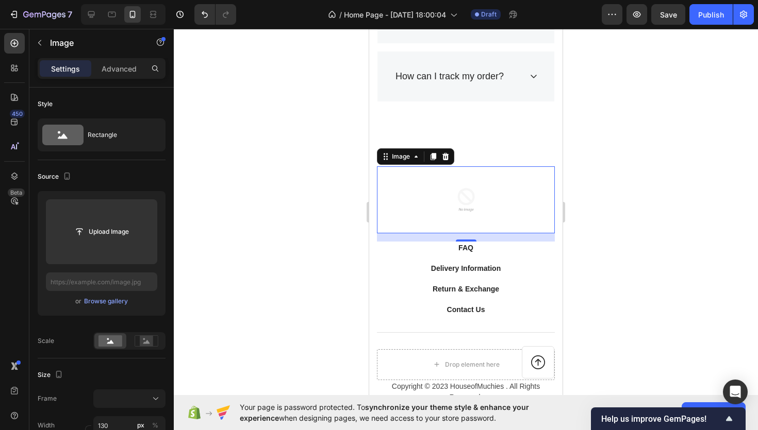
click at [283, 248] on div at bounding box center [466, 230] width 584 height 402
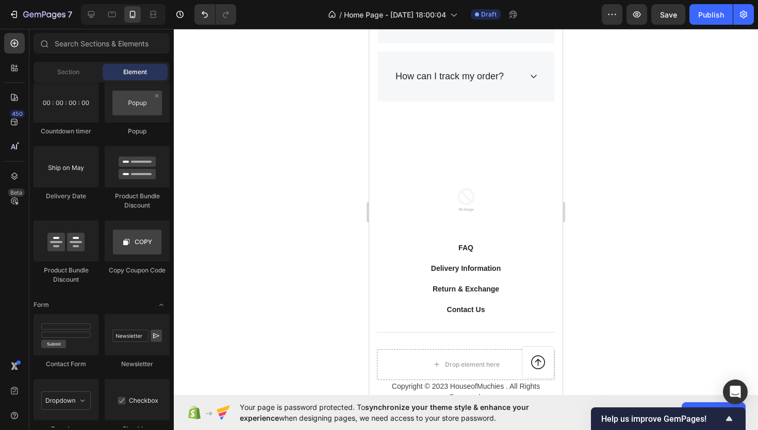
click at [413, 203] on div at bounding box center [466, 199] width 178 height 67
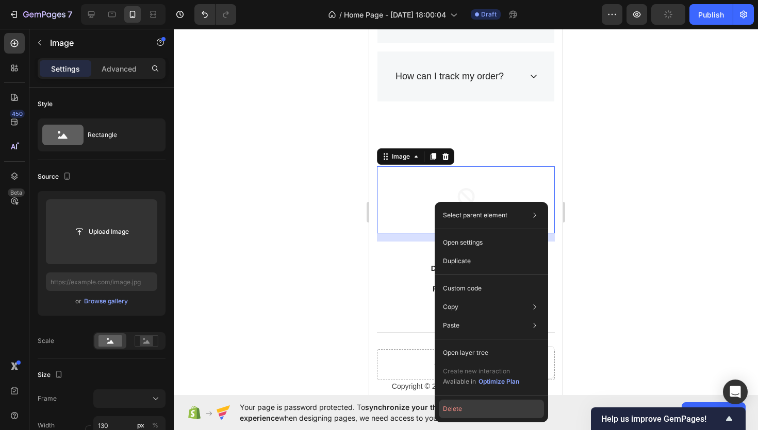
click at [477, 409] on button "Delete" at bounding box center [491, 409] width 105 height 19
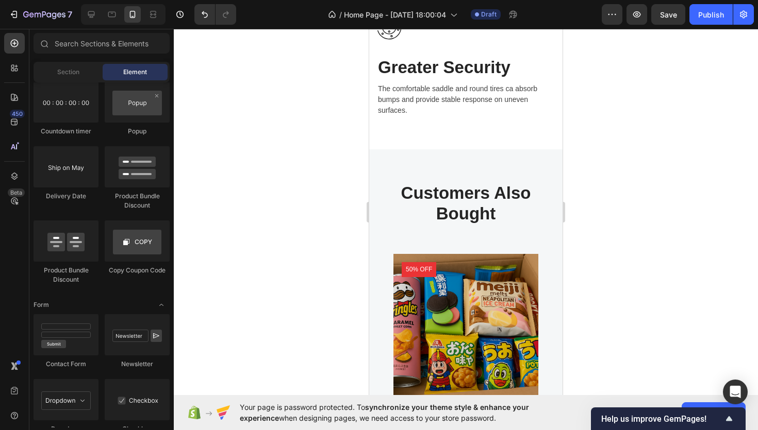
scroll to position [943, 0]
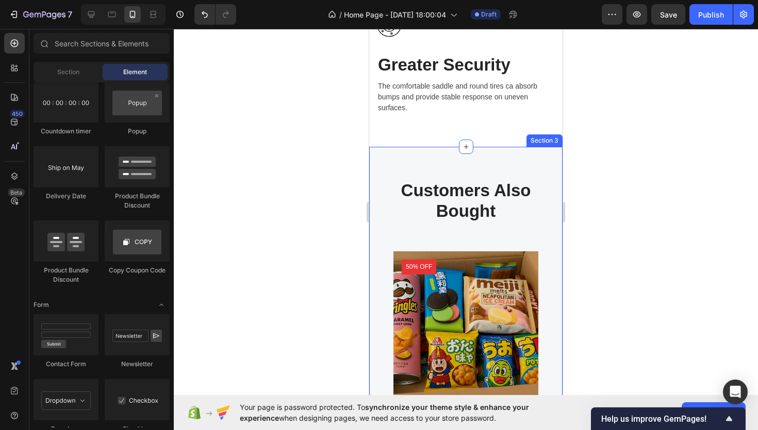
click at [501, 164] on div "Customers Also Bought Heading Row Product Images 50% off Product Badge €9,99 Pr…" at bounding box center [465, 341] width 193 height 389
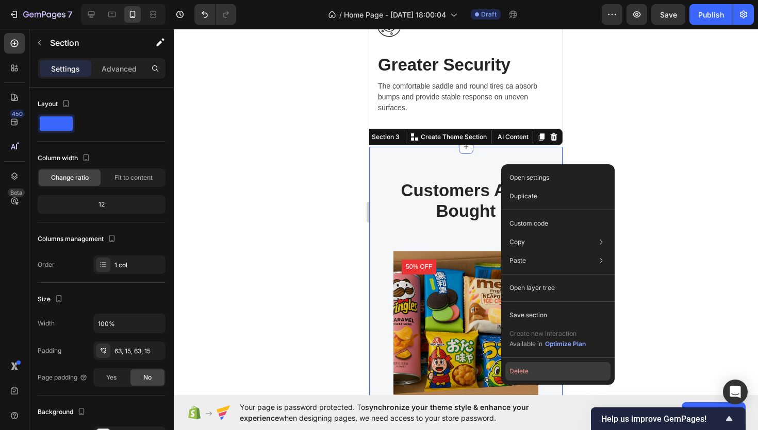
drag, startPoint x: 533, startPoint y: 357, endPoint x: 535, endPoint y: 363, distance: 6.5
click at [535, 363] on div "Open settings Duplicate Custom code Copy Copy section Cmd + C Copy style Copy c…" at bounding box center [557, 274] width 113 height 221
click at [534, 367] on button "Delete" at bounding box center [557, 371] width 105 height 19
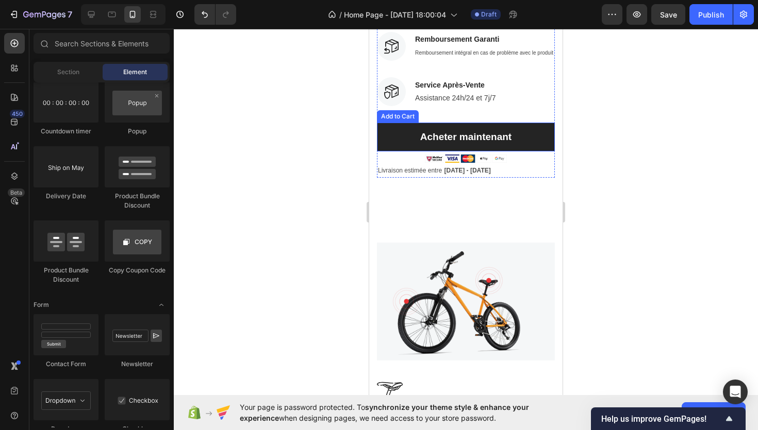
scroll to position [294, 0]
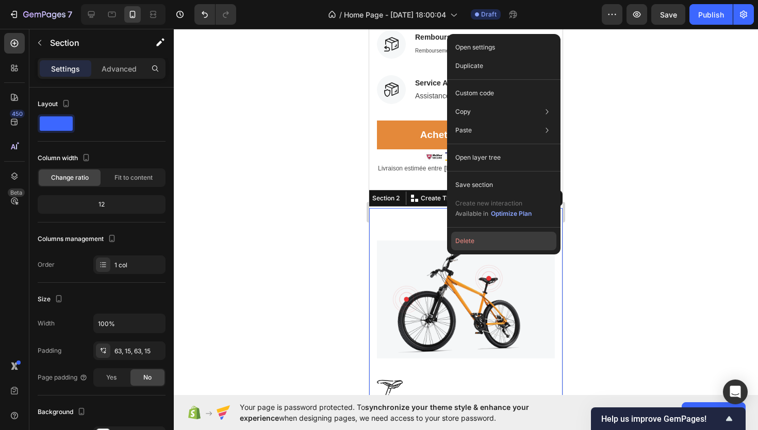
click at [473, 241] on button "Delete" at bounding box center [503, 241] width 105 height 19
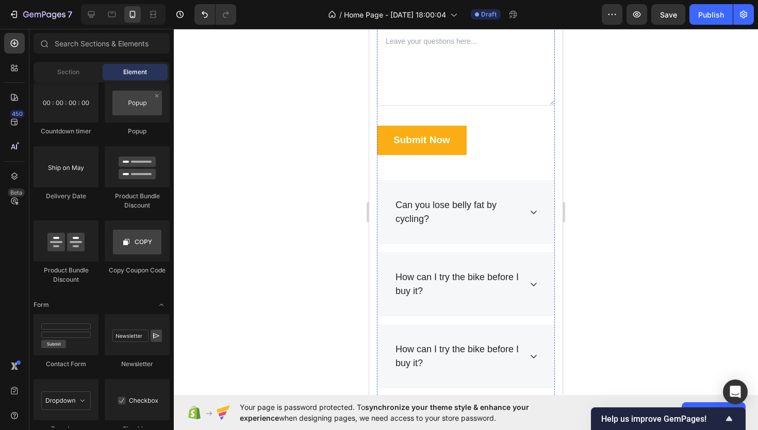
scroll to position [543, 0]
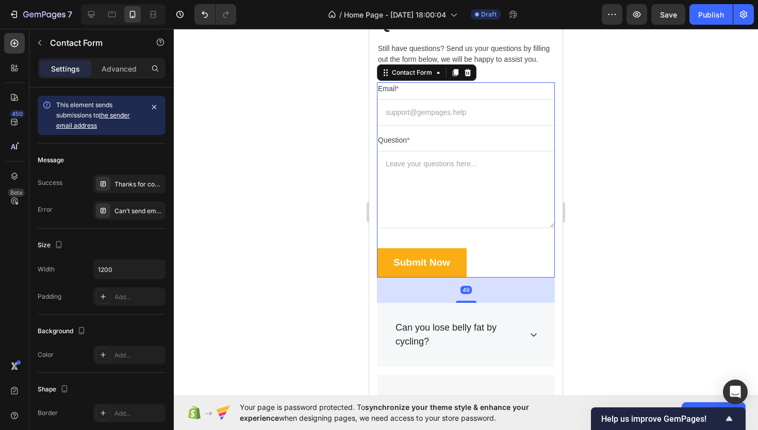
click at [503, 245] on div "Email * Text block Email Field Question * Text block Text Area Submit Now Submi…" at bounding box center [466, 179] width 178 height 195
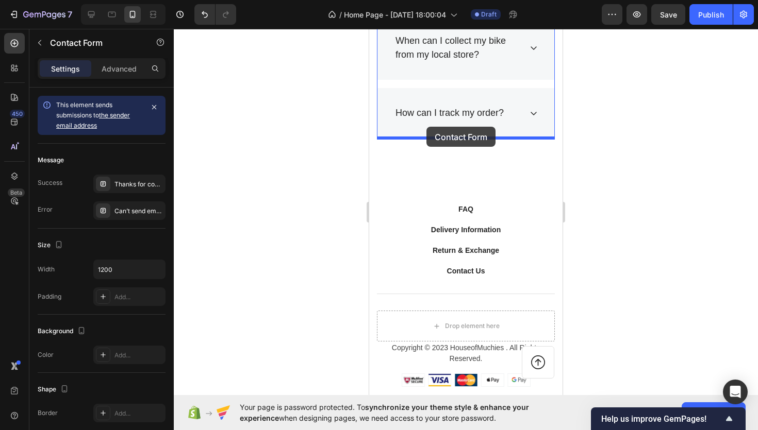
drag, startPoint x: 383, startPoint y: 75, endPoint x: 425, endPoint y: 131, distance: 70.3
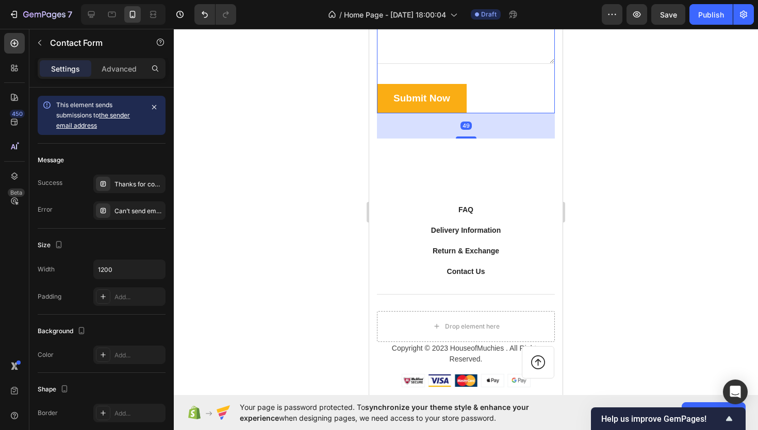
scroll to position [898, 0]
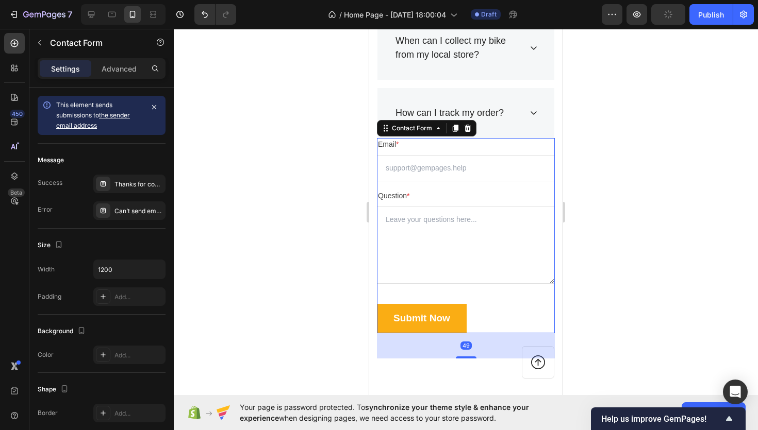
click at [325, 200] on div at bounding box center [466, 230] width 584 height 402
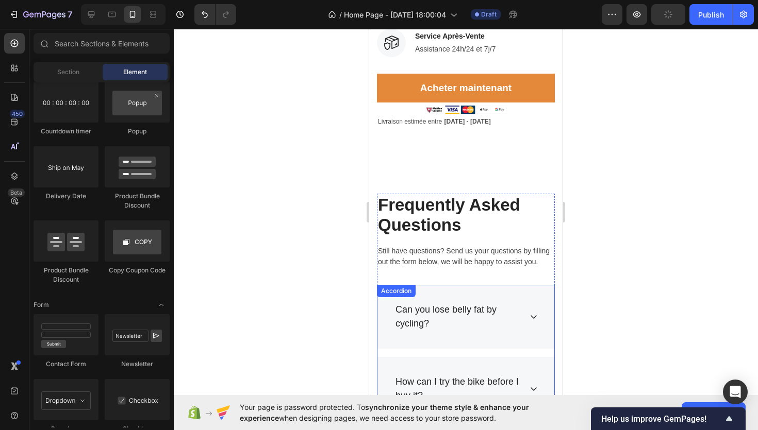
scroll to position [414, 0]
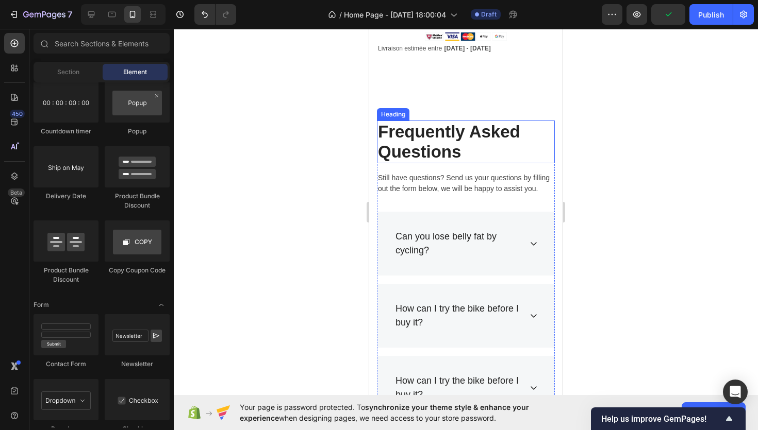
click at [482, 135] on p "Frequently Asked Questions" at bounding box center [466, 142] width 176 height 41
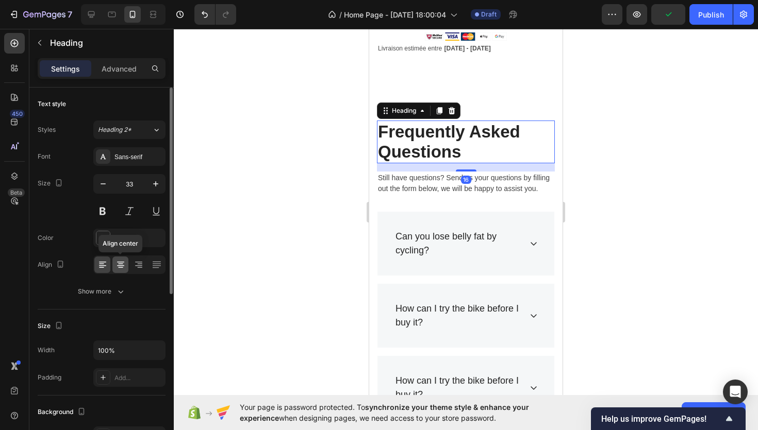
click at [125, 263] on icon at bounding box center [120, 265] width 10 height 10
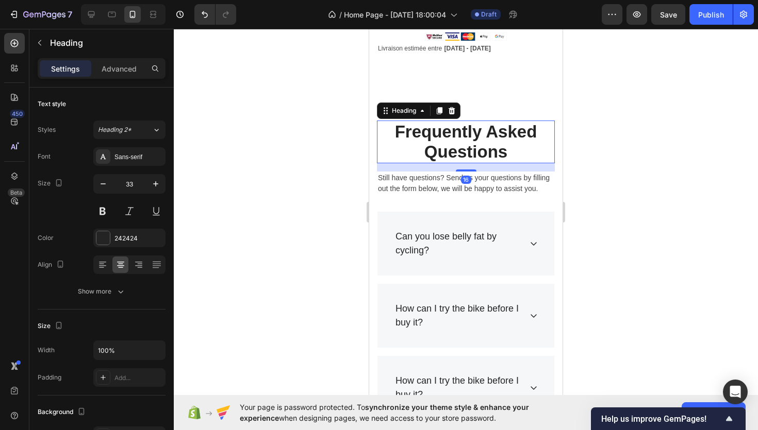
click at [295, 223] on div at bounding box center [466, 230] width 584 height 402
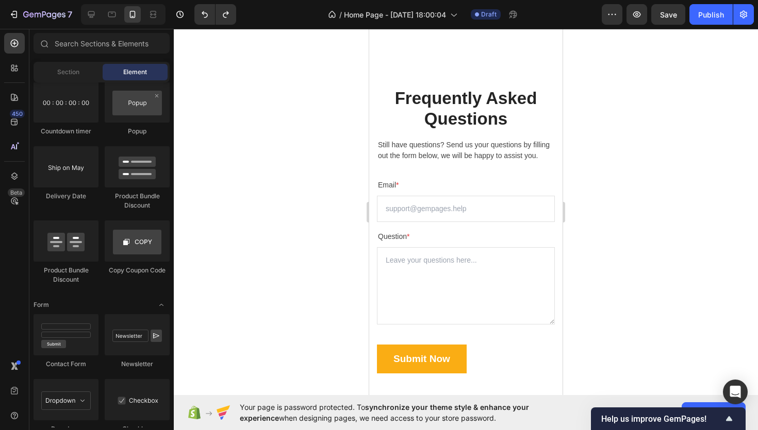
scroll to position [1033, 0]
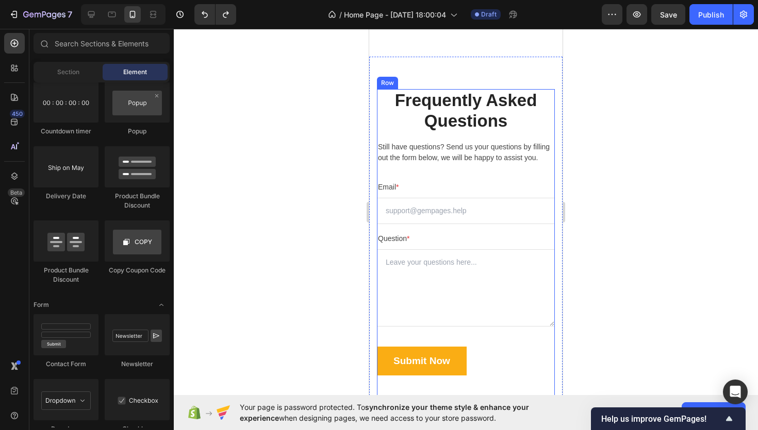
click at [443, 176] on div "Frequently Asked Questions Heading Still have questions? Send us your questions…" at bounding box center [466, 245] width 178 height 312
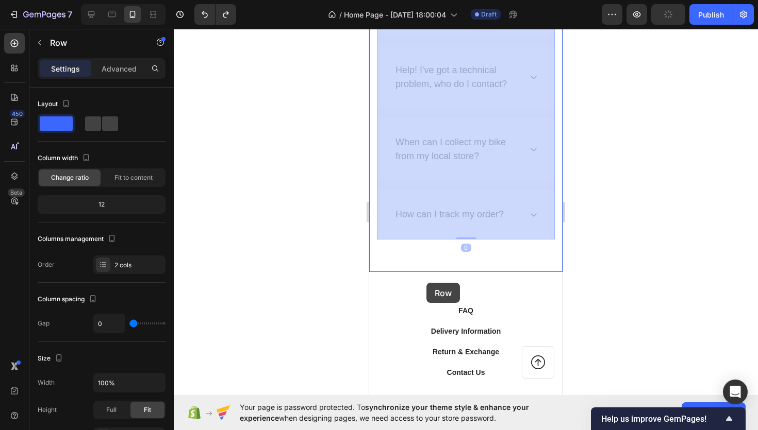
scroll to position [1663, 0]
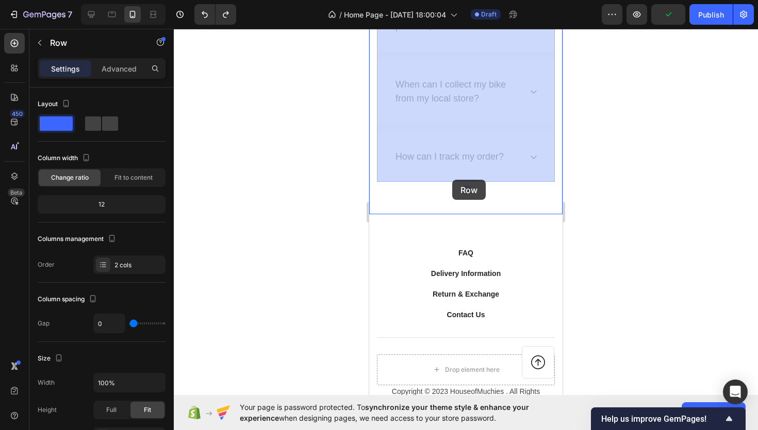
drag, startPoint x: 386, startPoint y: 80, endPoint x: 452, endPoint y: 180, distance: 120.1
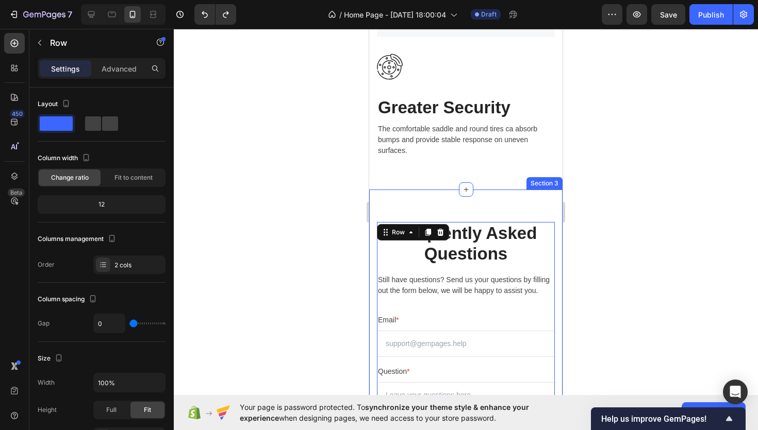
scroll to position [1035, 0]
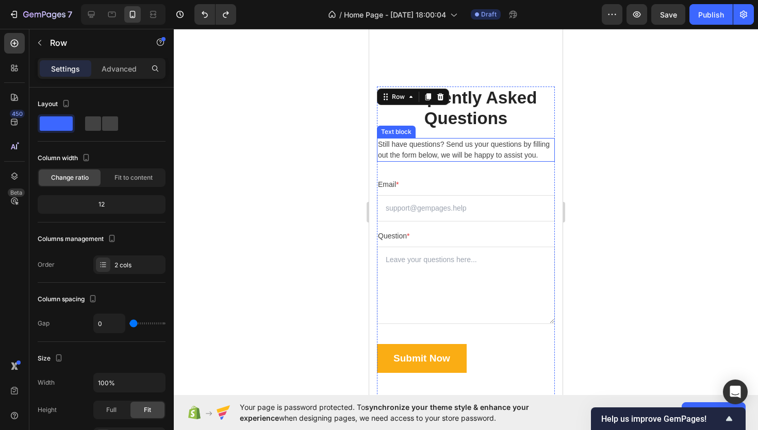
click at [497, 155] on p "Still have questions? Send us your questions by filling out the form below, we …" at bounding box center [466, 150] width 176 height 22
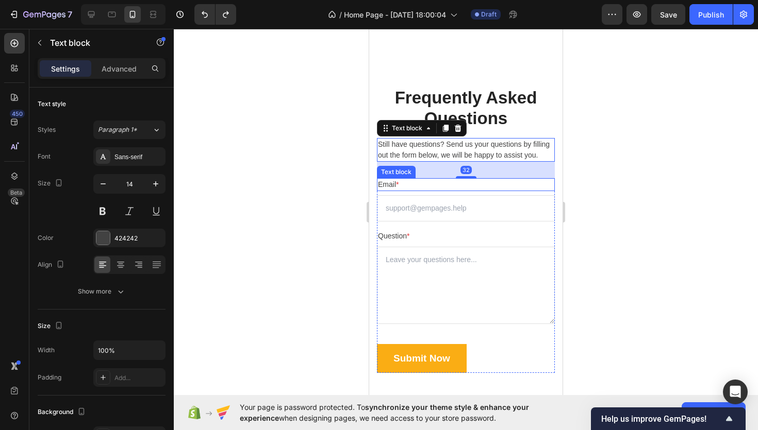
click at [458, 187] on p "Email *" at bounding box center [466, 184] width 176 height 11
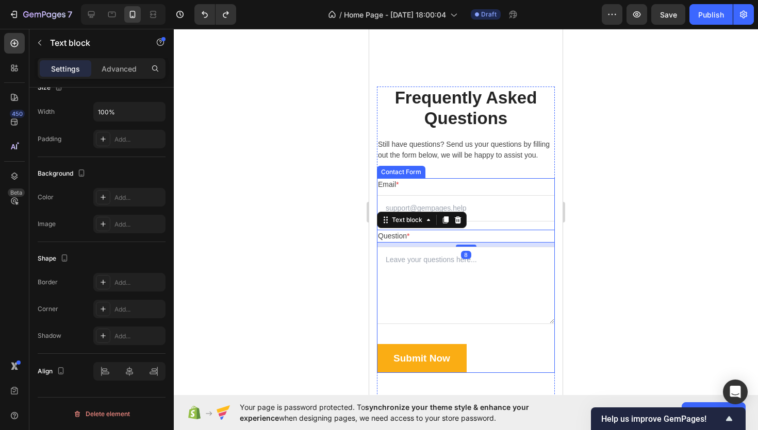
click at [383, 229] on div "Email * Text block Email Field Question * Text block 8 Text Area Submit Now Sub…" at bounding box center [466, 275] width 178 height 195
click at [534, 223] on div "Email * Text block Email Field Question * Text block 8 Text Area Submit Now Sub…" at bounding box center [466, 275] width 178 height 195
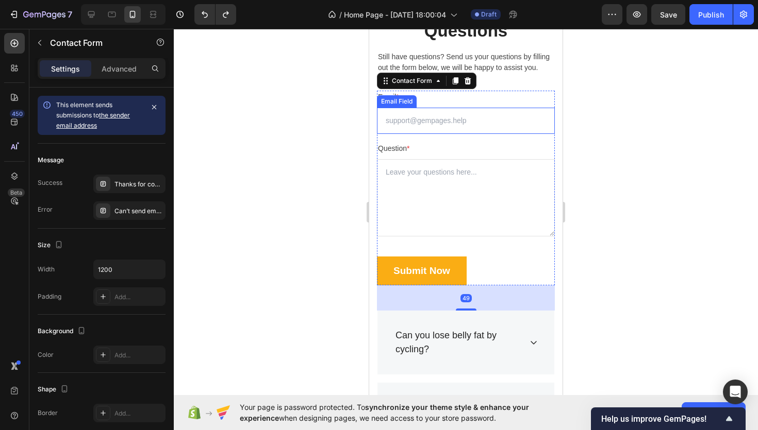
scroll to position [1130, 0]
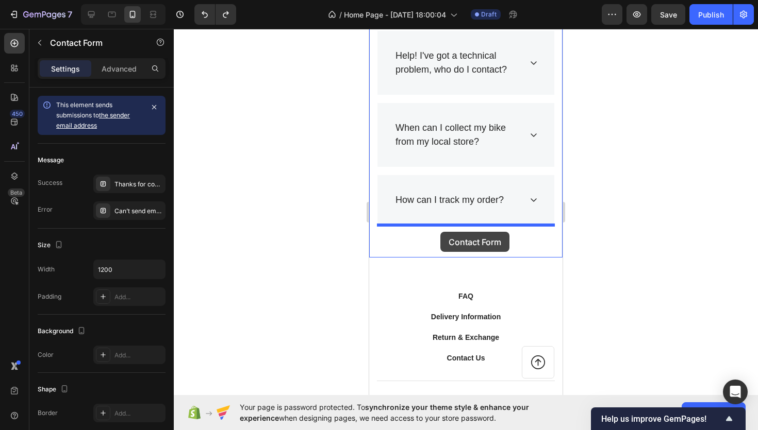
drag, startPoint x: 389, startPoint y: 72, endPoint x: 440, endPoint y: 232, distance: 167.7
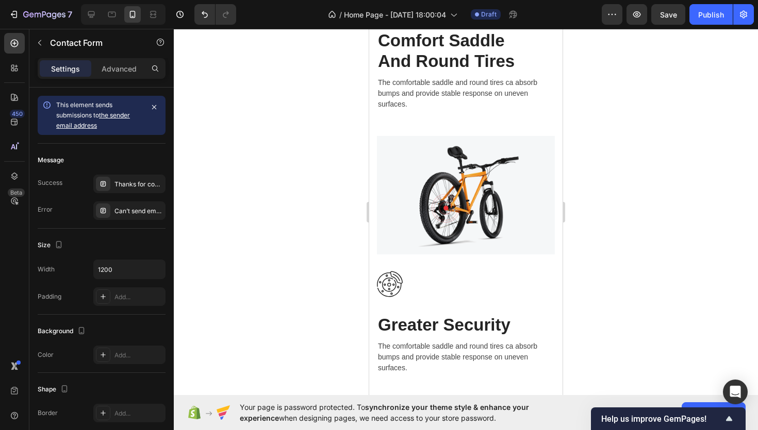
scroll to position [909, 0]
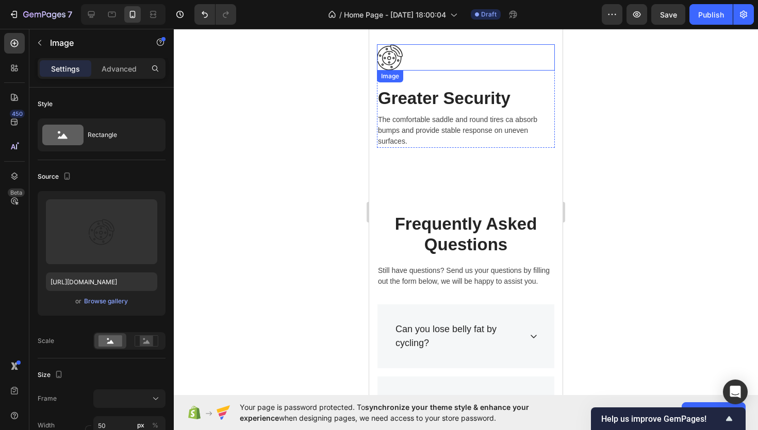
click at [414, 63] on div at bounding box center [466, 57] width 178 height 26
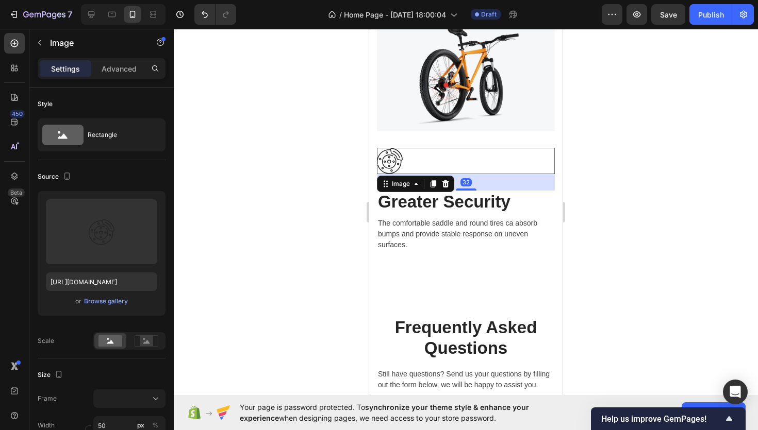
scroll to position [779, 0]
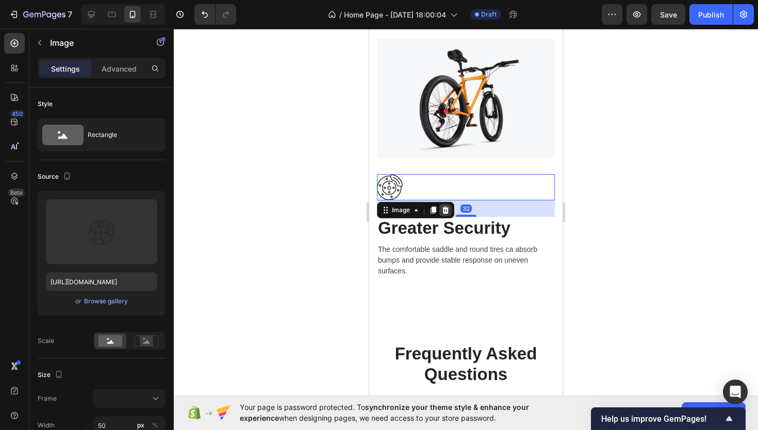
click at [443, 213] on icon at bounding box center [445, 210] width 8 height 8
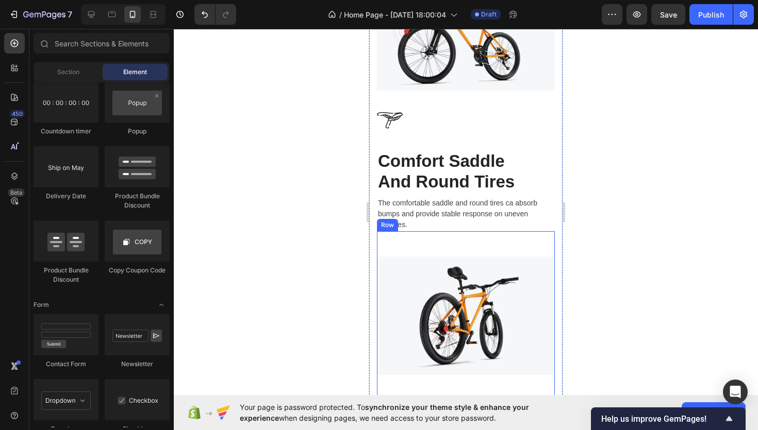
scroll to position [558, 0]
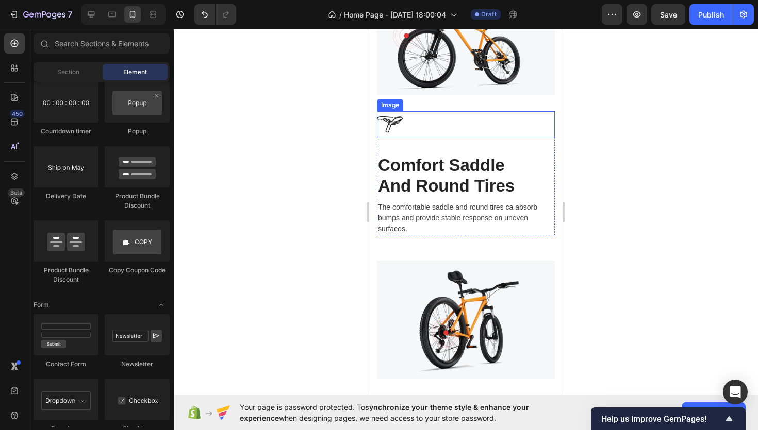
click at [433, 125] on div at bounding box center [466, 124] width 178 height 26
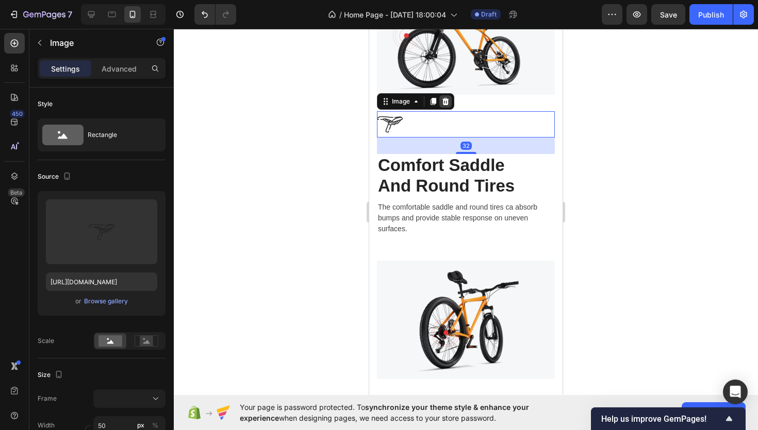
click at [446, 97] on div at bounding box center [445, 101] width 12 height 12
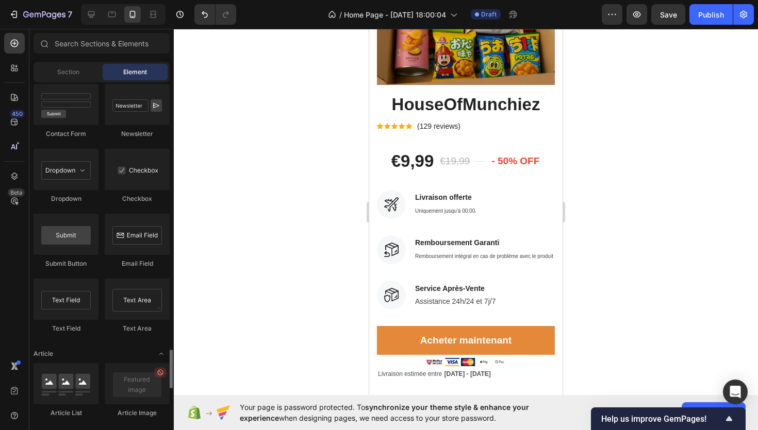
scroll to position [2710, 0]
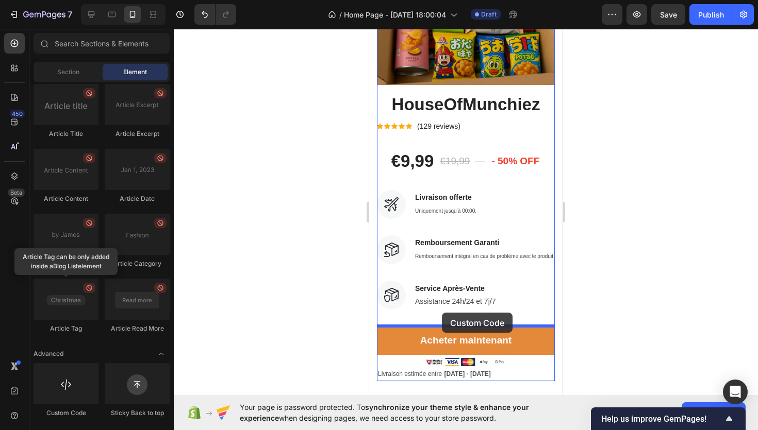
drag, startPoint x: 427, startPoint y: 424, endPoint x: 452, endPoint y: 312, distance: 114.0
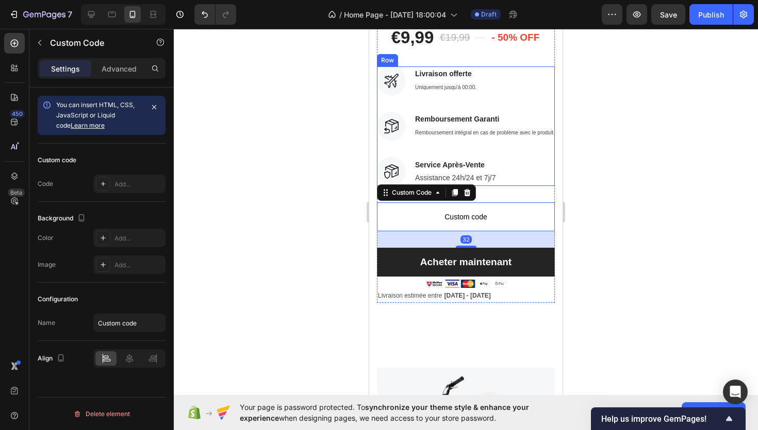
scroll to position [216, 0]
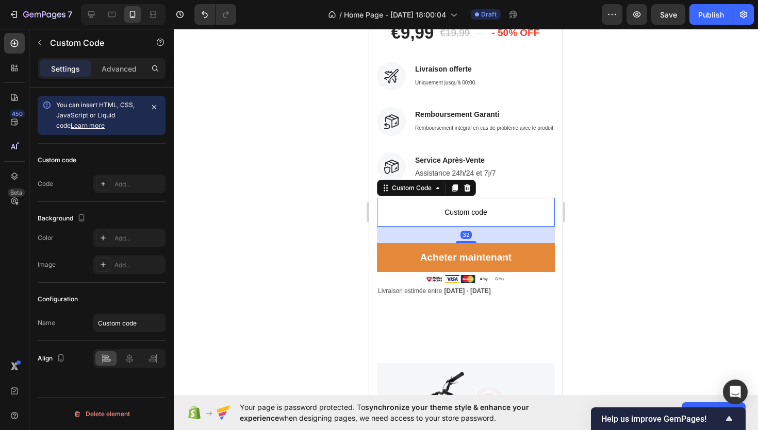
click at [469, 211] on span "Custom code" at bounding box center [466, 212] width 178 height 12
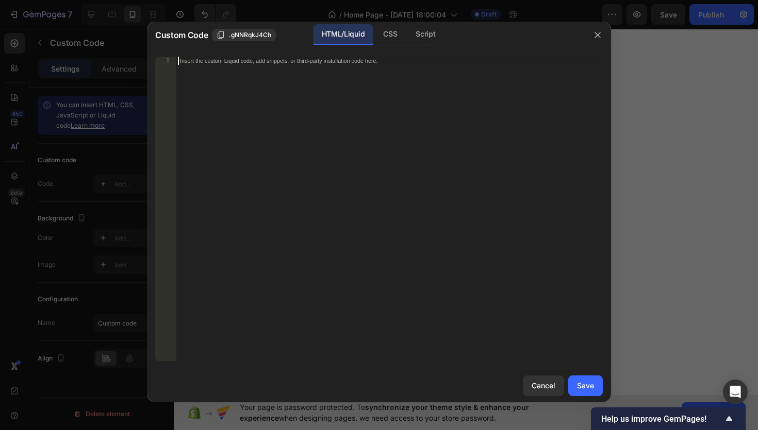
click at [332, 165] on div "Insert the custom Liquid code, add snippets, or third-party installation code h…" at bounding box center [389, 217] width 427 height 321
click at [594, 33] on icon "button" at bounding box center [597, 35] width 8 height 8
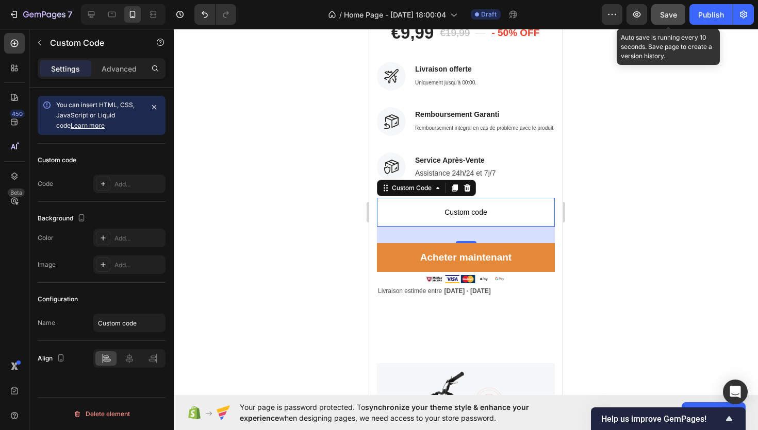
click at [657, 18] on button "Save" at bounding box center [668, 14] width 34 height 21
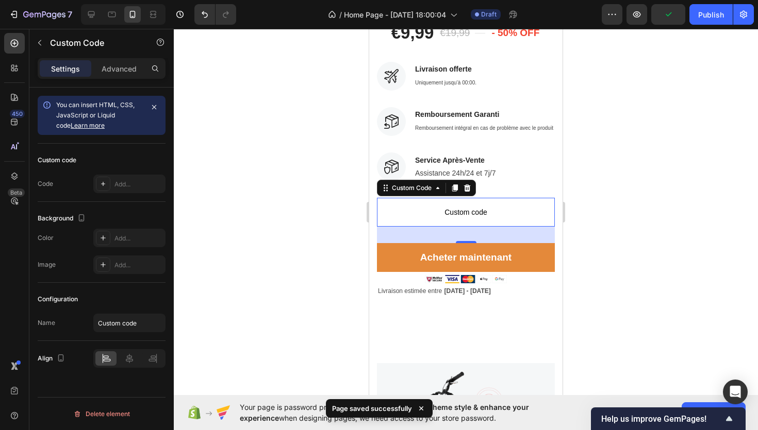
click at [485, 209] on span "Custom code" at bounding box center [466, 212] width 178 height 12
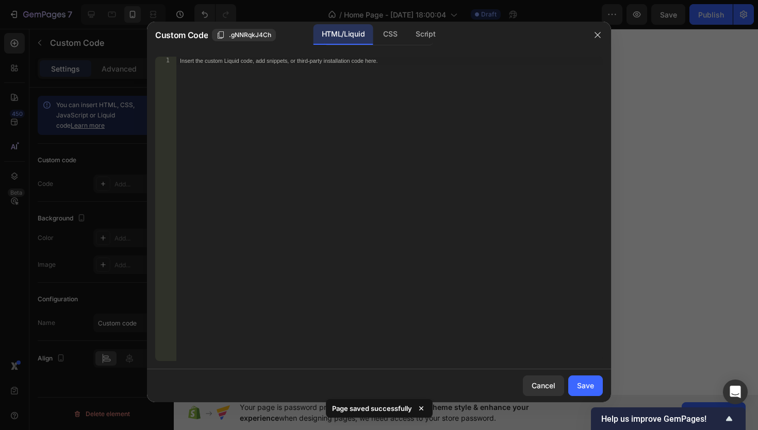
click at [448, 164] on div "Insert the custom Liquid code, add snippets, or third-party installation code h…" at bounding box center [389, 217] width 427 height 321
paste textarea "</script>"
type textarea "</script>"
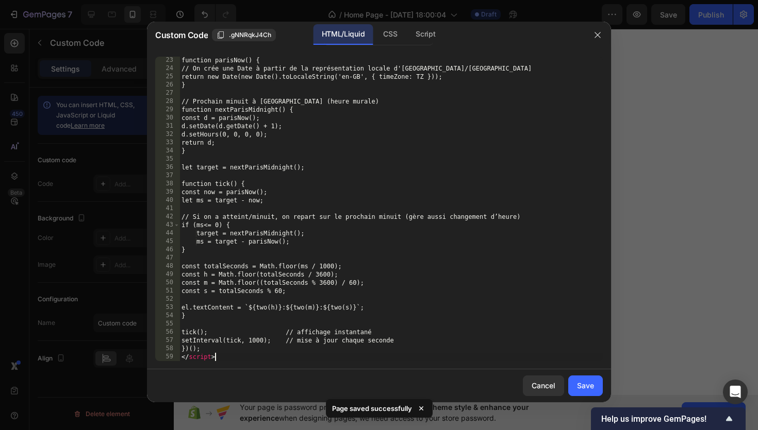
scroll to position [182, 0]
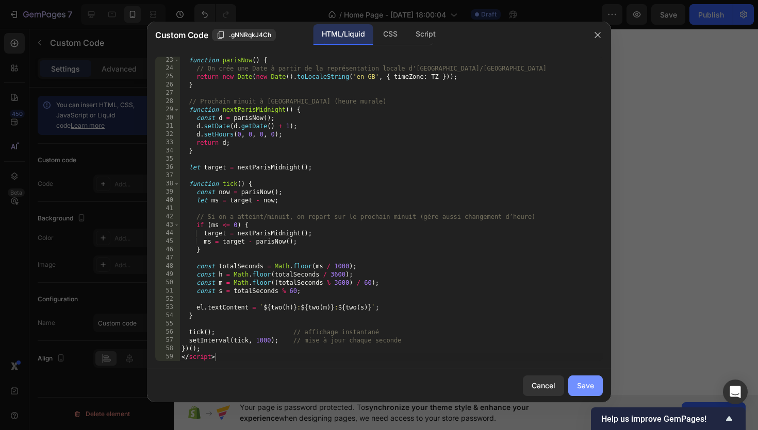
click at [593, 388] on div "Save" at bounding box center [585, 385] width 17 height 11
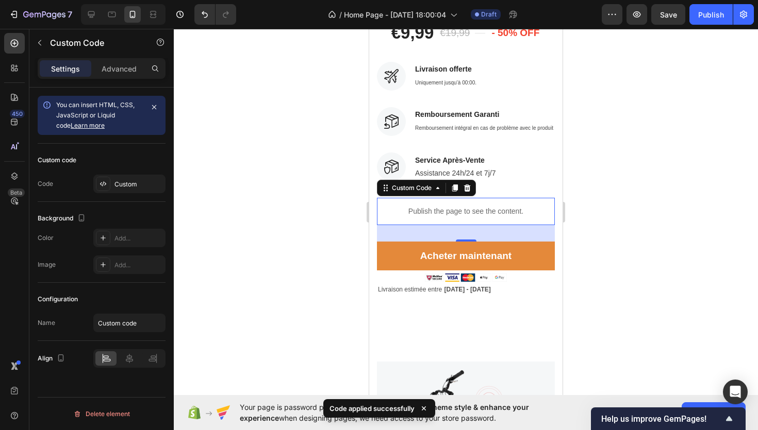
click at [710, 25] on div "7 / Home Page - Sep 28, 18:00:04 Draft Preview Save Publish" at bounding box center [379, 14] width 758 height 29
click at [705, 21] on button "Publish" at bounding box center [710, 14] width 43 height 21
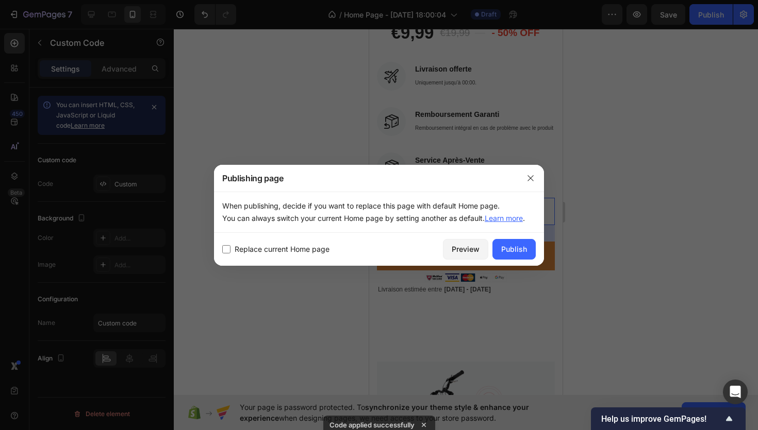
click at [309, 246] on span "Replace current Home page" at bounding box center [282, 249] width 95 height 12
checkbox input "true"
click at [518, 247] on div "Publish" at bounding box center [514, 249] width 26 height 11
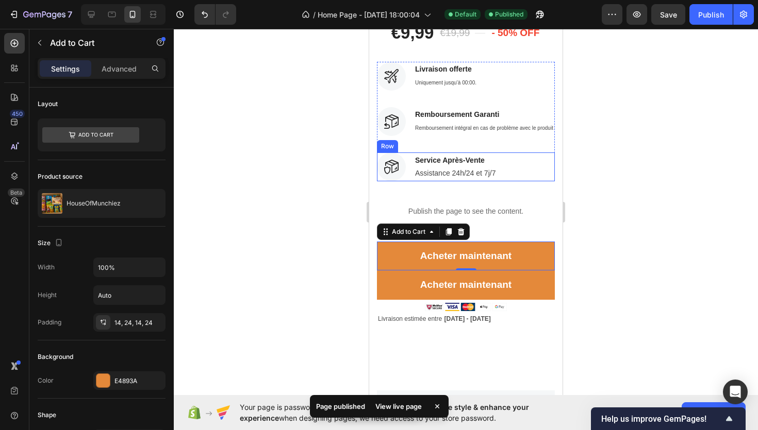
click at [345, 208] on div at bounding box center [466, 230] width 584 height 402
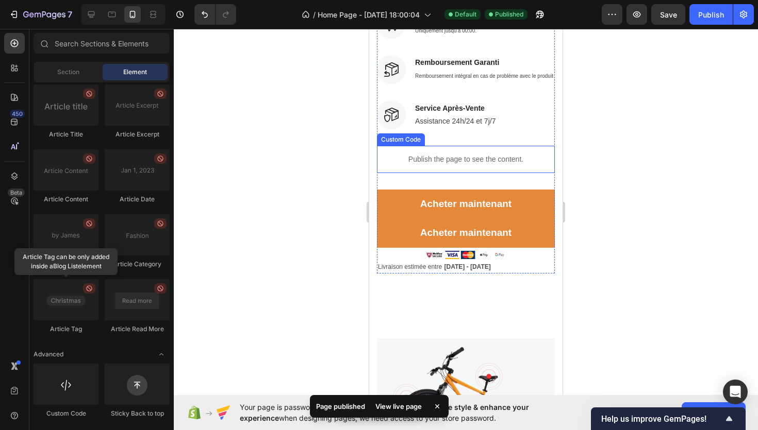
scroll to position [269, 0]
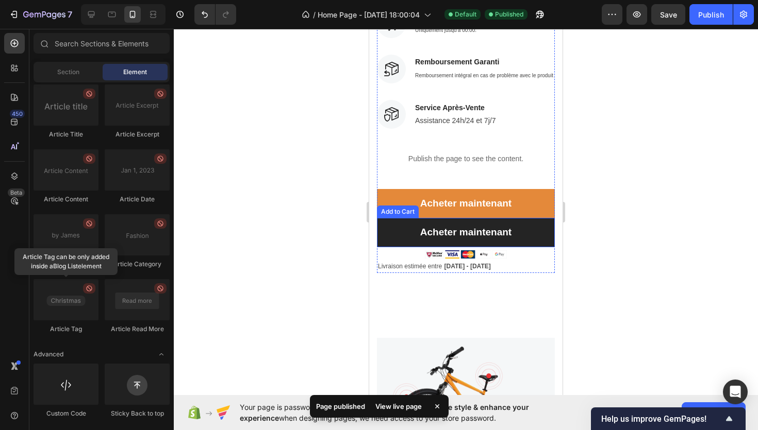
click at [537, 239] on button "Acheter maintenant" at bounding box center [466, 232] width 178 height 29
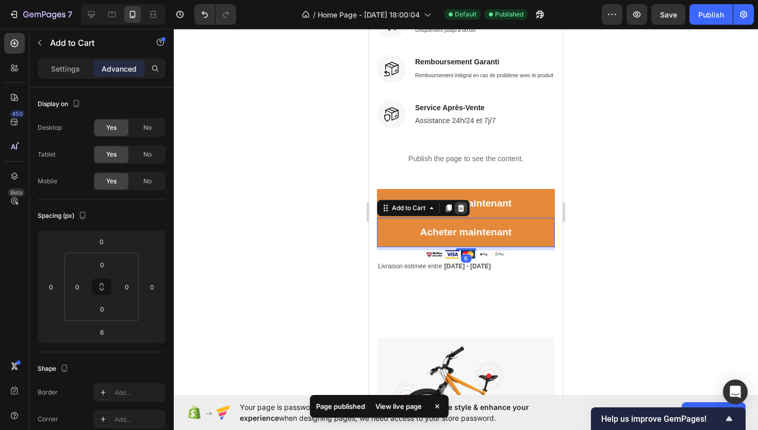
click at [459, 206] on icon at bounding box center [461, 208] width 7 height 7
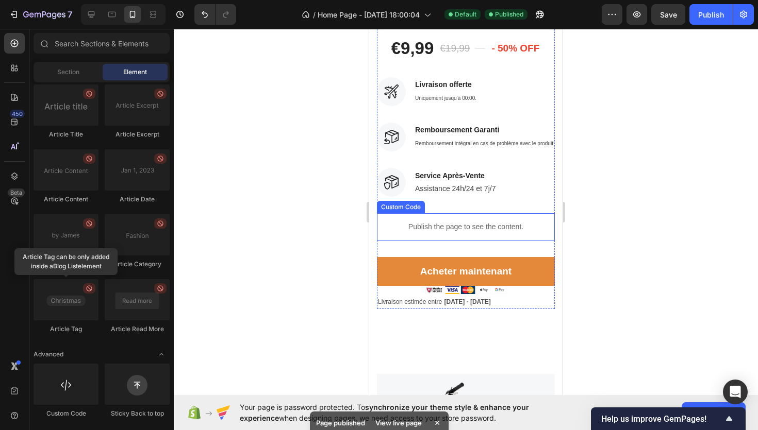
scroll to position [0, 0]
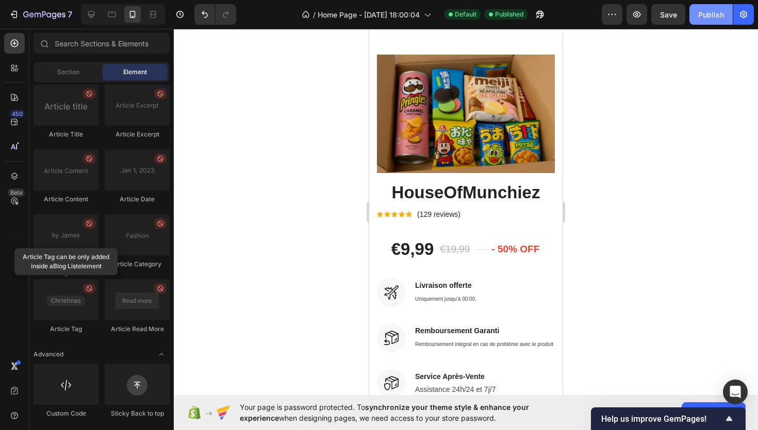
click at [711, 20] on button "Publish" at bounding box center [710, 14] width 43 height 21
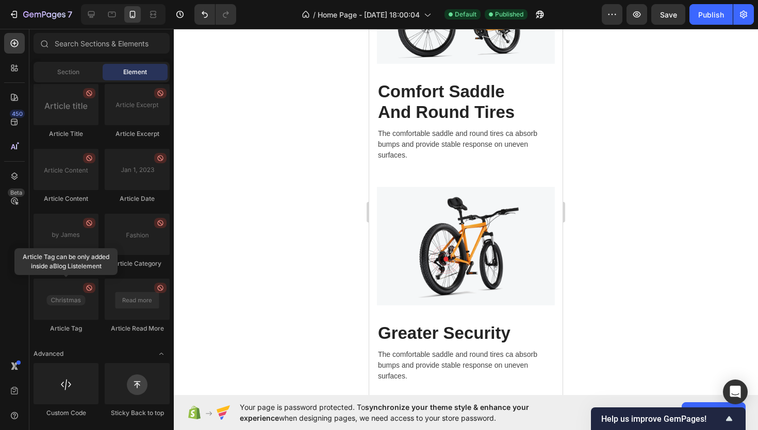
scroll to position [911, 0]
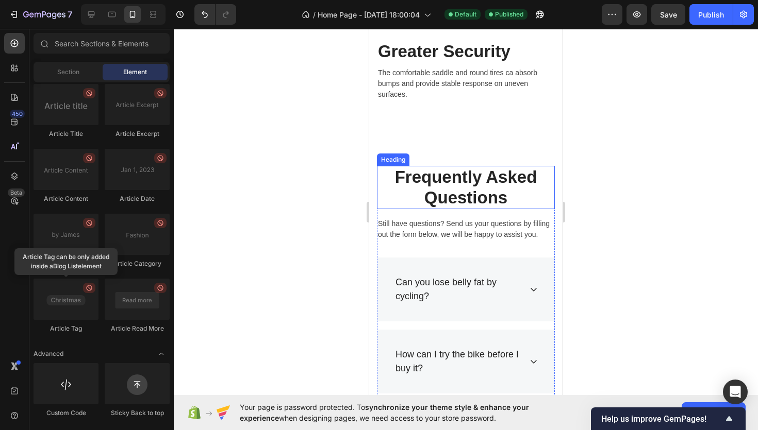
click at [431, 174] on p "Frequently Asked Questions" at bounding box center [466, 187] width 176 height 41
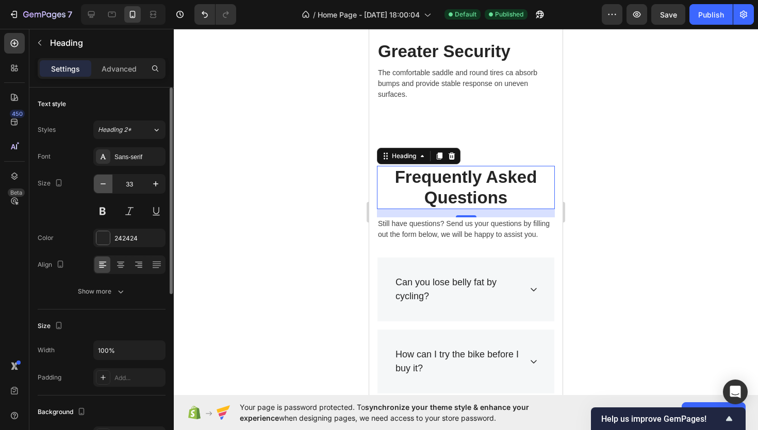
click at [102, 188] on icon "button" at bounding box center [103, 184] width 10 height 10
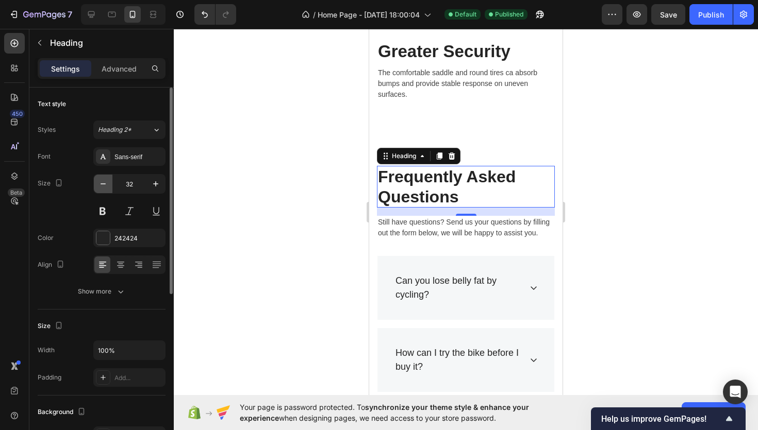
click at [102, 188] on icon "button" at bounding box center [103, 184] width 10 height 10
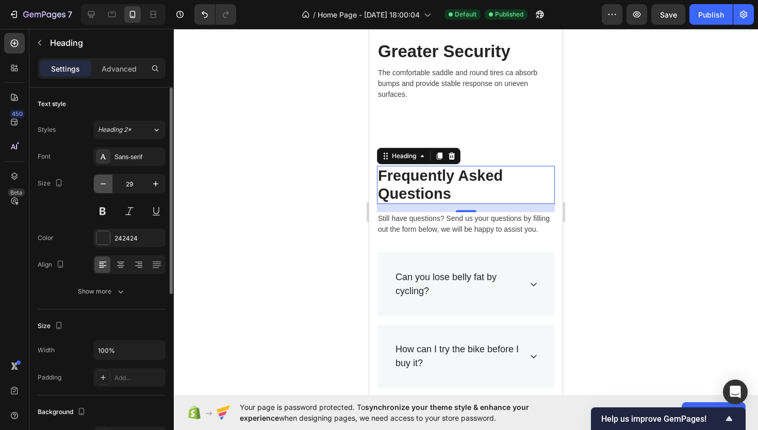
click at [102, 188] on icon "button" at bounding box center [103, 184] width 10 height 10
type input "27"
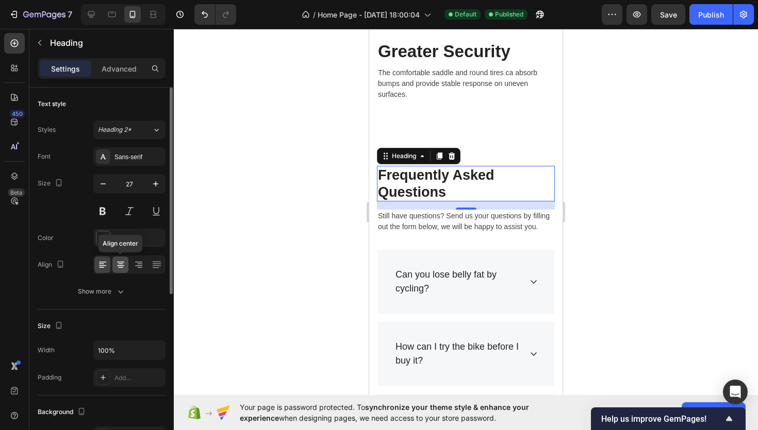
click at [128, 271] on div at bounding box center [120, 265] width 16 height 16
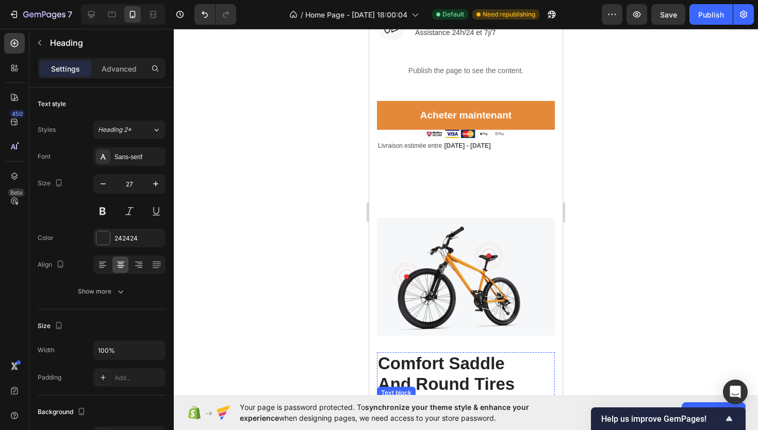
scroll to position [481, 0]
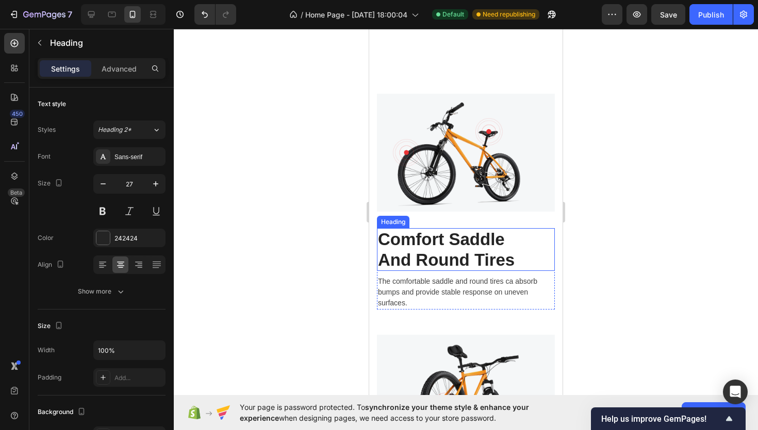
click at [462, 248] on p "Comfort Saddle And Round Tires" at bounding box center [466, 249] width 176 height 41
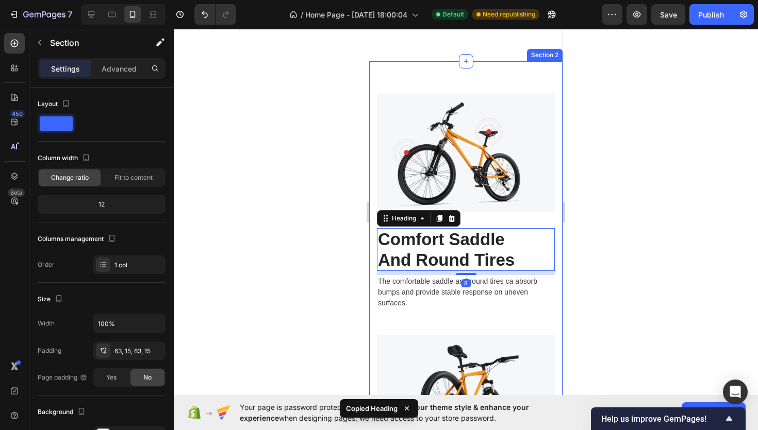
click at [462, 87] on div "Image Comfort Saddle And Round Tires Heading 8 The comfortable saddle and round…" at bounding box center [465, 312] width 193 height 503
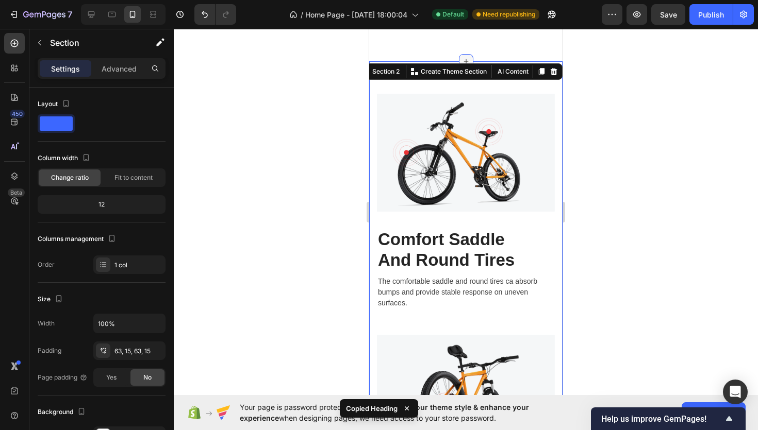
click at [463, 60] on icon at bounding box center [466, 61] width 8 height 8
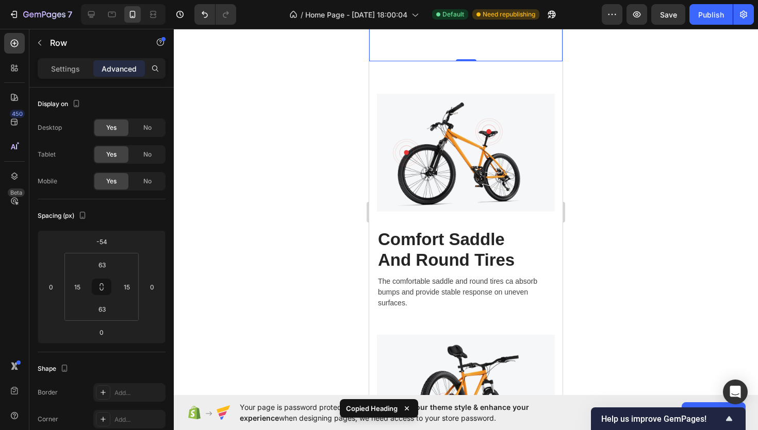
click at [279, 119] on div at bounding box center [466, 230] width 584 height 402
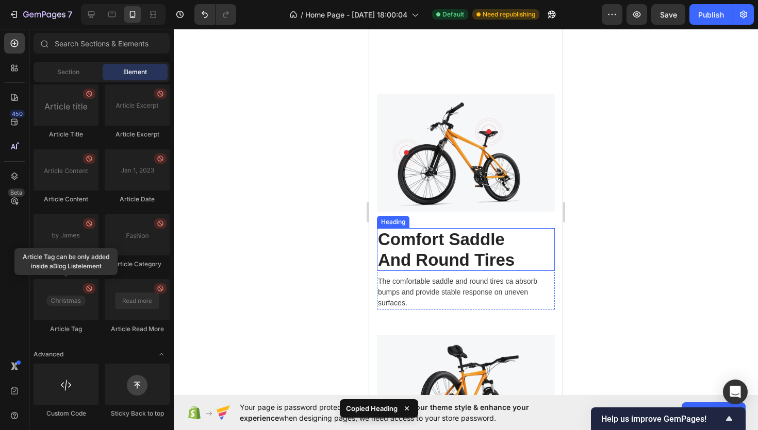
click at [494, 254] on p "Comfort Saddle And Round Tires" at bounding box center [466, 249] width 176 height 41
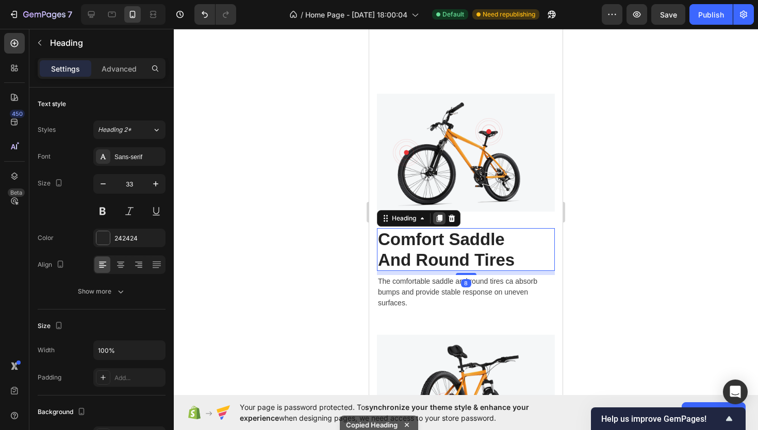
click at [435, 217] on icon at bounding box center [439, 218] width 8 height 8
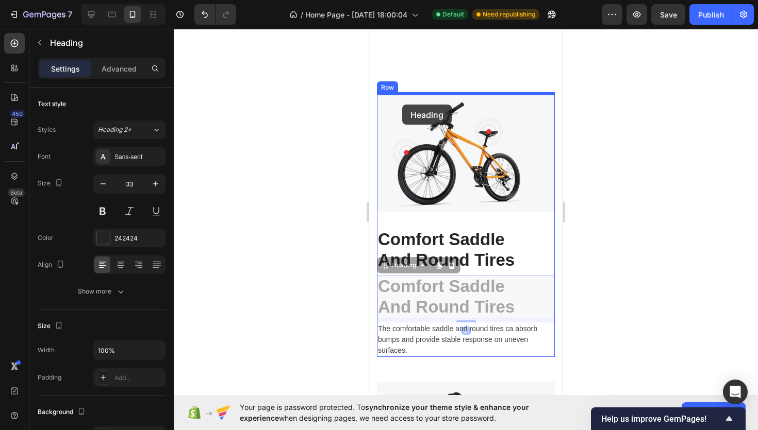
drag, startPoint x: 387, startPoint y: 267, endPoint x: 403, endPoint y: 99, distance: 168.8
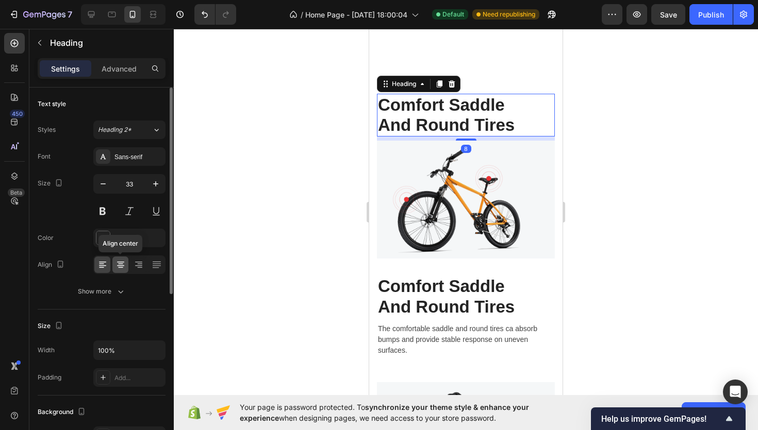
click at [124, 269] on icon at bounding box center [120, 265] width 10 height 10
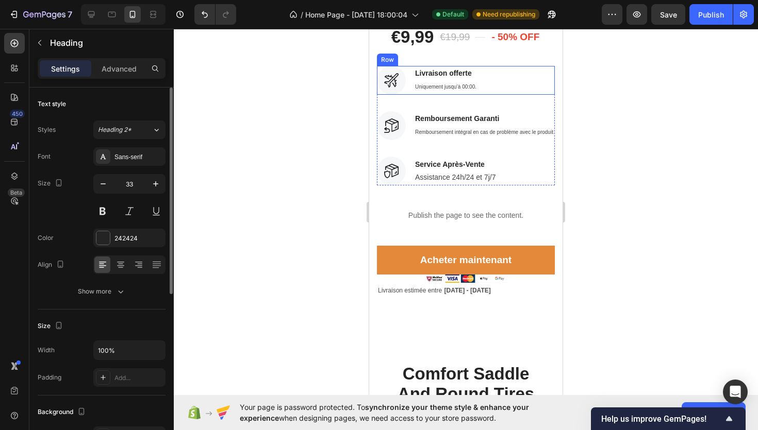
scroll to position [227, 0]
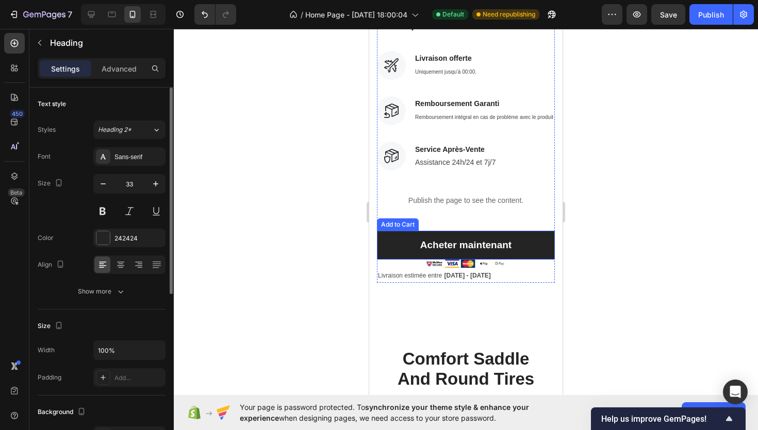
click at [476, 255] on button "Acheter maintenant" at bounding box center [466, 245] width 178 height 29
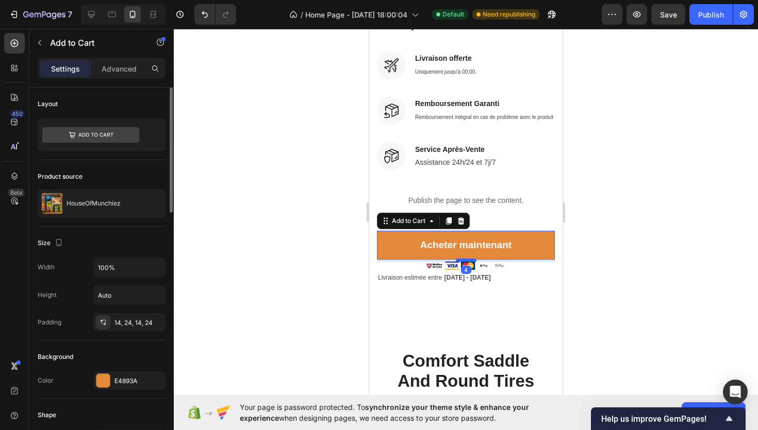
click at [471, 261] on div at bounding box center [466, 260] width 21 height 3
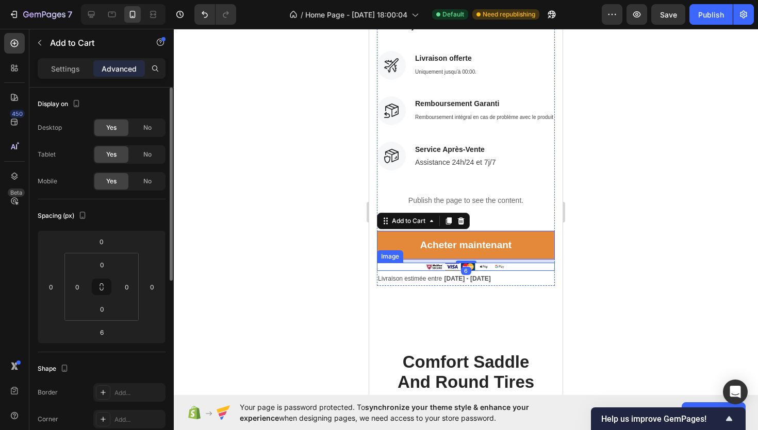
click at [489, 270] on img at bounding box center [466, 267] width 82 height 8
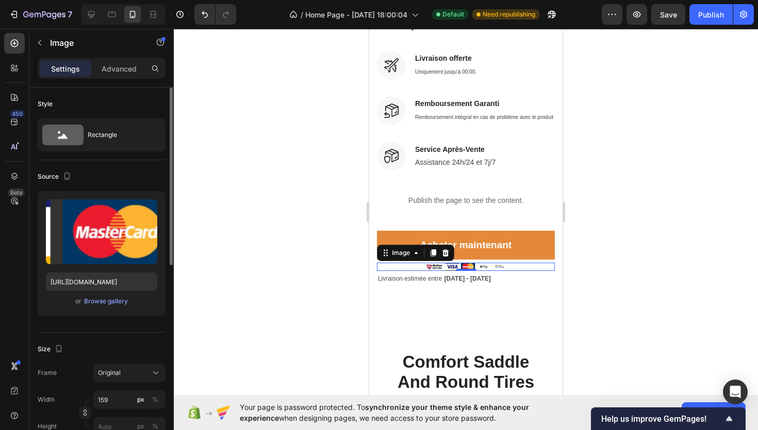
click at [467, 272] on div "0" at bounding box center [466, 271] width 10 height 8
click at [467, 271] on div "0" at bounding box center [466, 271] width 10 height 8
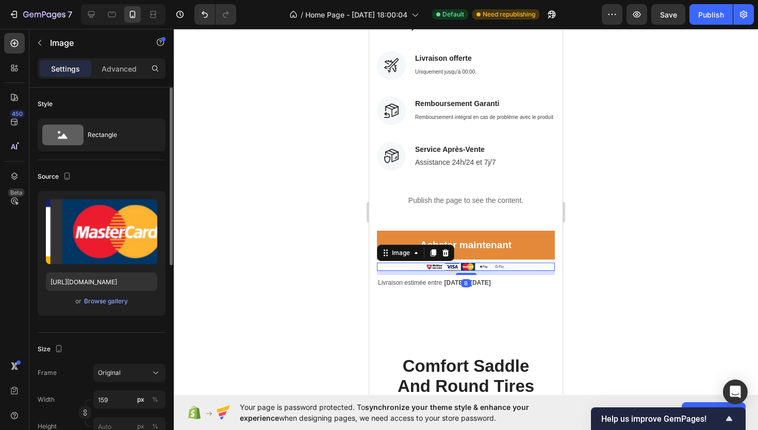
click at [467, 275] on div at bounding box center [466, 274] width 21 height 2
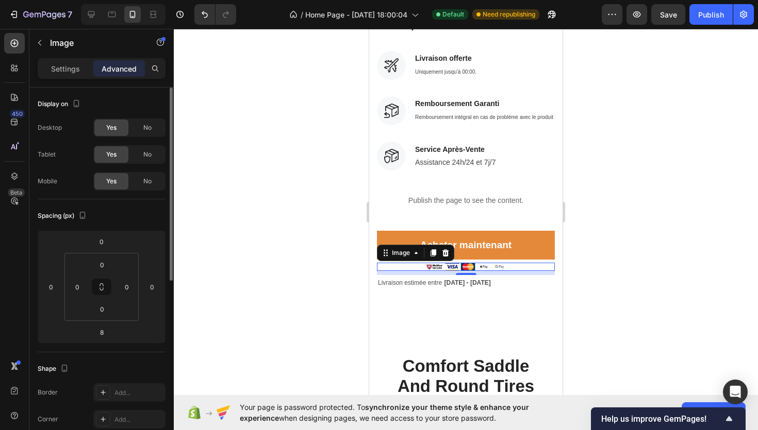
click at [675, 189] on div at bounding box center [466, 230] width 584 height 402
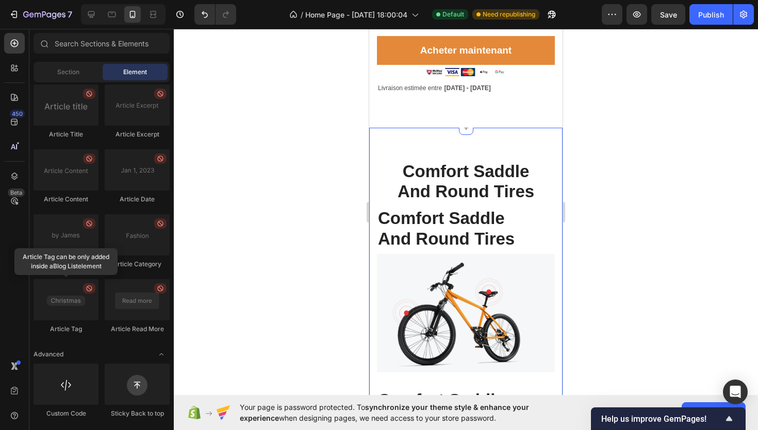
scroll to position [426, 0]
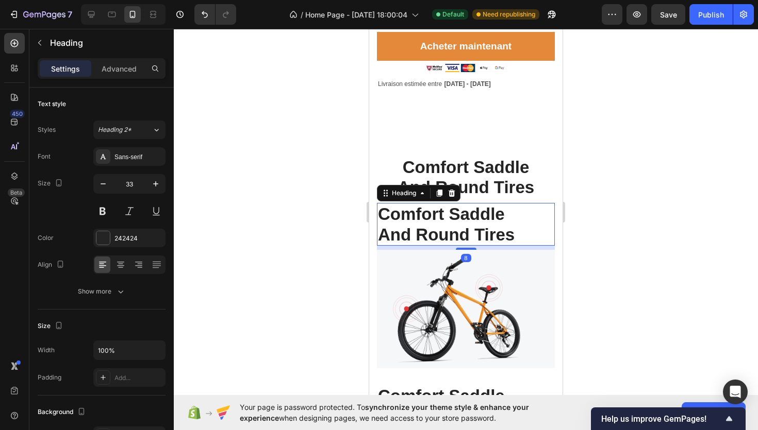
click at [521, 227] on p "Comfort Saddle And Round Tires" at bounding box center [466, 224] width 176 height 41
click at [458, 198] on div "Heading" at bounding box center [418, 193] width 83 height 16
click at [454, 193] on icon at bounding box center [451, 193] width 7 height 7
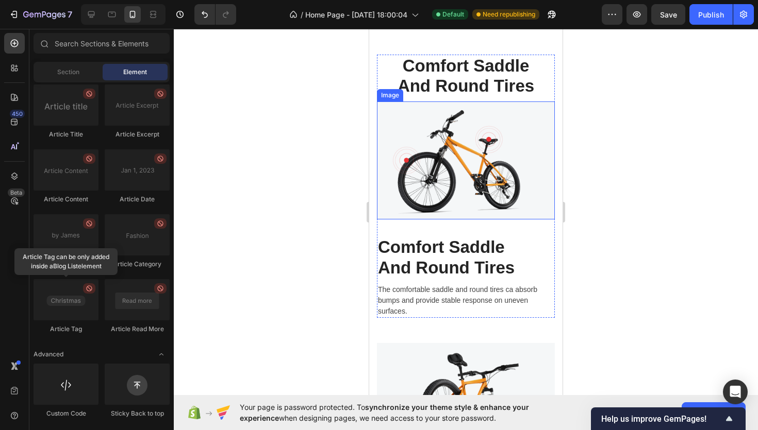
scroll to position [452, 0]
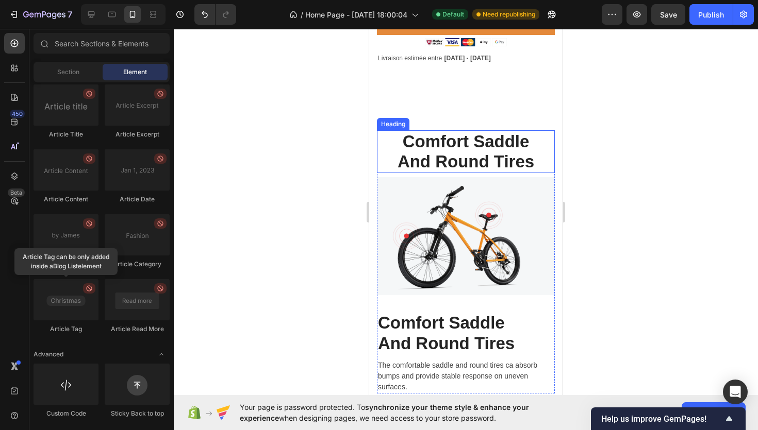
click at [480, 162] on p "Comfort Saddle And Round Tires" at bounding box center [466, 151] width 176 height 41
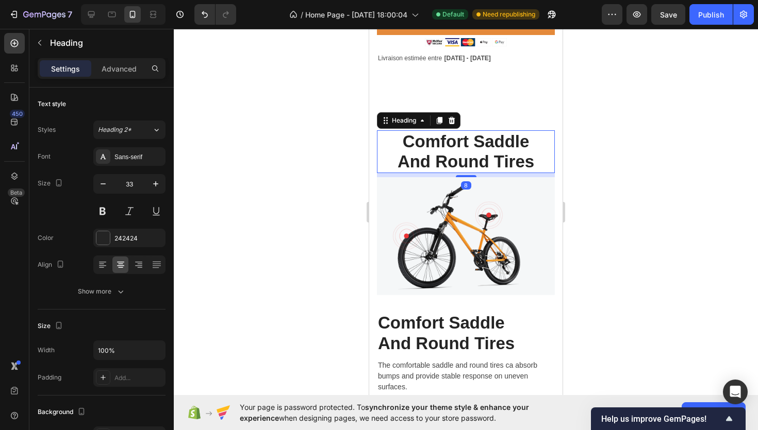
click at [480, 162] on p "Comfort Saddle And Round Tires" at bounding box center [466, 151] width 176 height 41
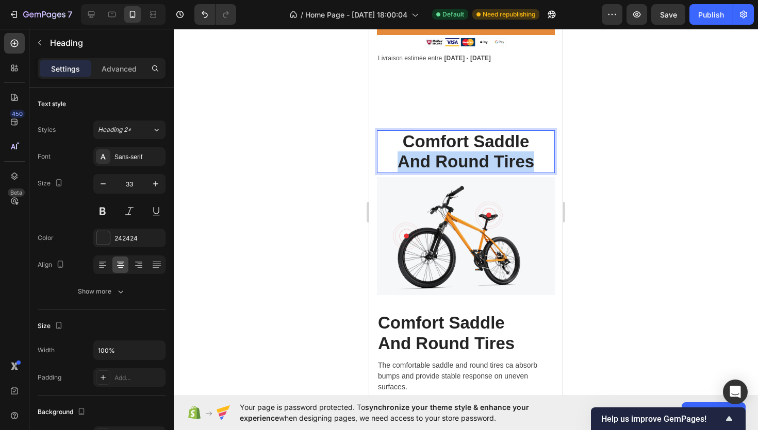
click at [480, 162] on p "Comfort Saddle And Round Tires" at bounding box center [466, 151] width 176 height 41
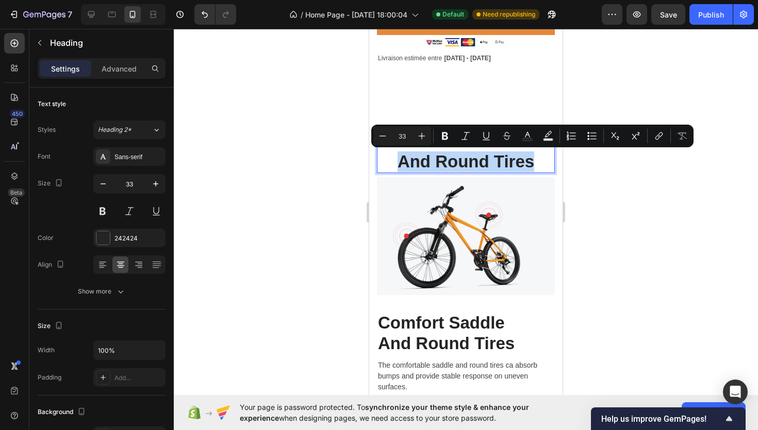
click at [480, 162] on p "Comfort Saddle And Round Tires" at bounding box center [466, 151] width 176 height 41
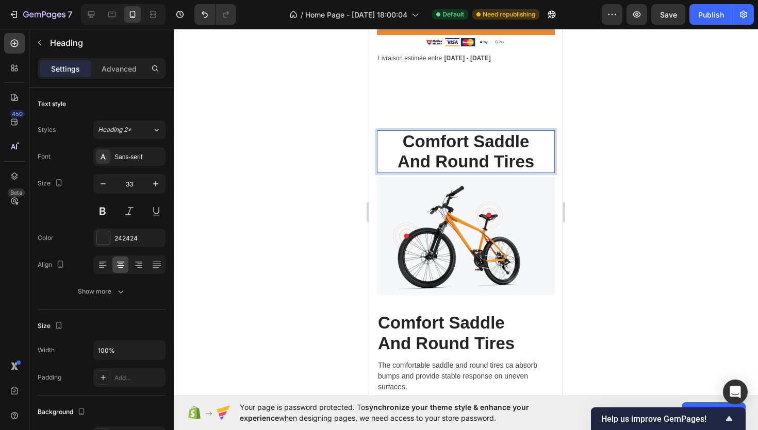
click at [534, 162] on p "Comfort Saddle And Round Tires" at bounding box center [466, 151] width 176 height 41
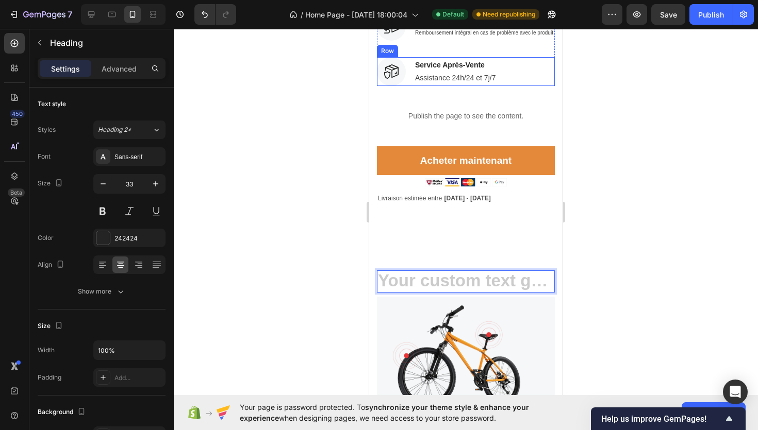
scroll to position [302, 0]
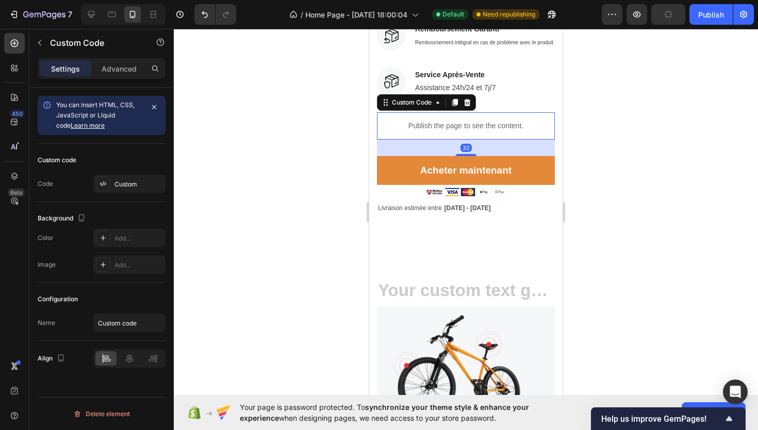
click at [483, 130] on p "Publish the page to see the content." at bounding box center [466, 126] width 178 height 11
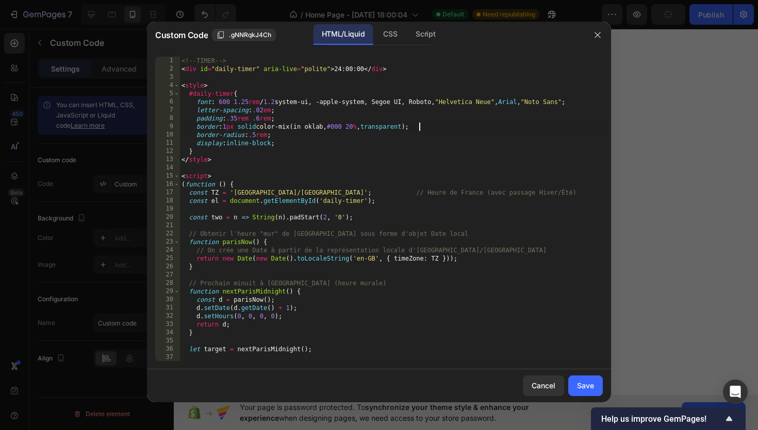
click at [483, 130] on div "<!-- TIMER --> < div id = "daily-timer" aria-live = "polite" > 24:00:00 </ div …" at bounding box center [390, 217] width 423 height 321
click at [382, 186] on div "<!-- TIMER --> < div id = "daily-timer" aria-live = "polite" > 24:00:00 </ div …" at bounding box center [390, 217] width 423 height 321
type textarea "})(); </script>"
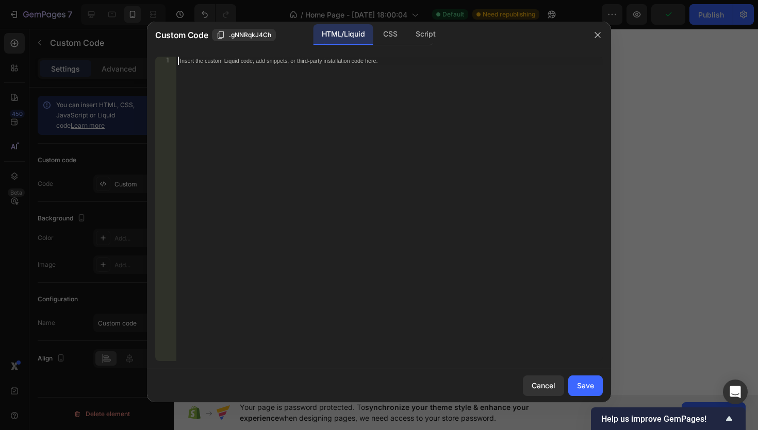
type textarea "</script>"
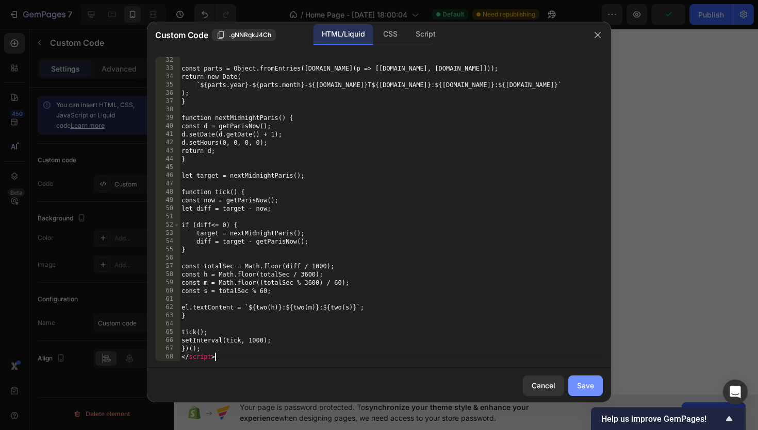
scroll to position [256, 0]
click at [586, 393] on button "Save" at bounding box center [585, 386] width 35 height 21
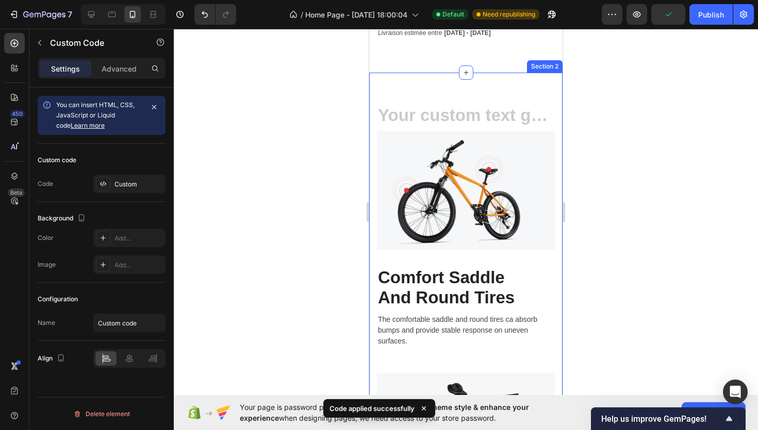
scroll to position [482, 0]
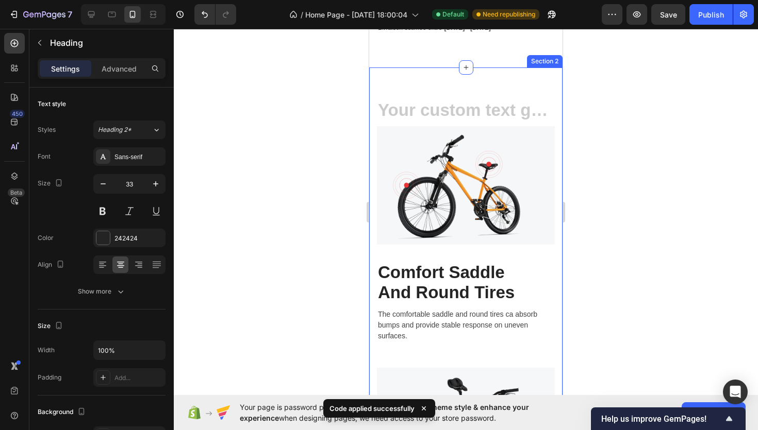
click at [470, 102] on h2 "Rich Text Editor. Editing area: main" at bounding box center [466, 111] width 178 height 23
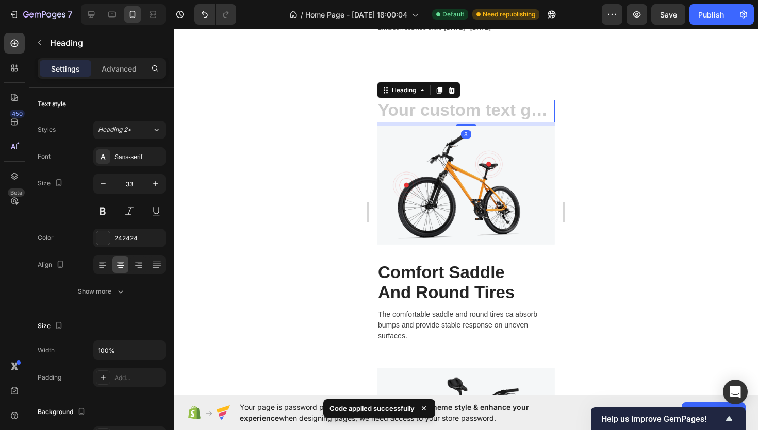
click at [470, 102] on h2 "Rich Text Editor. Editing area: main" at bounding box center [466, 111] width 178 height 23
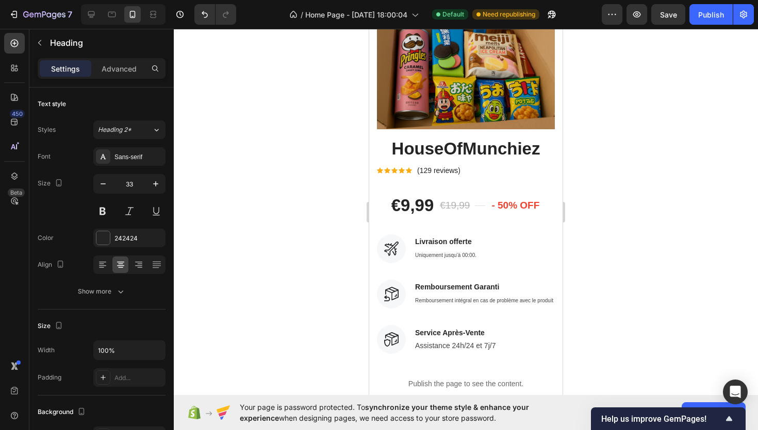
scroll to position [0, 0]
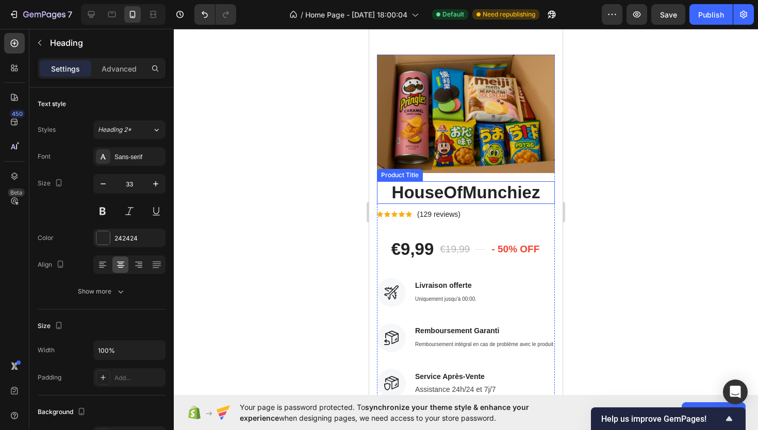
click at [472, 196] on h2 "HouseOfMunchiez" at bounding box center [466, 192] width 178 height 23
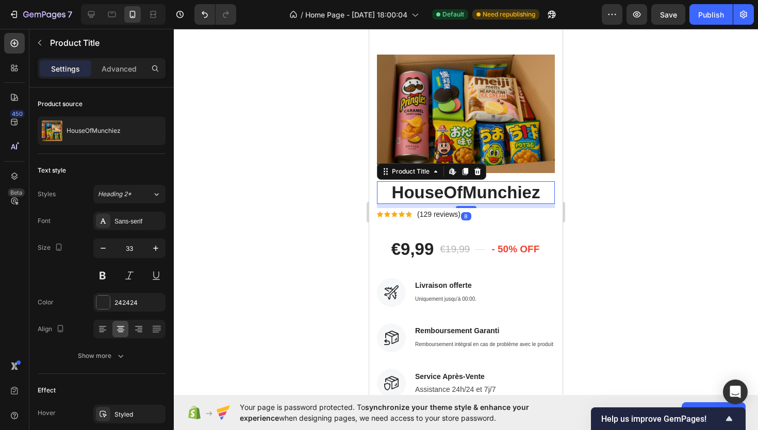
click at [472, 196] on h2 "HouseOfMunchiez" at bounding box center [466, 192] width 178 height 23
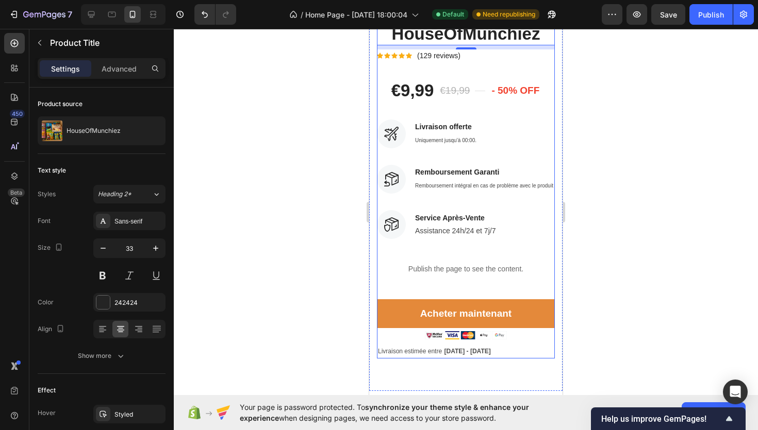
scroll to position [372, 0]
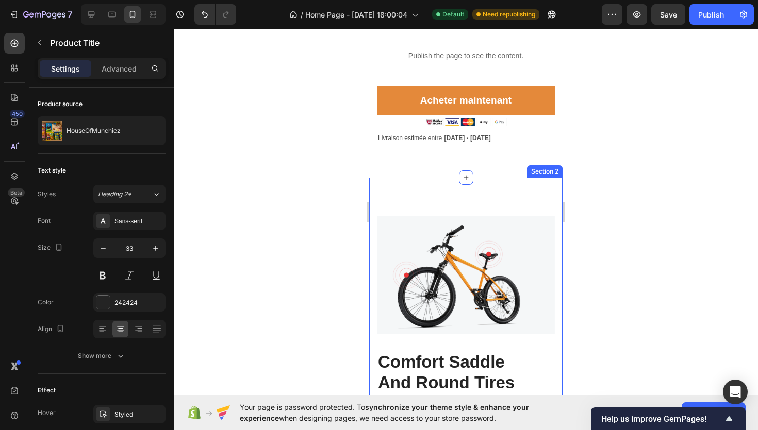
click at [448, 195] on div "Heading Image Comfort Saddle And Round Tires Heading The comfortable saddle and…" at bounding box center [465, 432] width 193 height 509
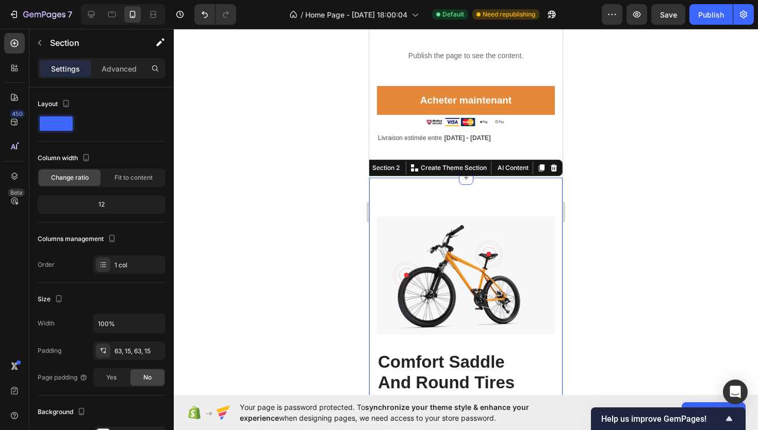
click at [448, 195] on div "Heading Image Comfort Saddle And Round Tires Heading The comfortable saddle and…" at bounding box center [465, 432] width 193 height 509
click at [326, 239] on div at bounding box center [466, 230] width 584 height 402
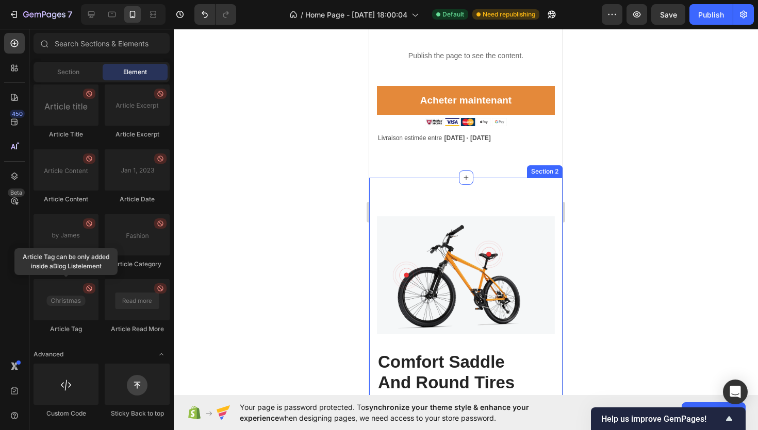
click at [472, 195] on div "Heading Image Comfort Saddle And Round Tires Heading The comfortable saddle and…" at bounding box center [465, 432] width 193 height 509
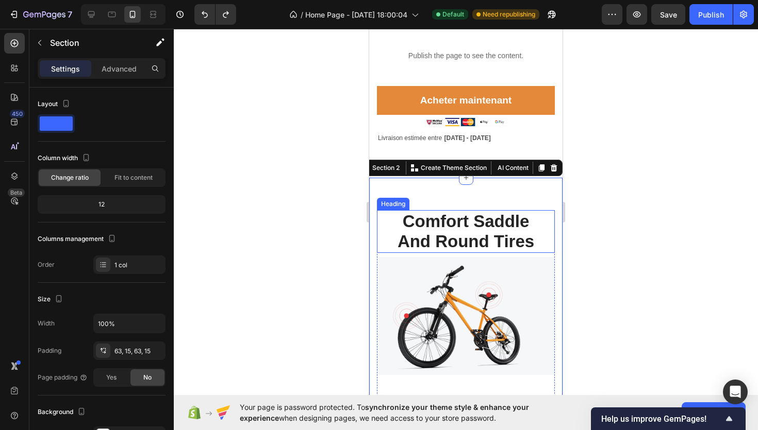
click at [463, 228] on p "Comfort Saddle And Round Tires" at bounding box center [466, 231] width 176 height 41
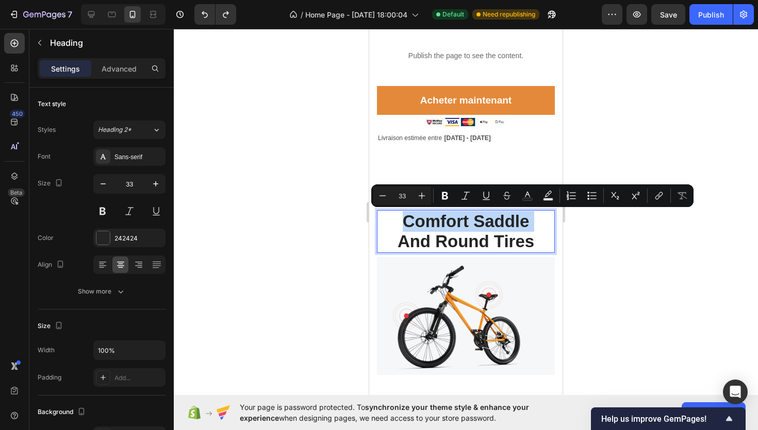
click at [470, 235] on p "Comfort Saddle And Round Tires" at bounding box center [466, 231] width 176 height 41
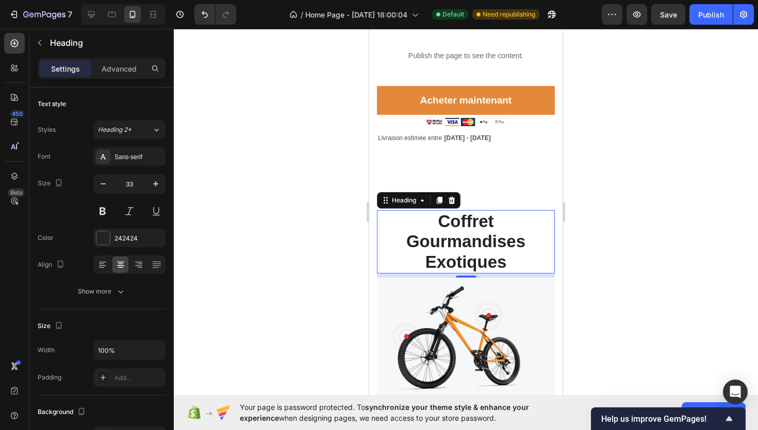
click at [290, 203] on div at bounding box center [466, 230] width 584 height 402
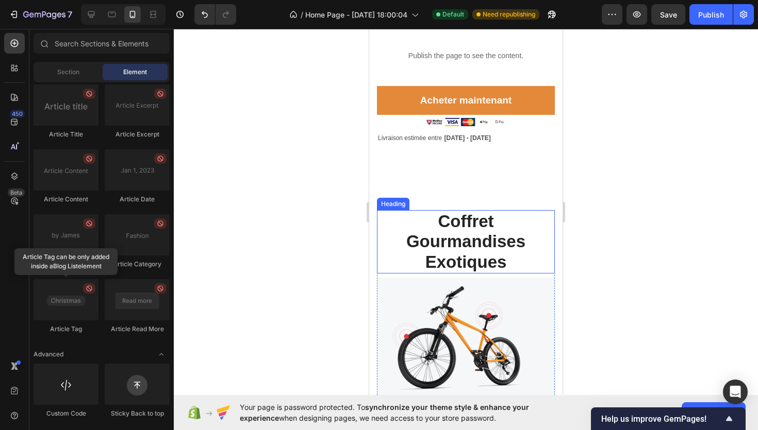
click at [478, 236] on strong "Coffret Gourmandises Exotiques" at bounding box center [465, 242] width 119 height 60
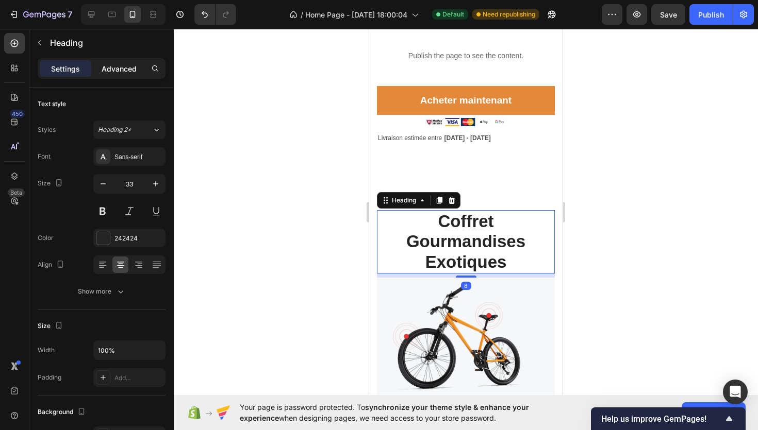
click at [127, 66] on p "Advanced" at bounding box center [119, 68] width 35 height 11
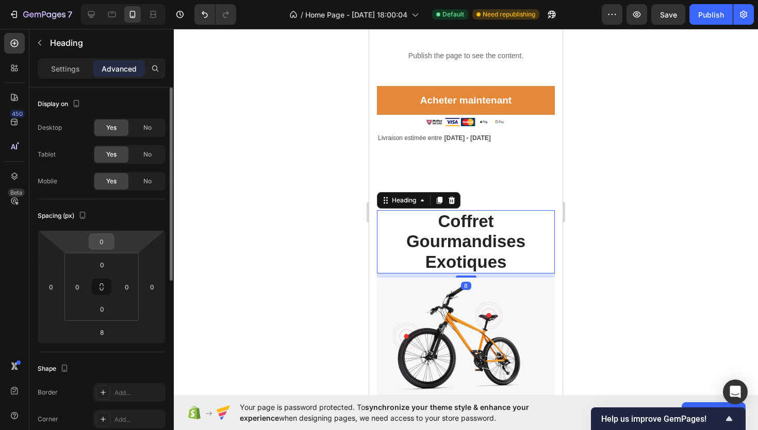
click at [103, 244] on input "0" at bounding box center [101, 241] width 21 height 15
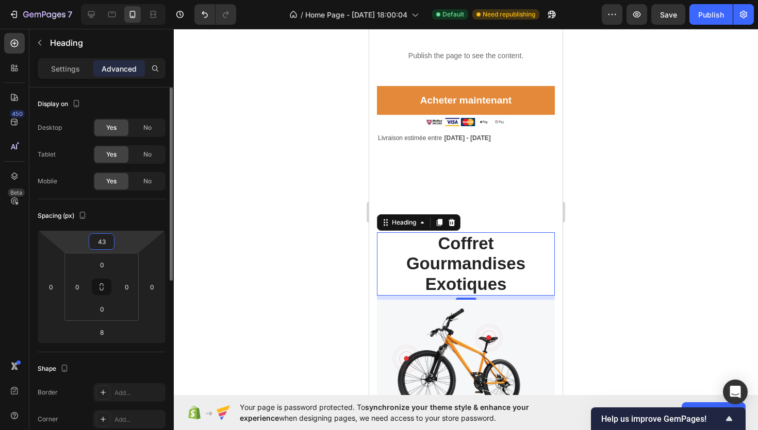
type input "4"
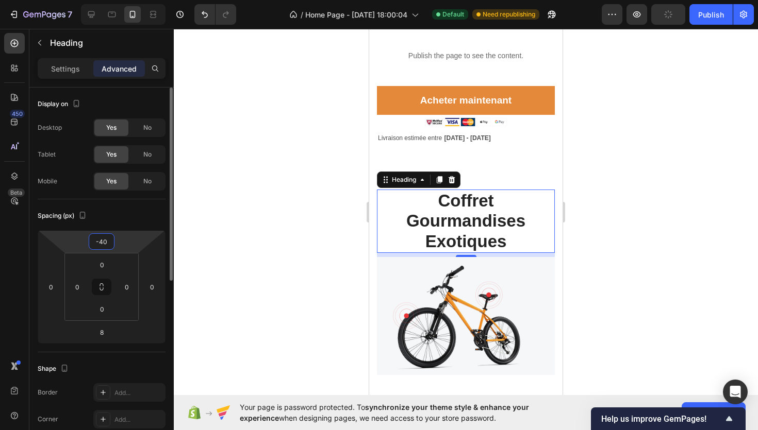
type input "-4"
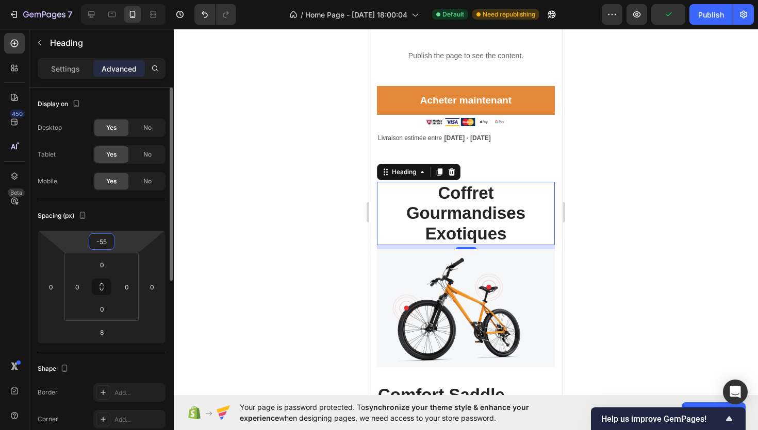
type input "-5"
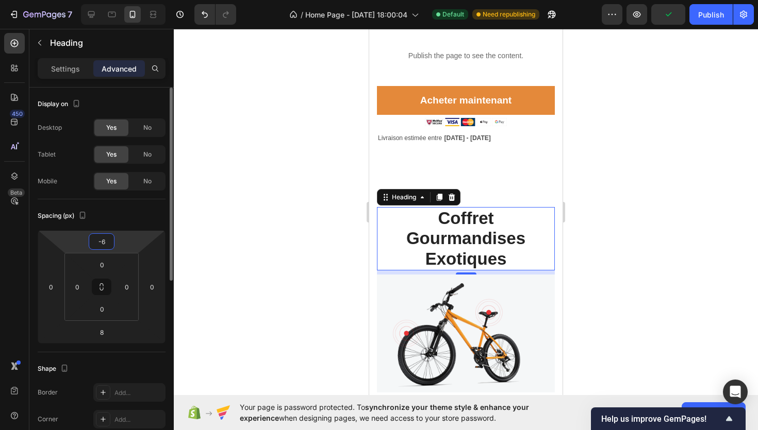
type input "-64"
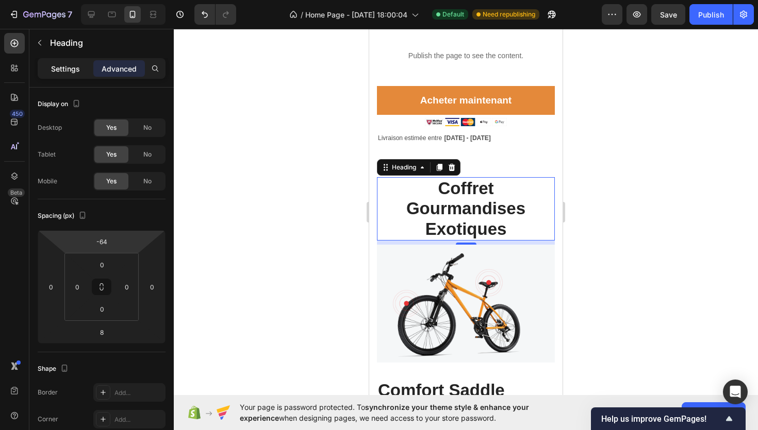
click at [73, 69] on p "Settings" at bounding box center [65, 68] width 29 height 11
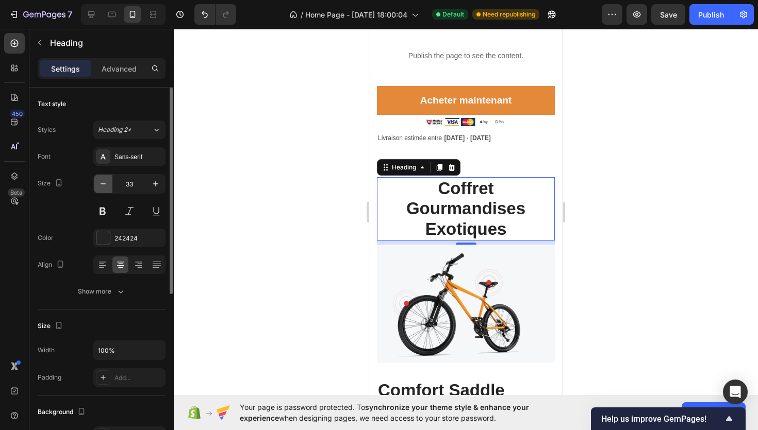
click at [101, 188] on icon "button" at bounding box center [103, 184] width 10 height 10
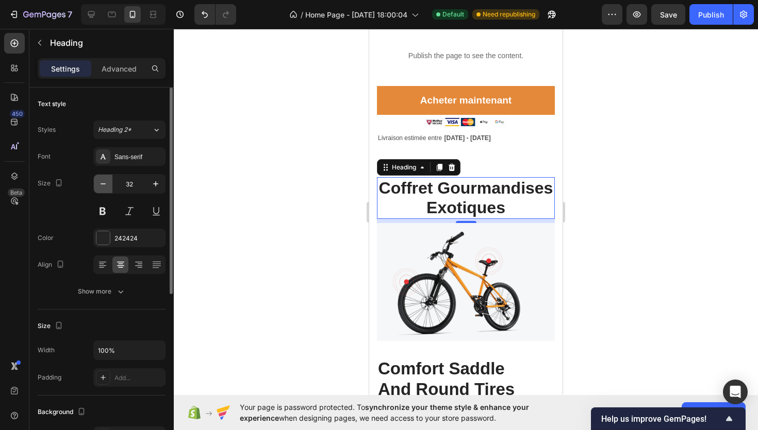
click at [101, 188] on icon "button" at bounding box center [103, 184] width 10 height 10
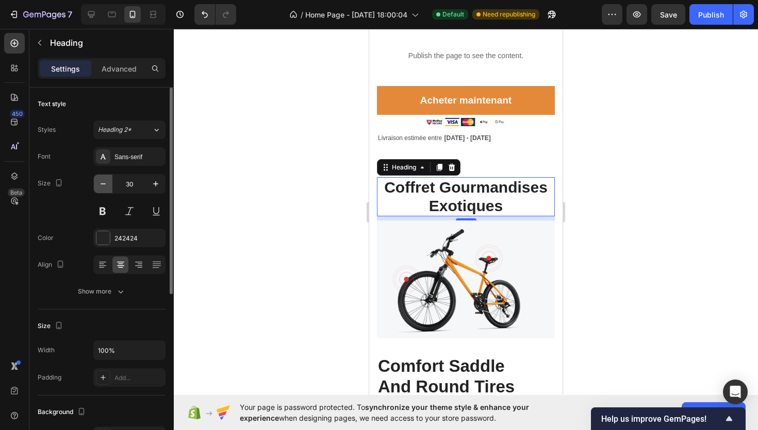
click at [101, 188] on icon "button" at bounding box center [103, 184] width 10 height 10
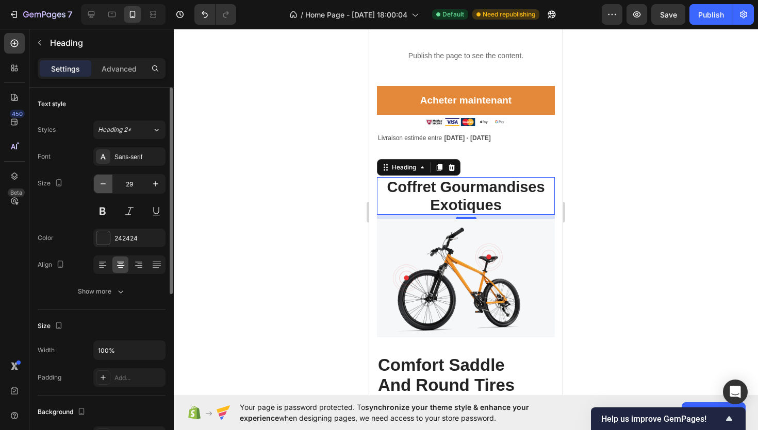
click at [101, 188] on icon "button" at bounding box center [103, 184] width 10 height 10
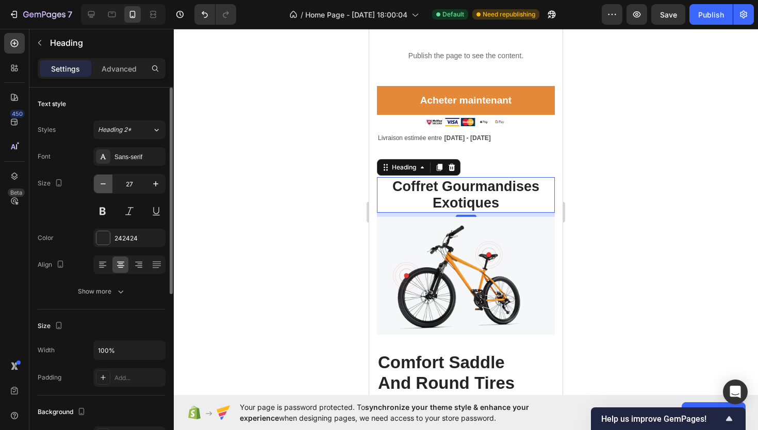
click at [101, 188] on icon "button" at bounding box center [103, 184] width 10 height 10
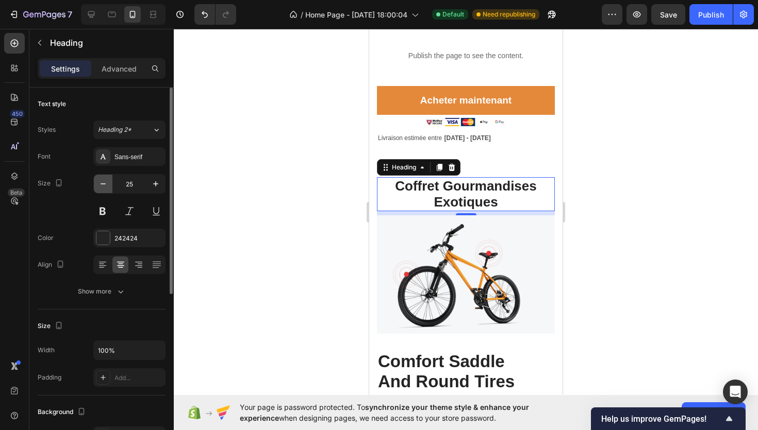
click at [101, 188] on icon "button" at bounding box center [103, 184] width 10 height 10
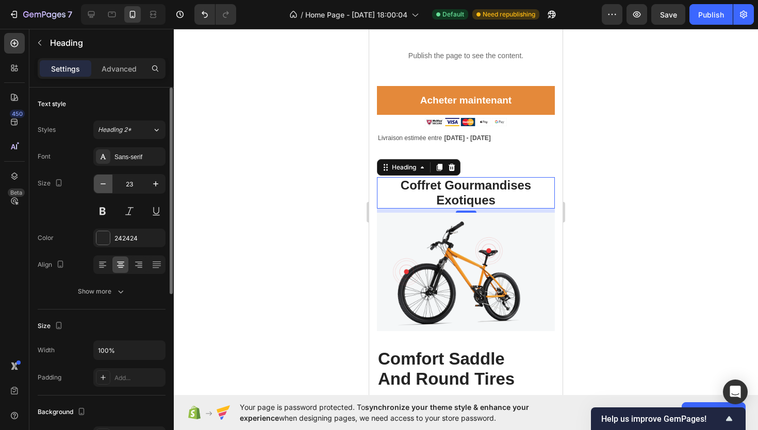
click at [101, 188] on icon "button" at bounding box center [103, 184] width 10 height 10
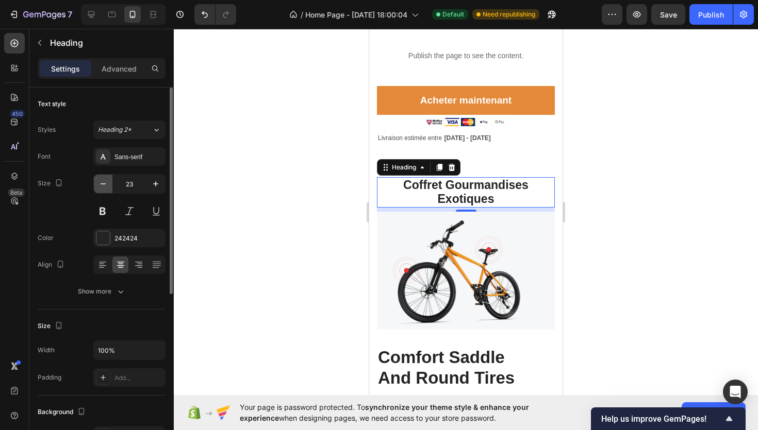
click at [101, 188] on icon "button" at bounding box center [103, 184] width 10 height 10
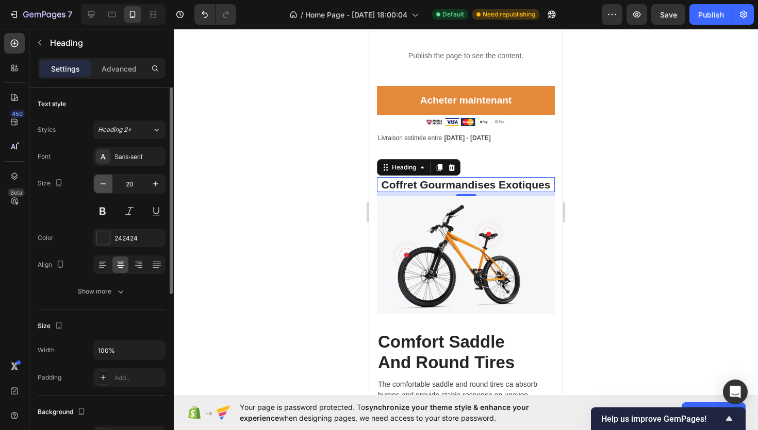
click at [101, 188] on icon "button" at bounding box center [103, 184] width 10 height 10
type input "19"
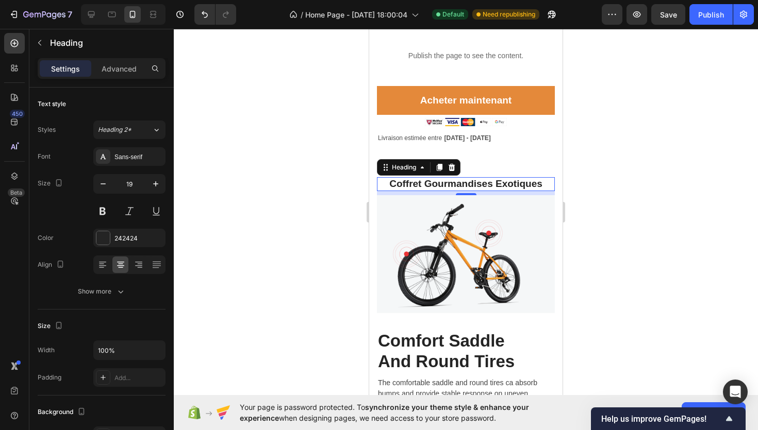
click at [288, 173] on div at bounding box center [466, 230] width 584 height 402
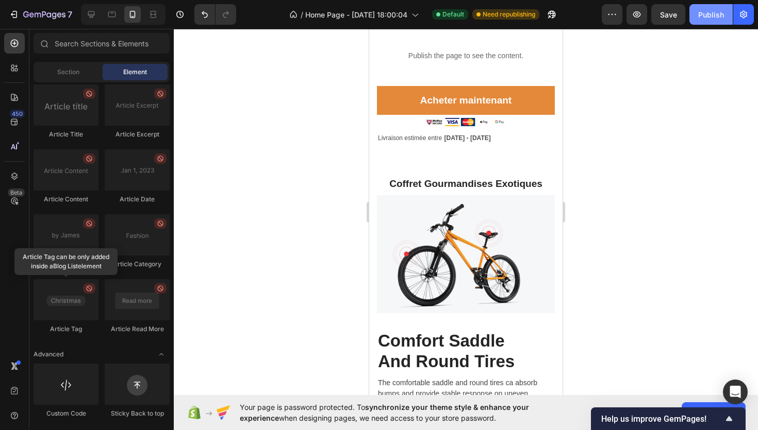
click at [709, 20] on button "Publish" at bounding box center [710, 14] width 43 height 21
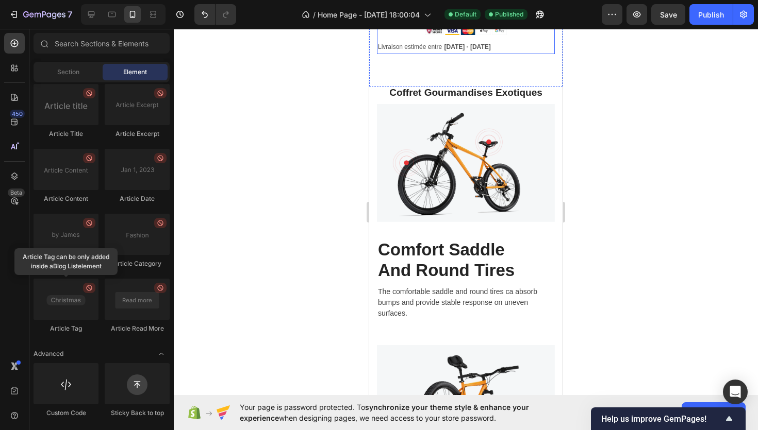
scroll to position [511, 0]
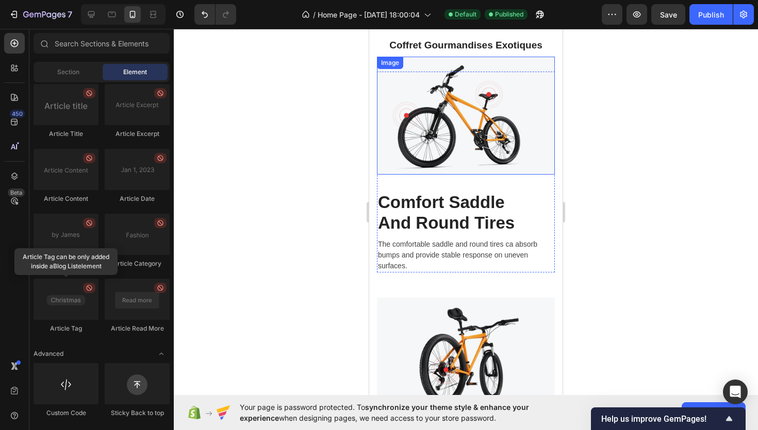
click at [467, 145] on img at bounding box center [466, 116] width 178 height 118
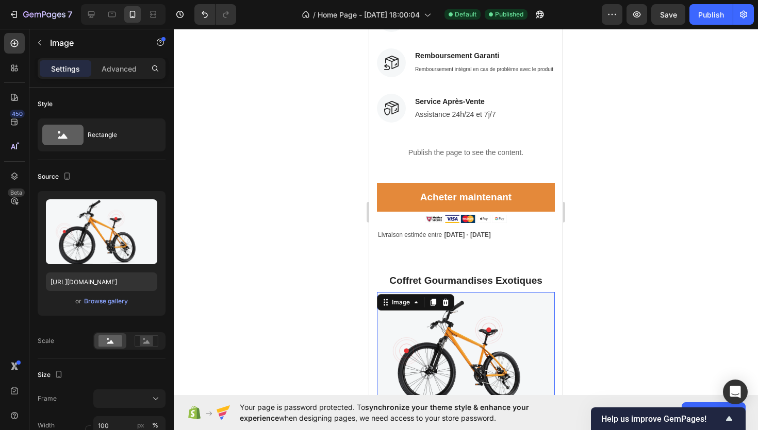
scroll to position [38, 0]
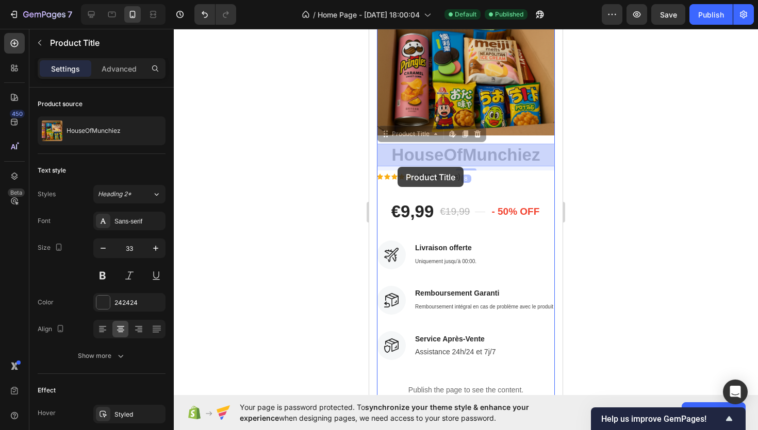
drag, startPoint x: 545, startPoint y: 154, endPoint x: 395, endPoint y: 165, distance: 150.4
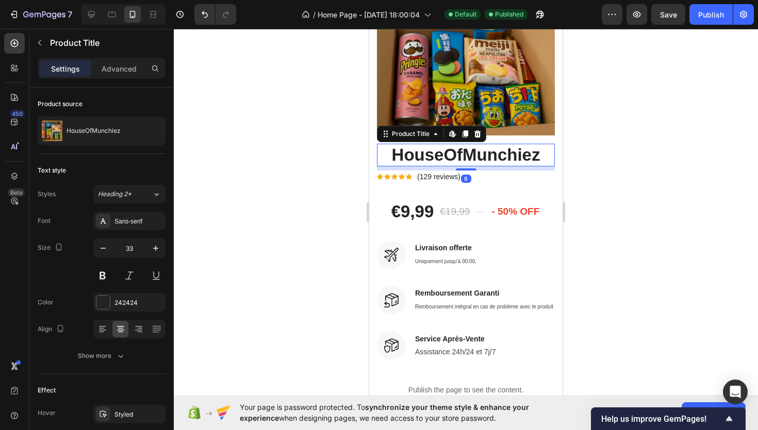
click at [392, 156] on h2 "HouseOfMunchiez" at bounding box center [466, 155] width 178 height 23
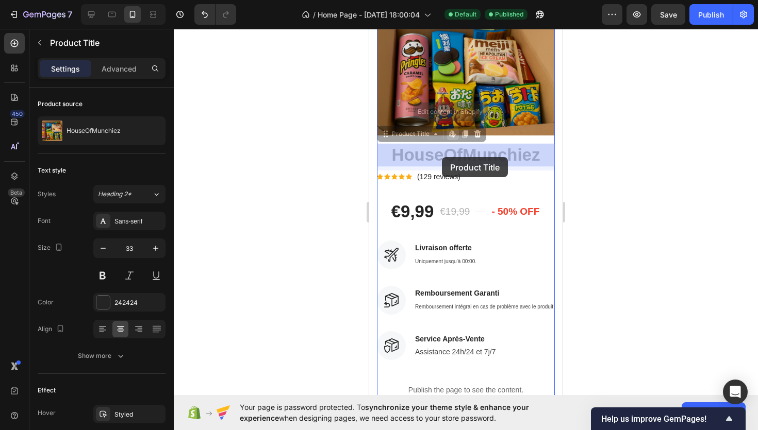
drag, startPoint x: 394, startPoint y: 154, endPoint x: 433, endPoint y: 157, distance: 39.3
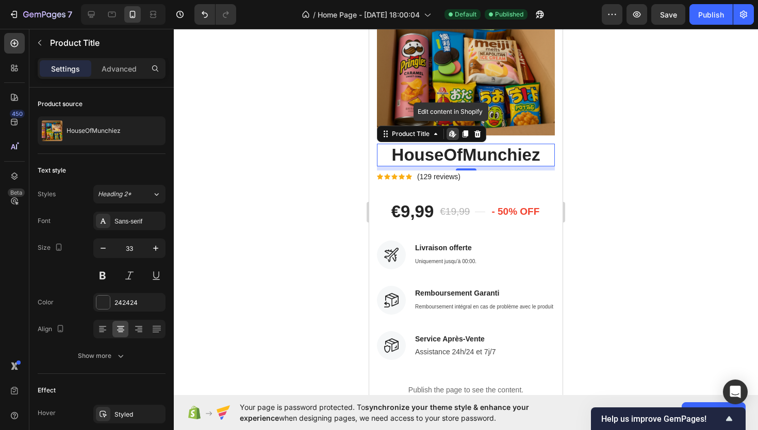
click at [454, 159] on h2 "HouseOfMunchiez" at bounding box center [466, 155] width 178 height 23
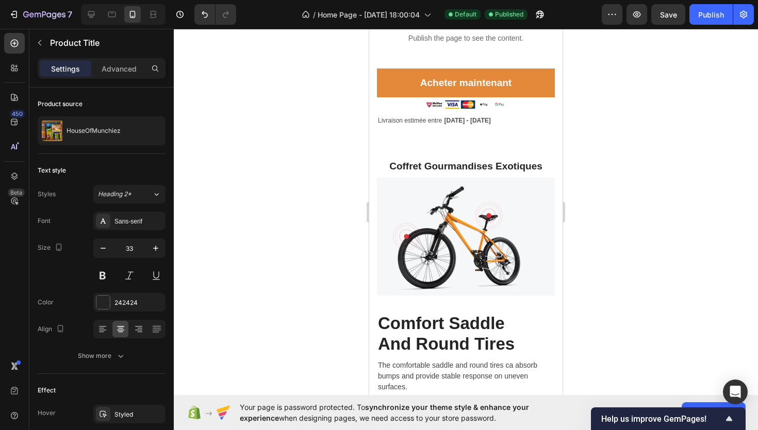
scroll to position [388, 0]
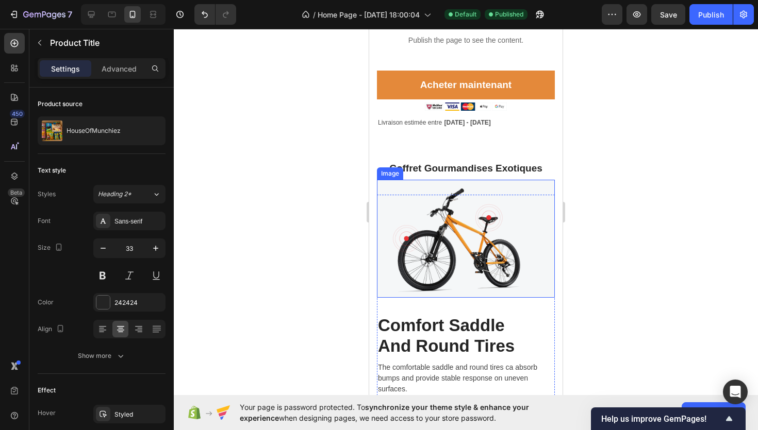
click at [448, 259] on img at bounding box center [466, 239] width 178 height 118
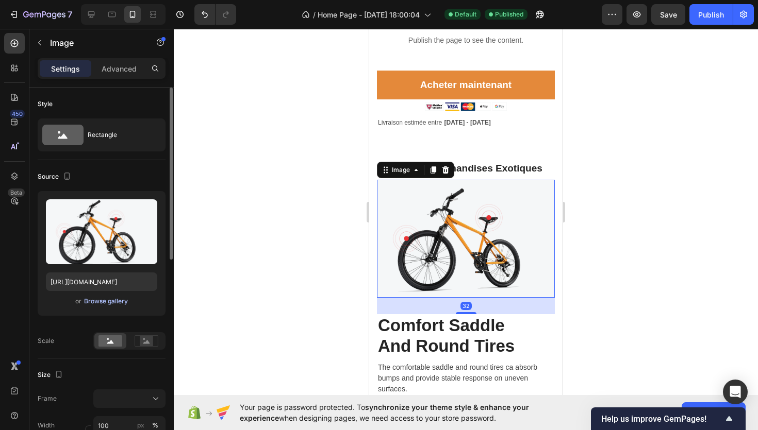
click at [103, 302] on div "Browse gallery" at bounding box center [106, 301] width 44 height 9
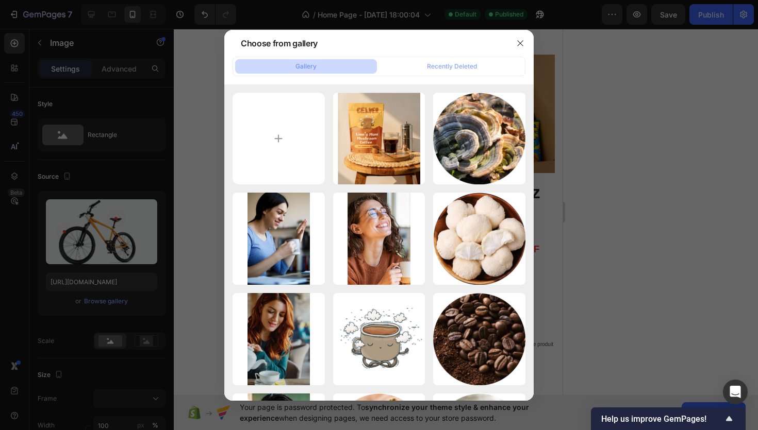
scroll to position [388, 0]
click at [192, 72] on div at bounding box center [379, 215] width 758 height 430
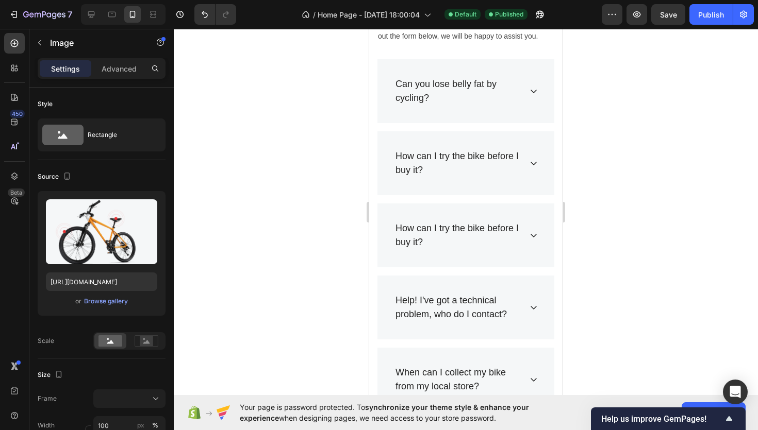
scroll to position [929, 0]
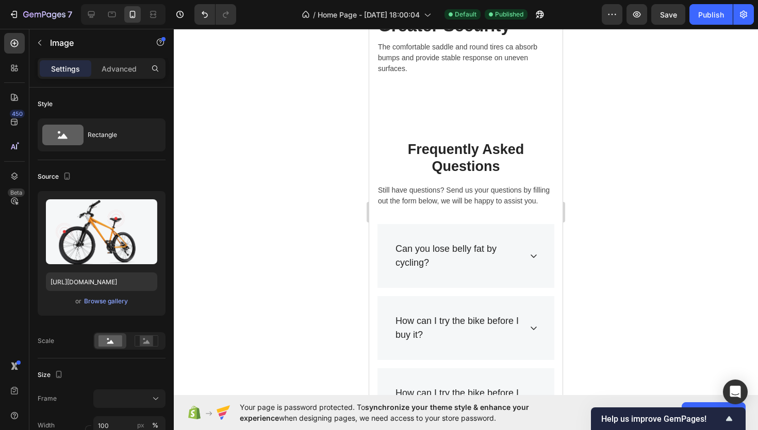
click at [473, 259] on div "Can you lose belly fat by cycling?" at bounding box center [457, 256] width 127 height 31
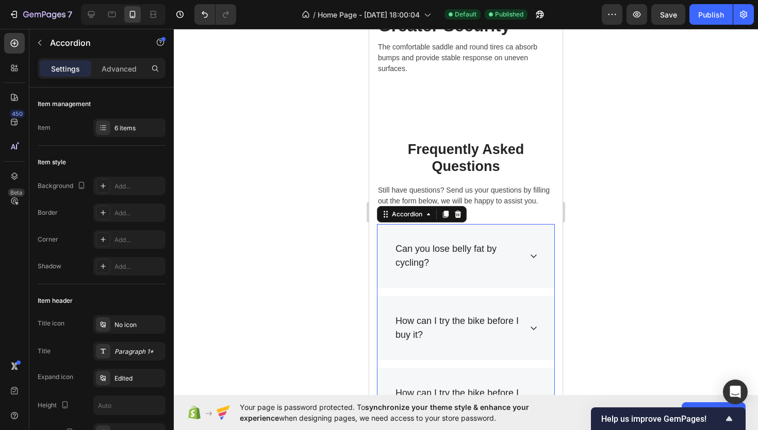
click at [553, 264] on div "Can you lose belly fat by cycling?" at bounding box center [465, 256] width 177 height 64
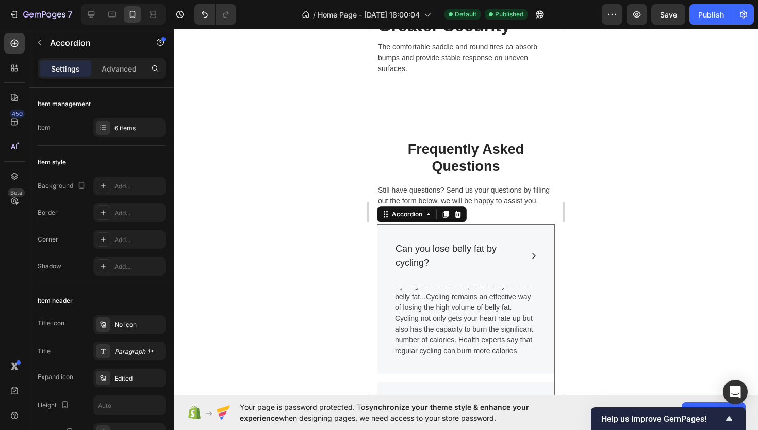
click at [472, 252] on div "Can you lose belly fat by cycling?" at bounding box center [457, 256] width 127 height 31
click at [472, 252] on p "Can you lose belly fat by cycling?" at bounding box center [457, 256] width 124 height 28
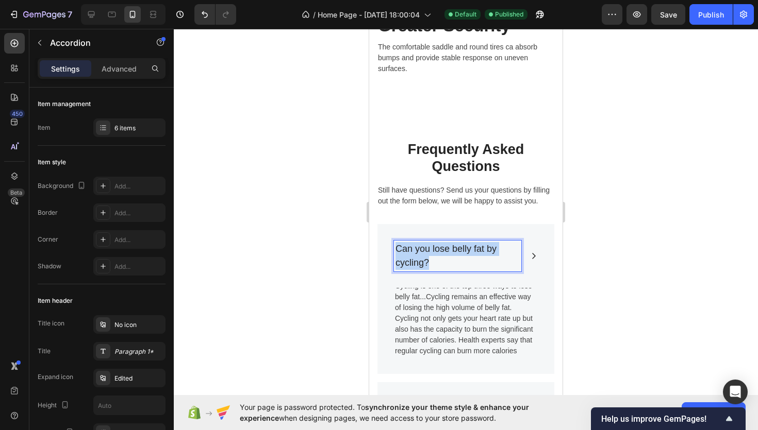
click at [472, 252] on p "Can you lose belly fat by cycling?" at bounding box center [457, 256] width 124 height 28
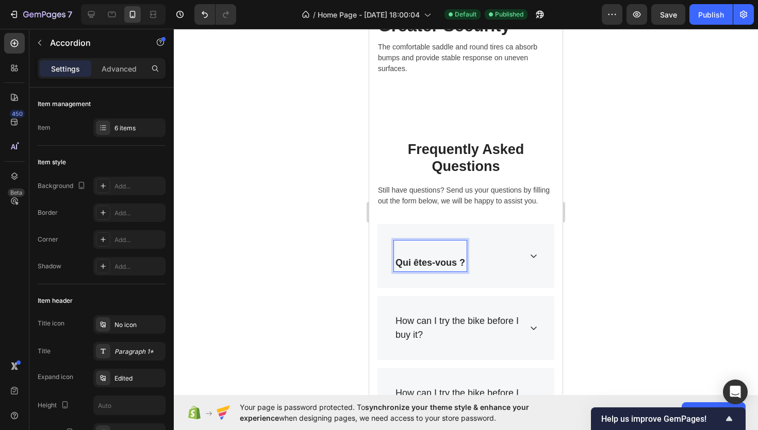
click at [394, 261] on div "Qui êtes-vous ?" at bounding box center [430, 256] width 73 height 31
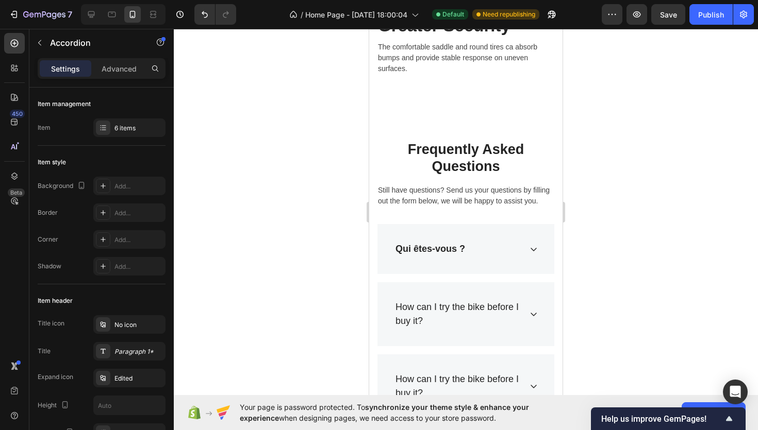
click at [526, 246] on div "Qui êtes-vous ?" at bounding box center [465, 249] width 177 height 50
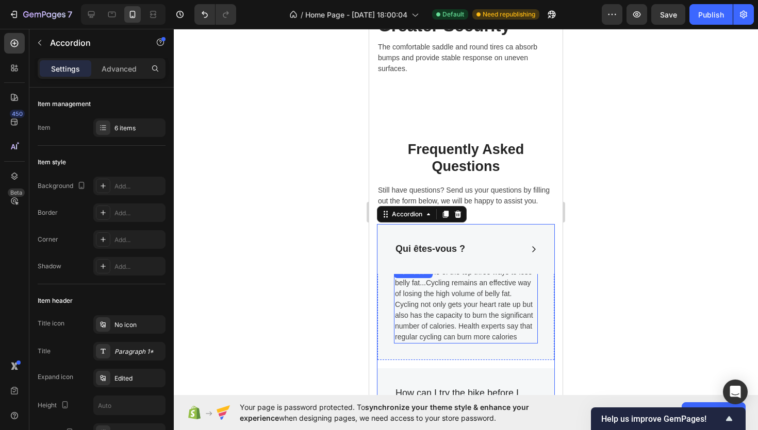
click at [470, 299] on p "Cycling is one of the top three ways to lose belly fat...Cycling remains an eff…" at bounding box center [466, 305] width 142 height 76
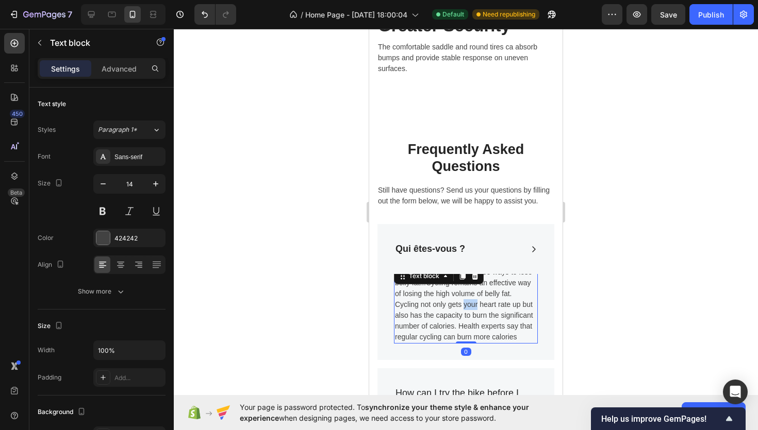
click at [470, 299] on p "Cycling is one of the top three ways to lose belly fat...Cycling remains an eff…" at bounding box center [466, 305] width 142 height 76
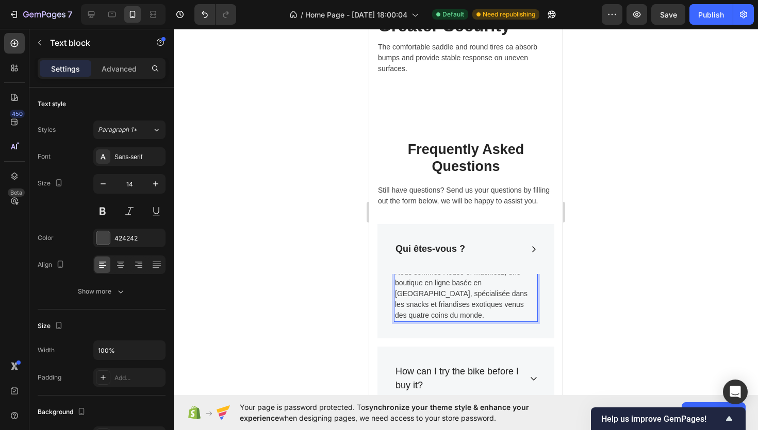
click at [627, 278] on div at bounding box center [466, 230] width 584 height 402
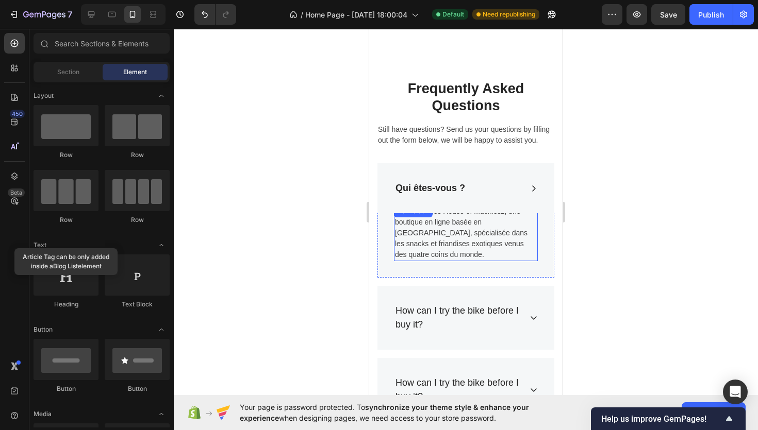
scroll to position [993, 0]
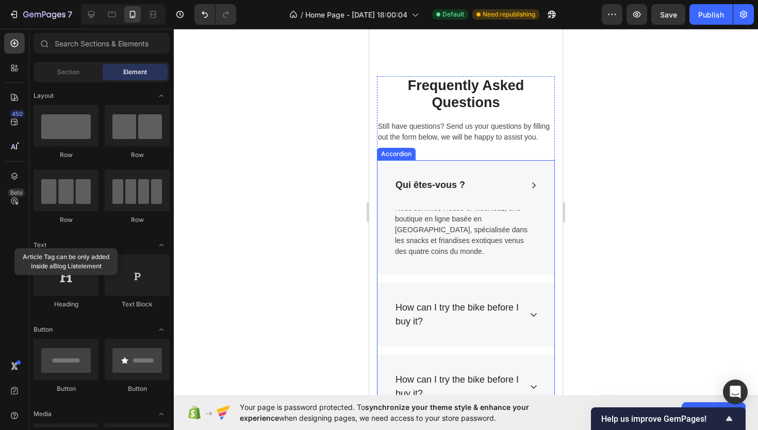
click at [533, 197] on div "Qui êtes-vous ?" at bounding box center [465, 185] width 177 height 50
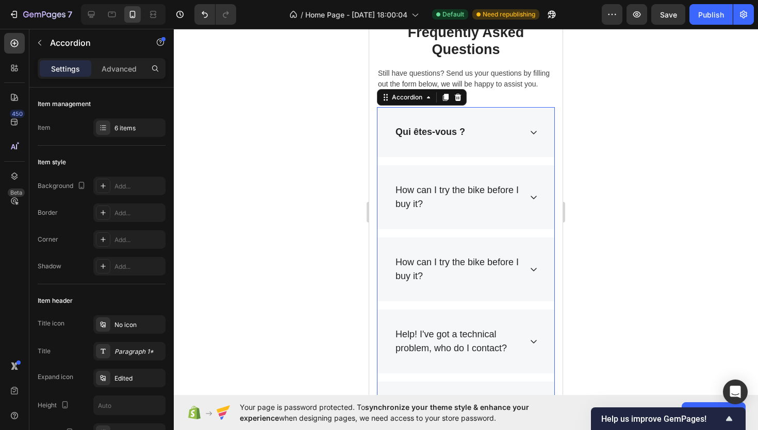
scroll to position [1047, 0]
click at [516, 211] on div "How can I try the bike before I buy it?" at bounding box center [457, 196] width 127 height 31
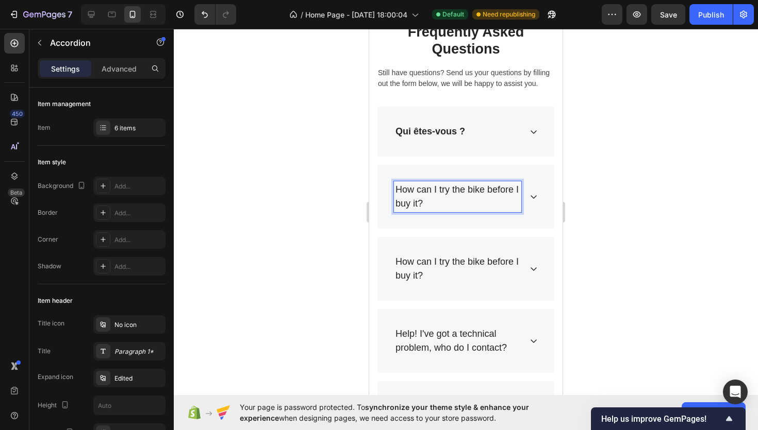
click at [529, 207] on div "How can I try the bike before I buy it?" at bounding box center [465, 197] width 177 height 64
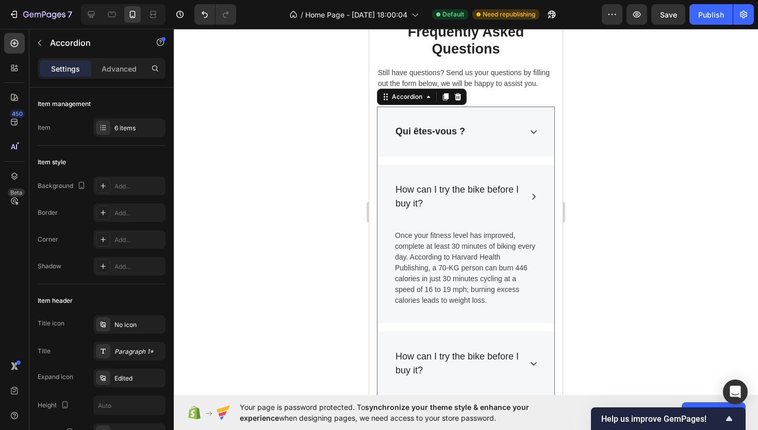
click at [434, 193] on p "How can I try the bike before I buy it?" at bounding box center [457, 197] width 124 height 28
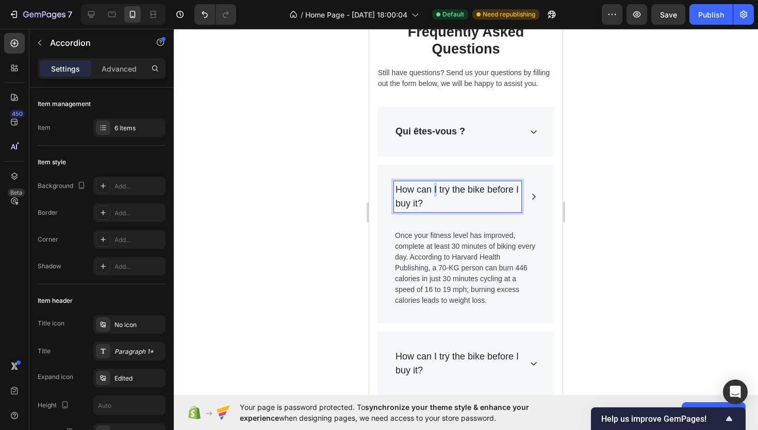
click at [434, 193] on p "How can I try the bike before I buy it?" at bounding box center [457, 197] width 124 height 28
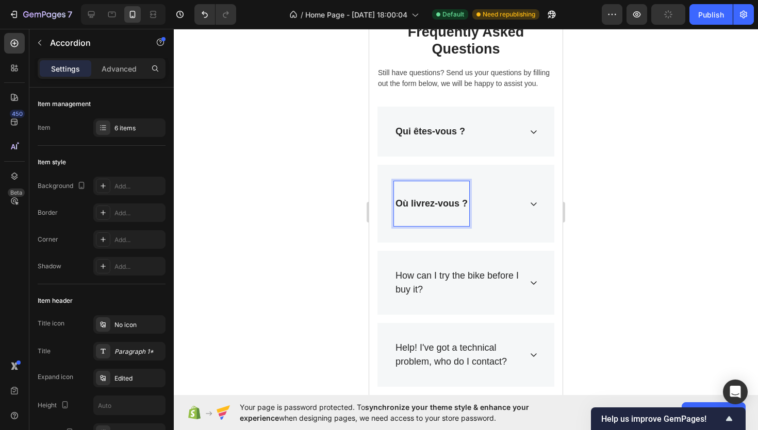
click at [396, 214] on p "Rich Text Editor. Editing area: main" at bounding box center [431, 218] width 72 height 14
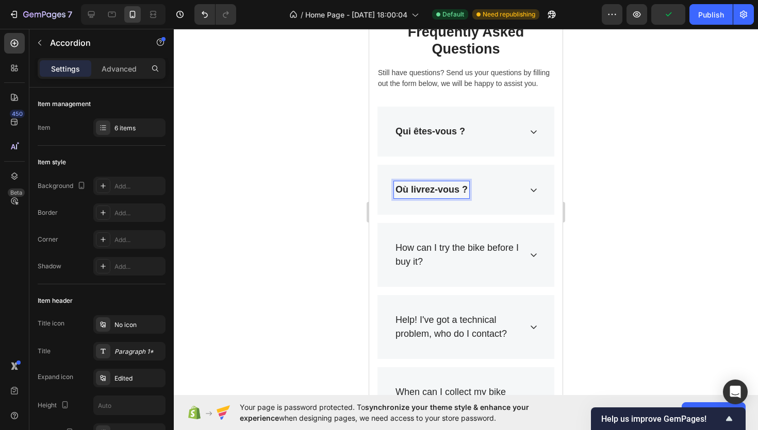
click at [495, 200] on div "Où livrez-vous ?" at bounding box center [465, 190] width 177 height 50
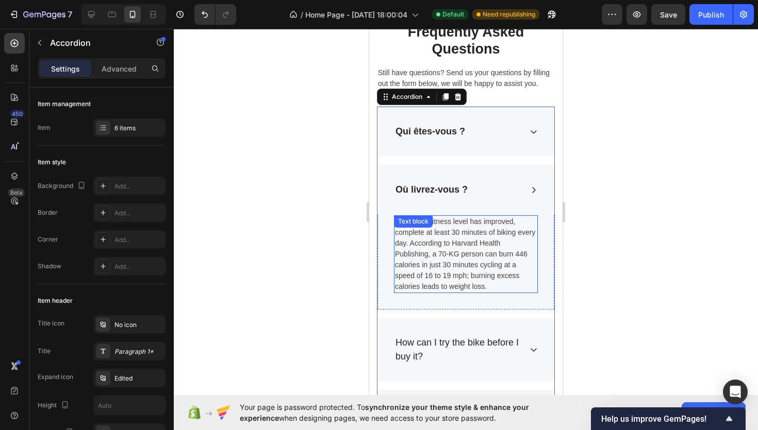
click at [448, 254] on p "Once your fitness level has improved, complete at least 30 minutes of biking ev…" at bounding box center [466, 254] width 142 height 76
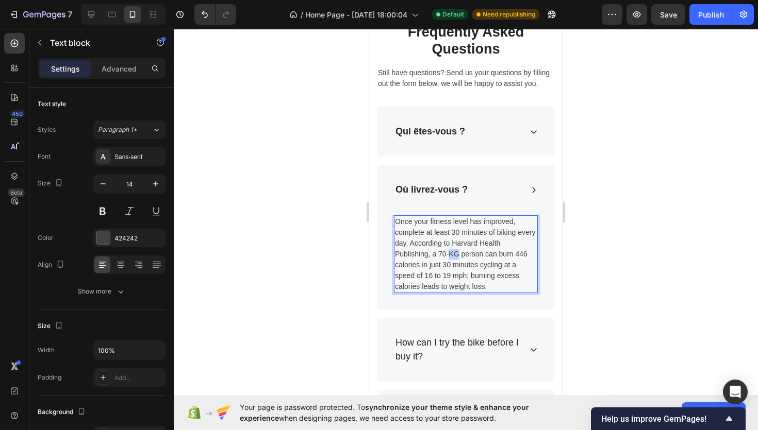
click at [448, 254] on p "Once your fitness level has improved, complete at least 30 minutes of biking ev…" at bounding box center [466, 254] width 142 height 76
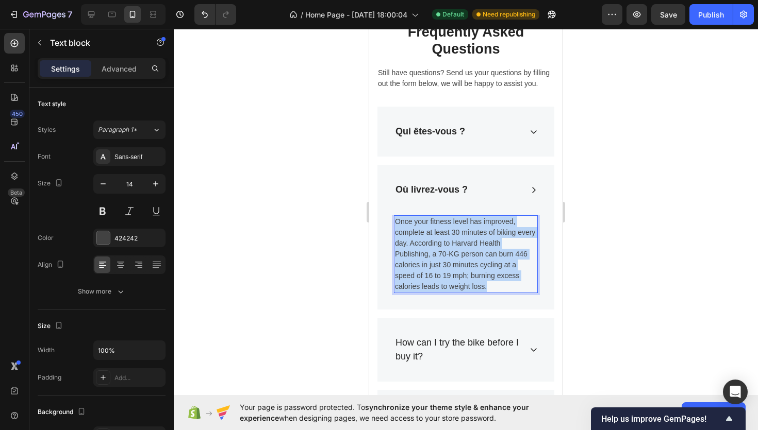
click at [448, 254] on p "Once your fitness level has improved, complete at least 30 minutes of biking ev…" at bounding box center [466, 254] width 142 height 76
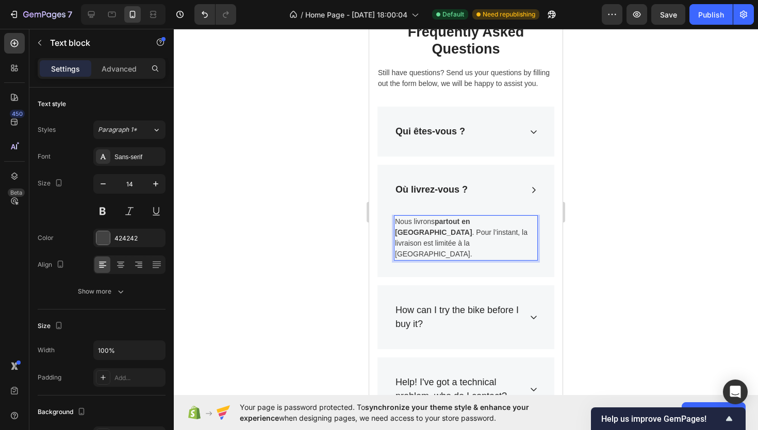
click at [628, 242] on div at bounding box center [466, 230] width 584 height 402
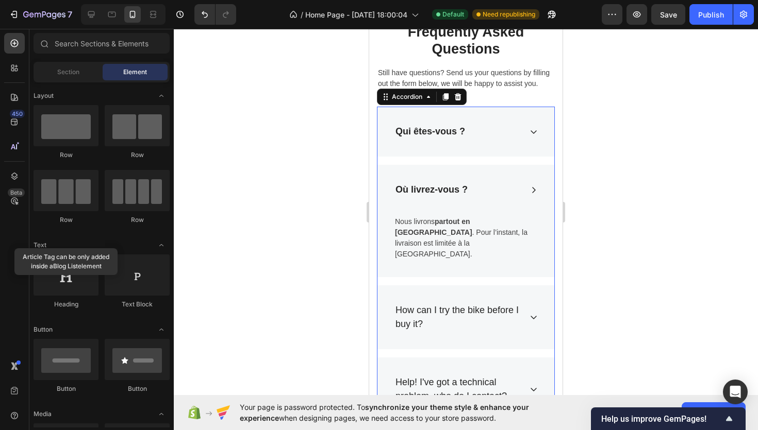
click at [539, 184] on div "Où livrez-vous ?" at bounding box center [465, 190] width 177 height 50
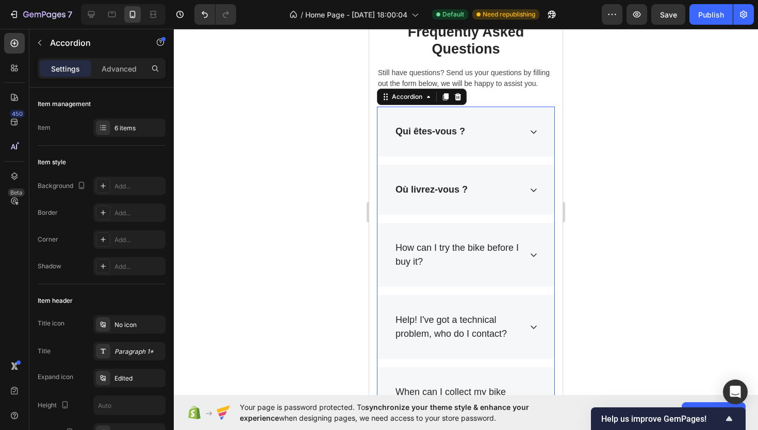
click at [533, 261] on div "How can I try the bike before I buy it?" at bounding box center [465, 255] width 177 height 64
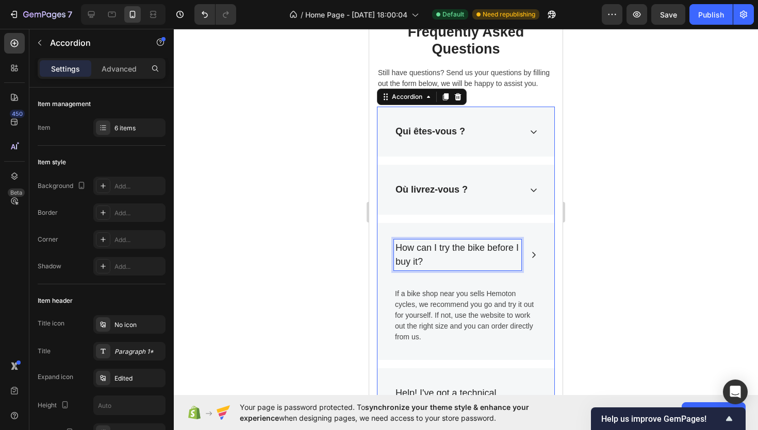
click at [454, 258] on p "How can I try the bike before I buy it?" at bounding box center [457, 255] width 124 height 28
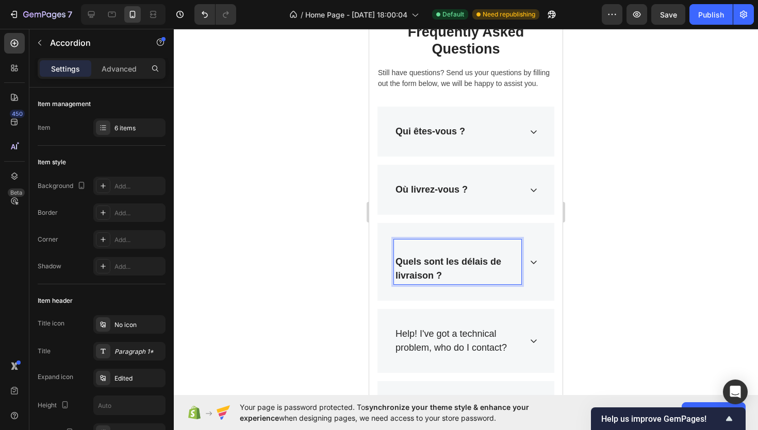
click at [394, 261] on div "Quels sont les délais de livraison ?" at bounding box center [457, 262] width 127 height 45
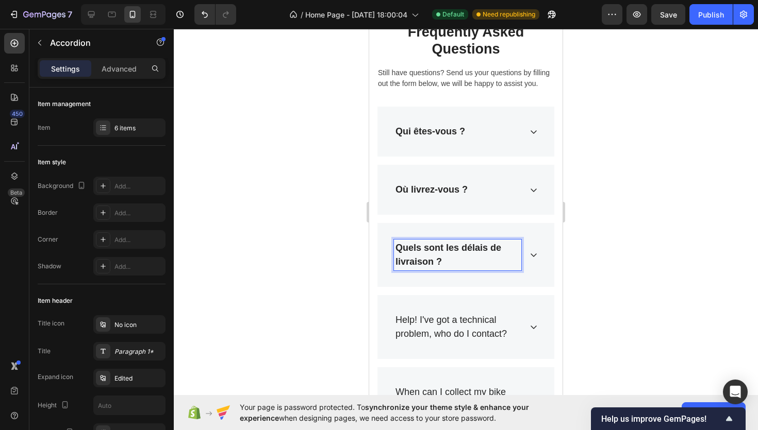
click at [409, 244] on strong "Quels sont les délais de livraison ?" at bounding box center [448, 255] width 106 height 24
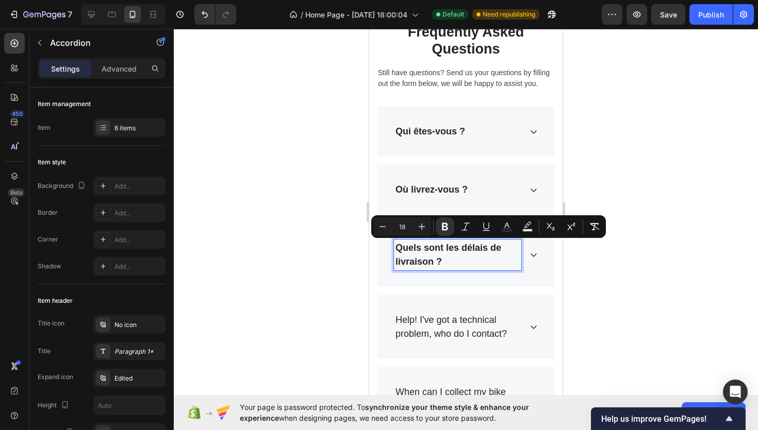
click at [430, 260] on strong "Quels sont les délais de livraison ?" at bounding box center [448, 255] width 106 height 24
click at [445, 228] on icon "Editor contextual toolbar" at bounding box center [445, 227] width 10 height 10
click at [443, 197] on div "Où livrez-vous ?" at bounding box center [431, 189] width 75 height 17
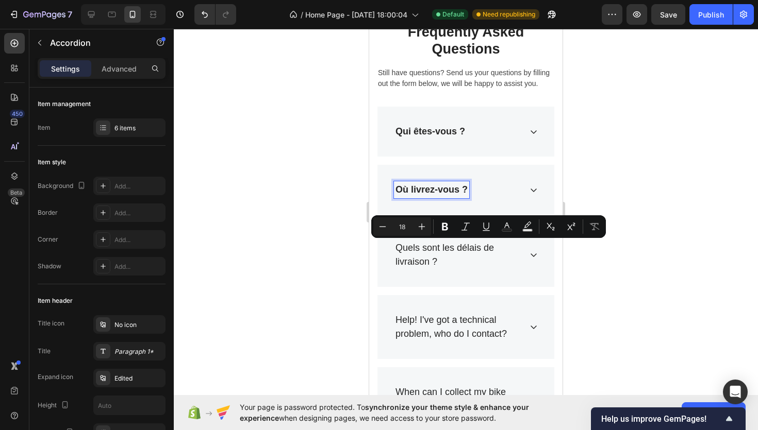
click at [489, 188] on div "Où livrez-vous ?" at bounding box center [457, 189] width 127 height 17
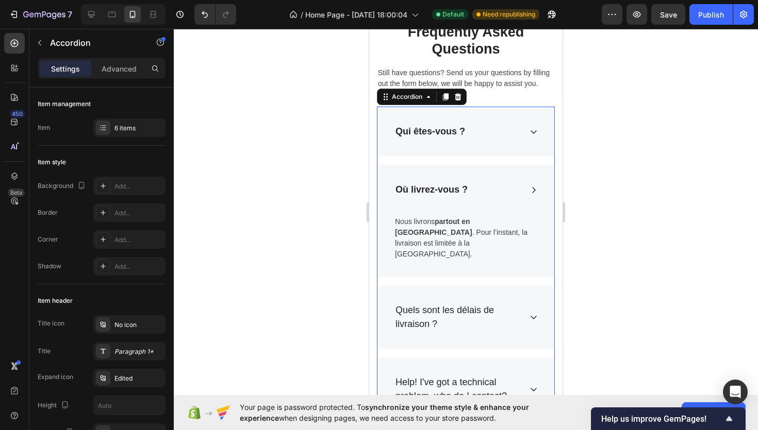
click at [449, 188] on strong "Où livrez-vous ?" at bounding box center [431, 190] width 72 height 10
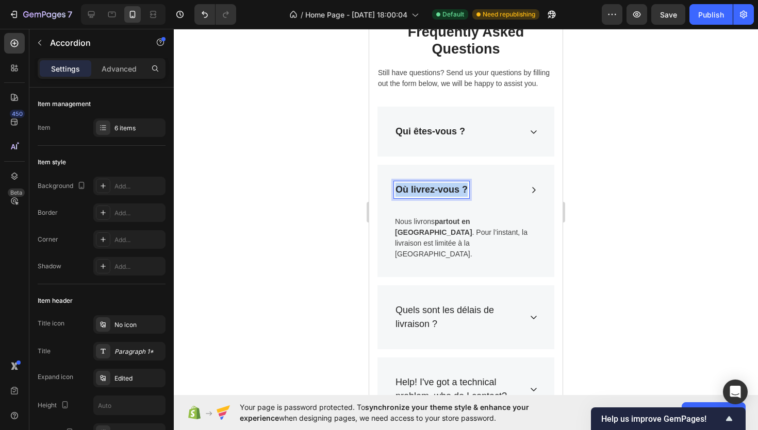
click at [449, 188] on strong "Où livrez-vous ?" at bounding box center [431, 190] width 72 height 10
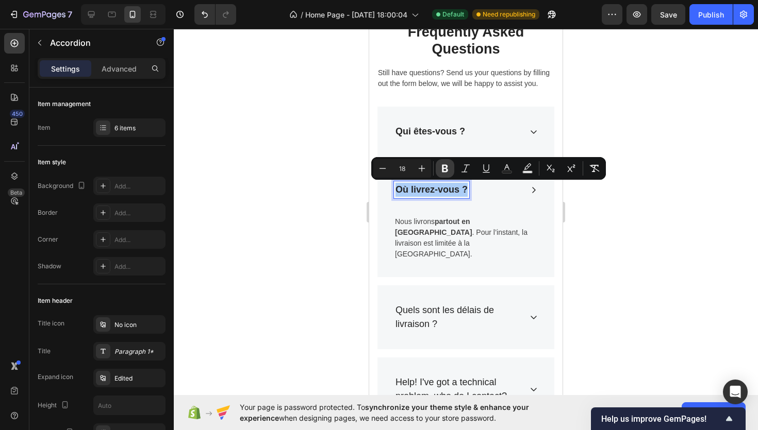
click at [449, 169] on icon "Editor contextual toolbar" at bounding box center [445, 168] width 10 height 10
click at [439, 129] on strong "Qui êtes-vous ?" at bounding box center [430, 131] width 70 height 10
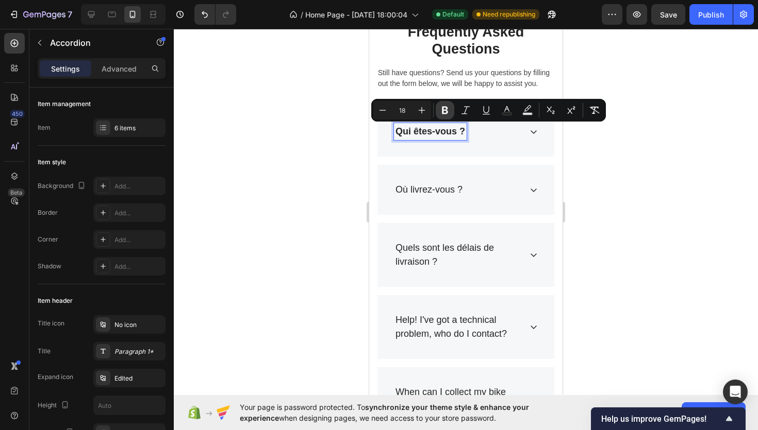
click at [448, 108] on icon "Editor contextual toolbar" at bounding box center [445, 110] width 10 height 10
click at [308, 255] on div at bounding box center [466, 230] width 584 height 402
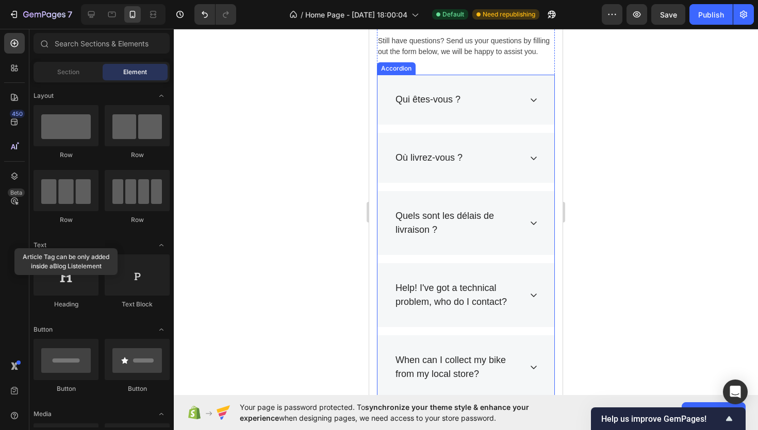
scroll to position [1083, 0]
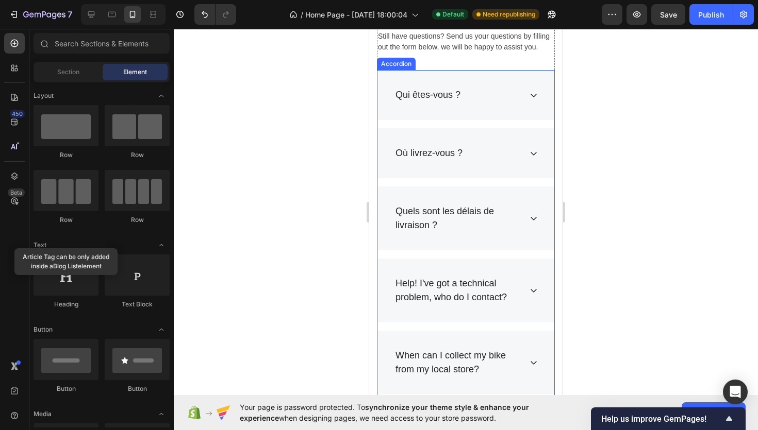
click at [533, 281] on div "Help! I've got a technical problem, who do I contact?" at bounding box center [465, 291] width 177 height 64
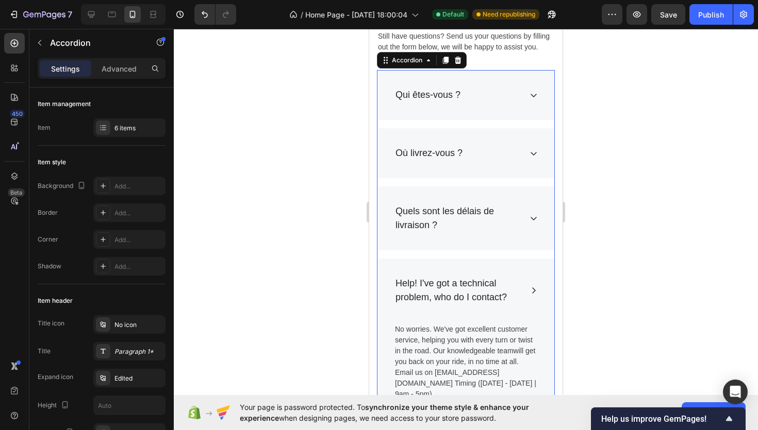
click at [541, 220] on div "Quels sont les délais de livraison ?" at bounding box center [465, 219] width 177 height 64
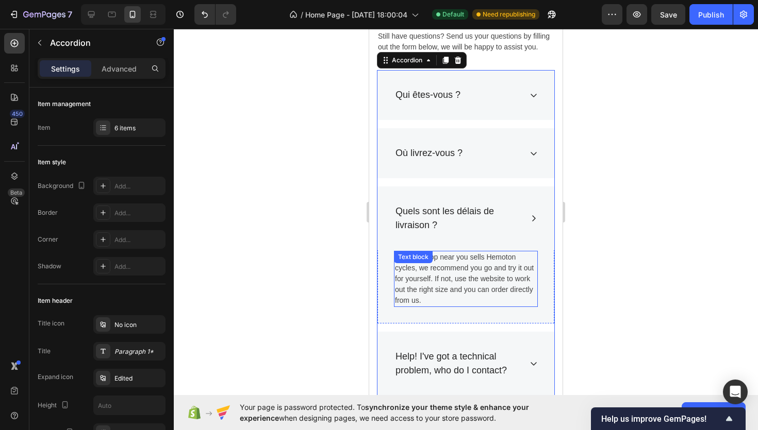
click at [447, 257] on div "If a bike shop near you sells Hemoton cycles, we recommend you go and try it ou…" at bounding box center [466, 279] width 144 height 56
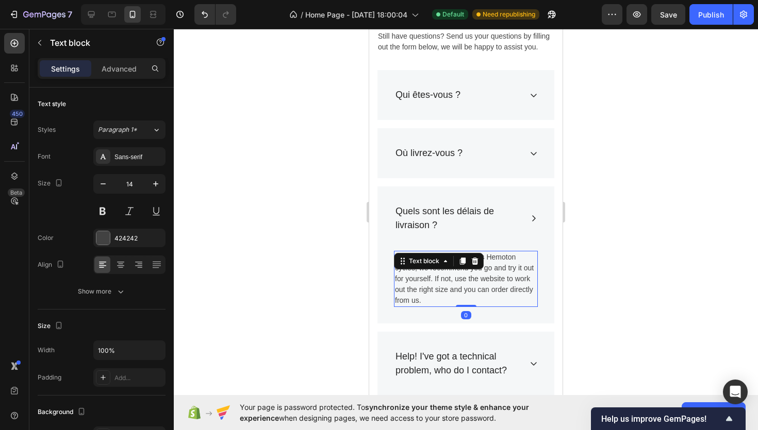
click at [447, 257] on icon at bounding box center [445, 261] width 8 height 8
click at [451, 300] on p "If a bike shop near you sells Hemoton cycles, we recommend you go and try it ou…" at bounding box center [466, 279] width 142 height 54
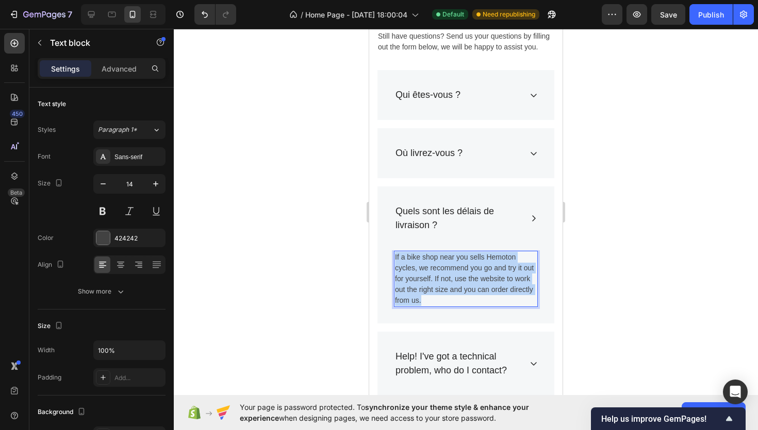
click at [451, 300] on p "If a bike shop near you sells Hemoton cycles, we recommend you go and try it ou…" at bounding box center [466, 279] width 142 height 54
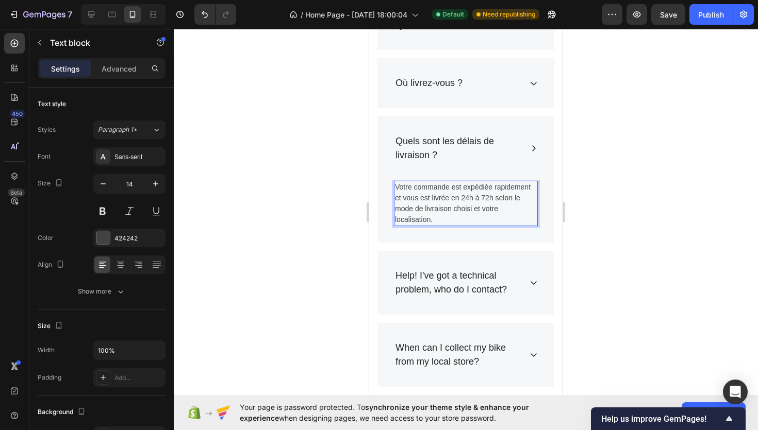
scroll to position [1178, 0]
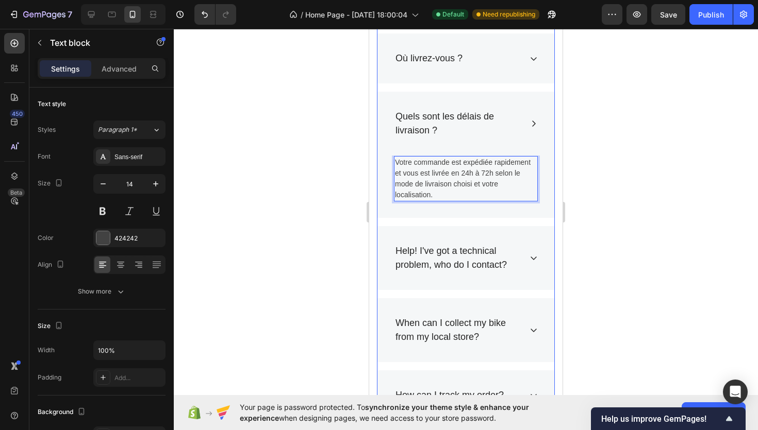
click at [541, 256] on div "Help! I've got a technical problem, who do I contact?" at bounding box center [465, 258] width 177 height 64
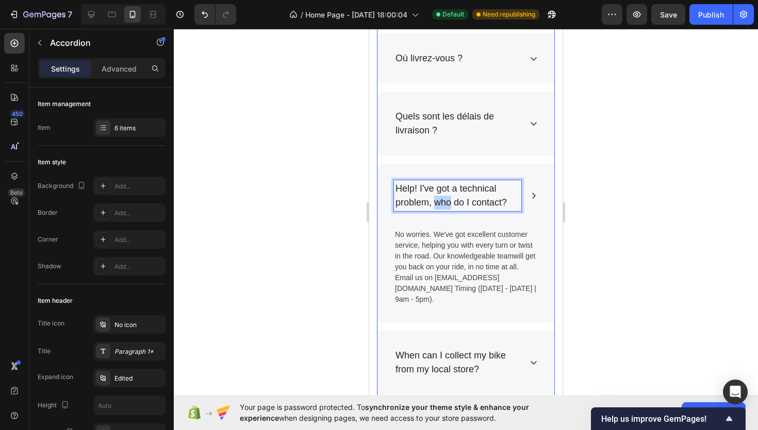
click at [447, 201] on p "Help! I've got a technical problem, who do I contact?" at bounding box center [457, 196] width 124 height 28
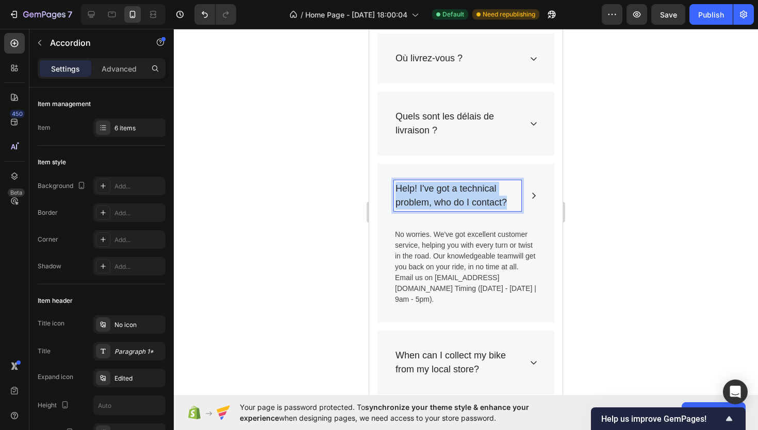
click at [447, 201] on p "Help! I've got a technical problem, who do I contact?" at bounding box center [457, 196] width 124 height 28
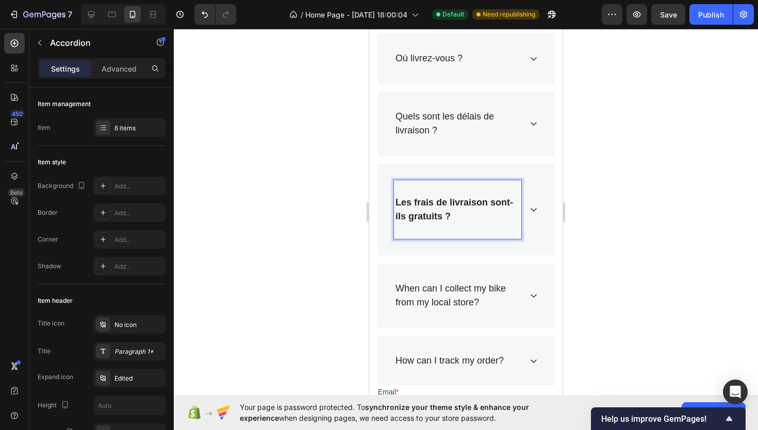
click at [447, 201] on strong "Les frais de livraison sont-ils gratuits ?" at bounding box center [454, 209] width 118 height 24
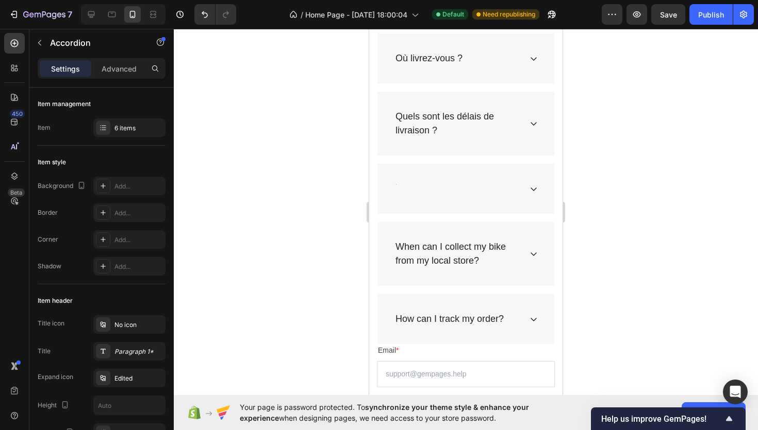
scroll to position [1176, 0]
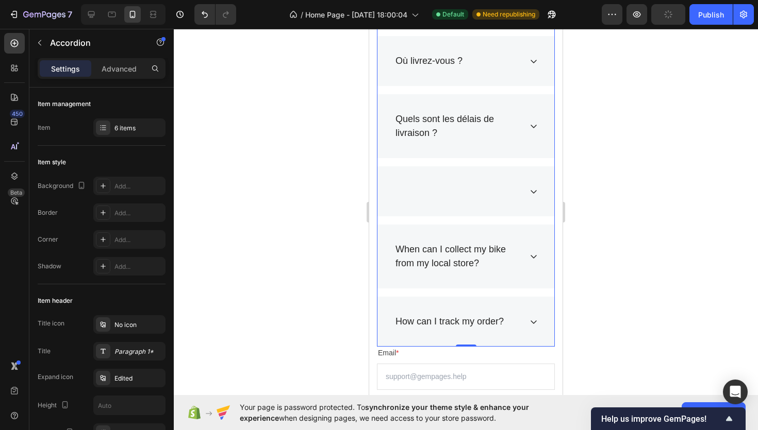
click at [438, 196] on div at bounding box center [457, 191] width 127 height 17
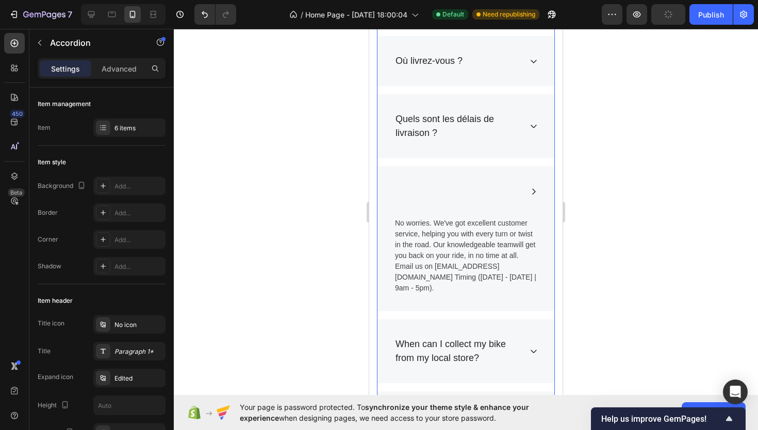
click at [438, 196] on div at bounding box center [457, 191] width 127 height 17
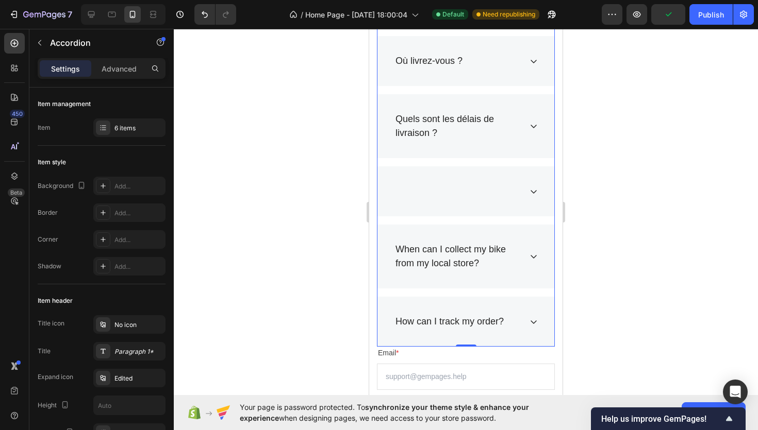
click at [425, 191] on div at bounding box center [457, 191] width 127 height 17
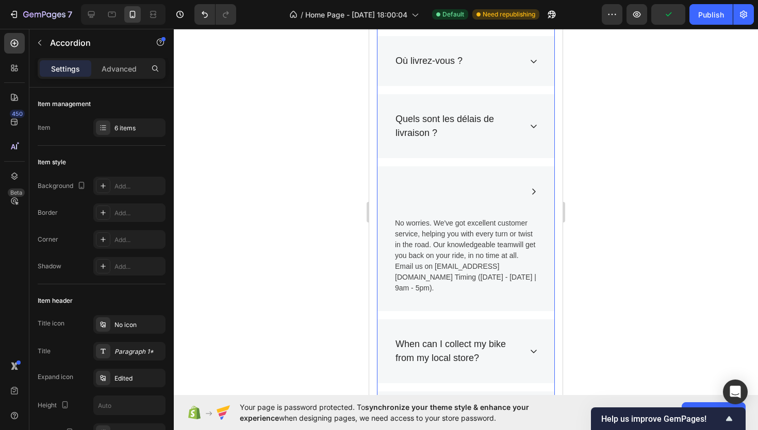
click at [407, 201] on div at bounding box center [465, 191] width 177 height 50
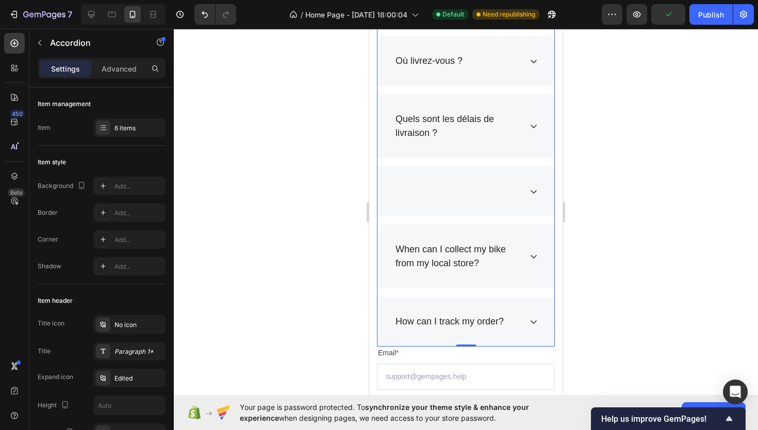
click at [412, 189] on div at bounding box center [457, 191] width 127 height 17
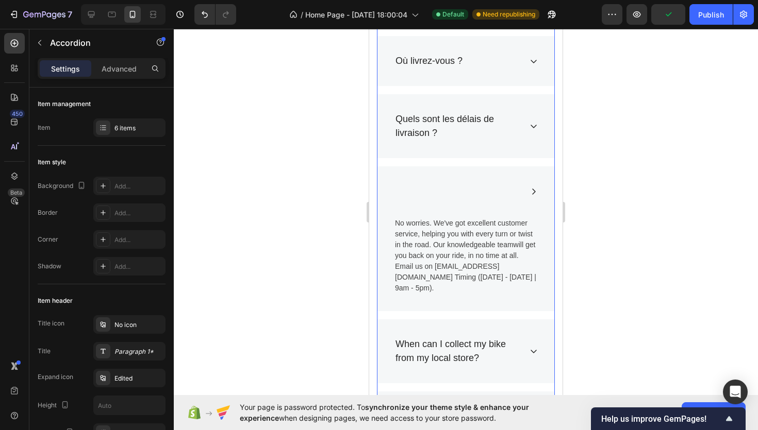
click at [524, 185] on div at bounding box center [465, 191] width 177 height 50
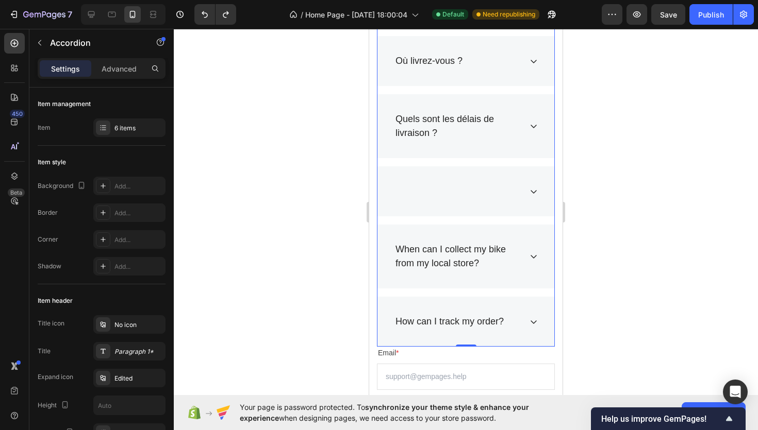
click at [667, 106] on div at bounding box center [466, 230] width 584 height 402
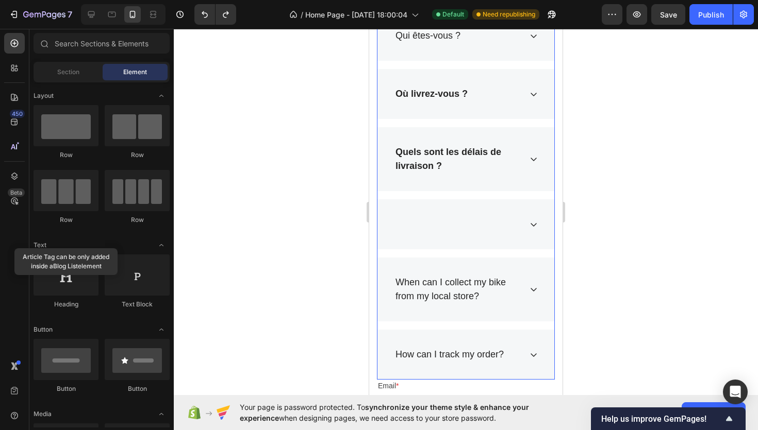
scroll to position [1142, 0]
click at [476, 210] on div at bounding box center [465, 225] width 177 height 50
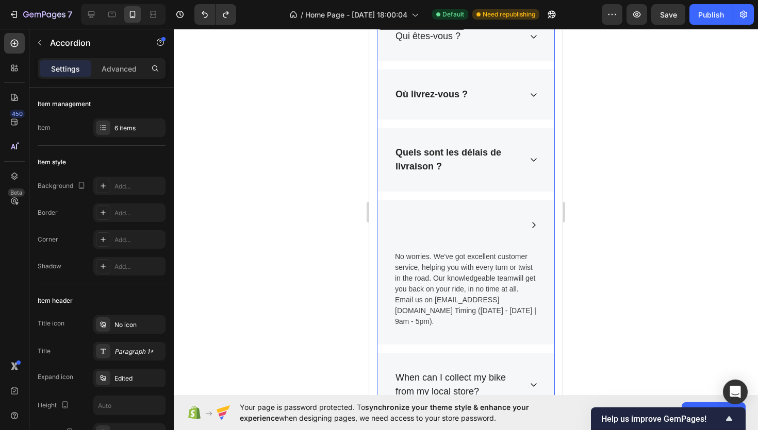
click at [441, 231] on div at bounding box center [457, 224] width 127 height 17
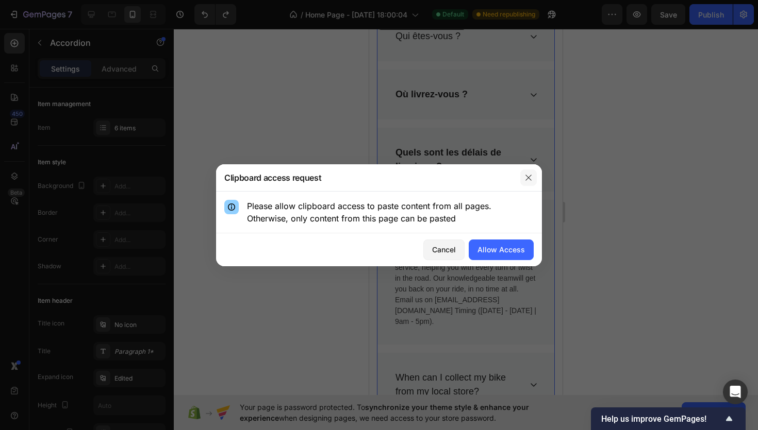
click at [523, 177] on button "button" at bounding box center [528, 178] width 16 height 16
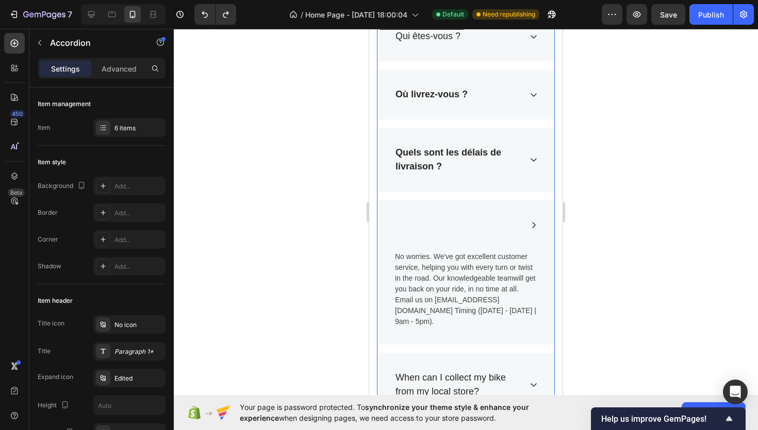
click at [462, 206] on div at bounding box center [465, 225] width 177 height 50
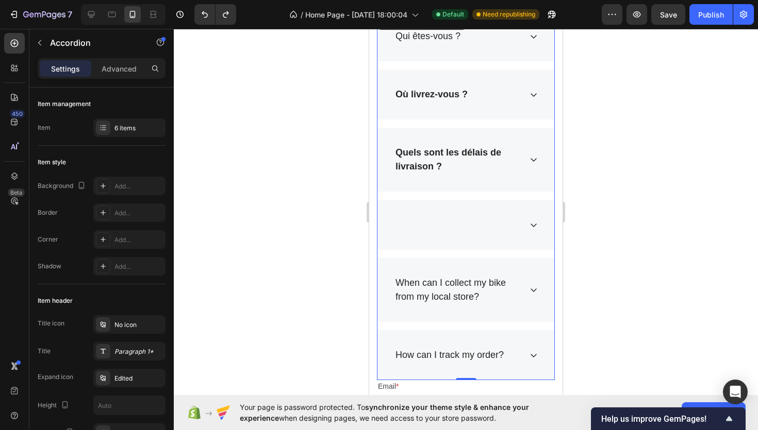
click at [451, 215] on div at bounding box center [465, 225] width 177 height 50
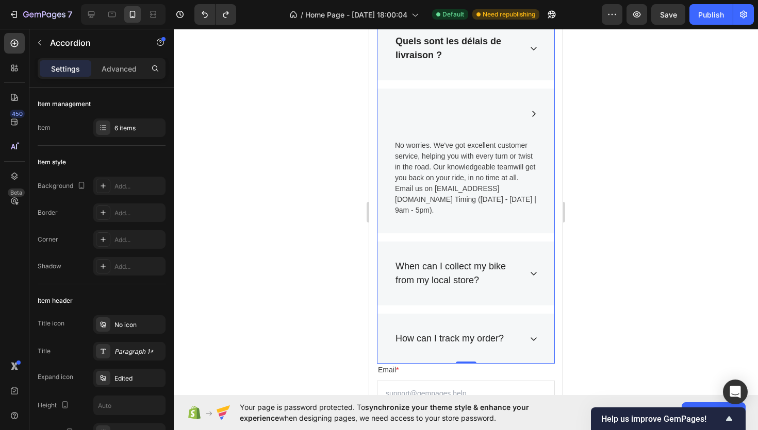
scroll to position [1254, 0]
click at [424, 103] on div at bounding box center [465, 113] width 177 height 50
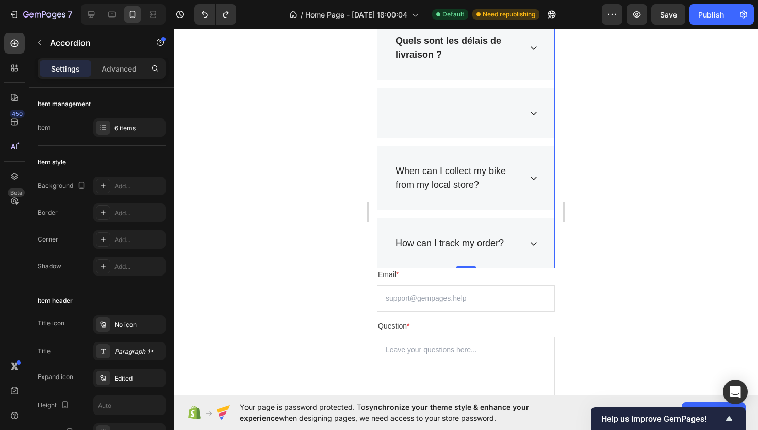
click at [417, 124] on div at bounding box center [465, 113] width 177 height 50
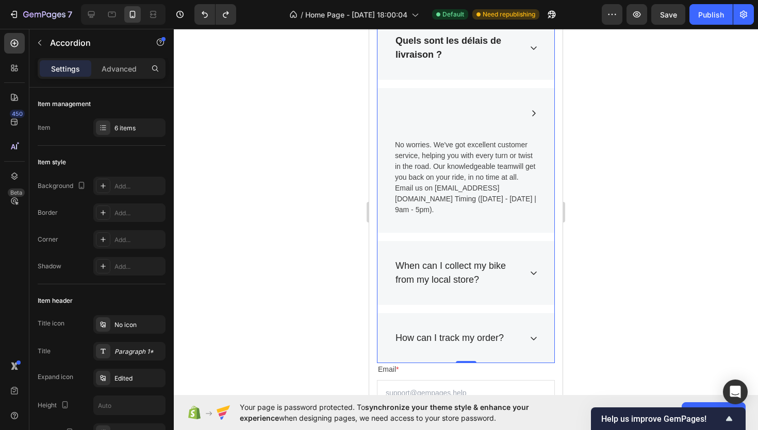
click at [417, 115] on div at bounding box center [457, 113] width 127 height 17
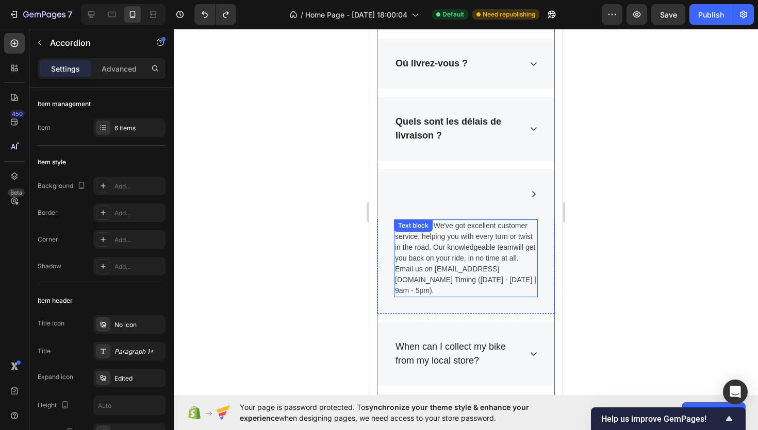
scroll to position [1171, 0]
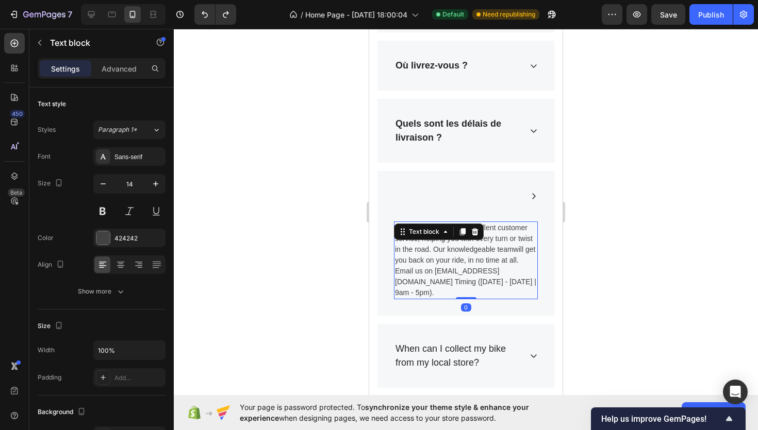
click at [439, 247] on p "No worries. We've got excellent customer service, helping you with every turn o…" at bounding box center [466, 261] width 142 height 76
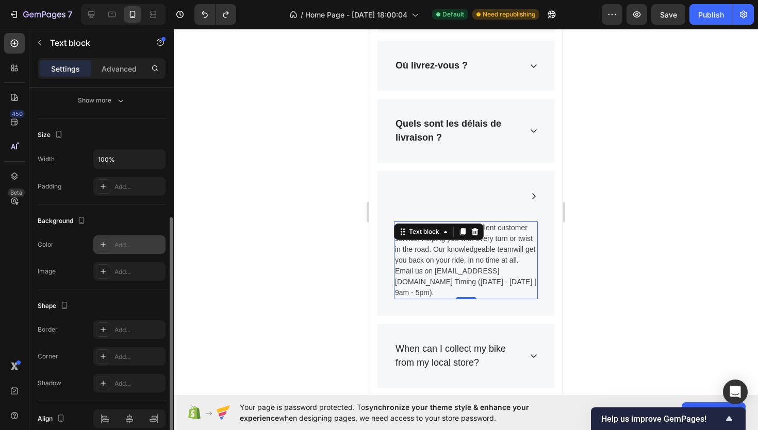
scroll to position [239, 0]
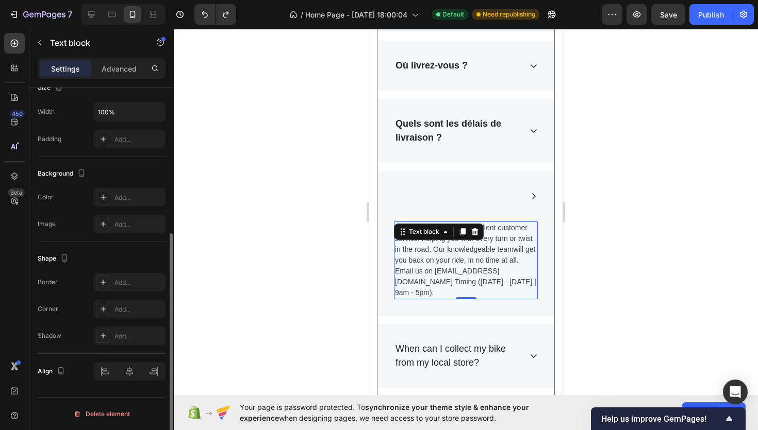
click at [406, 179] on div at bounding box center [465, 196] width 177 height 50
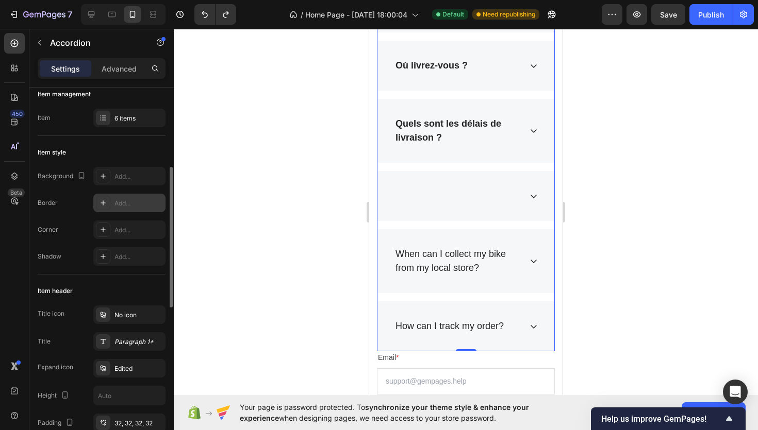
scroll to position [0, 0]
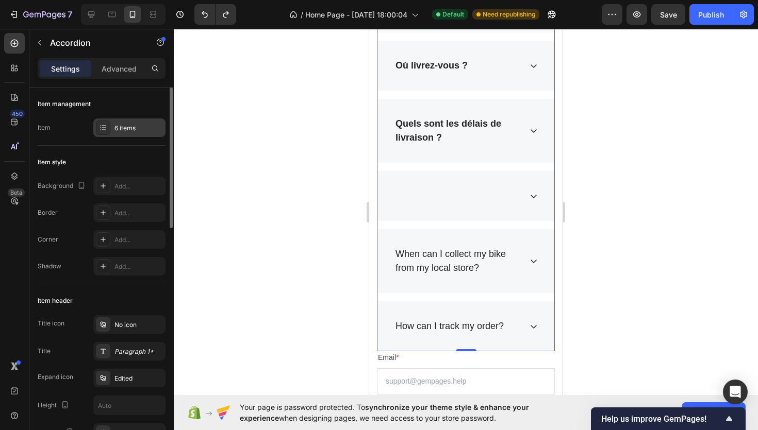
click at [121, 125] on div "6 items" at bounding box center [138, 128] width 48 height 9
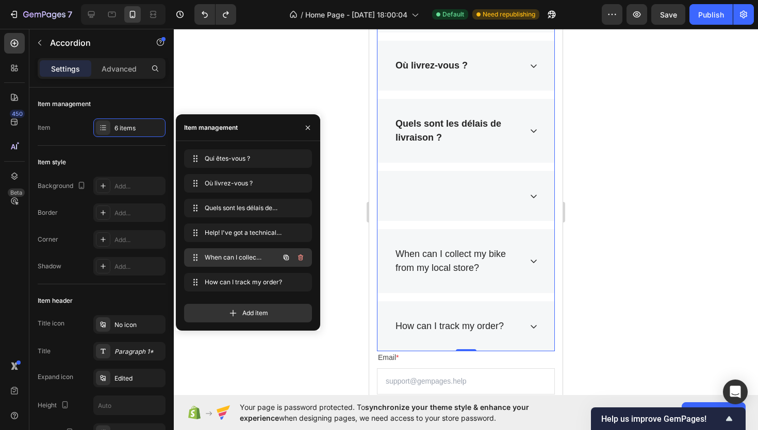
click at [262, 258] on span "When can I collect my bike from my local store?" at bounding box center [234, 257] width 58 height 9
click at [234, 237] on span "Help! I've got a technical problem, who do I contact?" at bounding box center [234, 232] width 58 height 9
click at [234, 237] on span "Help! I've got a technical problem, who do I contact?" at bounding box center [241, 232] width 76 height 9
click at [240, 235] on span "Help! I've got a technical problem, who do I contact?" at bounding box center [234, 232] width 58 height 9
click at [240, 235] on span "Help! I've got a technical problem, who do I contact?" at bounding box center [241, 232] width 76 height 9
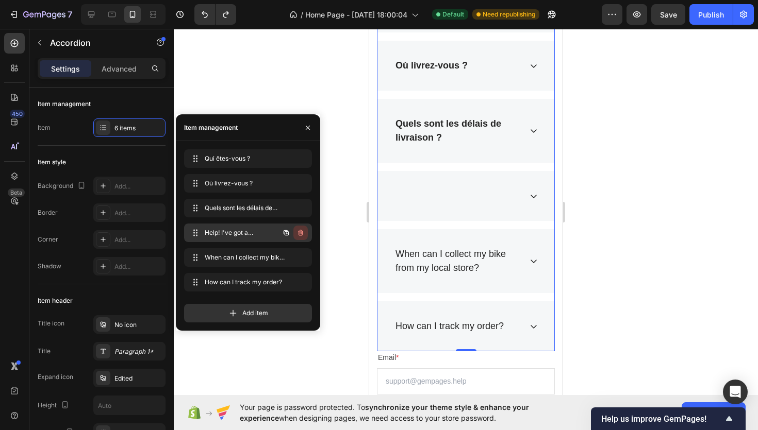
click at [300, 231] on icon "button" at bounding box center [300, 233] width 5 height 6
click at [300, 231] on div "Delete" at bounding box center [293, 232] width 19 height 9
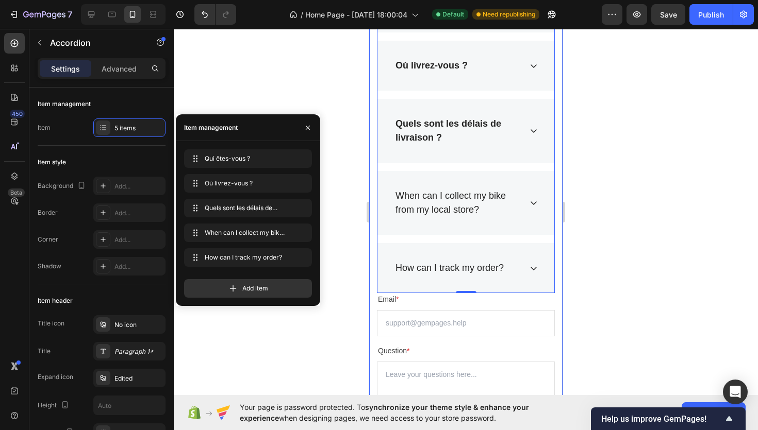
click at [341, 233] on div at bounding box center [466, 230] width 584 height 402
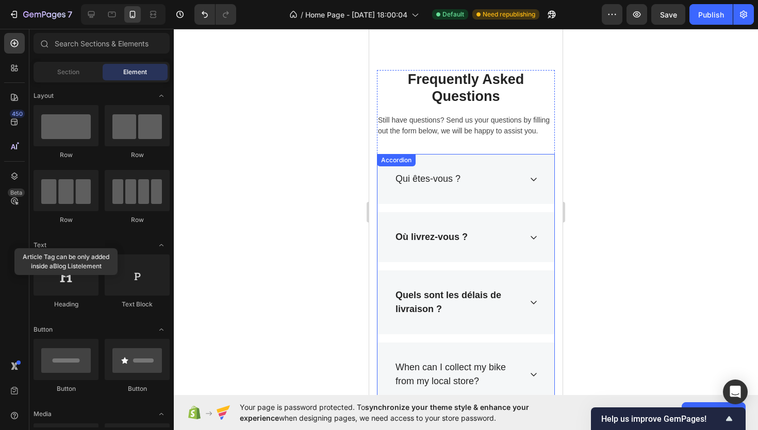
scroll to position [1094, 0]
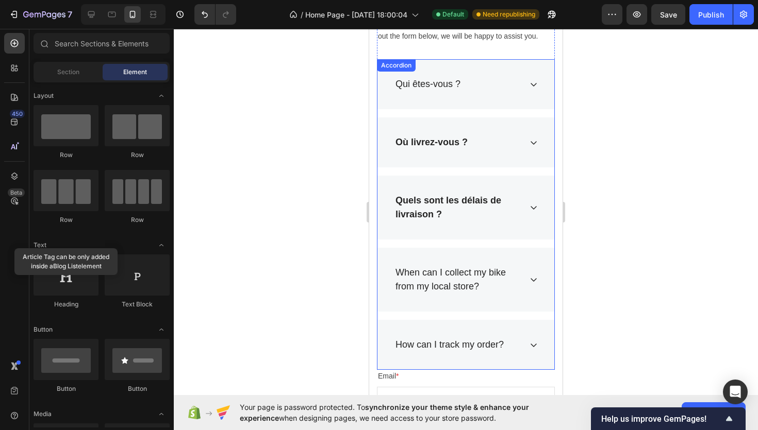
click at [499, 154] on div "Où livrez-vous ?" at bounding box center [465, 143] width 177 height 50
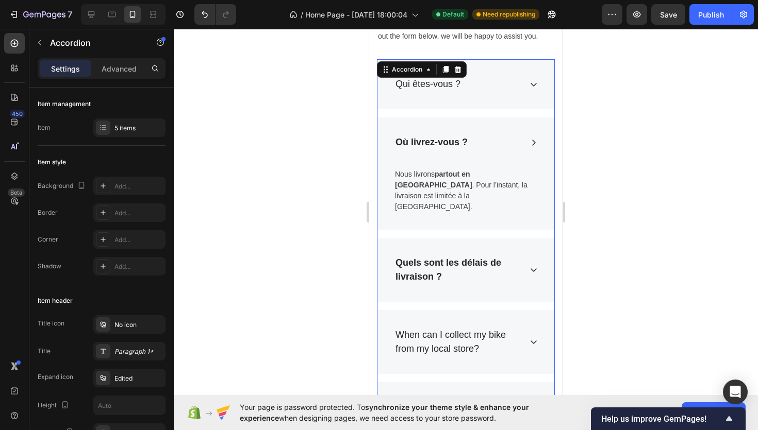
click at [526, 250] on div "Quels sont les délais de livraison ?" at bounding box center [465, 270] width 177 height 64
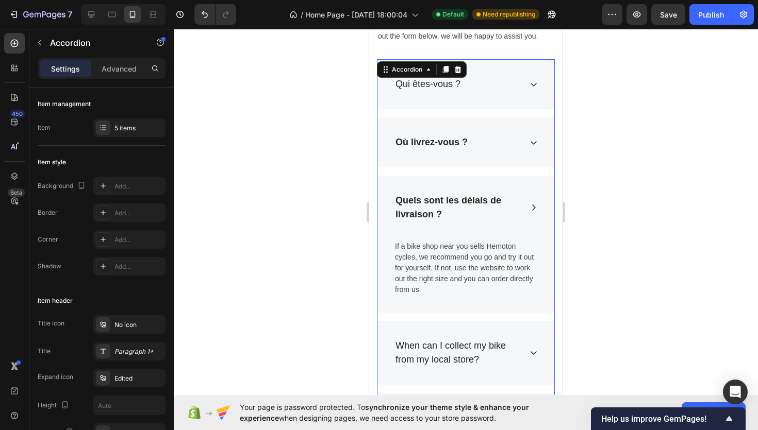
click at [529, 342] on div "When can I collect my bike from my local store?" at bounding box center [465, 353] width 177 height 64
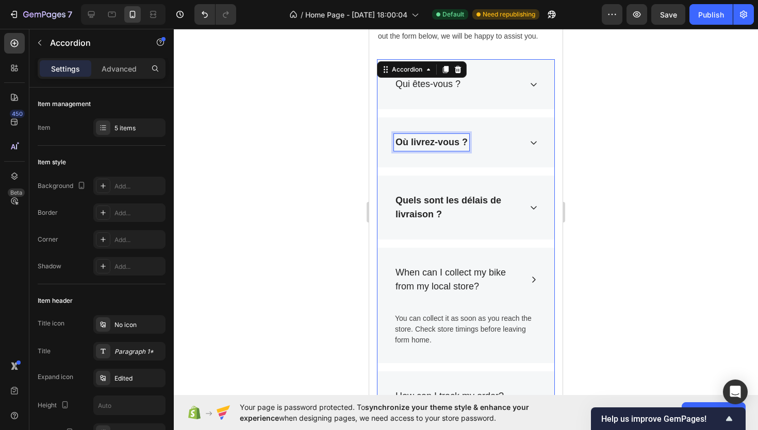
click at [439, 141] on strong "Où livrez-vous ?" at bounding box center [431, 142] width 72 height 10
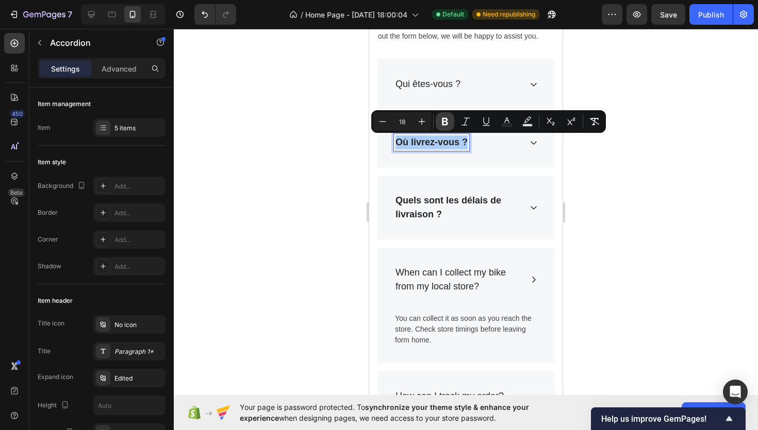
click at [445, 119] on icon "Editor contextual toolbar" at bounding box center [445, 122] width 6 height 8
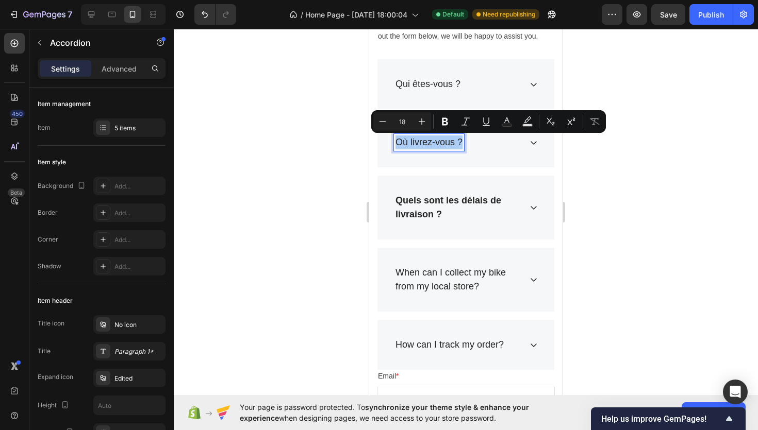
click at [329, 105] on div at bounding box center [466, 230] width 584 height 402
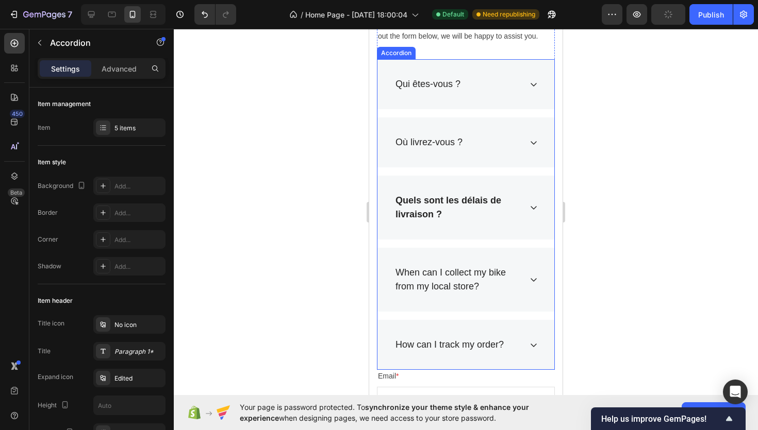
click at [495, 99] on div "Qui êtes-vous ?" at bounding box center [465, 84] width 177 height 50
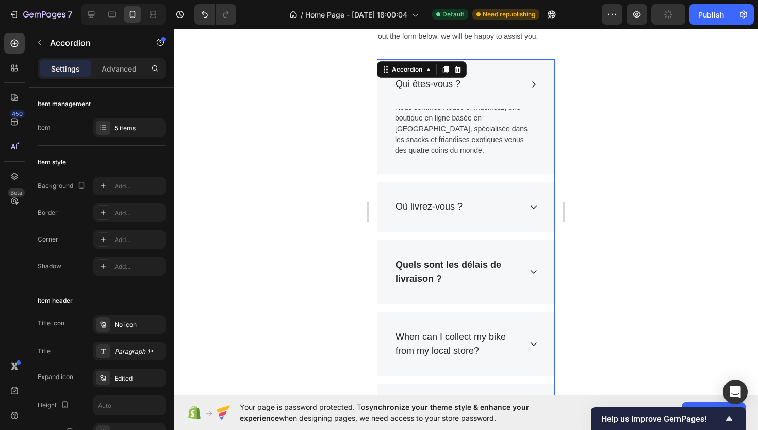
click at [524, 198] on div "Où livrez-vous ?" at bounding box center [465, 207] width 177 height 50
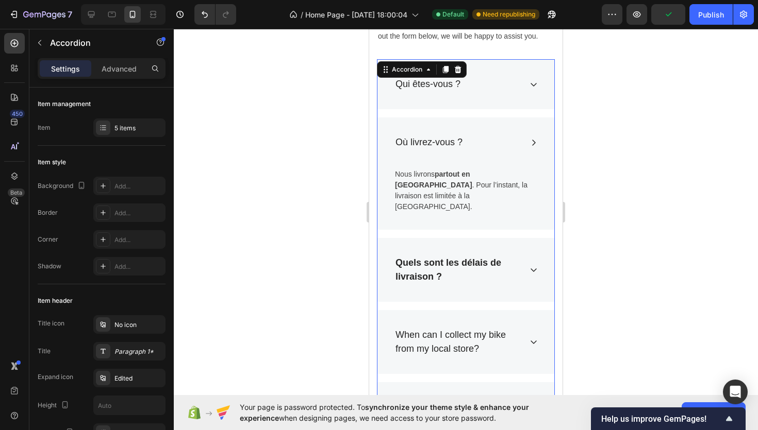
click at [537, 90] on div "Qui êtes-vous ?" at bounding box center [465, 84] width 177 height 50
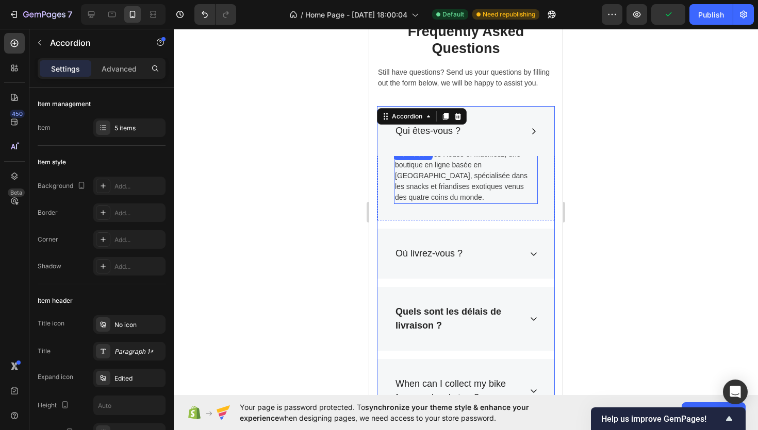
scroll to position [1046, 0]
click at [470, 176] on p "Nous sommes House of Muchiesz, une boutique en ligne basée en France, spécialis…" at bounding box center [466, 177] width 142 height 54
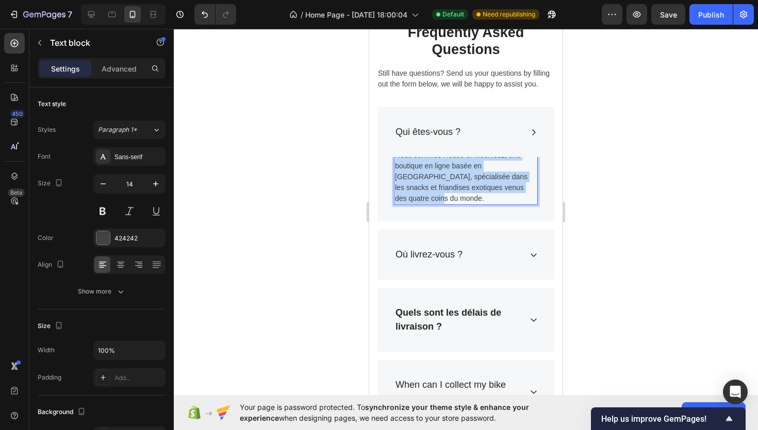
click at [469, 187] on p "Nous sommes House of Muchiesz, une boutique en ligne basée en France, spécialis…" at bounding box center [466, 177] width 142 height 54
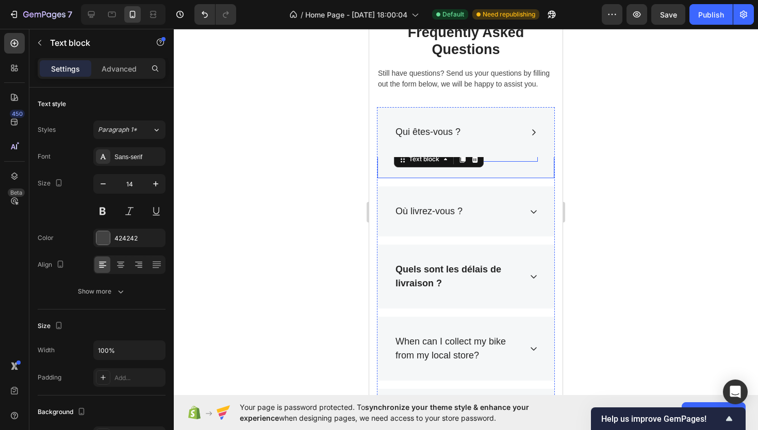
click at [578, 162] on div at bounding box center [466, 230] width 584 height 402
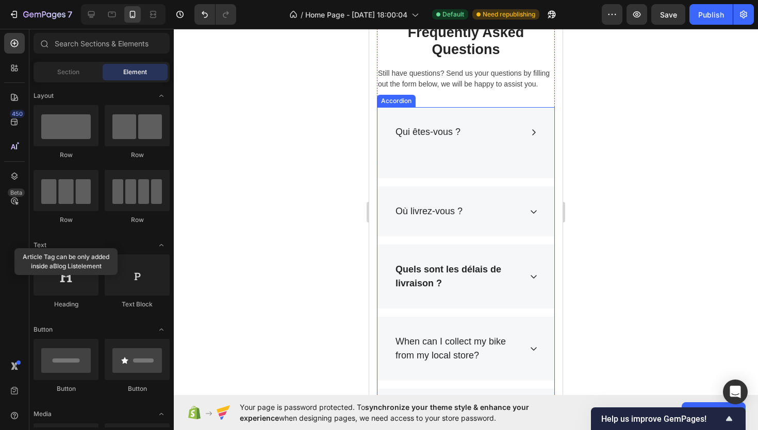
click at [495, 132] on div "Qui êtes-vous ?" at bounding box center [457, 132] width 127 height 17
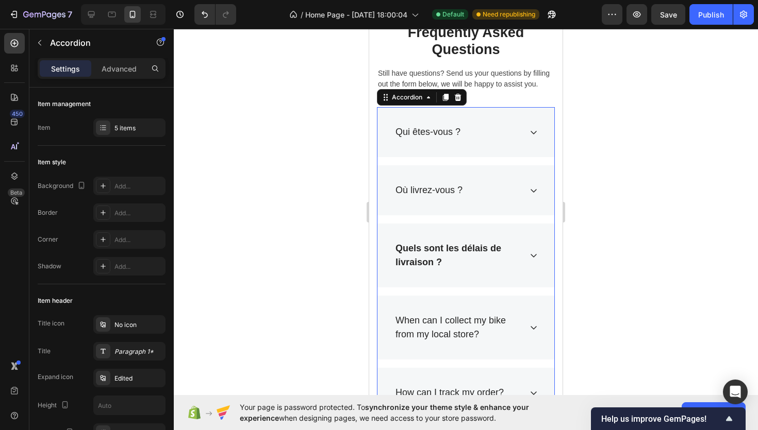
click at [491, 135] on div "Qui êtes-vous ?" at bounding box center [457, 132] width 127 height 17
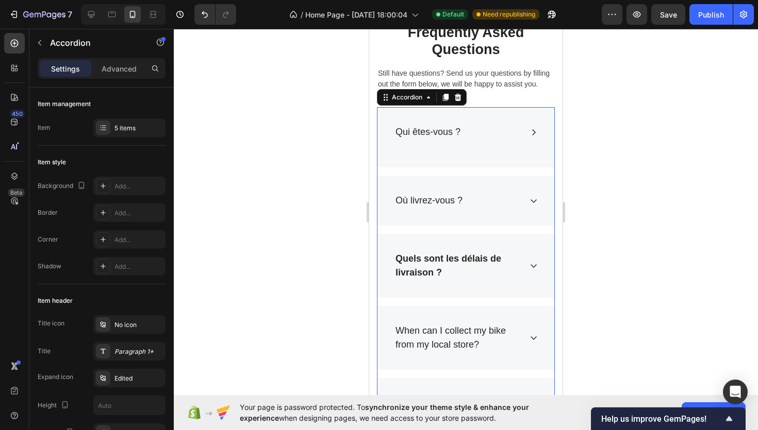
click at [434, 156] on div "Qui êtes-vous ?" at bounding box center [465, 132] width 177 height 50
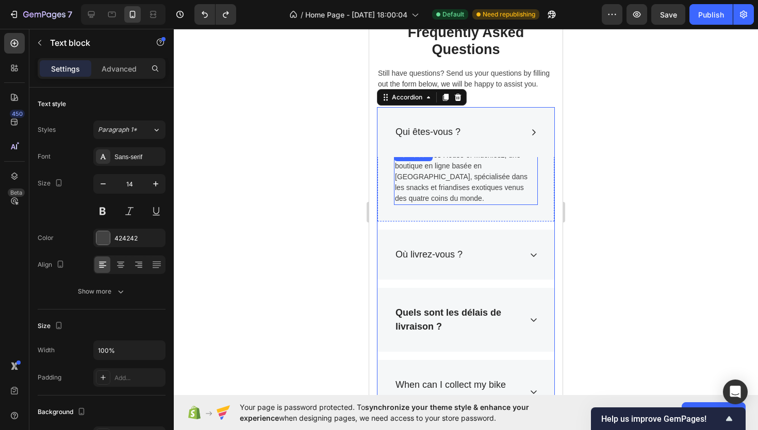
click at [436, 172] on p "Nous sommes House of Muchiesz, une boutique en ligne basée en France, spécialis…" at bounding box center [466, 177] width 142 height 54
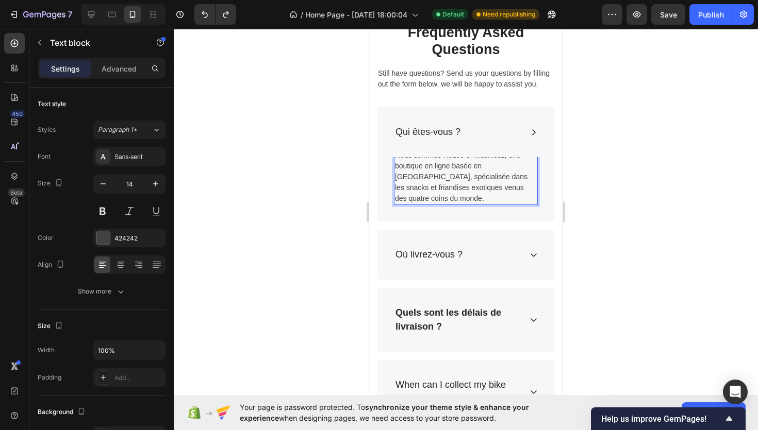
click at [436, 172] on p "Nous sommes House of Muchiesz, une boutique en ligne basée en France, spécialis…" at bounding box center [466, 177] width 142 height 54
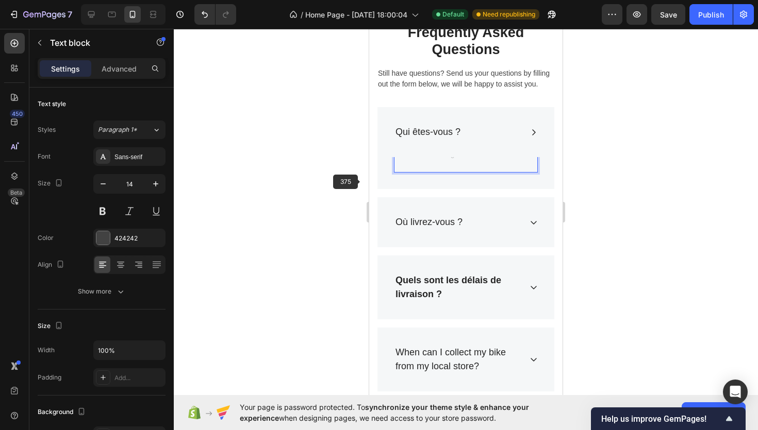
click at [306, 188] on div at bounding box center [466, 230] width 584 height 402
click at [428, 162] on p "Rich Text Editor. Editing area: main" at bounding box center [466, 166] width 142 height 11
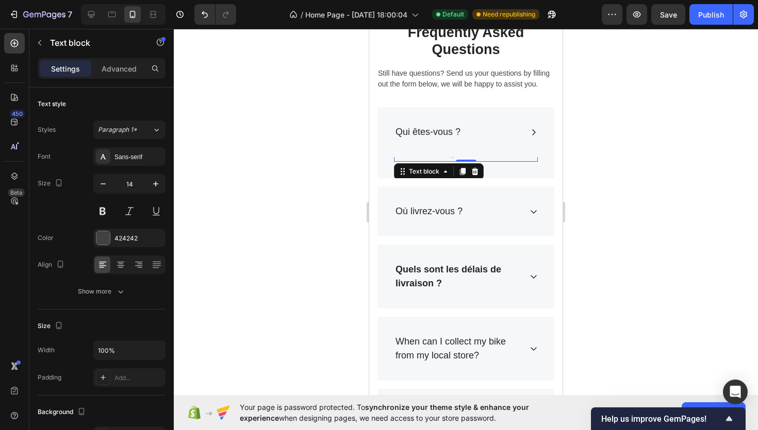
click at [257, 109] on div at bounding box center [466, 230] width 584 height 402
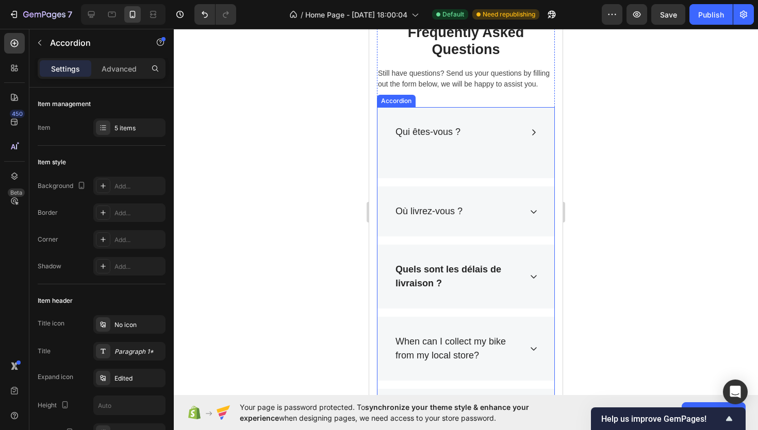
click at [481, 133] on div "Qui êtes-vous ?" at bounding box center [457, 132] width 127 height 17
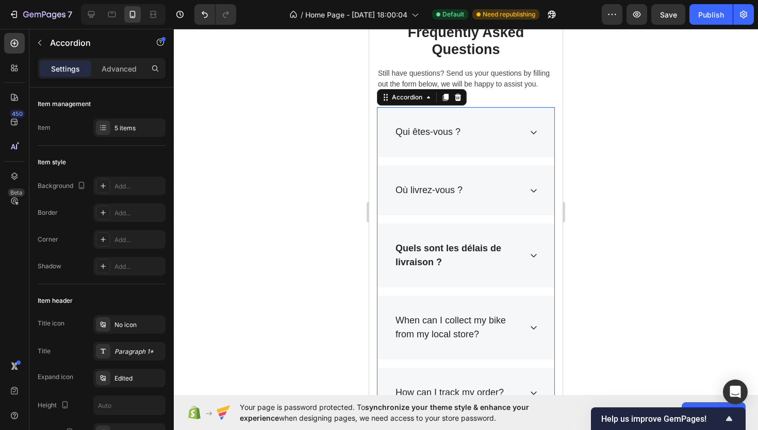
click at [476, 141] on div "Qui êtes-vous ?" at bounding box center [465, 132] width 177 height 50
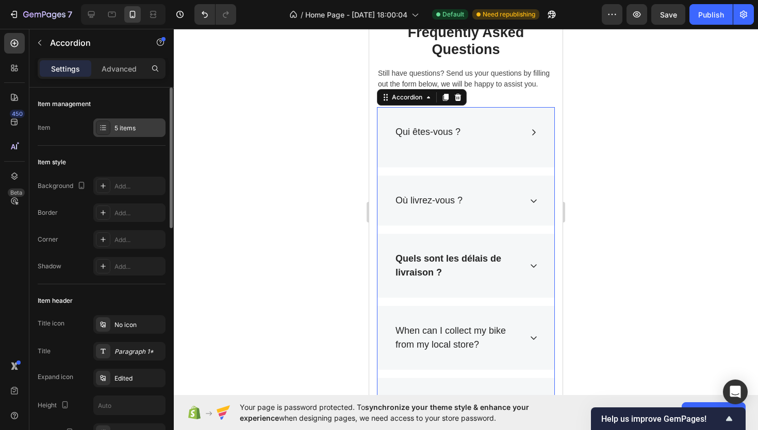
click at [126, 136] on div "5 items" at bounding box center [129, 128] width 72 height 19
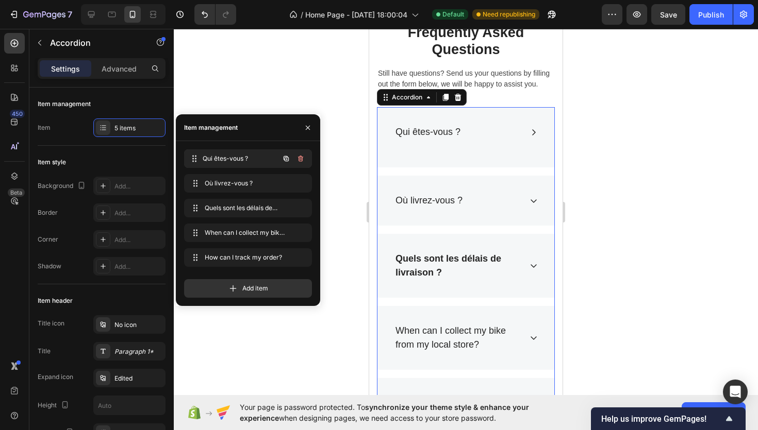
click at [226, 162] on span "Qui êtes-vous ?" at bounding box center [241, 158] width 76 height 9
click at [248, 158] on span "Qui êtes-vous ?" at bounding box center [234, 158] width 58 height 9
click at [427, 148] on div "Qui êtes-vous ?" at bounding box center [465, 132] width 177 height 50
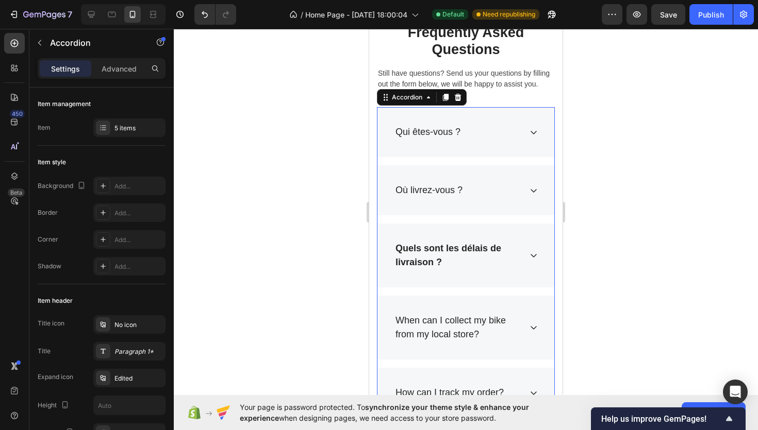
click at [464, 132] on div "Qui êtes-vous ?" at bounding box center [457, 132] width 127 height 17
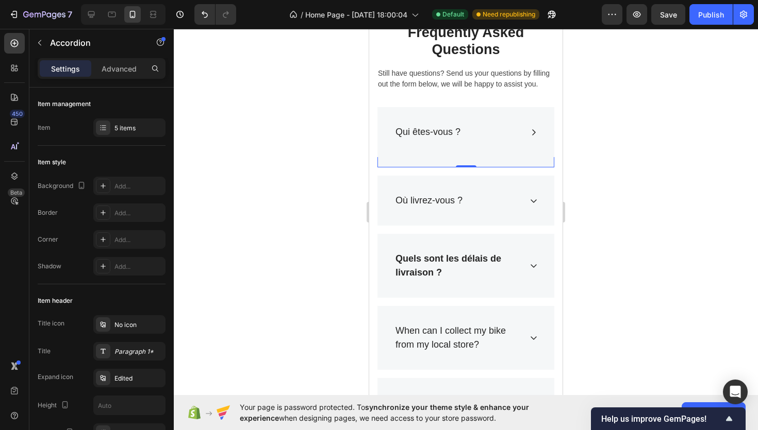
click at [426, 163] on div "Text block Row 0" at bounding box center [465, 158] width 177 height 19
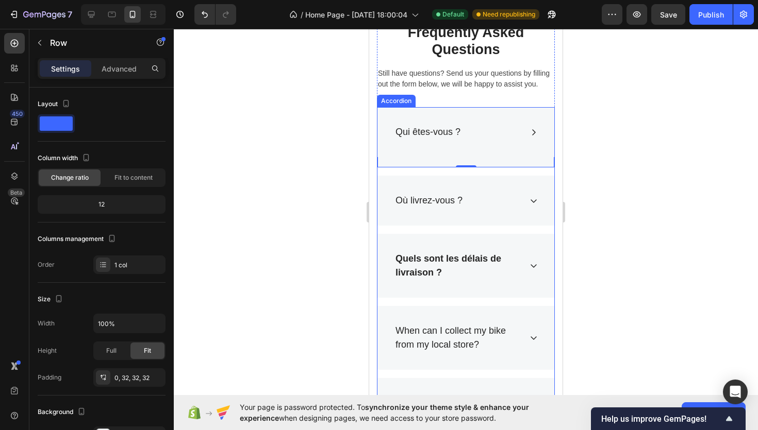
click at [432, 145] on div "Qui êtes-vous ?" at bounding box center [465, 132] width 177 height 50
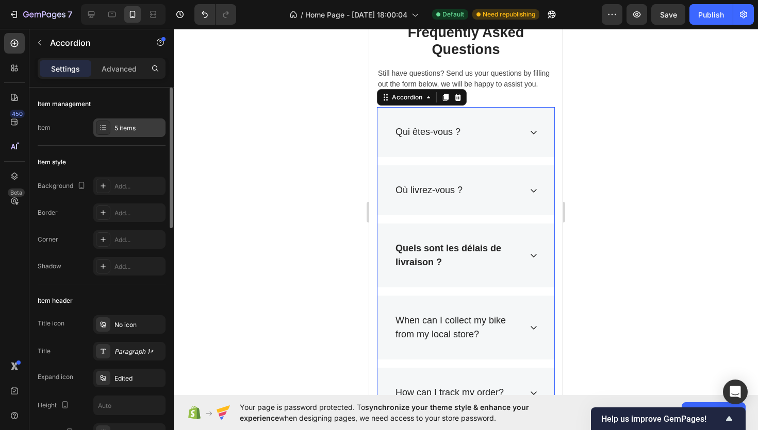
click at [131, 126] on div "5 items" at bounding box center [138, 128] width 48 height 9
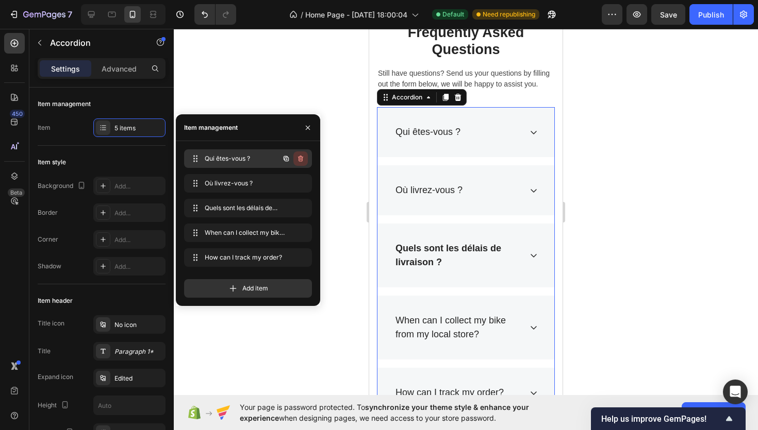
click at [302, 156] on icon "button" at bounding box center [300, 159] width 8 height 8
click at [298, 157] on div "Delete" at bounding box center [293, 158] width 19 height 9
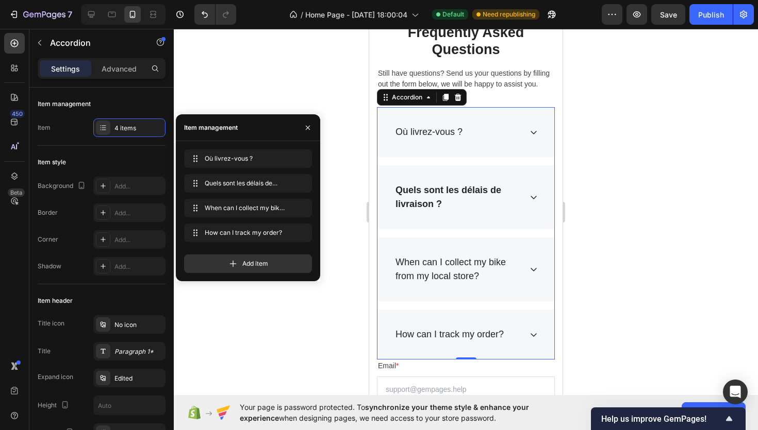
click at [349, 166] on div at bounding box center [466, 230] width 584 height 402
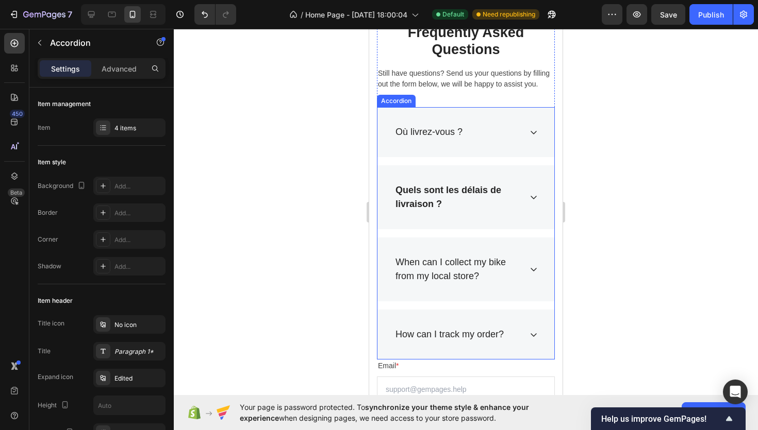
click at [415, 195] on strong "Quels sont les délais de livraison ?" at bounding box center [448, 197] width 106 height 24
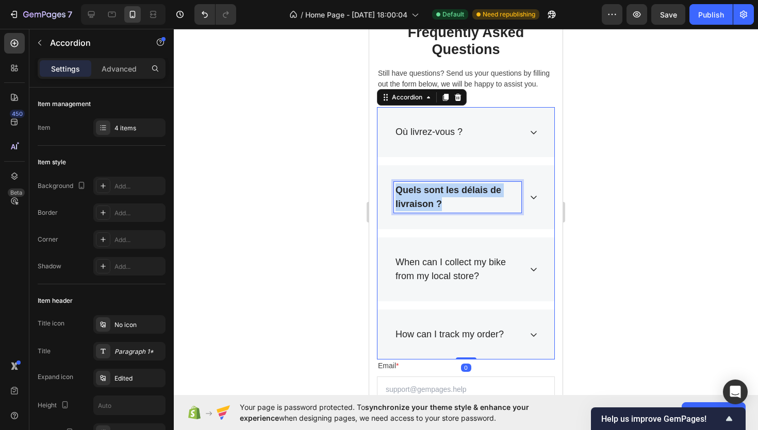
click at [415, 195] on strong "Quels sont les délais de livraison ?" at bounding box center [448, 197] width 106 height 24
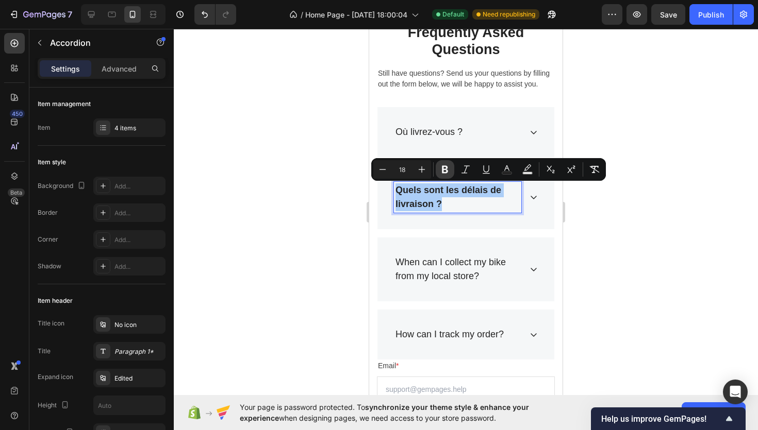
click at [438, 171] on button "Bold" at bounding box center [445, 169] width 19 height 19
click at [313, 200] on div at bounding box center [466, 230] width 584 height 402
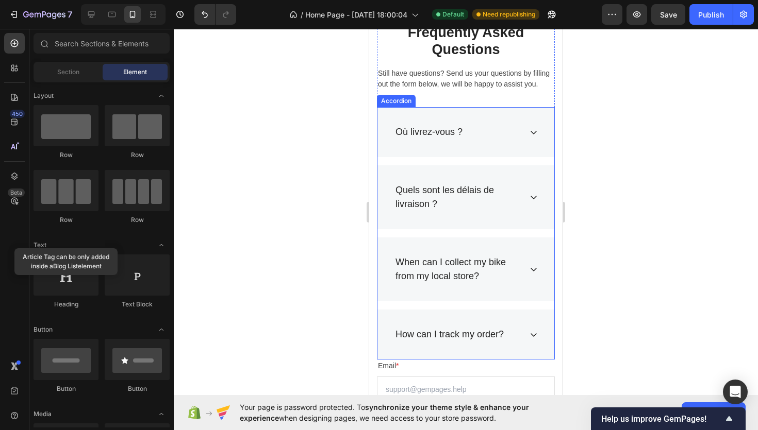
click at [520, 131] on div "Où livrez-vous ?" at bounding box center [457, 132] width 127 height 17
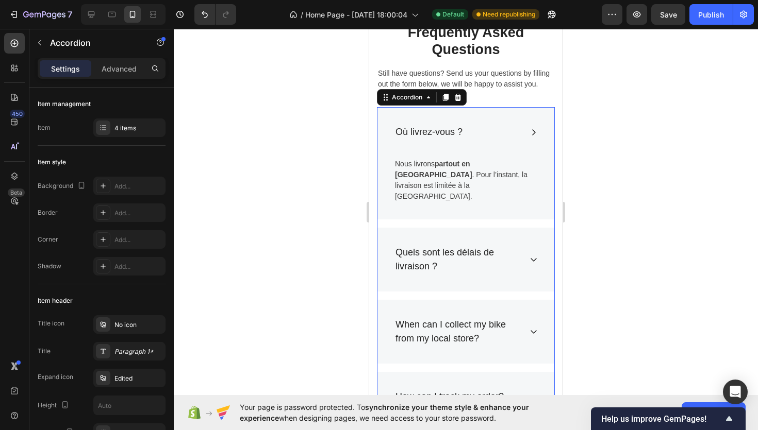
click at [538, 233] on div "Quels sont les délais de livraison ?" at bounding box center [465, 260] width 177 height 64
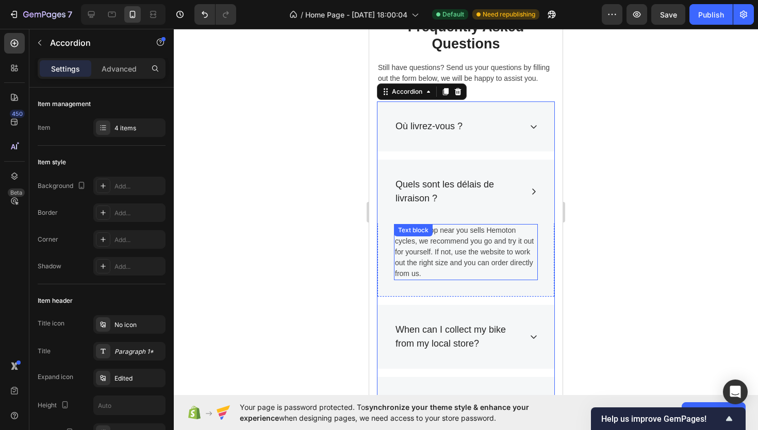
scroll to position [1053, 0]
click at [454, 252] on p "If a bike shop near you sells Hemoton cycles, we recommend you go and try it ou…" at bounding box center [466, 251] width 142 height 54
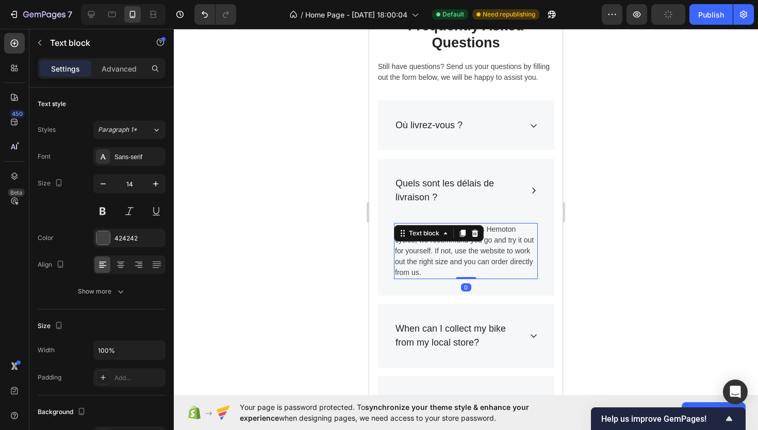
click at [454, 252] on p "If a bike shop near you sells Hemoton cycles, we recommend you go and try it ou…" at bounding box center [466, 251] width 142 height 54
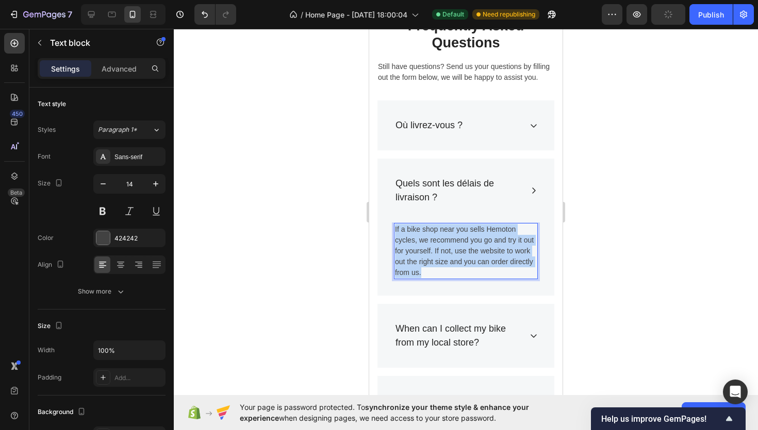
click at [454, 252] on p "If a bike shop near you sells Hemoton cycles, we recommend you go and try it ou…" at bounding box center [466, 251] width 142 height 54
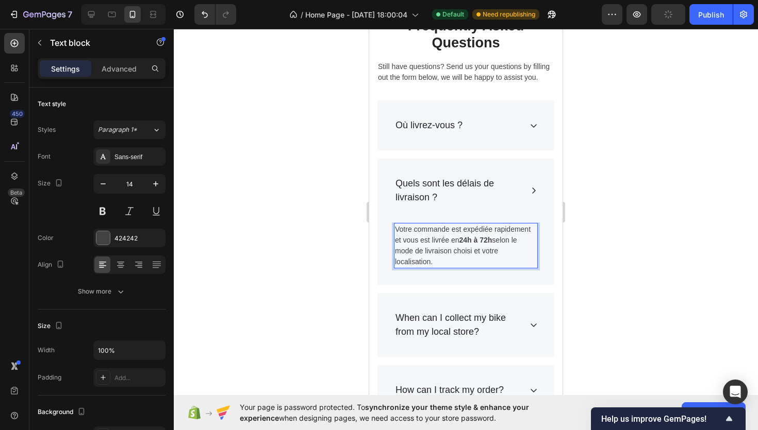
click at [314, 248] on div at bounding box center [466, 230] width 584 height 402
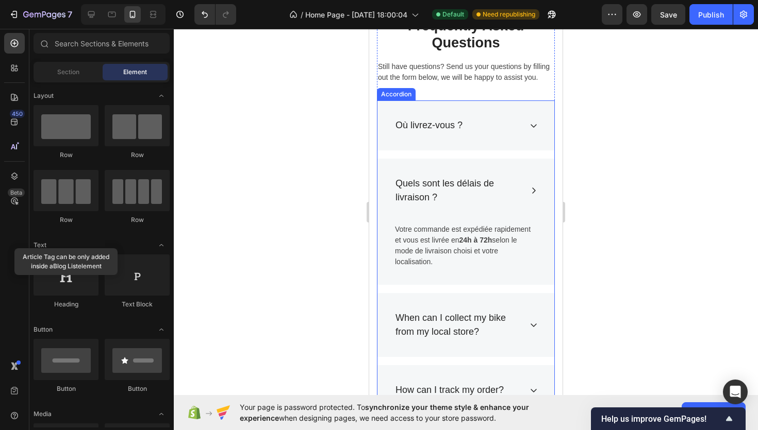
click at [522, 122] on div "Où livrez-vous ?" at bounding box center [465, 126] width 177 height 50
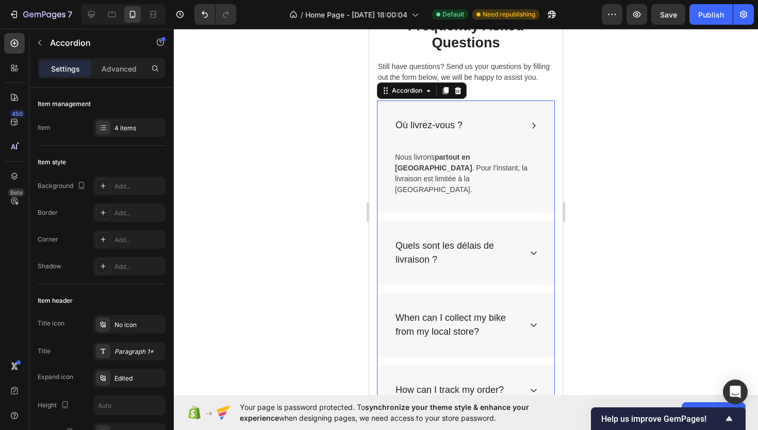
click at [522, 122] on div "Où livrez-vous ?" at bounding box center [465, 126] width 177 height 50
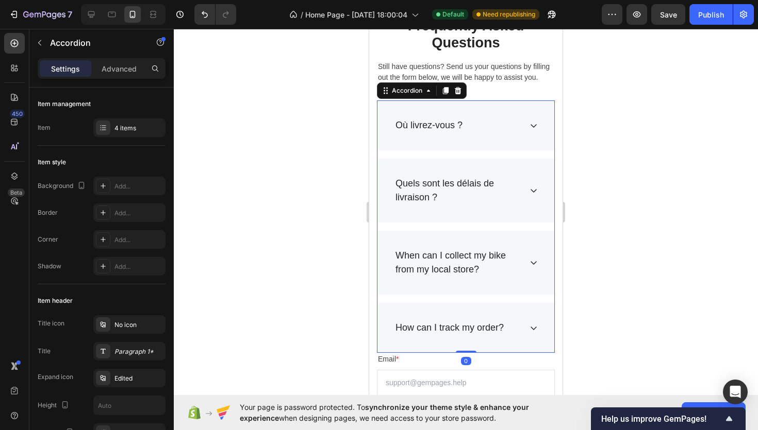
scroll to position [1166, 0]
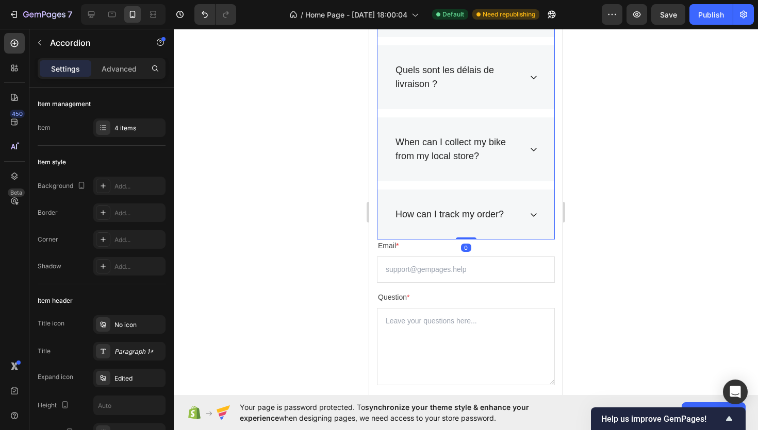
click at [536, 158] on div "When can I collect my bike from my local store?" at bounding box center [465, 150] width 177 height 64
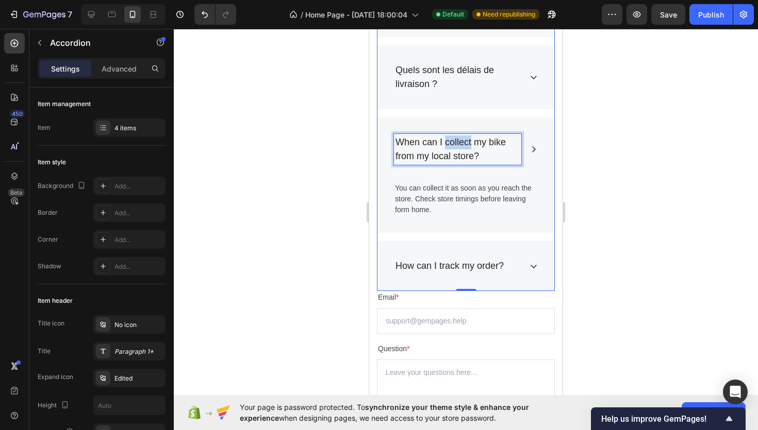
click at [453, 140] on p "When can I collect my bike from my local store?" at bounding box center [457, 150] width 124 height 28
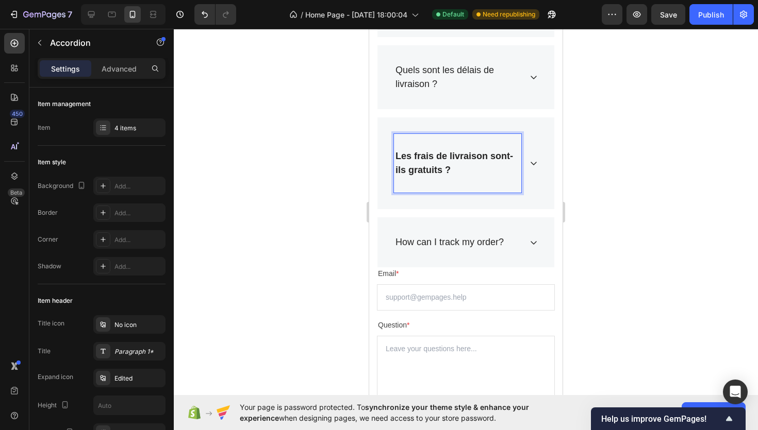
click at [471, 162] on p "Les frais de livraison sont-ils gratuits ?" at bounding box center [457, 163] width 124 height 28
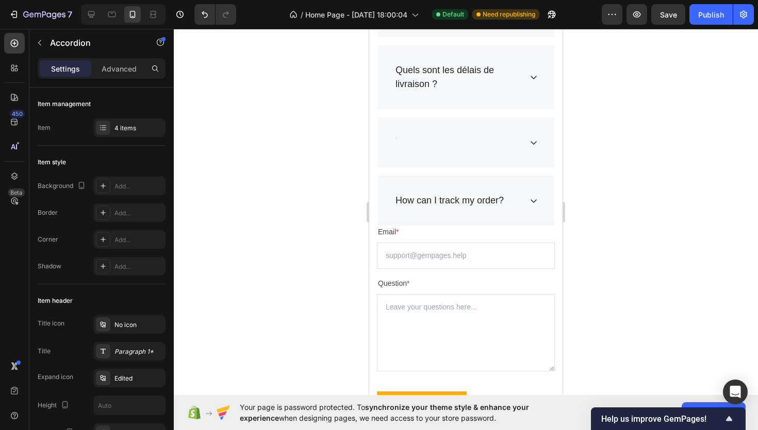
scroll to position [1164, 0]
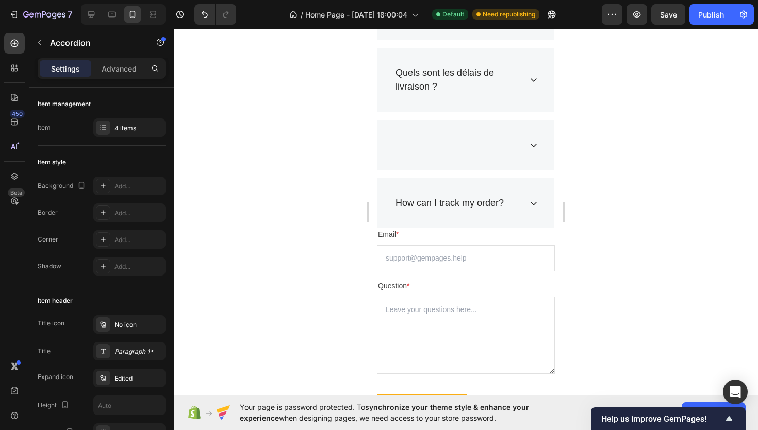
click at [421, 149] on div at bounding box center [457, 145] width 127 height 17
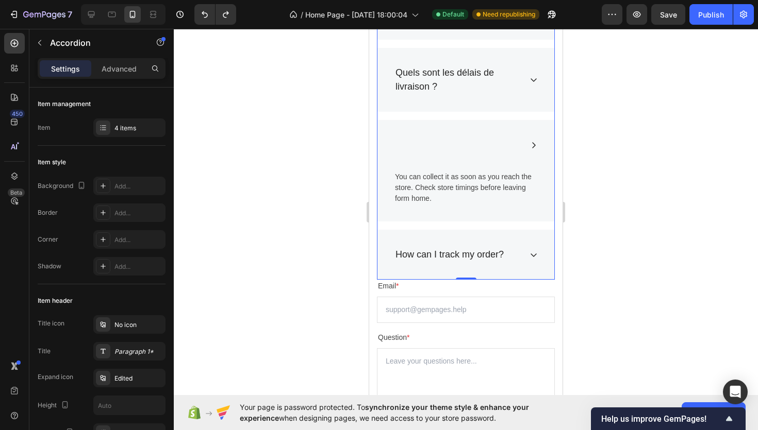
click at [421, 149] on div at bounding box center [457, 145] width 127 height 17
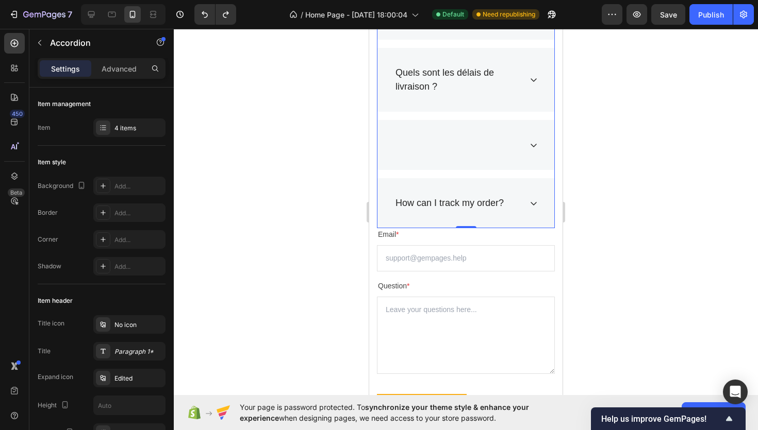
click at [421, 149] on div at bounding box center [457, 145] width 127 height 17
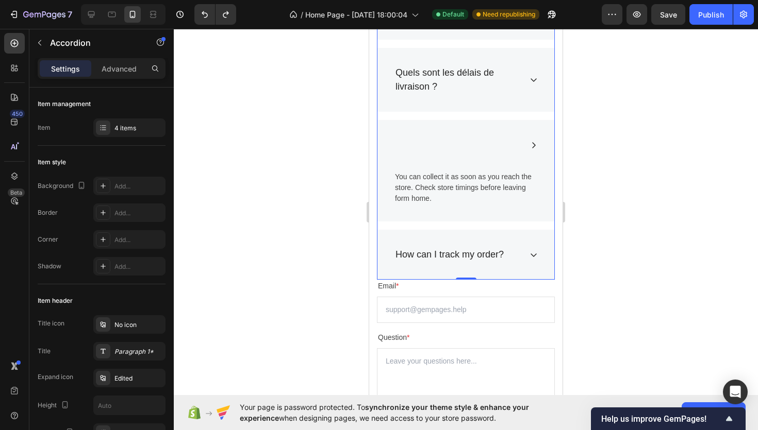
click at [249, 310] on div at bounding box center [466, 230] width 584 height 402
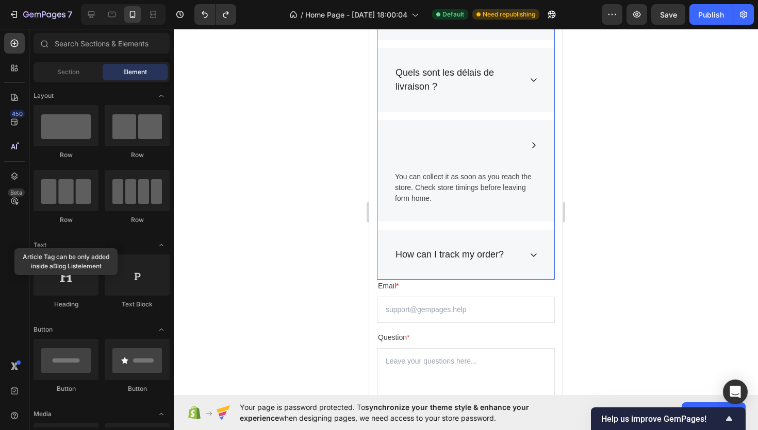
scroll to position [880, 0]
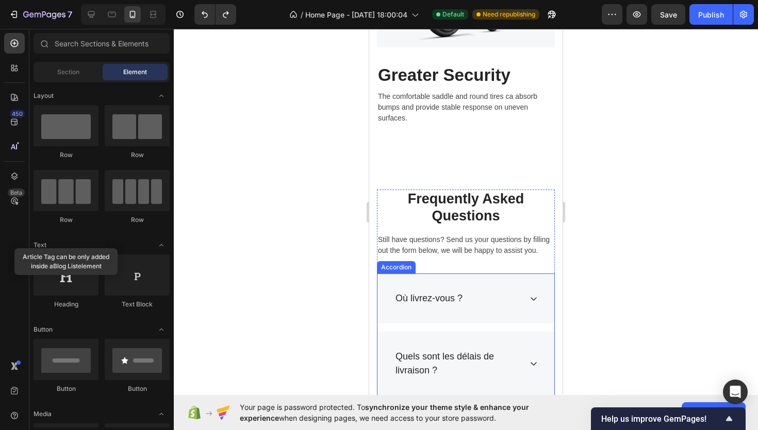
click at [441, 279] on div "Où livrez-vous ?" at bounding box center [465, 299] width 177 height 50
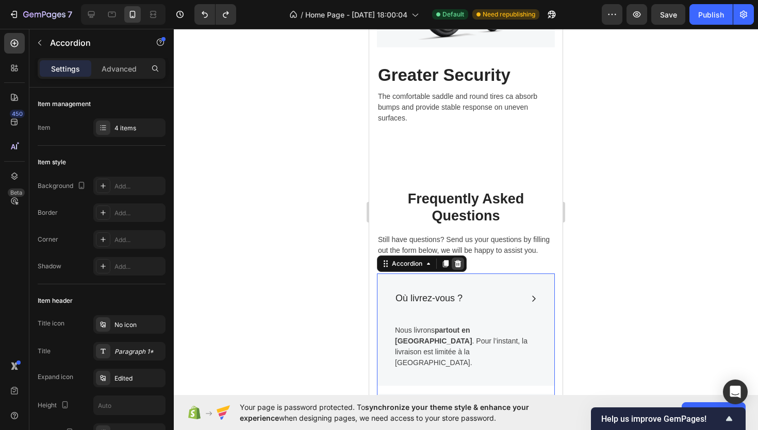
click at [456, 262] on icon at bounding box center [458, 263] width 7 height 7
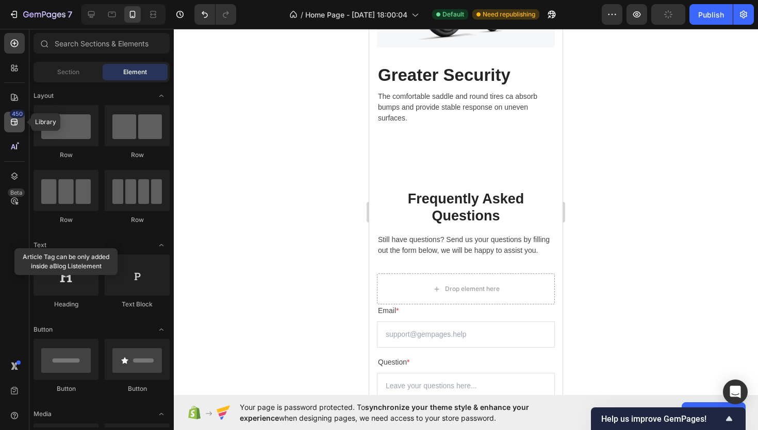
click at [10, 127] on div "450" at bounding box center [14, 122] width 21 height 21
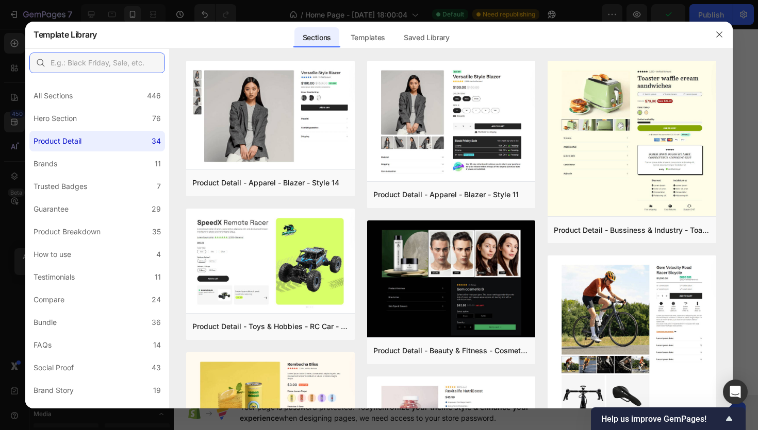
click at [94, 70] on input "text" at bounding box center [97, 63] width 136 height 21
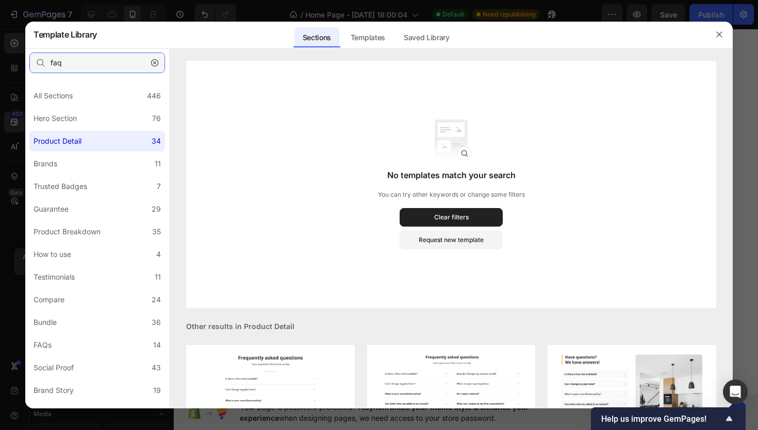
type input "faq"
click at [717, 44] on div at bounding box center [719, 34] width 27 height 27
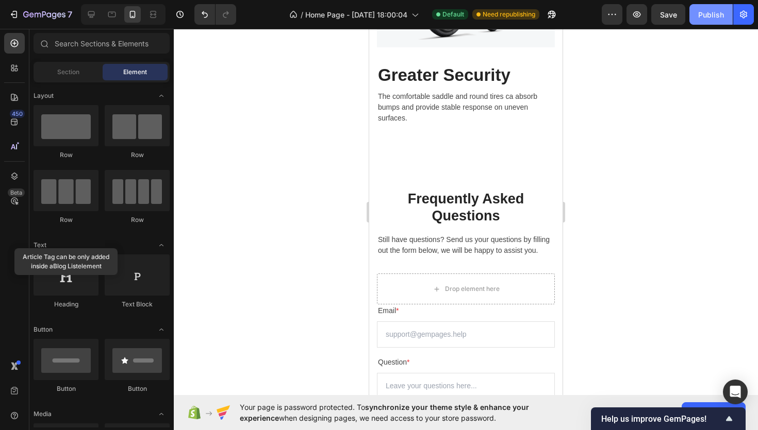
click at [707, 16] on div "Publish" at bounding box center [711, 14] width 26 height 11
